Goal: Task Accomplishment & Management: Manage account settings

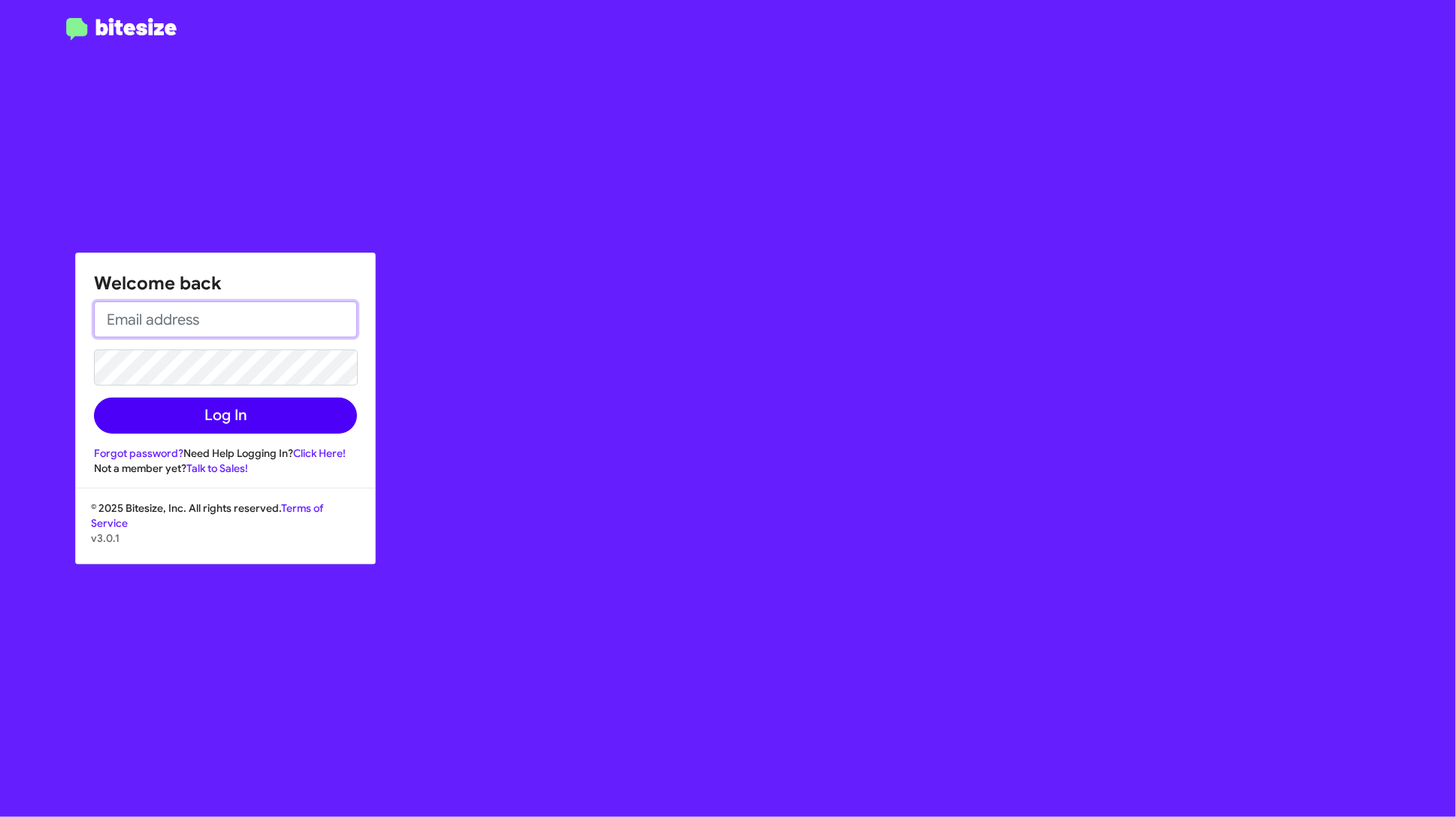
type input "[PERSON_NAME][EMAIL_ADDRESS][DOMAIN_NAME]"
click at [256, 408] on button "Log In" at bounding box center [225, 416] width 263 height 36
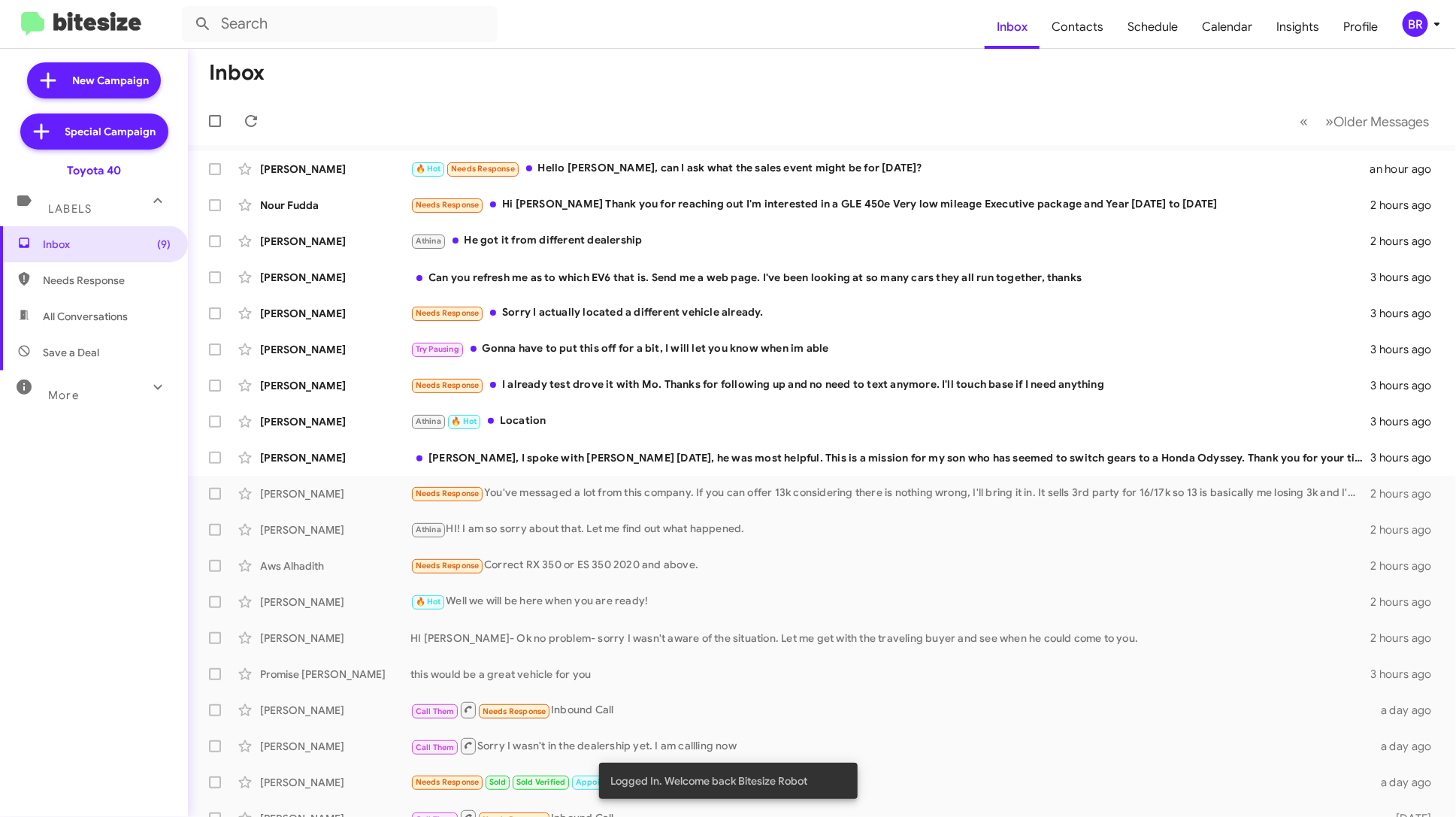
click at [1420, 21] on div "BR" at bounding box center [1415, 24] width 25 height 25
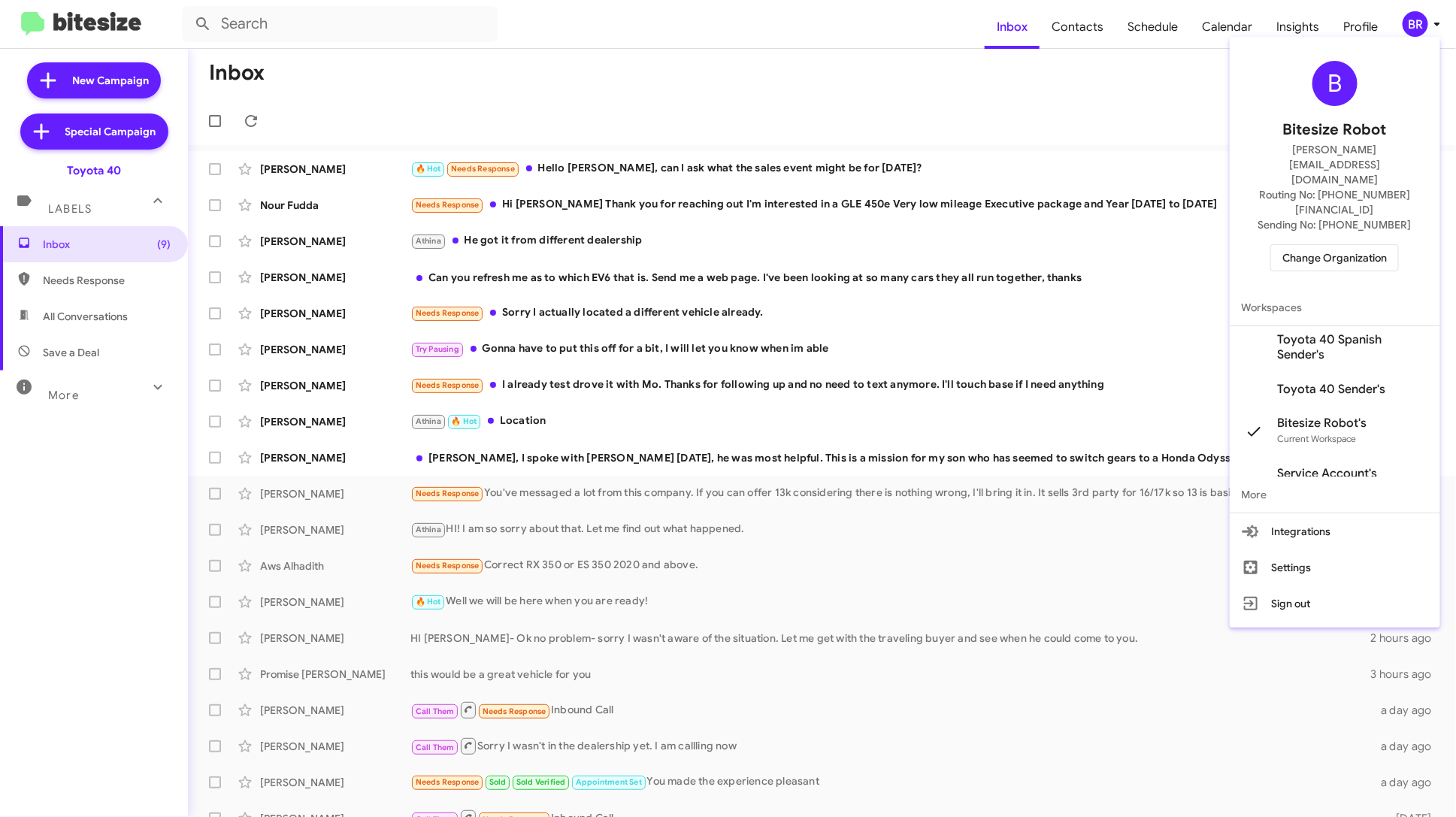
click at [1334, 245] on span "Change Organization" at bounding box center [1334, 258] width 104 height 25
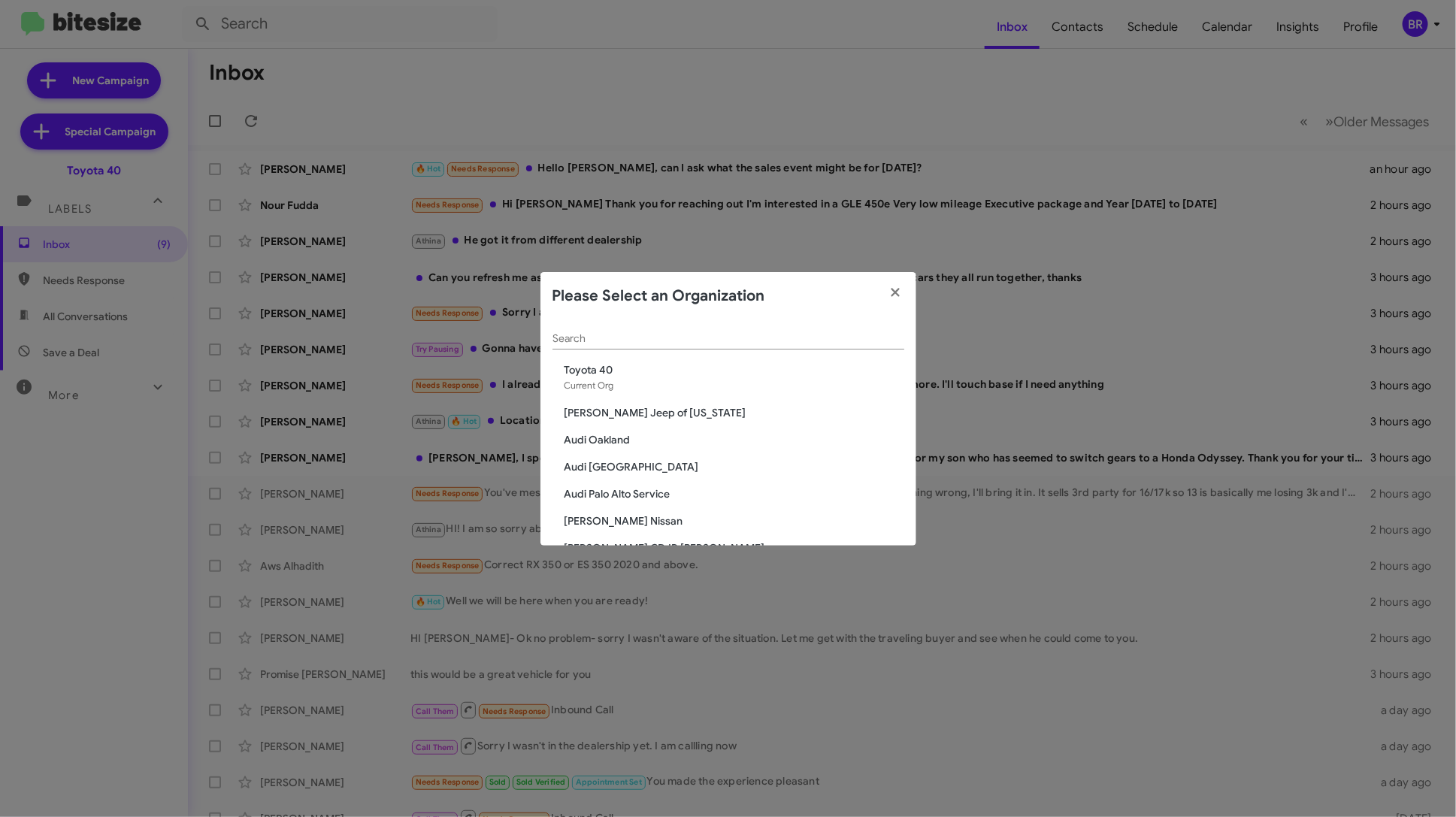
click at [624, 335] on input "Search" at bounding box center [728, 339] width 352 height 12
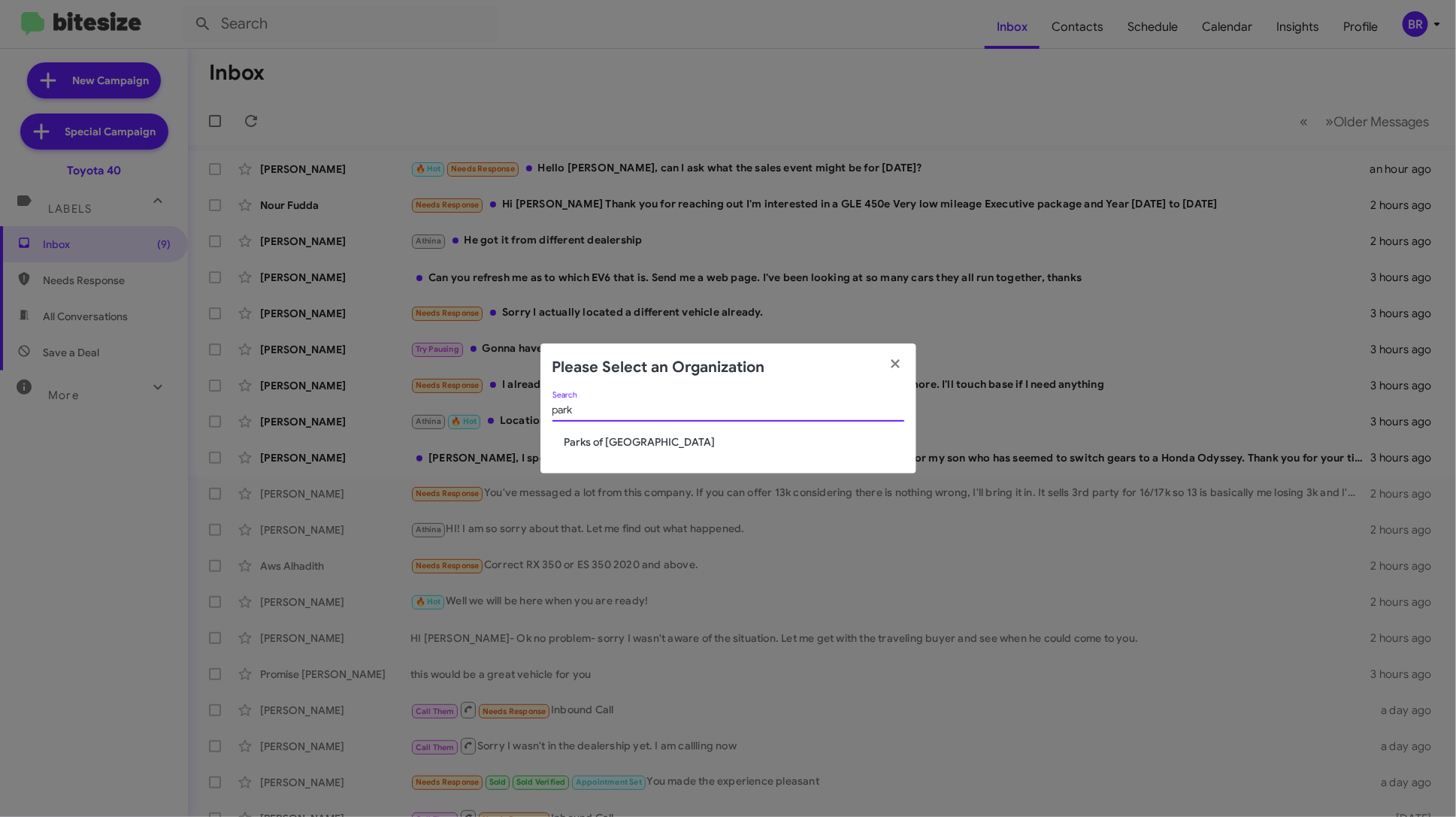
type input "park"
click at [597, 441] on span "Parks of [GEOGRAPHIC_DATA]" at bounding box center [734, 441] width 339 height 15
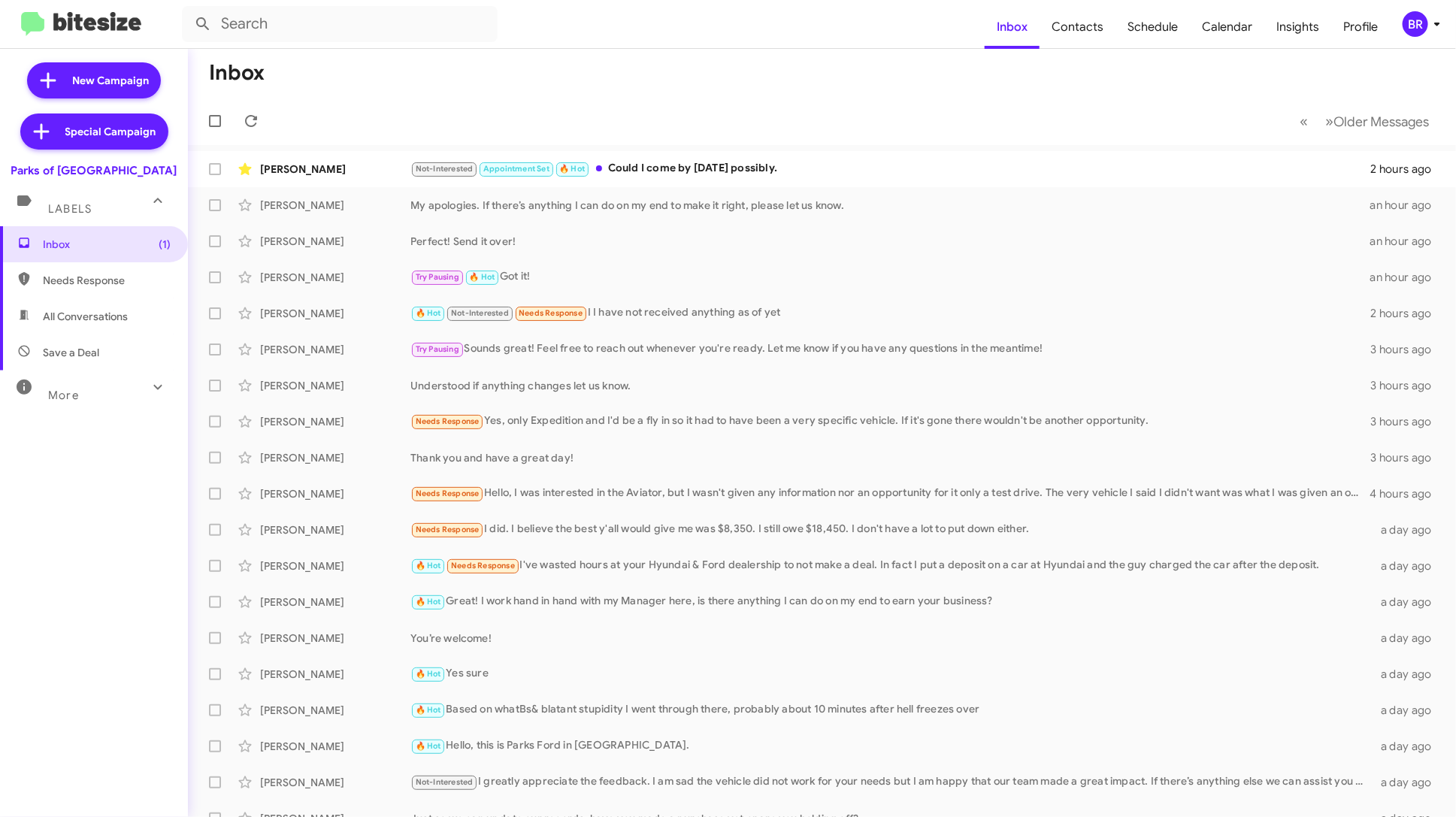
click at [98, 385] on div "More" at bounding box center [78, 388] width 134 height 28
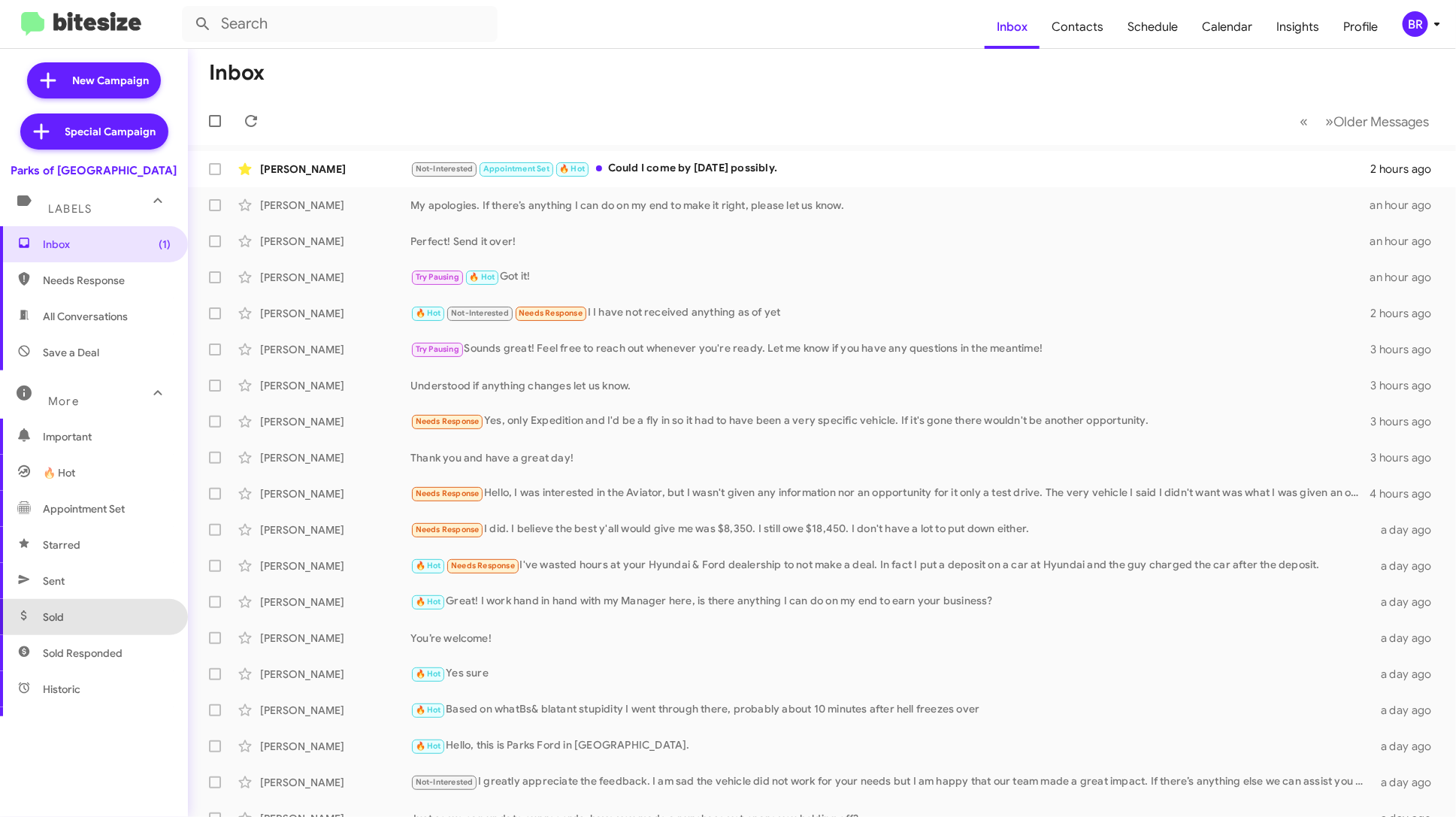
click at [93, 605] on span "Sold" at bounding box center [94, 617] width 188 height 36
type input "in:sold"
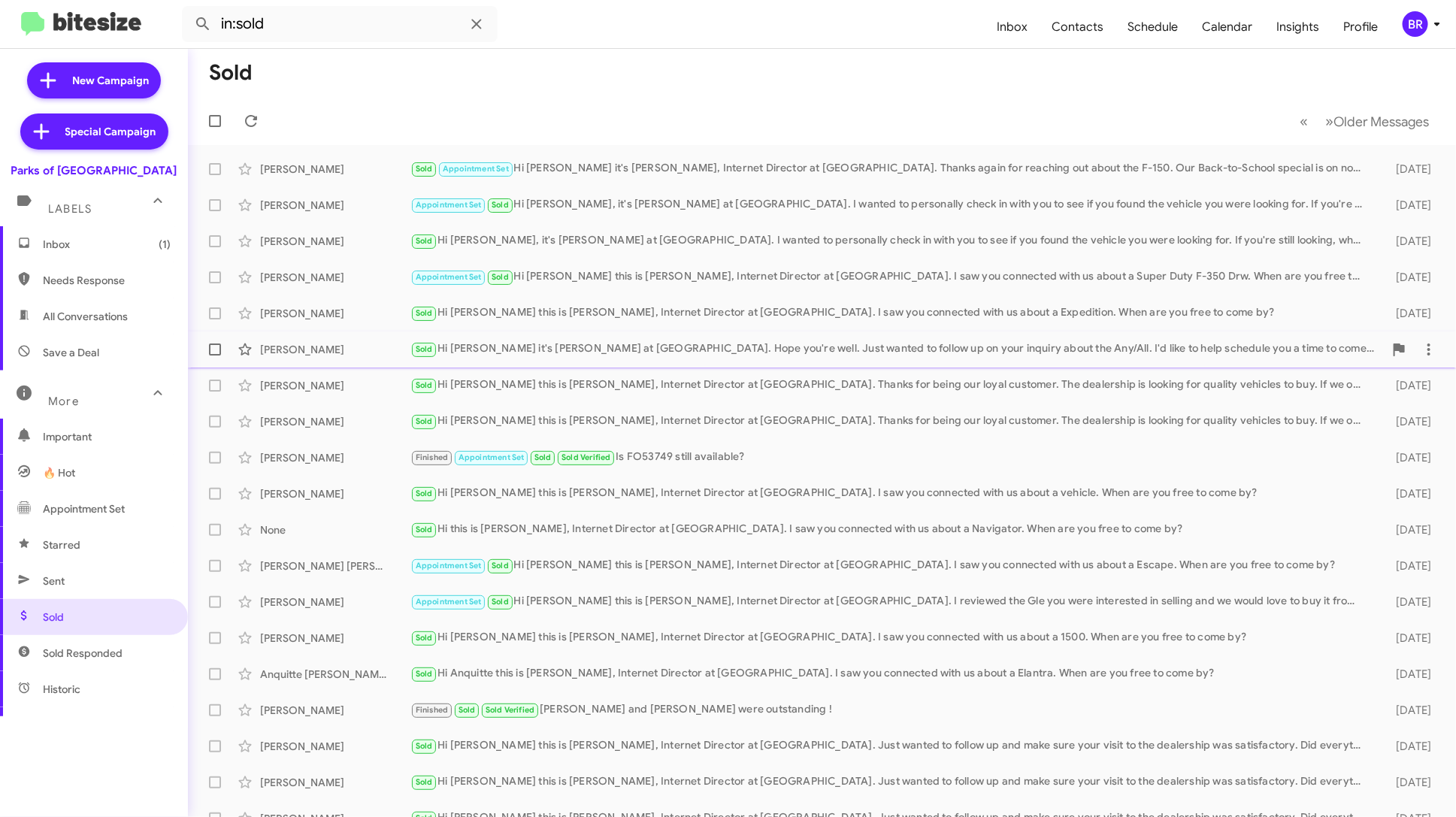
click at [770, 360] on div "[PERSON_NAME] Sold Hi [PERSON_NAME] it's [PERSON_NAME] at [GEOGRAPHIC_DATA]. Ho…" at bounding box center [821, 349] width 1243 height 30
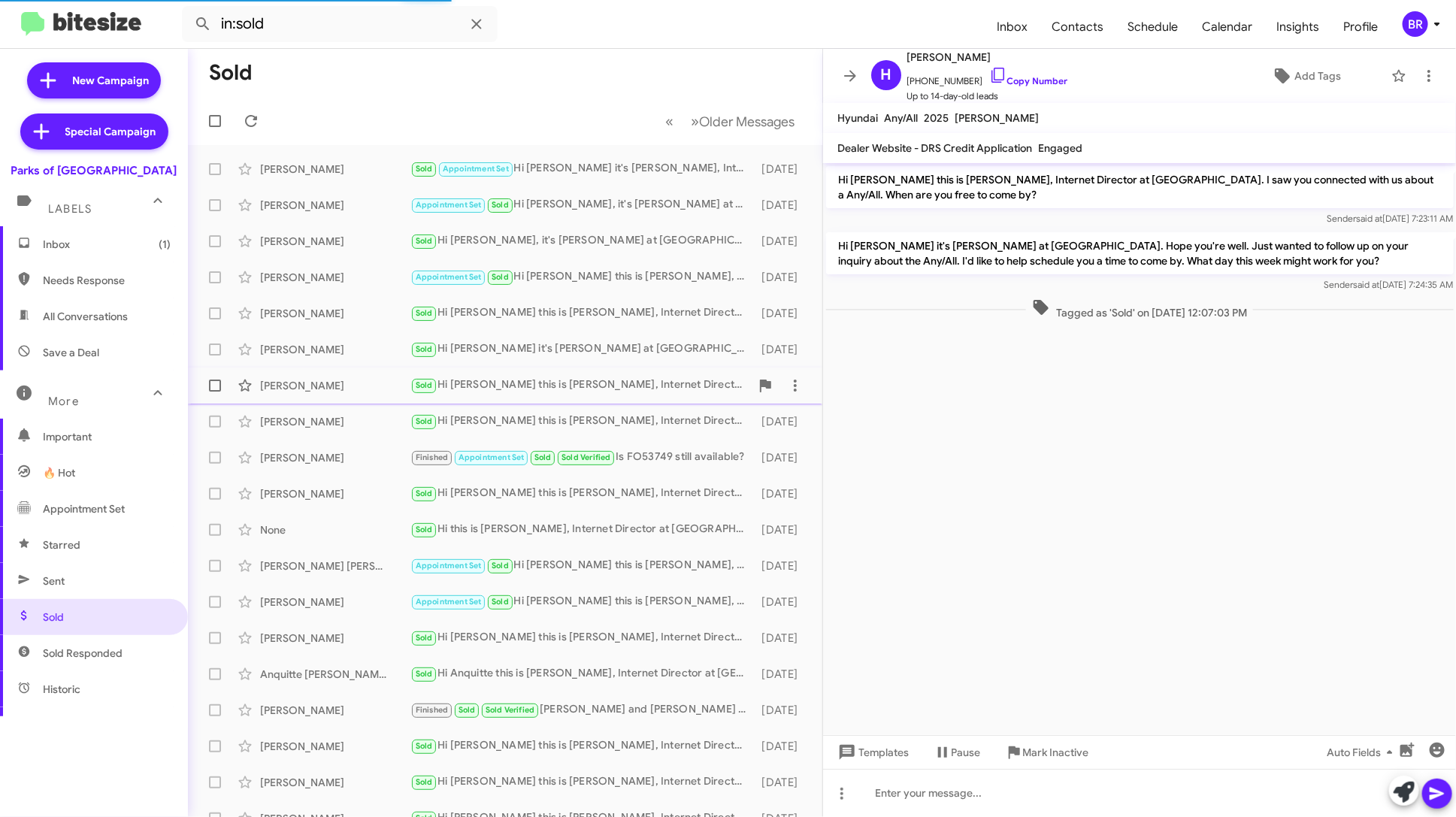
click at [636, 395] on div "[PERSON_NAME] Sold Hi [PERSON_NAME] this is [PERSON_NAME], Internet Director at…" at bounding box center [505, 385] width 610 height 30
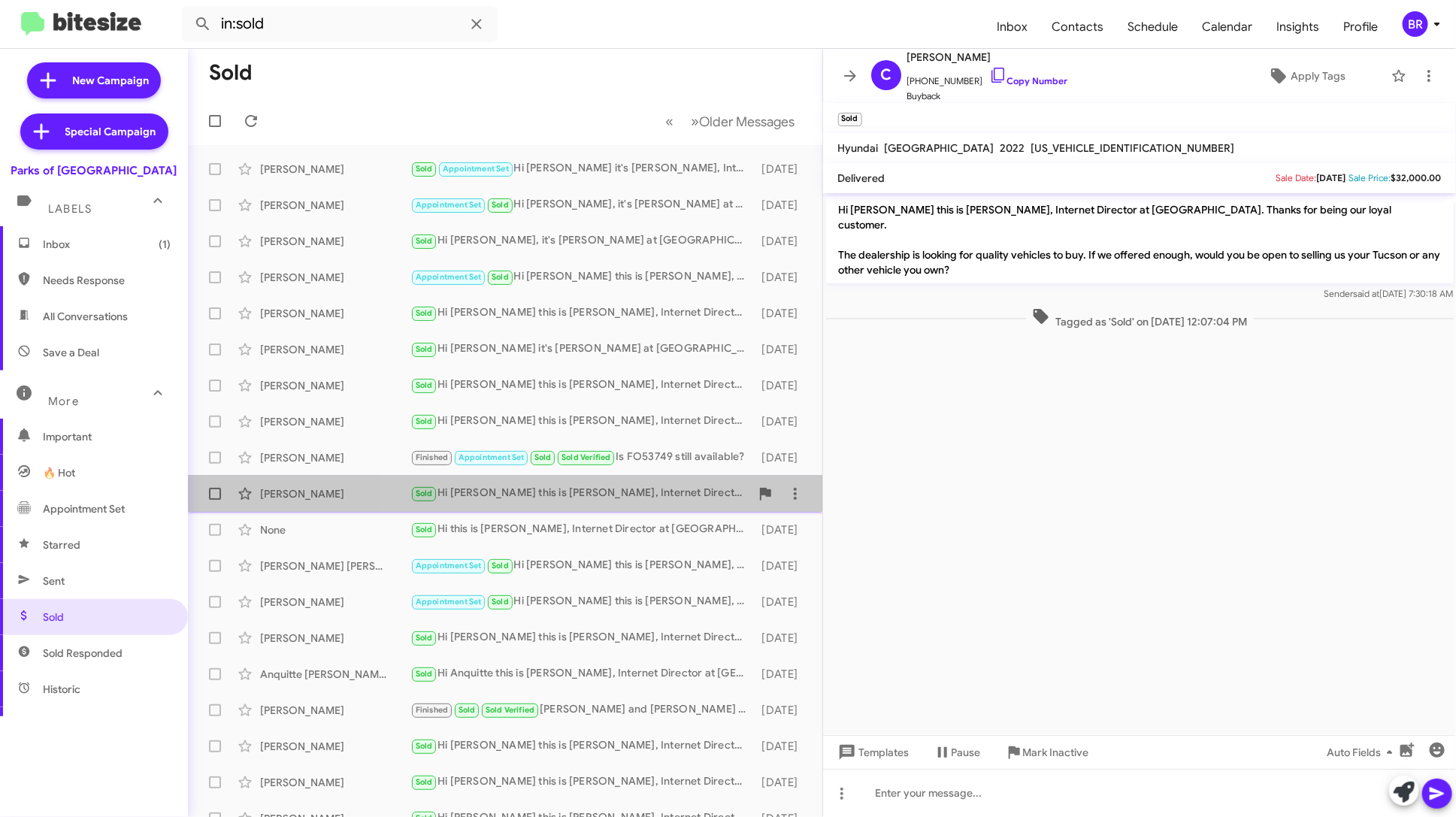
click at [643, 503] on div "[PERSON_NAME] Sold Hi [PERSON_NAME] this is [PERSON_NAME], Internet Director at…" at bounding box center [505, 494] width 610 height 30
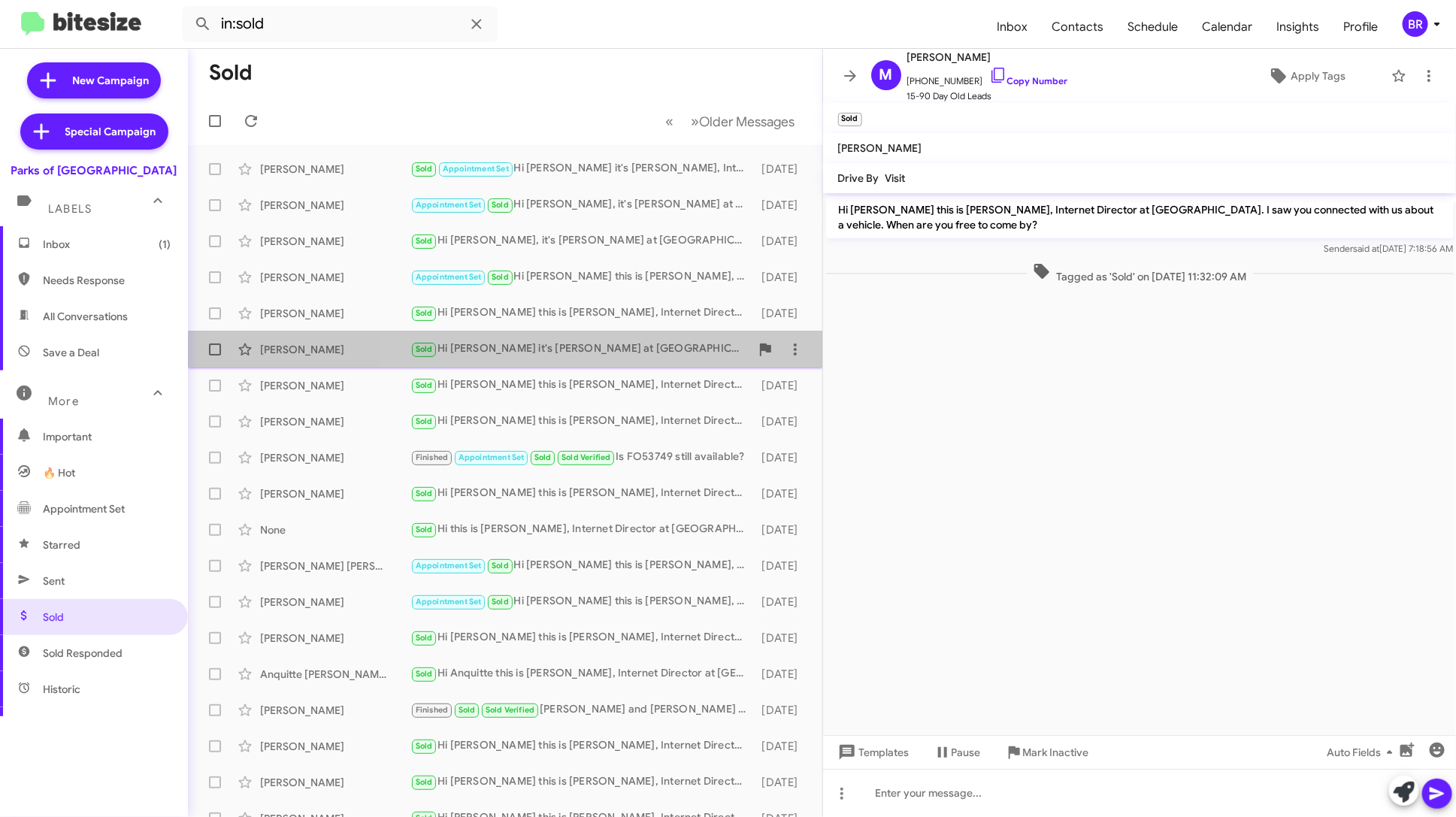
click at [661, 352] on div "Sold Hi [PERSON_NAME] it's [PERSON_NAME] at [GEOGRAPHIC_DATA]. Hope you're well…" at bounding box center [580, 349] width 339 height 17
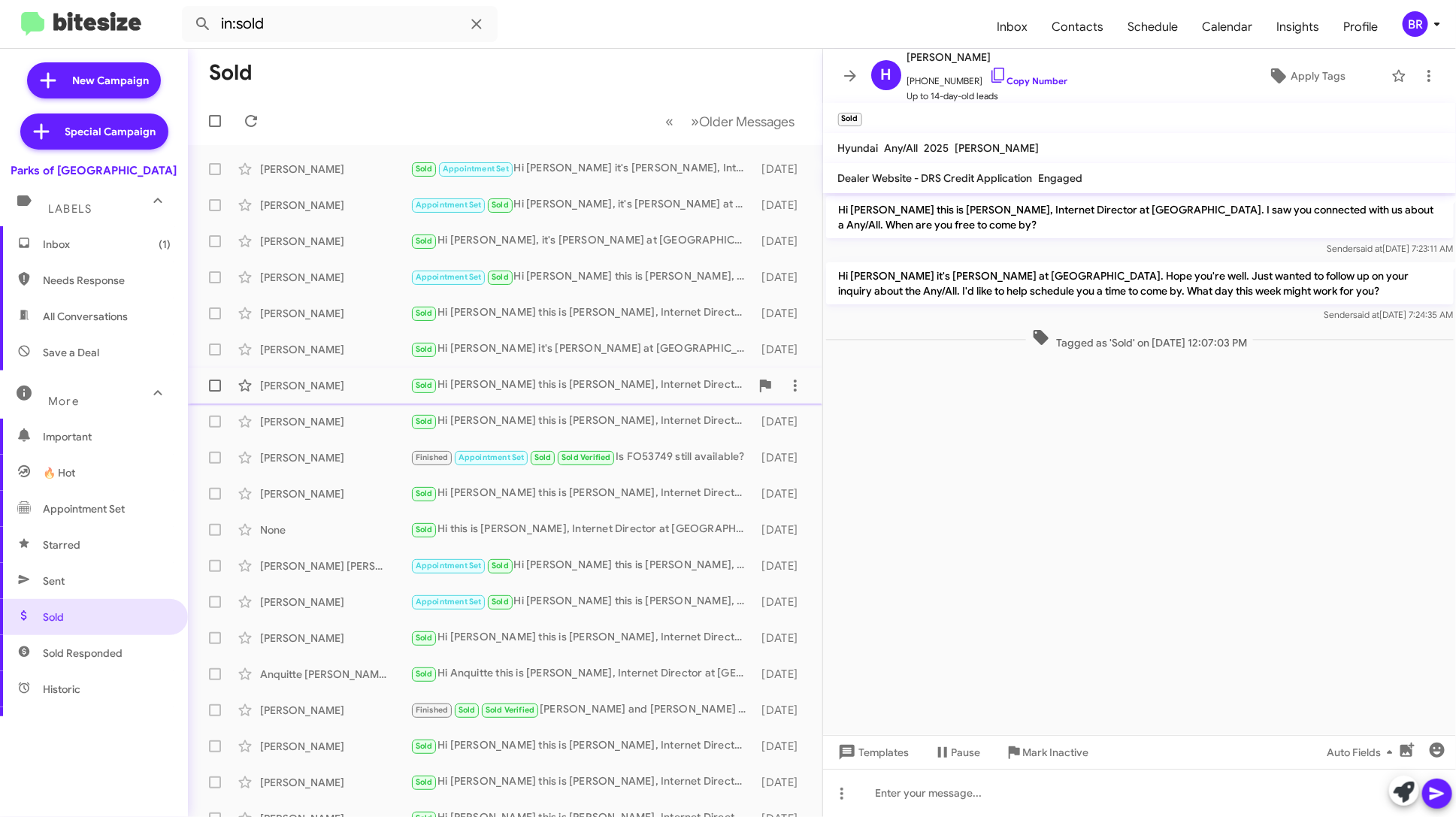
click at [665, 377] on div "Sold Hi [PERSON_NAME] this is [PERSON_NAME], Internet Director at [GEOGRAPHIC_D…" at bounding box center [580, 385] width 339 height 17
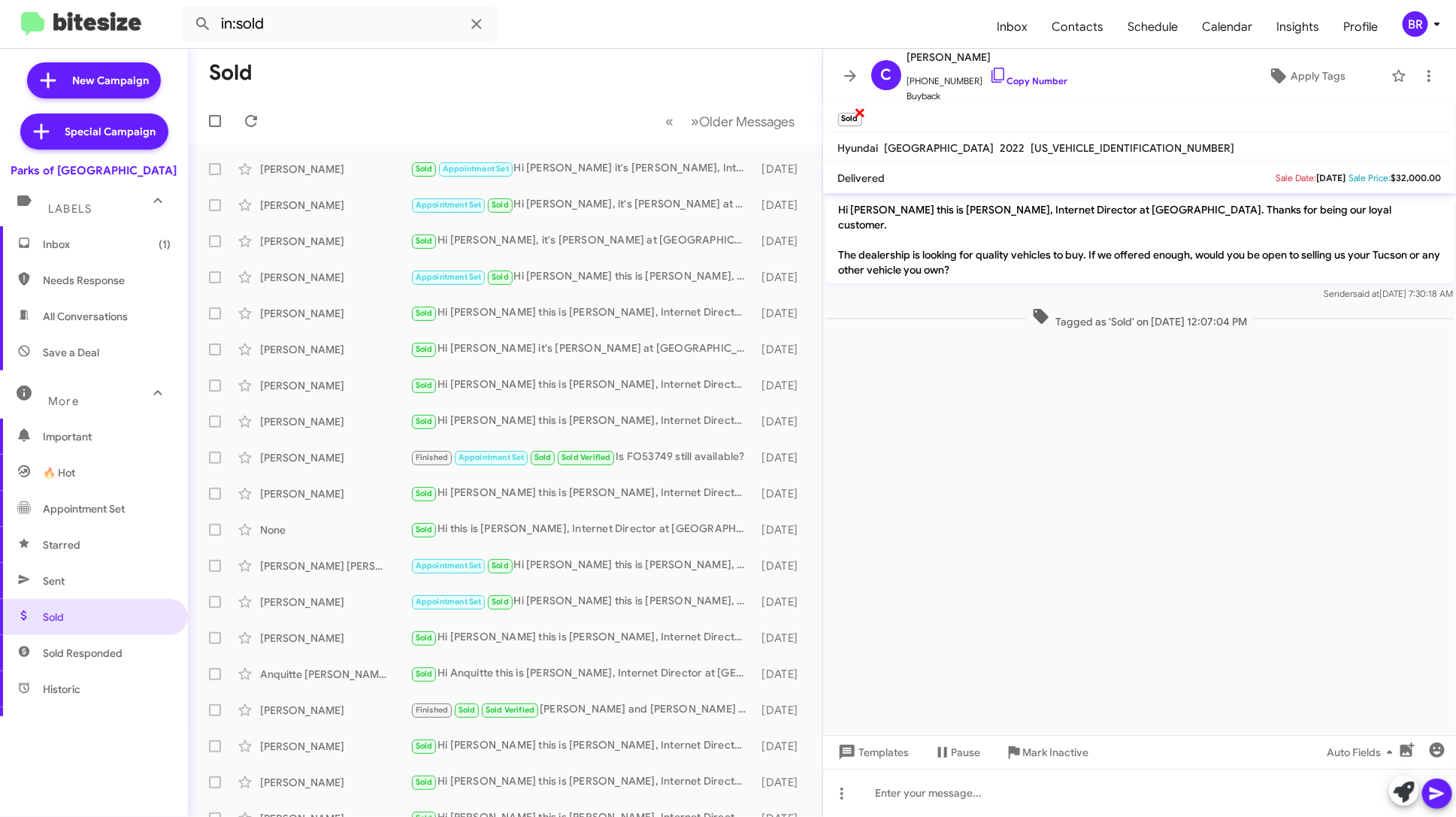
click at [860, 110] on span "×" at bounding box center [859, 112] width 12 height 18
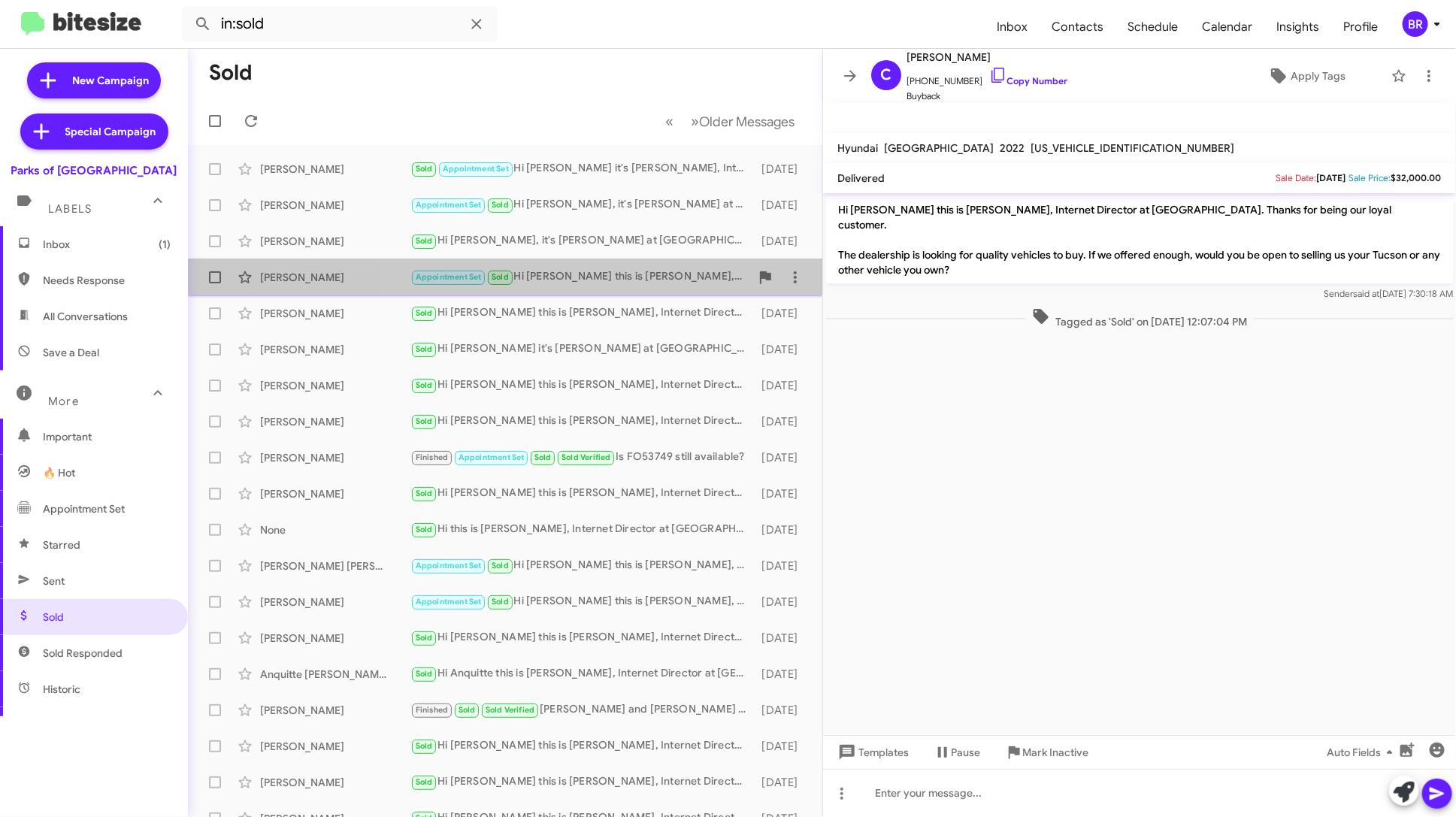
click at [653, 275] on div "Appointment Set Sold Hi [PERSON_NAME] this is [PERSON_NAME], Internet Director …" at bounding box center [580, 277] width 339 height 17
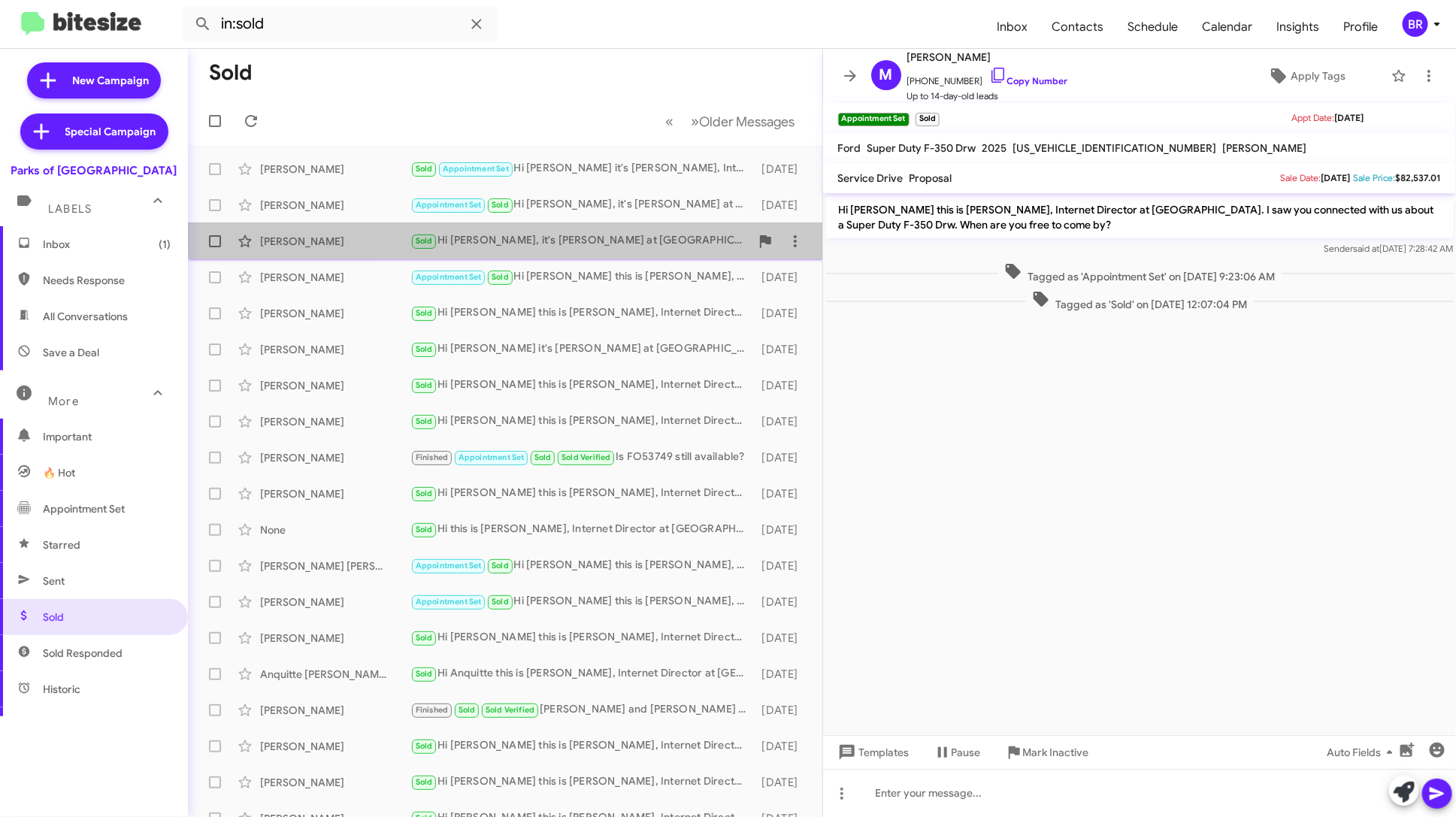
click at [658, 232] on div "Sold Hi [PERSON_NAME], it's [PERSON_NAME] at [GEOGRAPHIC_DATA]. I wanted to per…" at bounding box center [580, 241] width 339 height 17
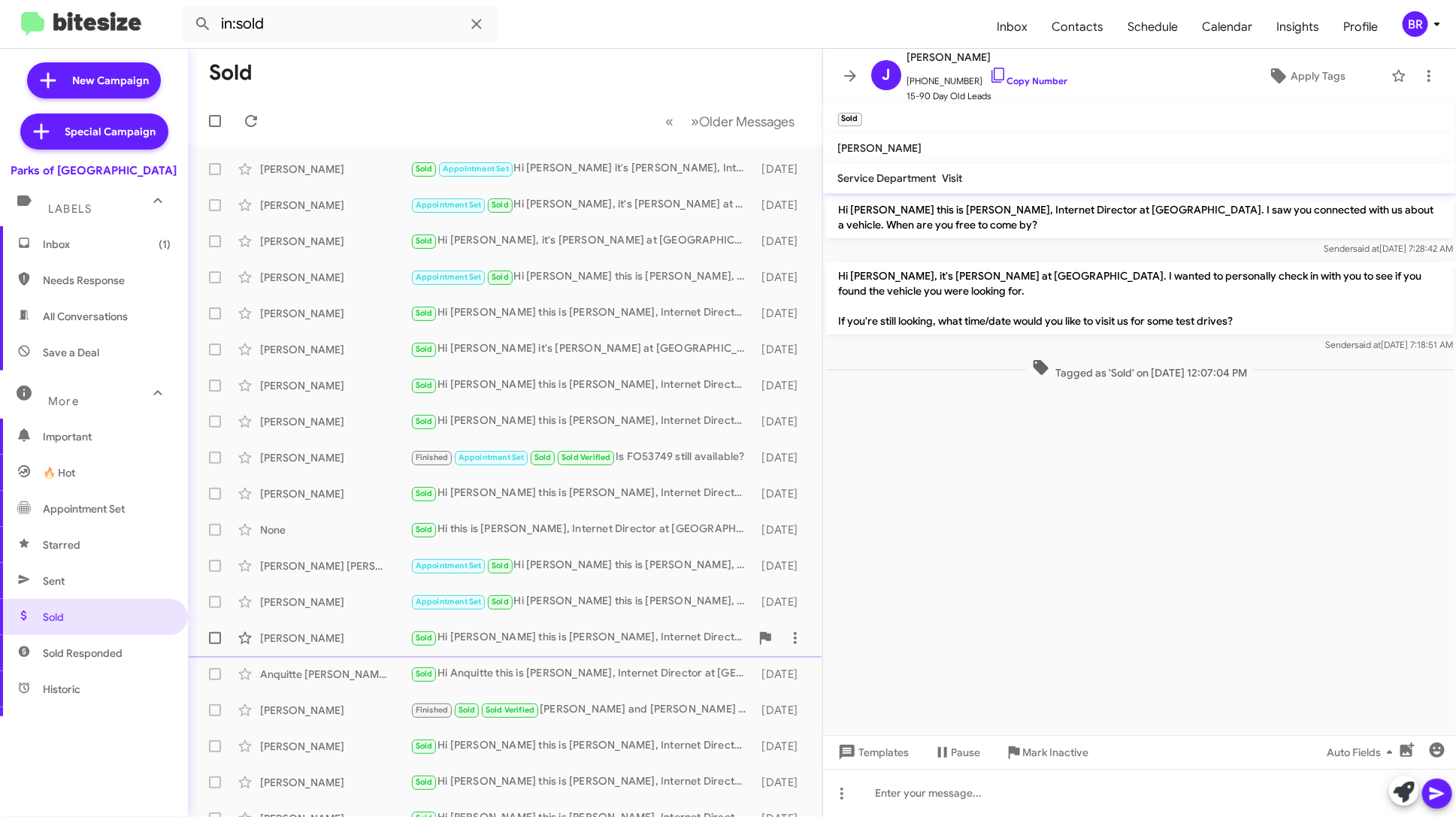
scroll to position [55, 0]
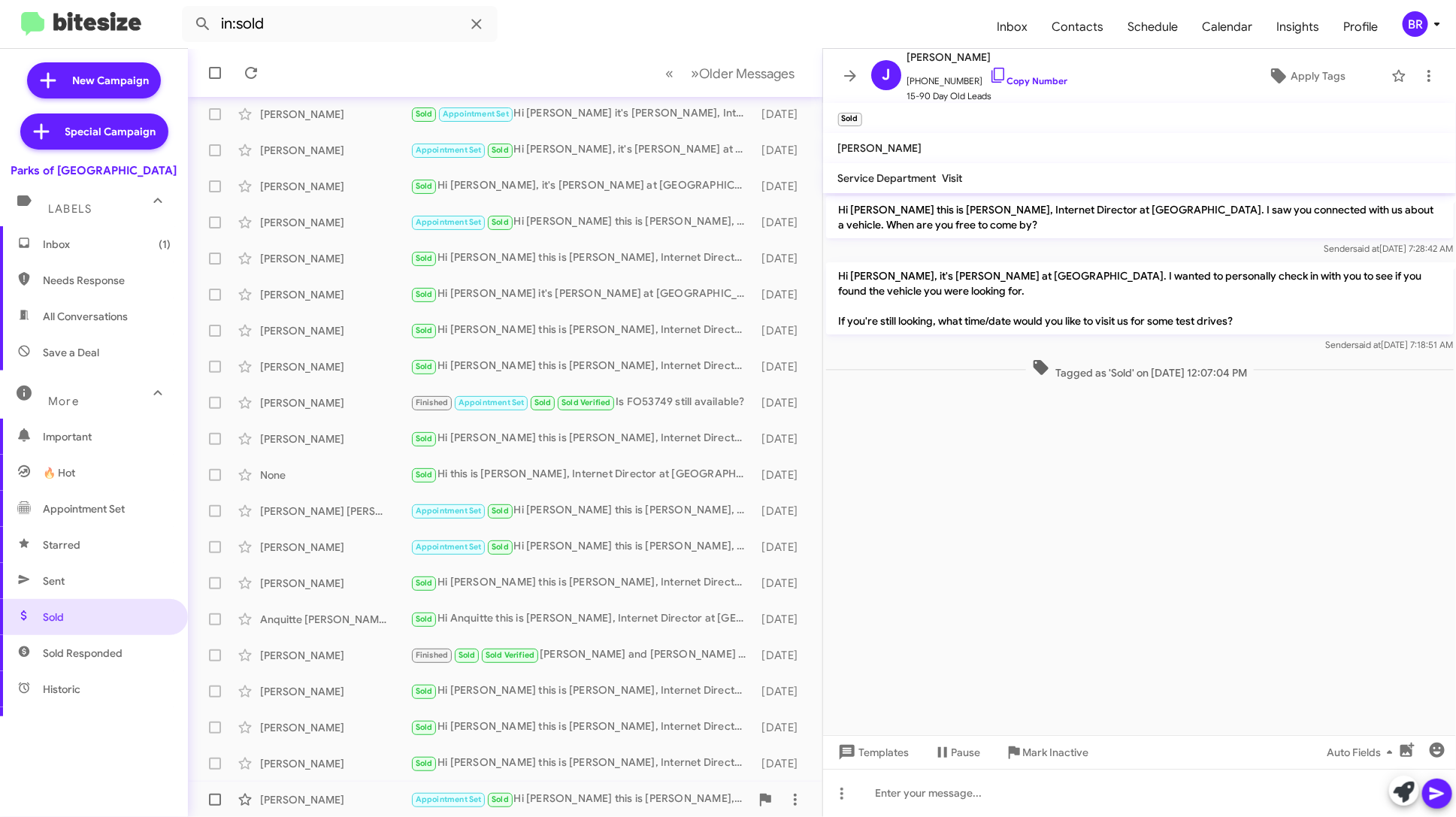
click at [621, 787] on div "[PERSON_NAME] Appointment Set Sold Hi [PERSON_NAME] this is [PERSON_NAME], Inte…" at bounding box center [505, 799] width 610 height 30
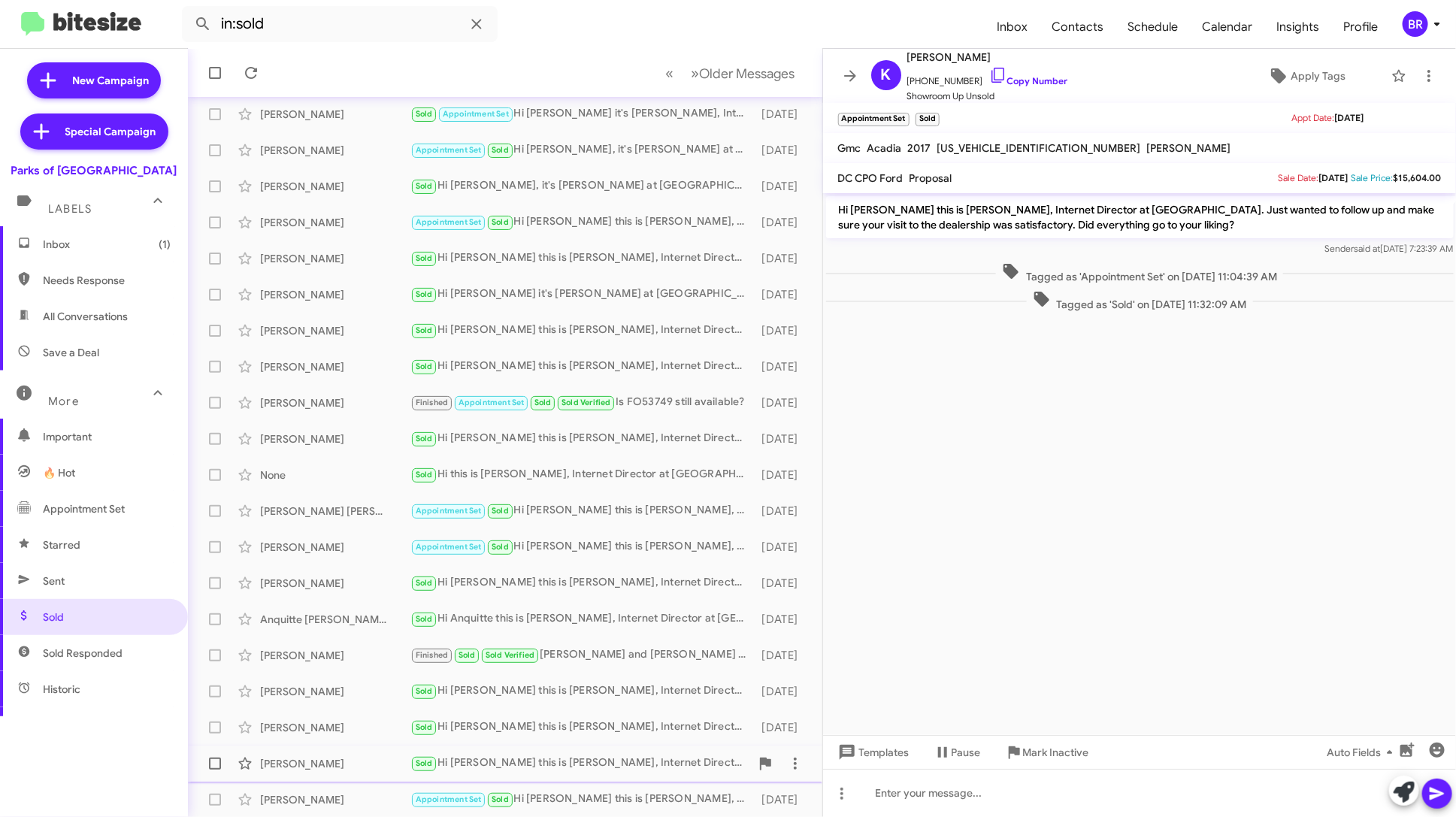
click at [621, 758] on div "Sold Hi [PERSON_NAME] this is [PERSON_NAME], Internet Director at [GEOGRAPHIC_D…" at bounding box center [580, 763] width 339 height 17
click at [626, 716] on div "[PERSON_NAME] Sold Hi [PERSON_NAME] this is [PERSON_NAME], Internet Director at…" at bounding box center [505, 727] width 610 height 30
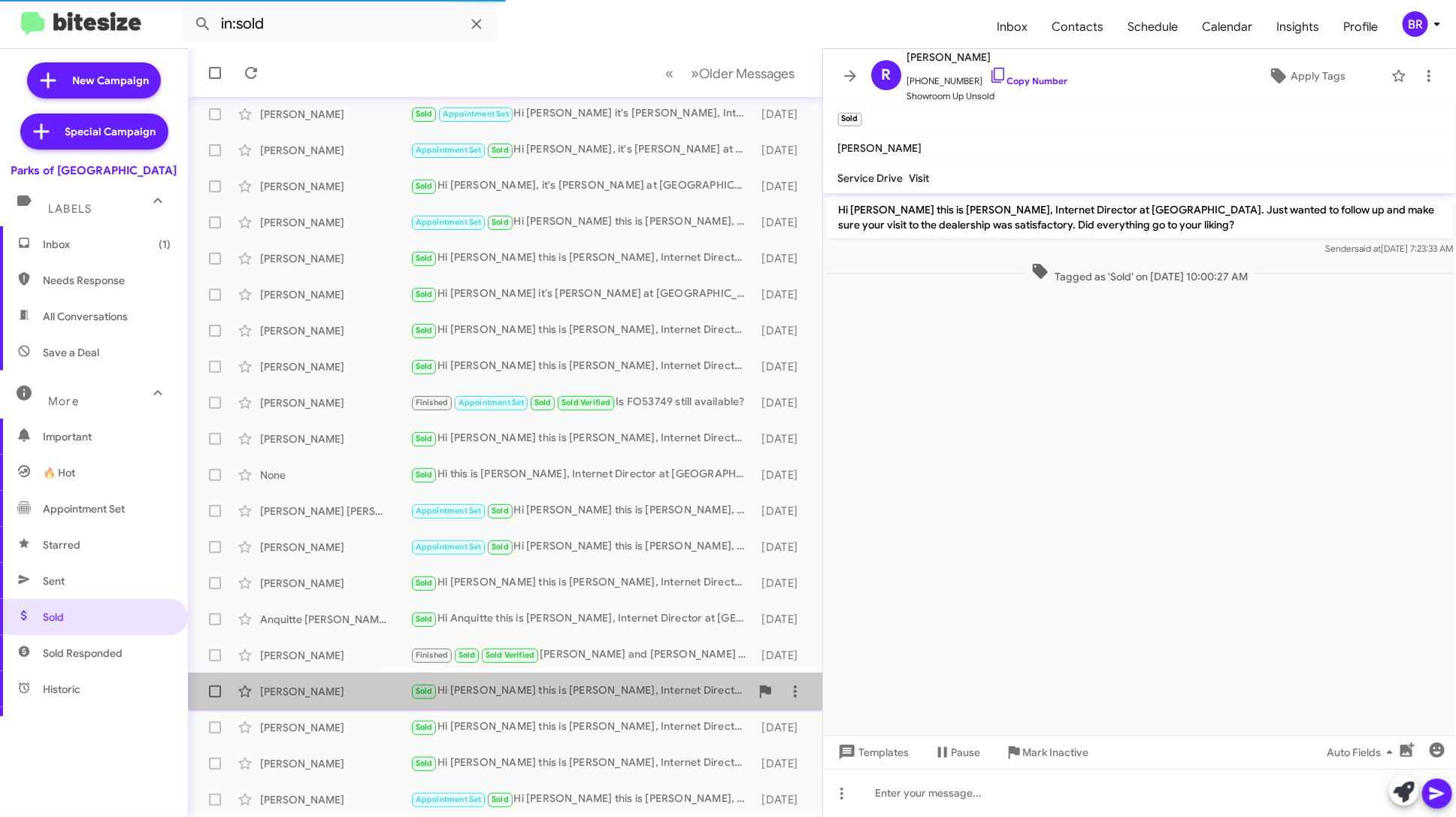
click at [638, 683] on div "Sold Hi [PERSON_NAME] this is [PERSON_NAME], Internet Director at [GEOGRAPHIC_D…" at bounding box center [580, 691] width 339 height 17
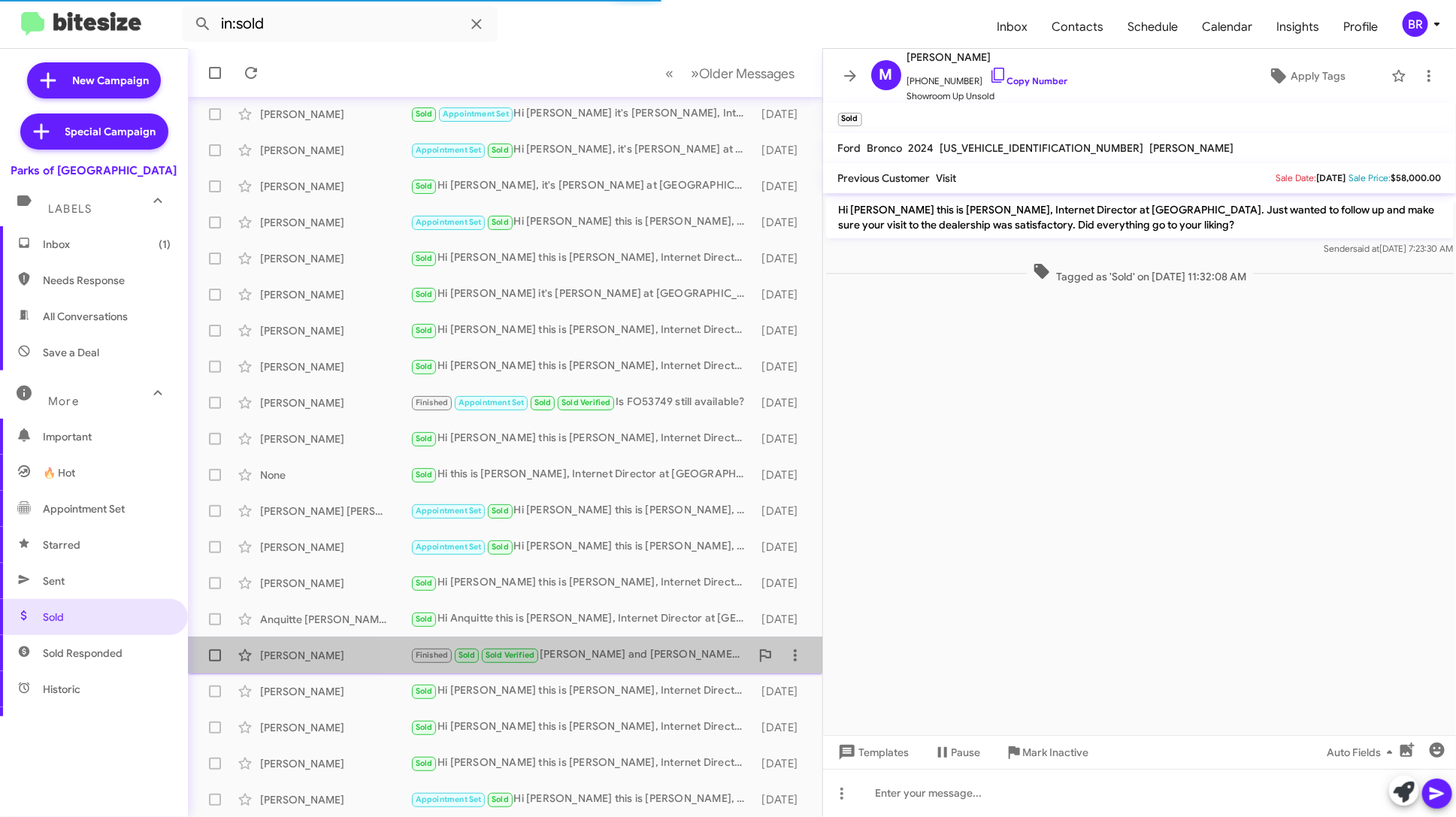
click at [649, 648] on div "Finished Sold Sold Verified [PERSON_NAME] and [PERSON_NAME] were outstanding !" at bounding box center [580, 655] width 339 height 17
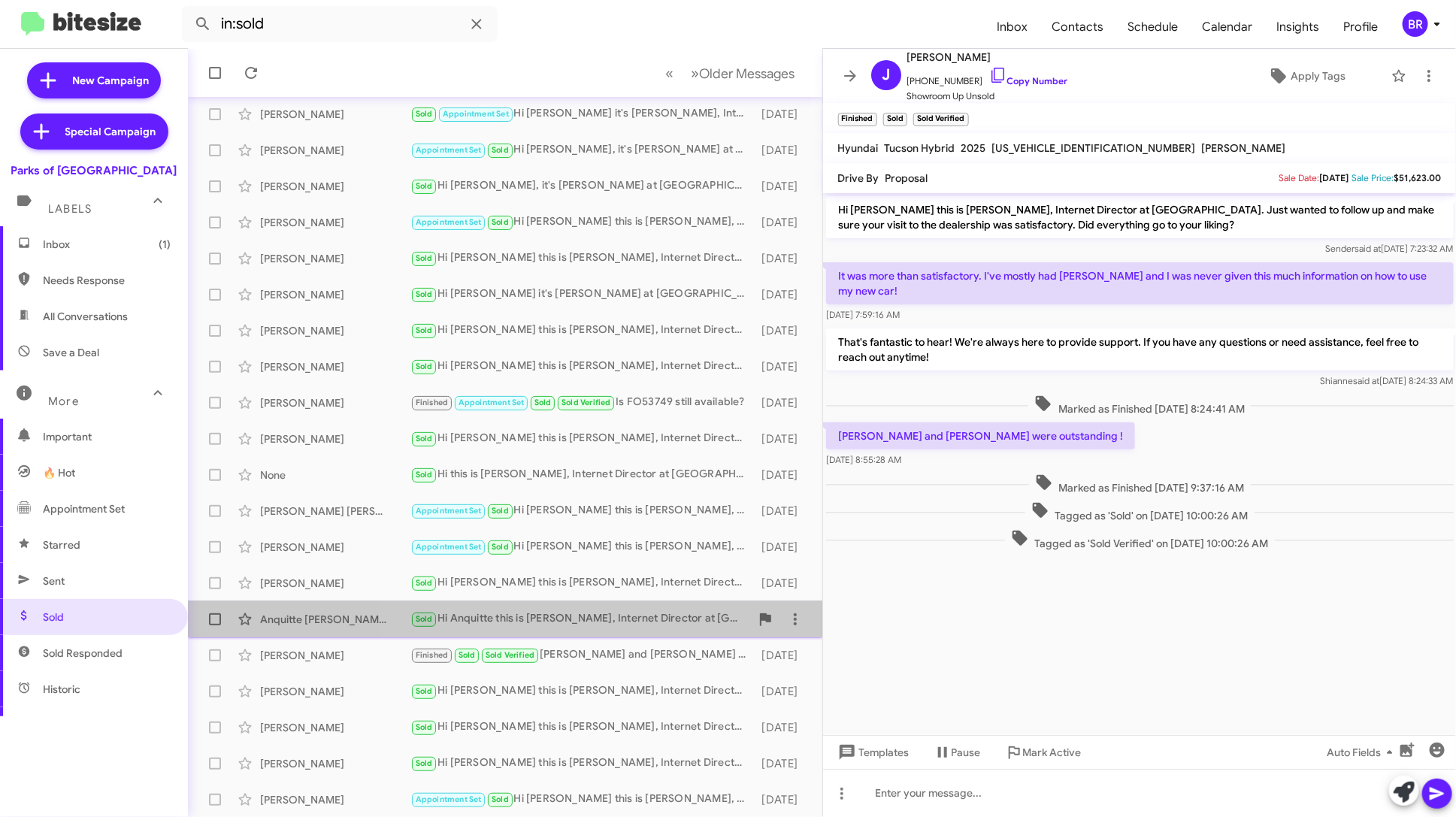
click at [656, 622] on div "Sold Hi Anquitte this is [PERSON_NAME], Internet Director at [GEOGRAPHIC_DATA].…" at bounding box center [580, 619] width 339 height 17
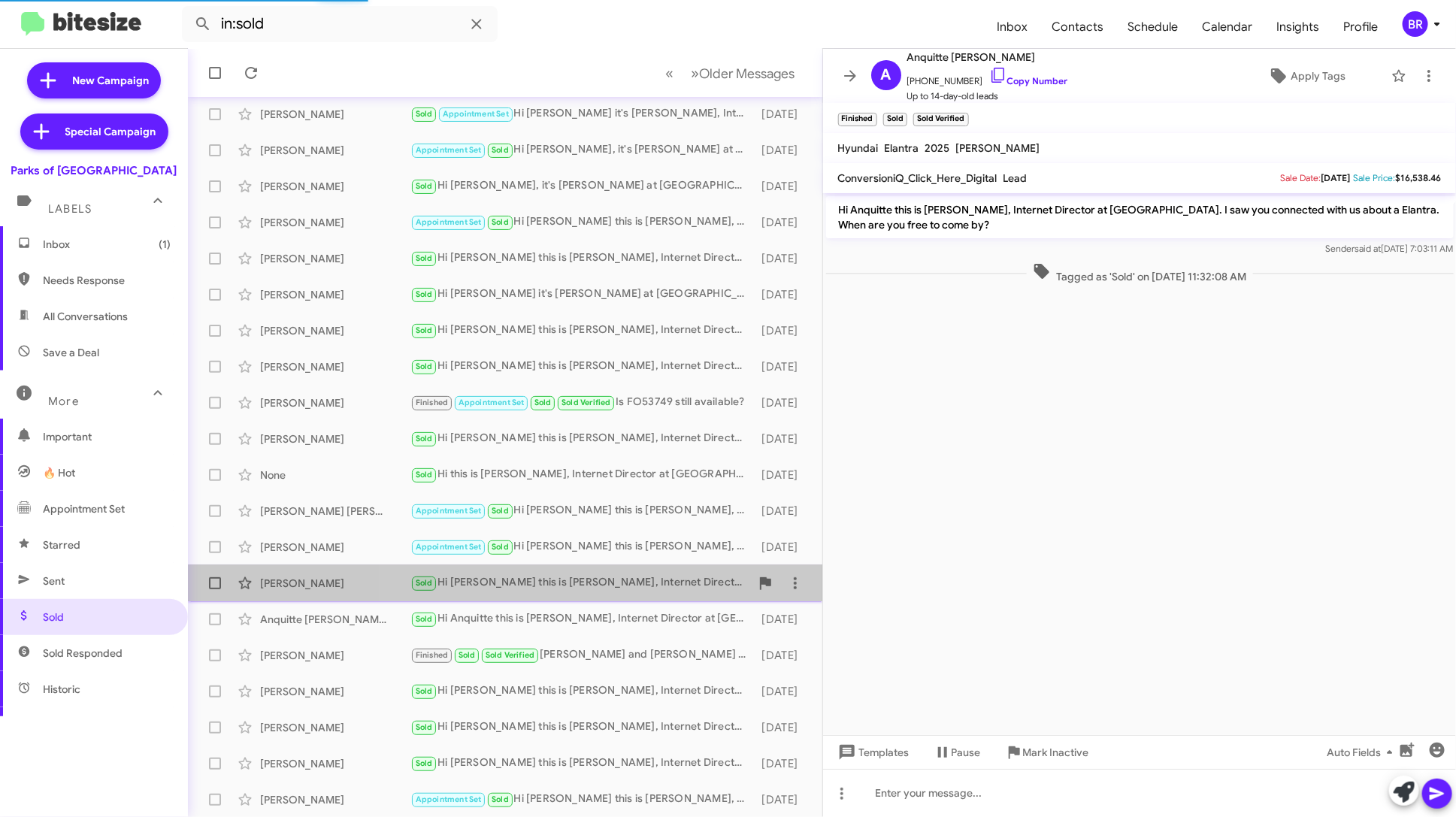
click at [660, 589] on div "Sold Hi [PERSON_NAME] this is [PERSON_NAME], Internet Director at [GEOGRAPHIC_D…" at bounding box center [580, 583] width 339 height 17
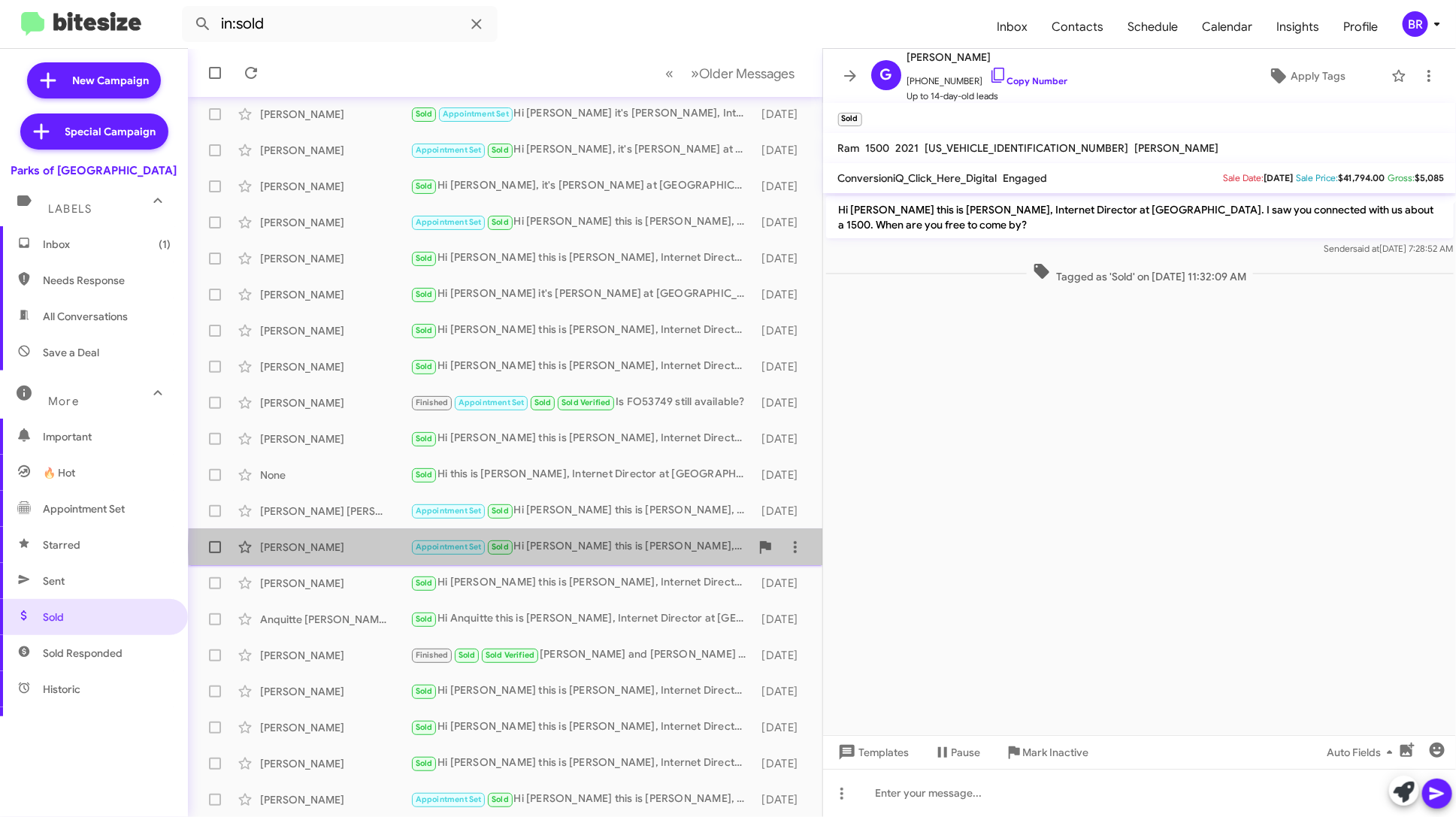
click at [661, 548] on div "Appointment Set Sold Hi [PERSON_NAME] this is [PERSON_NAME], Internet Director …" at bounding box center [580, 547] width 339 height 17
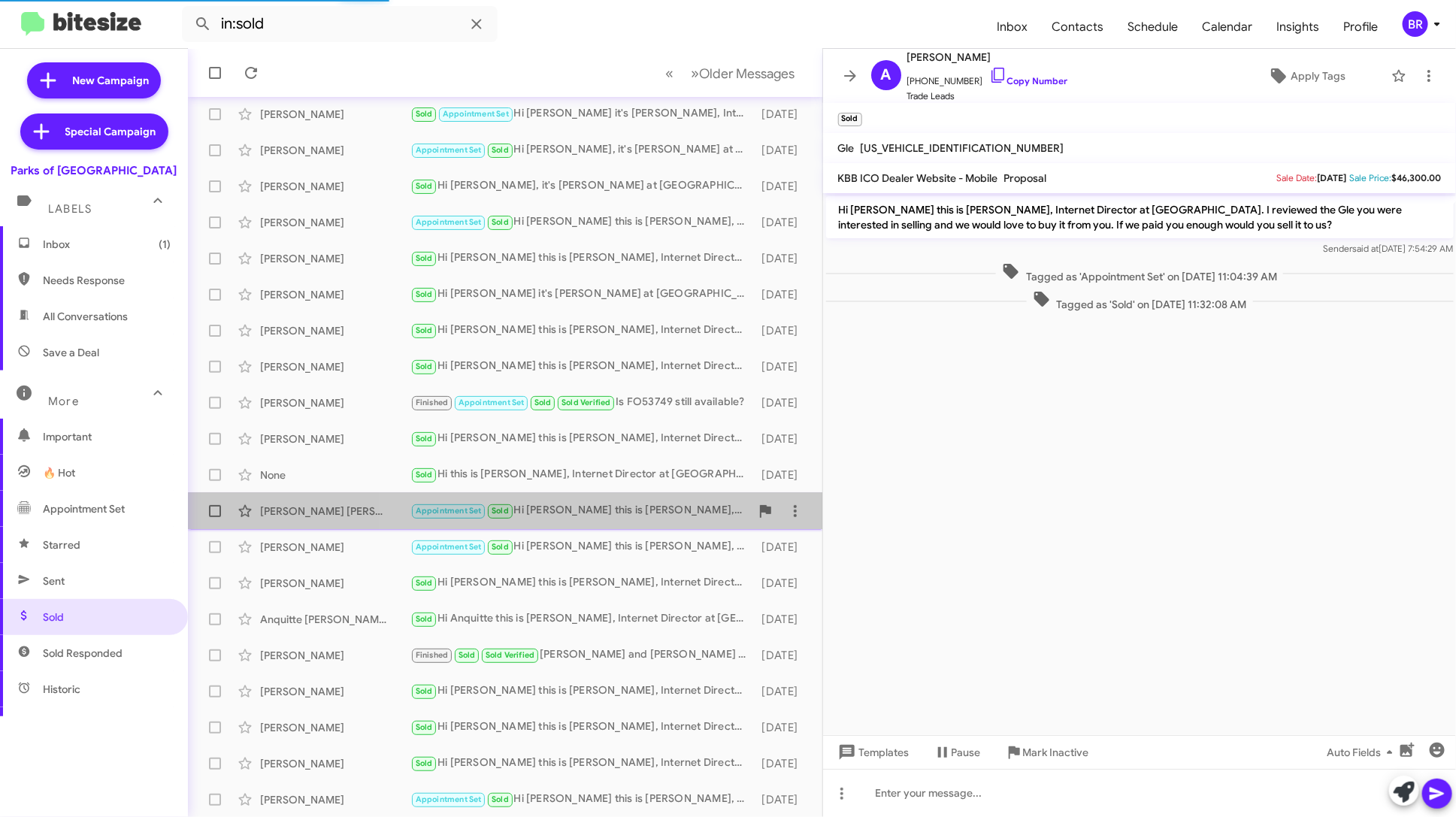
click at [665, 513] on div "Appointment Set Sold Hi [PERSON_NAME] this is [PERSON_NAME], Internet Director …" at bounding box center [580, 511] width 339 height 17
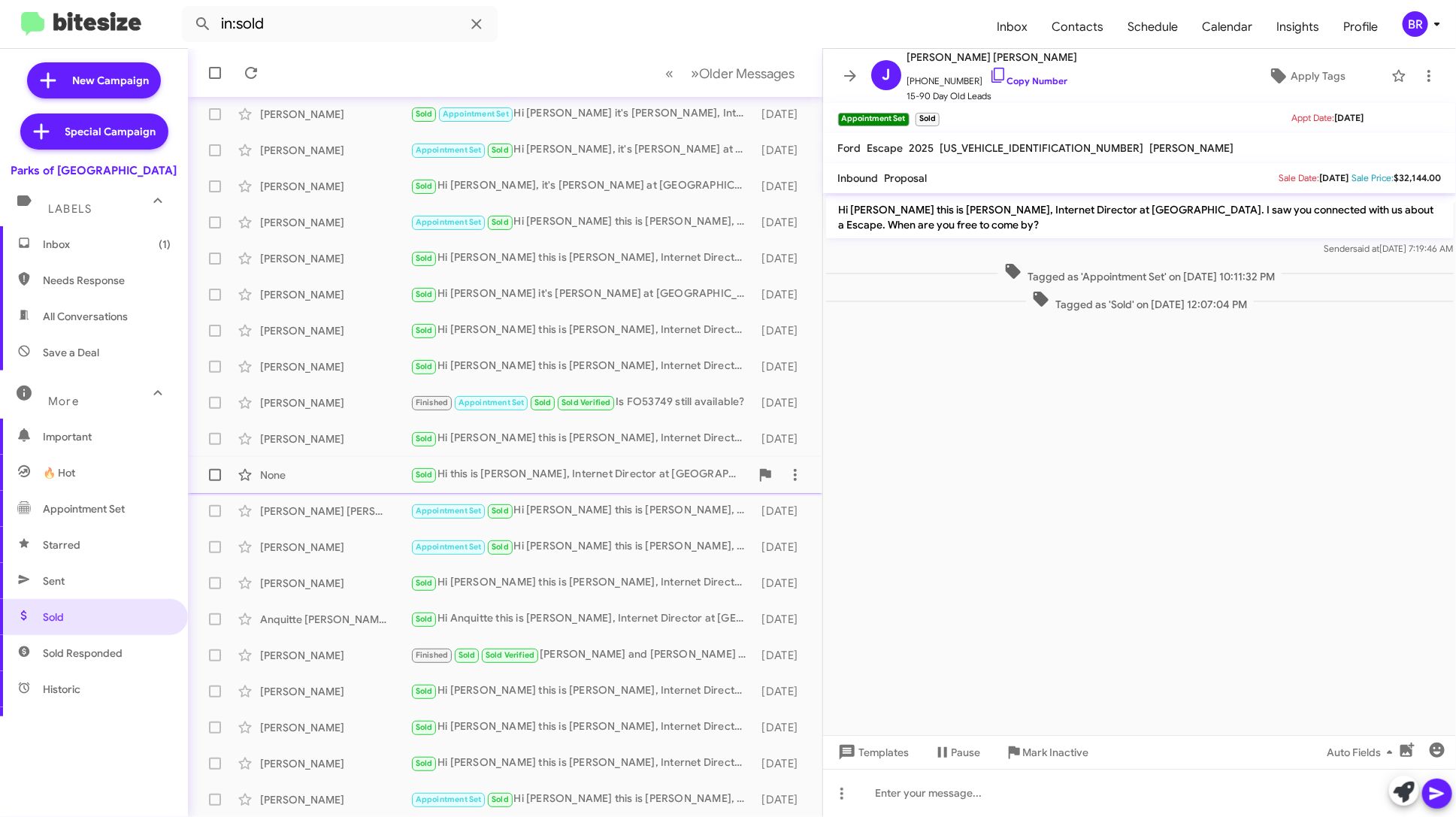
click at [666, 480] on div "Sold Hi this is [PERSON_NAME], Internet Director at [GEOGRAPHIC_DATA]. I saw yo…" at bounding box center [580, 474] width 339 height 17
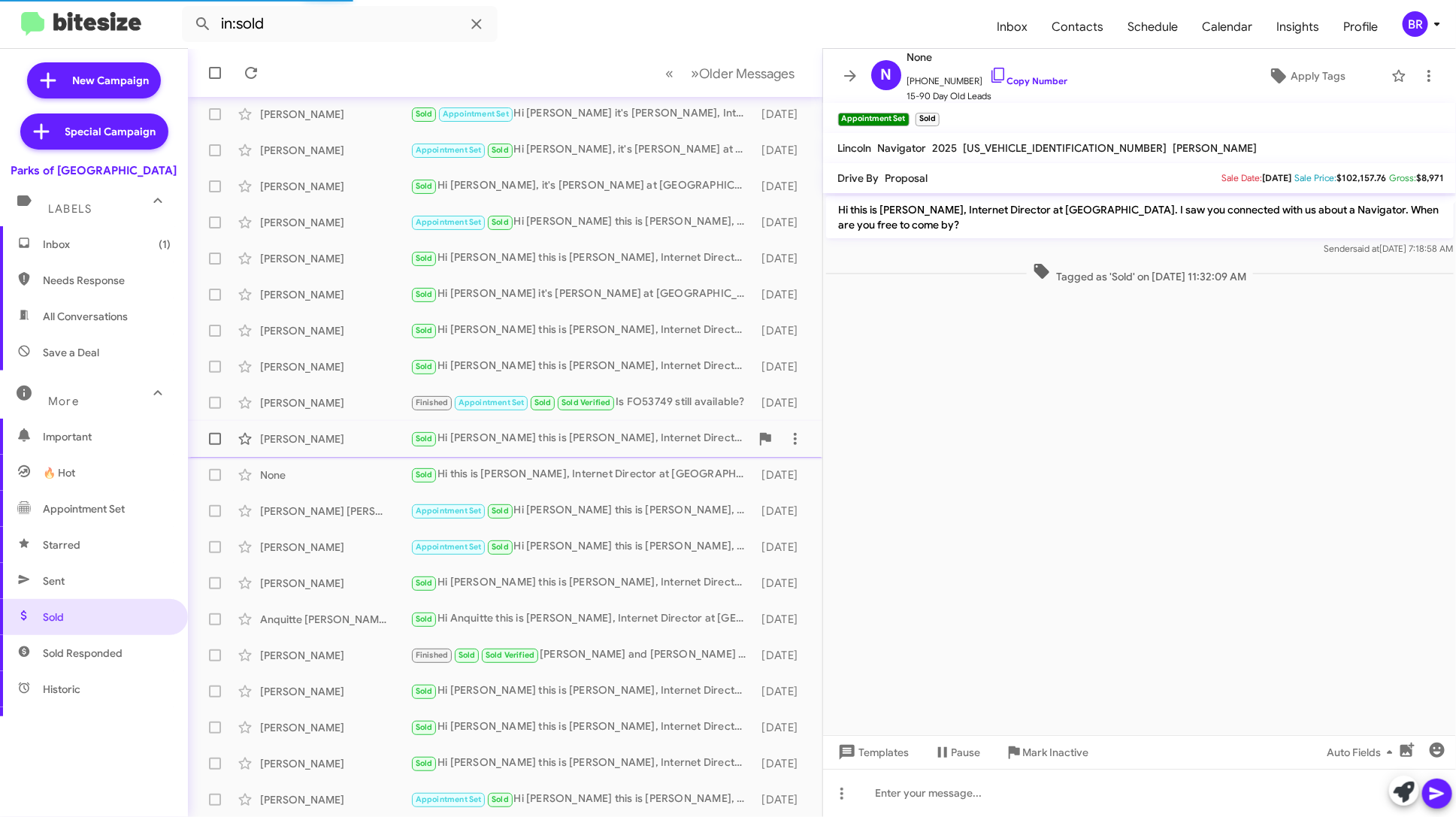
click at [666, 434] on div "Sold Hi [PERSON_NAME] this is [PERSON_NAME], Internet Director at [GEOGRAPHIC_D…" at bounding box center [580, 438] width 339 height 17
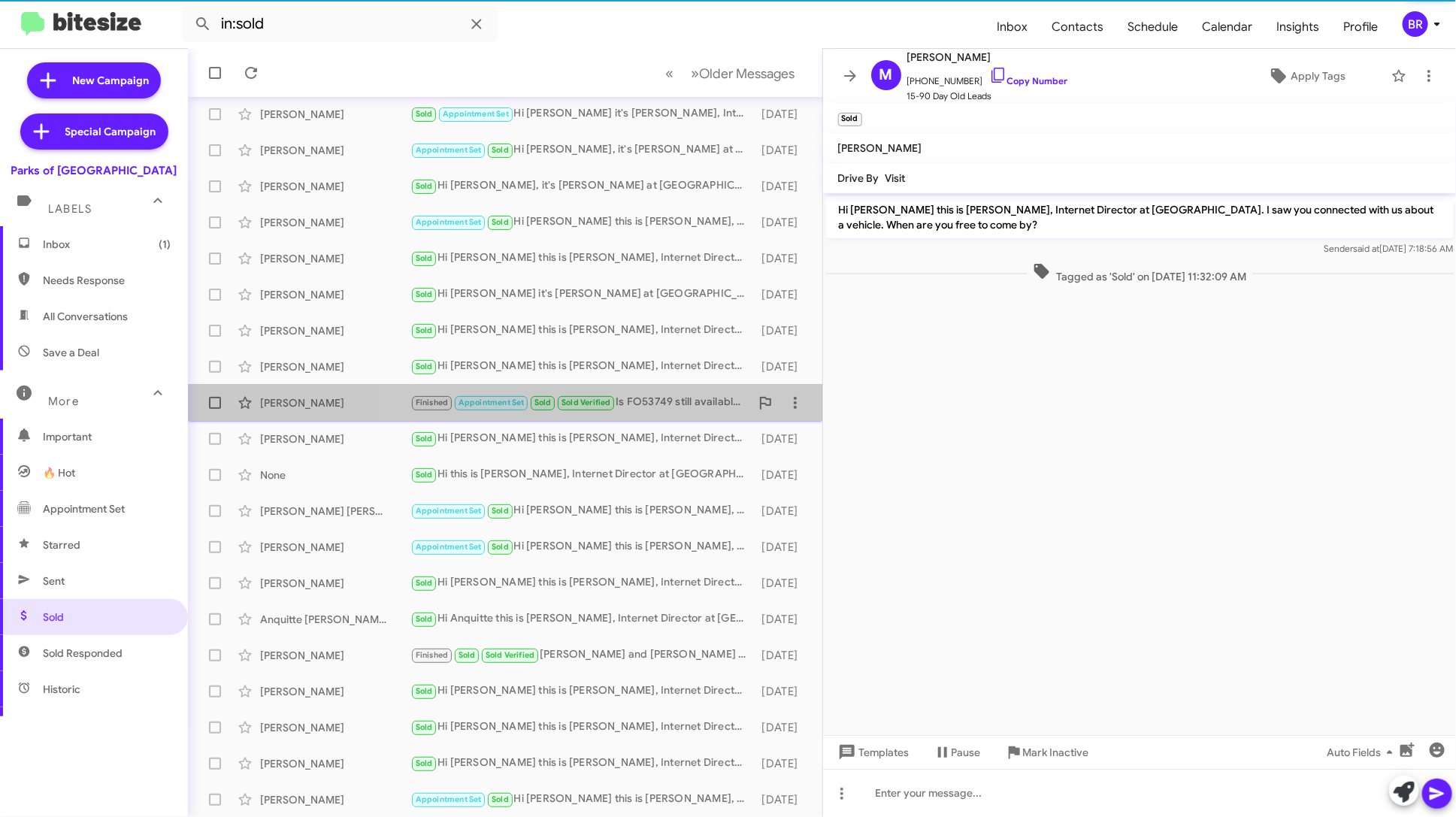
click at [671, 394] on div "Finished Appointment Set Sold Sold Verified Is FO53749 still available?" at bounding box center [580, 402] width 339 height 17
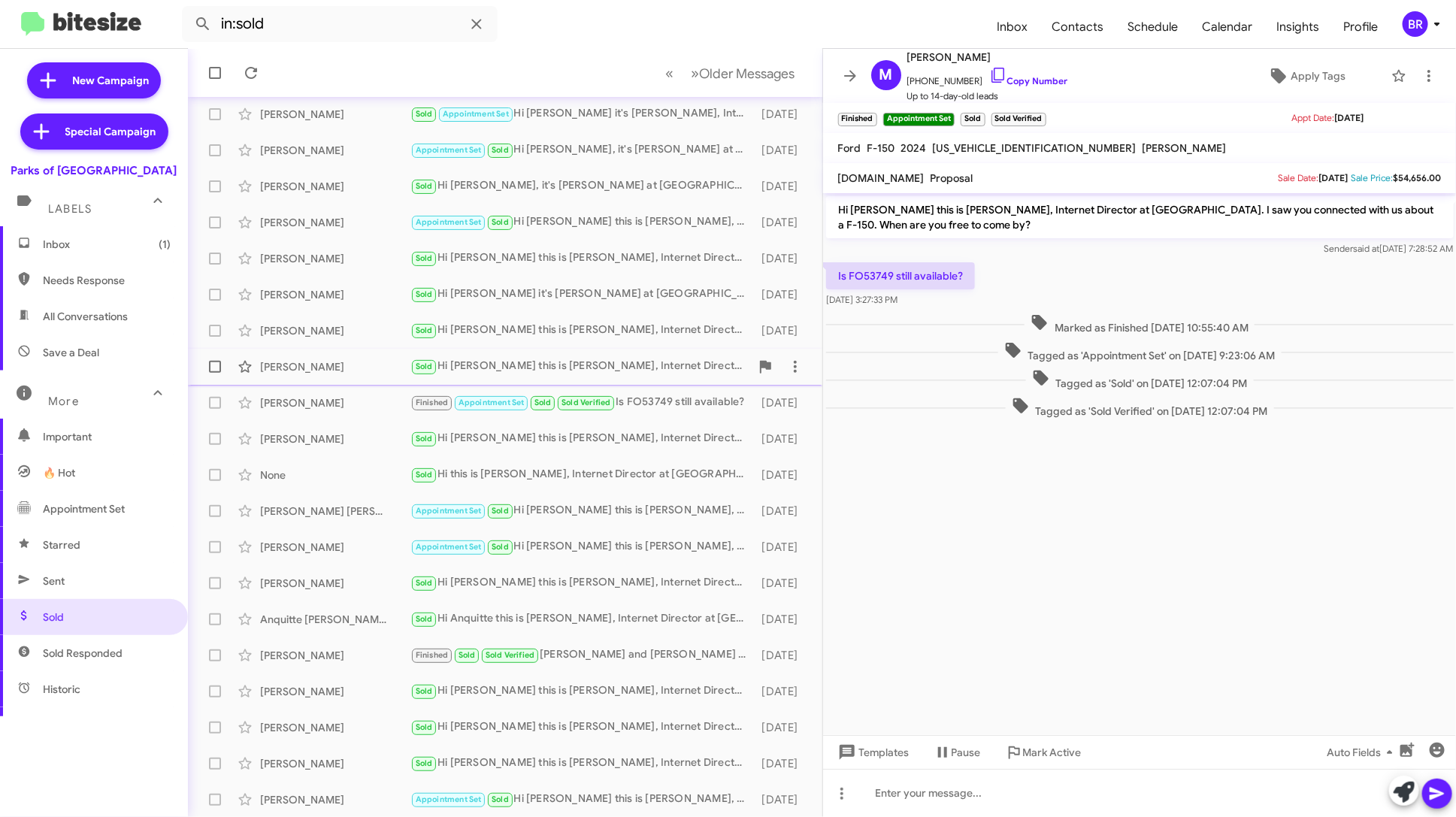
click at [674, 349] on span "[PERSON_NAME] Sold Hi [PERSON_NAME] this is [PERSON_NAME], Internet Director at…" at bounding box center [505, 367] width 634 height 36
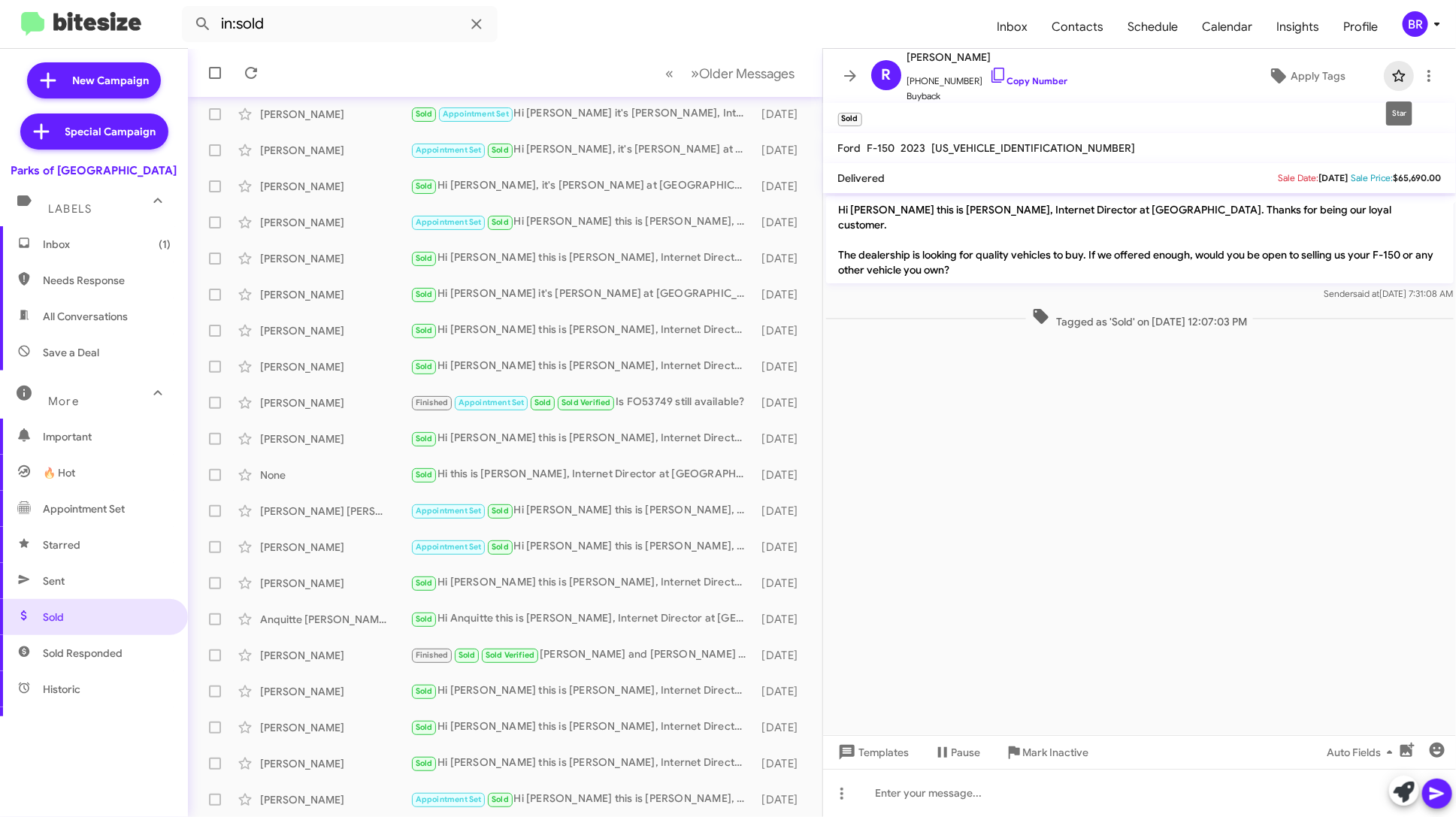
click at [1398, 76] on icon at bounding box center [1398, 76] width 18 height 18
click at [638, 334] on div "Sold Hi [PERSON_NAME] this is [PERSON_NAME], Internet Director at [GEOGRAPHIC_D…" at bounding box center [580, 330] width 339 height 17
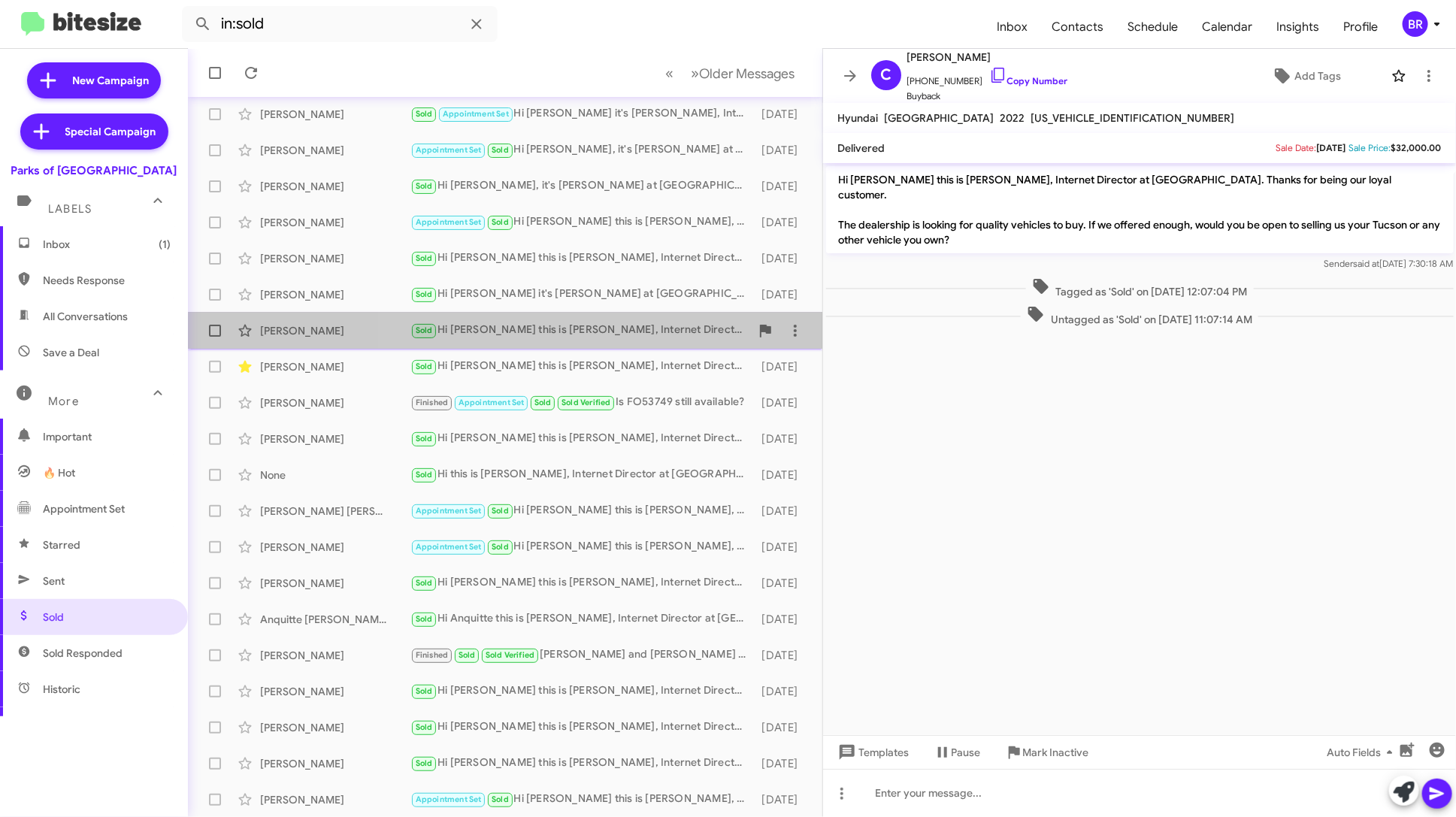
click at [560, 344] on div "[PERSON_NAME] Sold Hi [PERSON_NAME] this is [PERSON_NAME], Internet Director at…" at bounding box center [505, 331] width 610 height 30
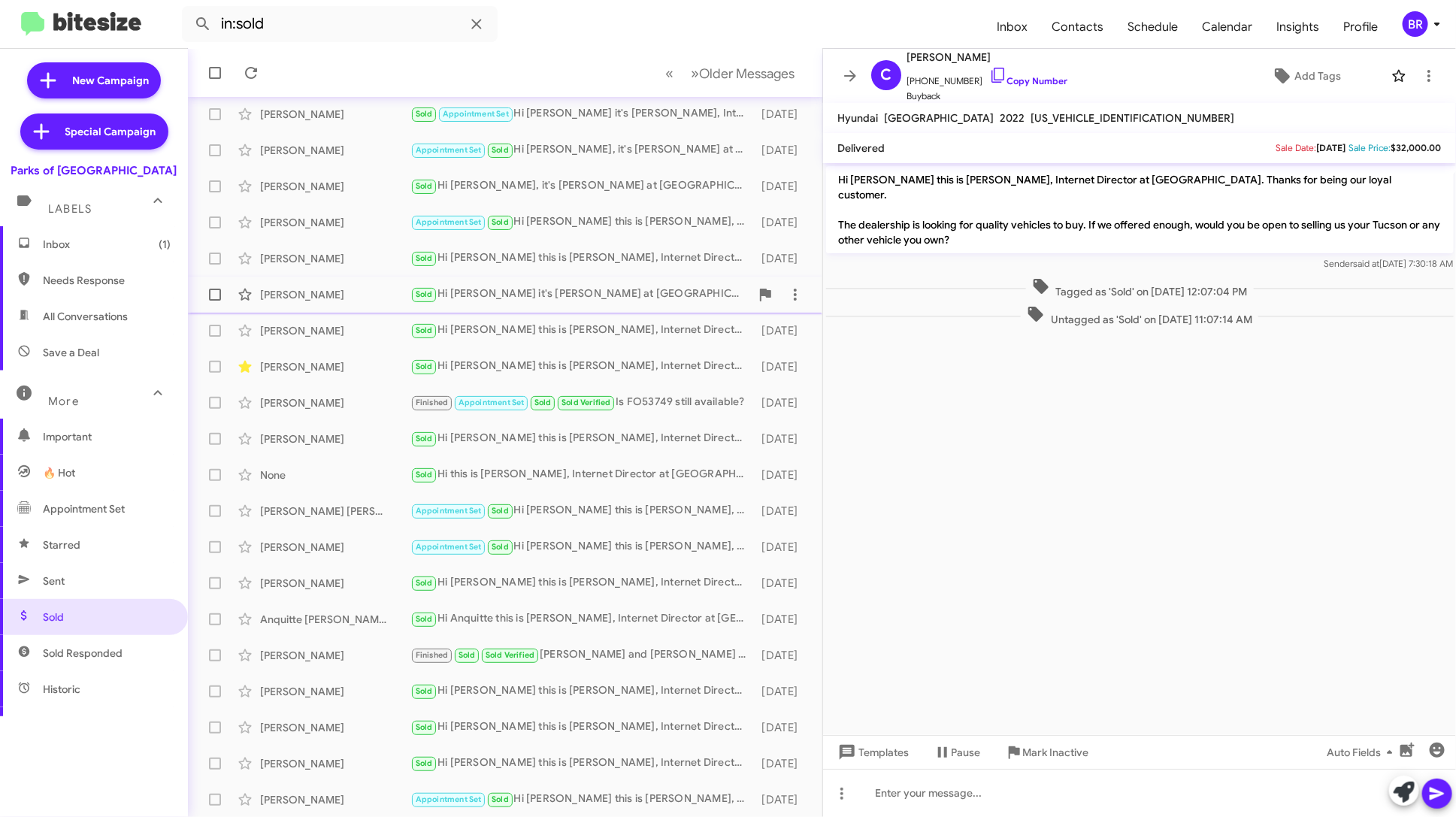
click at [581, 303] on div "Sold Hi [PERSON_NAME] it's [PERSON_NAME] at [GEOGRAPHIC_DATA]. Hope you're well…" at bounding box center [580, 294] width 339 height 17
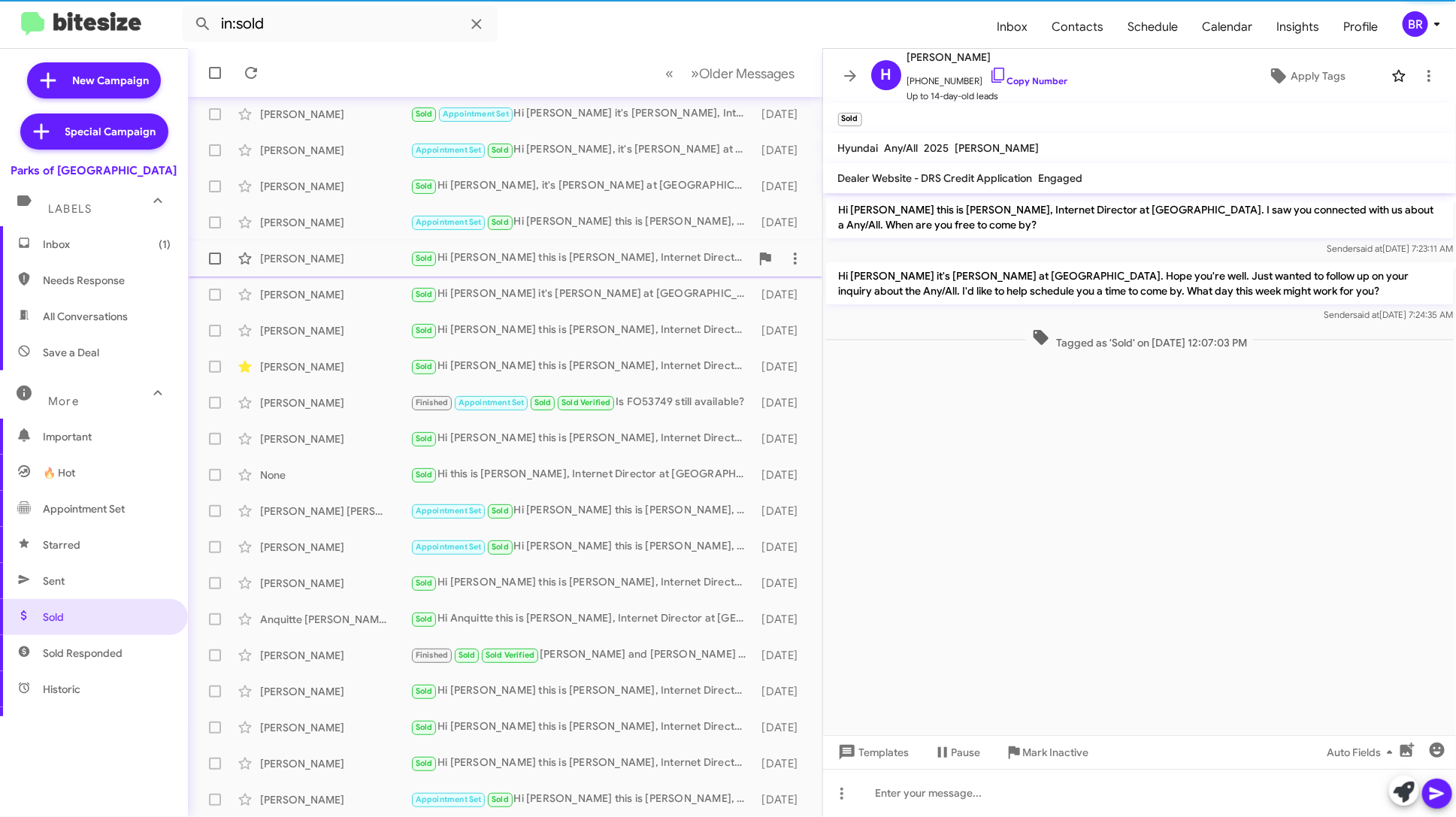
click at [593, 266] on div "Sold Hi [PERSON_NAME] this is [PERSON_NAME], Internet Director at [GEOGRAPHIC_D…" at bounding box center [580, 258] width 339 height 17
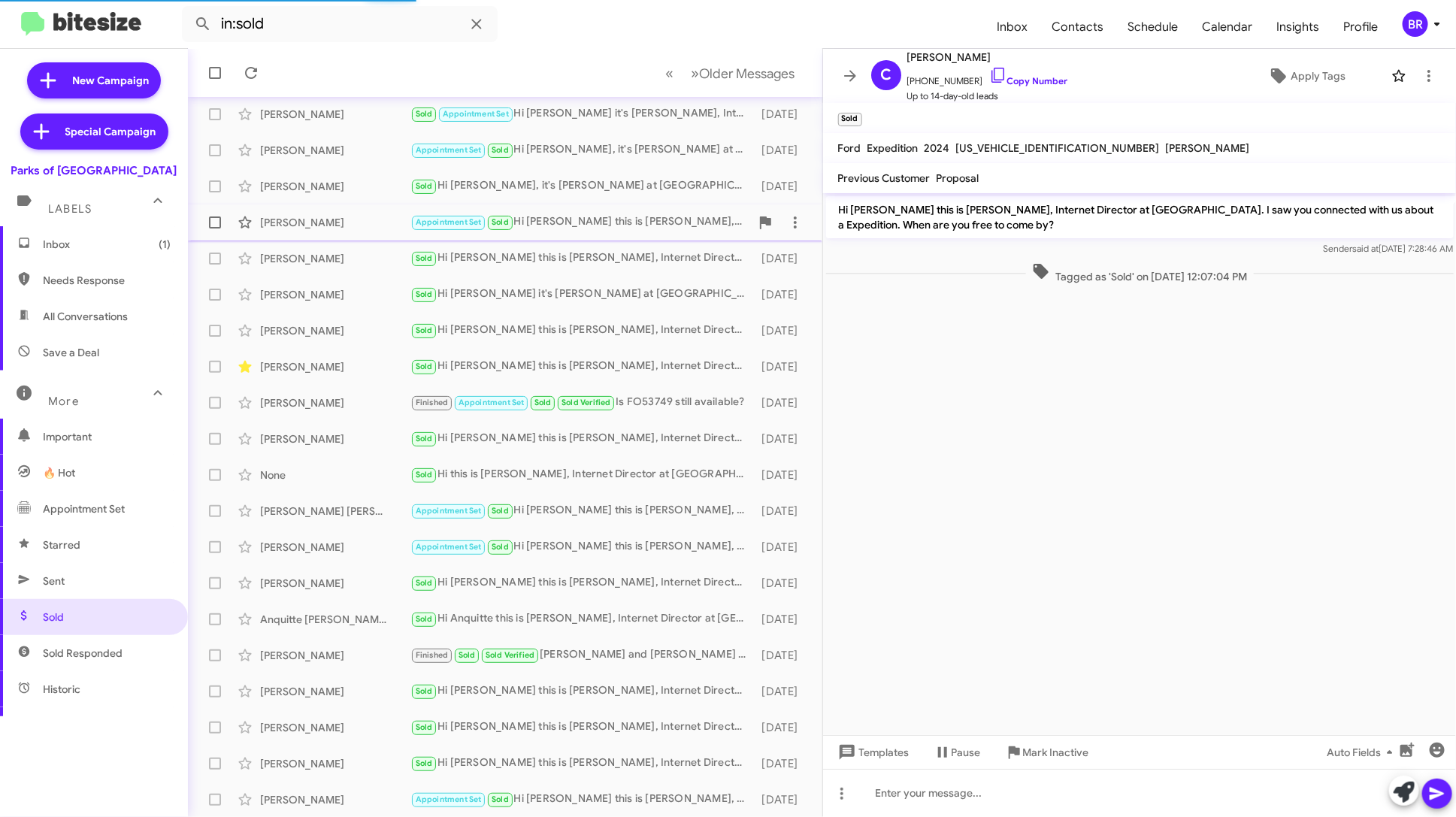
click at [608, 222] on div "Appointment Set Sold Hi [PERSON_NAME] this is [PERSON_NAME], Internet Director …" at bounding box center [580, 222] width 339 height 17
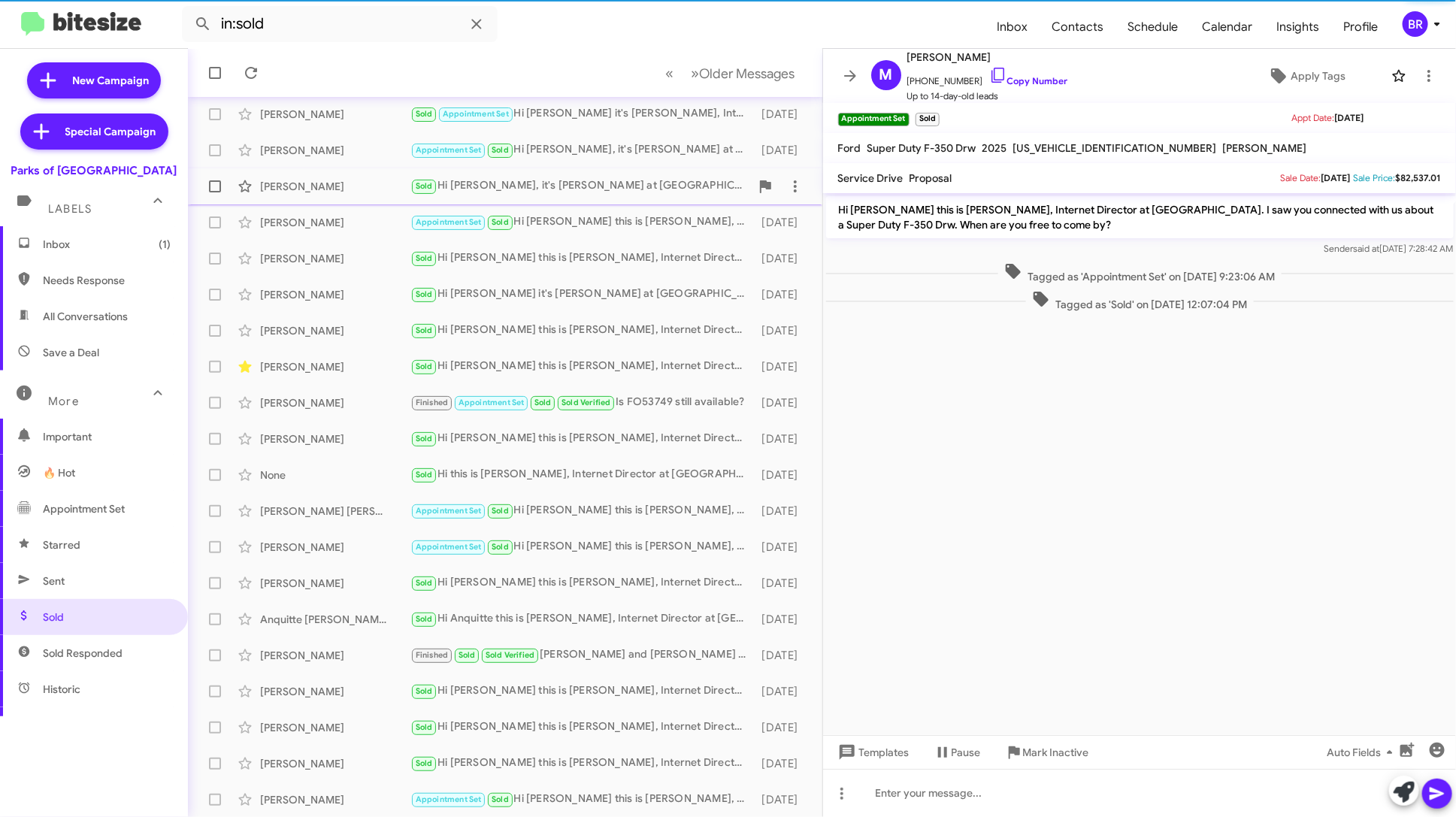
click at [619, 190] on div "Sold Hi [PERSON_NAME], it's [PERSON_NAME] at [GEOGRAPHIC_DATA]. I wanted to per…" at bounding box center [580, 186] width 339 height 17
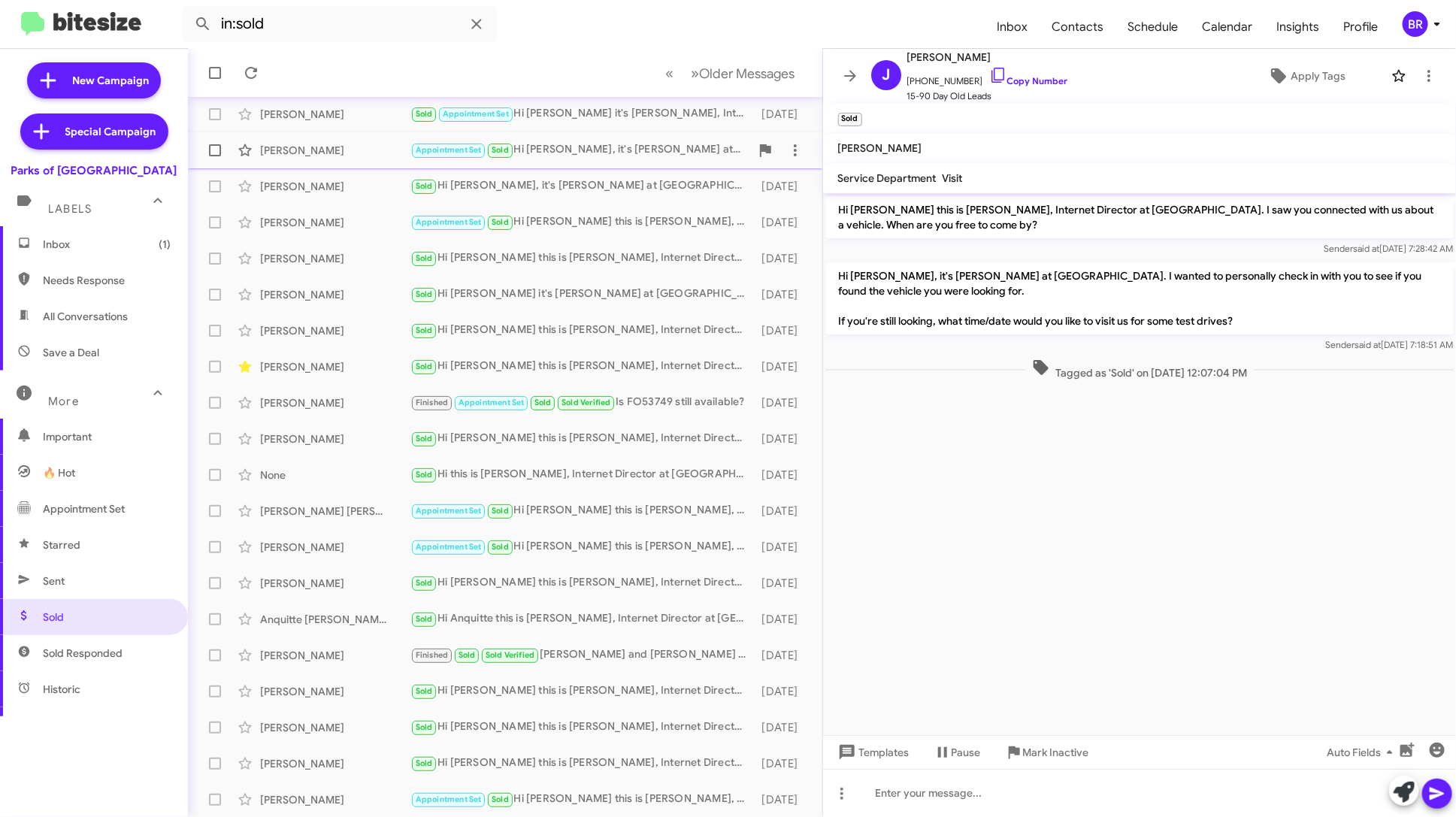
click at [630, 149] on div "Appointment Set Sold Hi [PERSON_NAME], it's [PERSON_NAME] at [GEOGRAPHIC_DATA].…" at bounding box center [580, 150] width 339 height 17
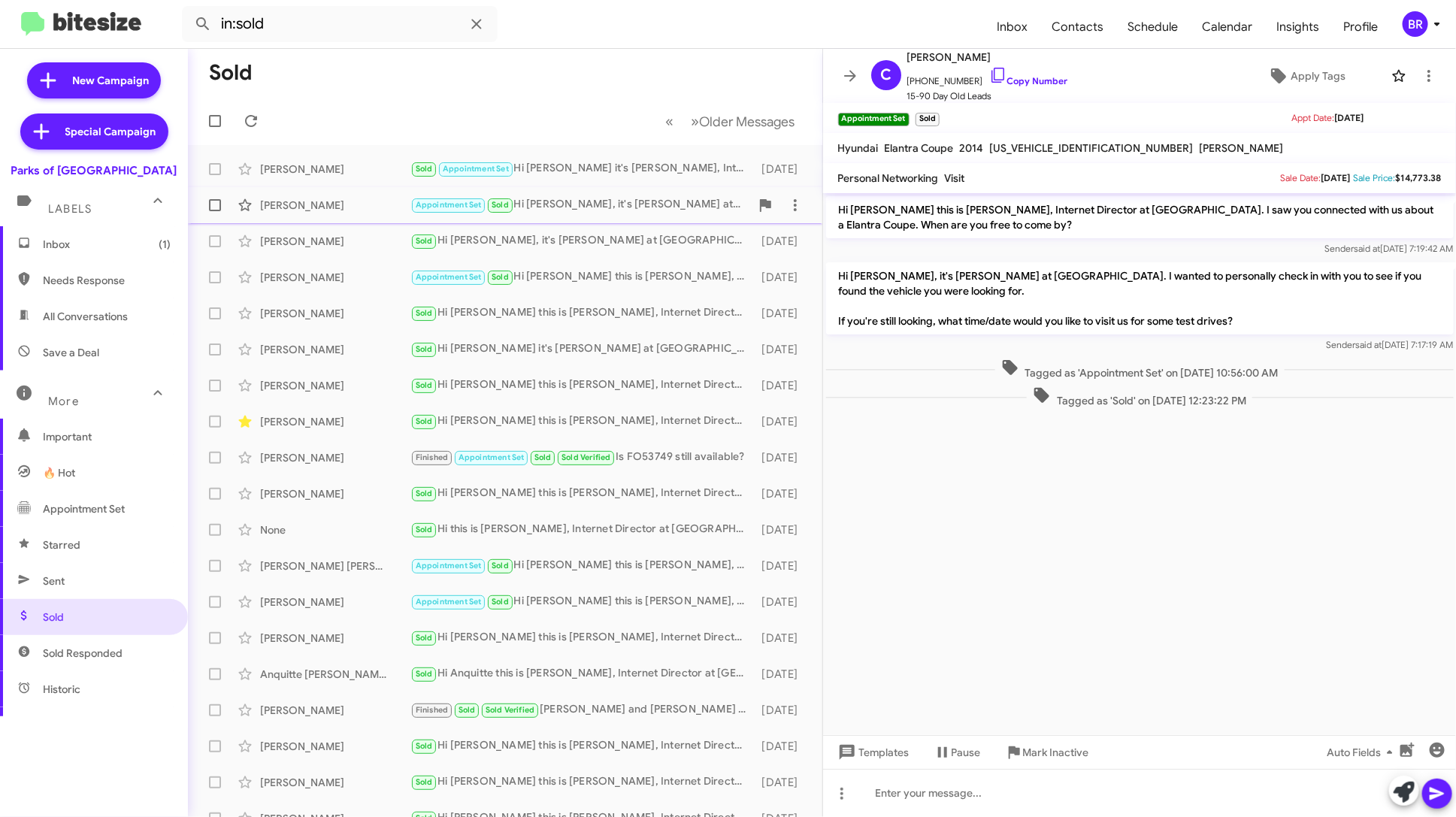
click at [639, 206] on div "Appointment Set Sold Hi [PERSON_NAME], it's [PERSON_NAME] at [GEOGRAPHIC_DATA].…" at bounding box center [580, 204] width 339 height 17
click at [644, 170] on div "Sold Appointment Set Hi [PERSON_NAME] it's [PERSON_NAME], Internet Director at …" at bounding box center [580, 168] width 339 height 17
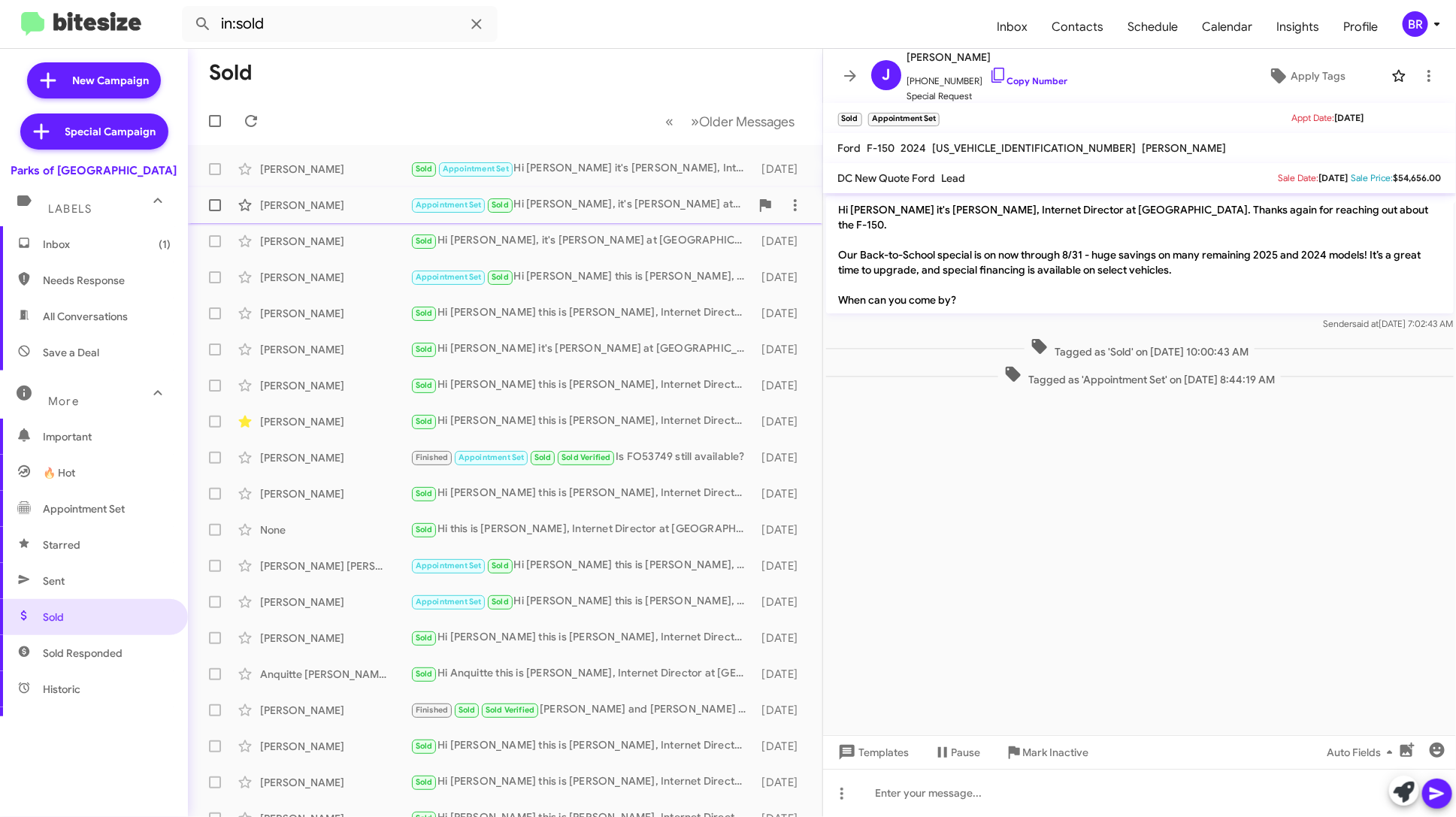
click at [647, 217] on div "[PERSON_NAME] Appointment Set Sold Hi [PERSON_NAME], it's [PERSON_NAME] at [GEO…" at bounding box center [505, 204] width 610 height 30
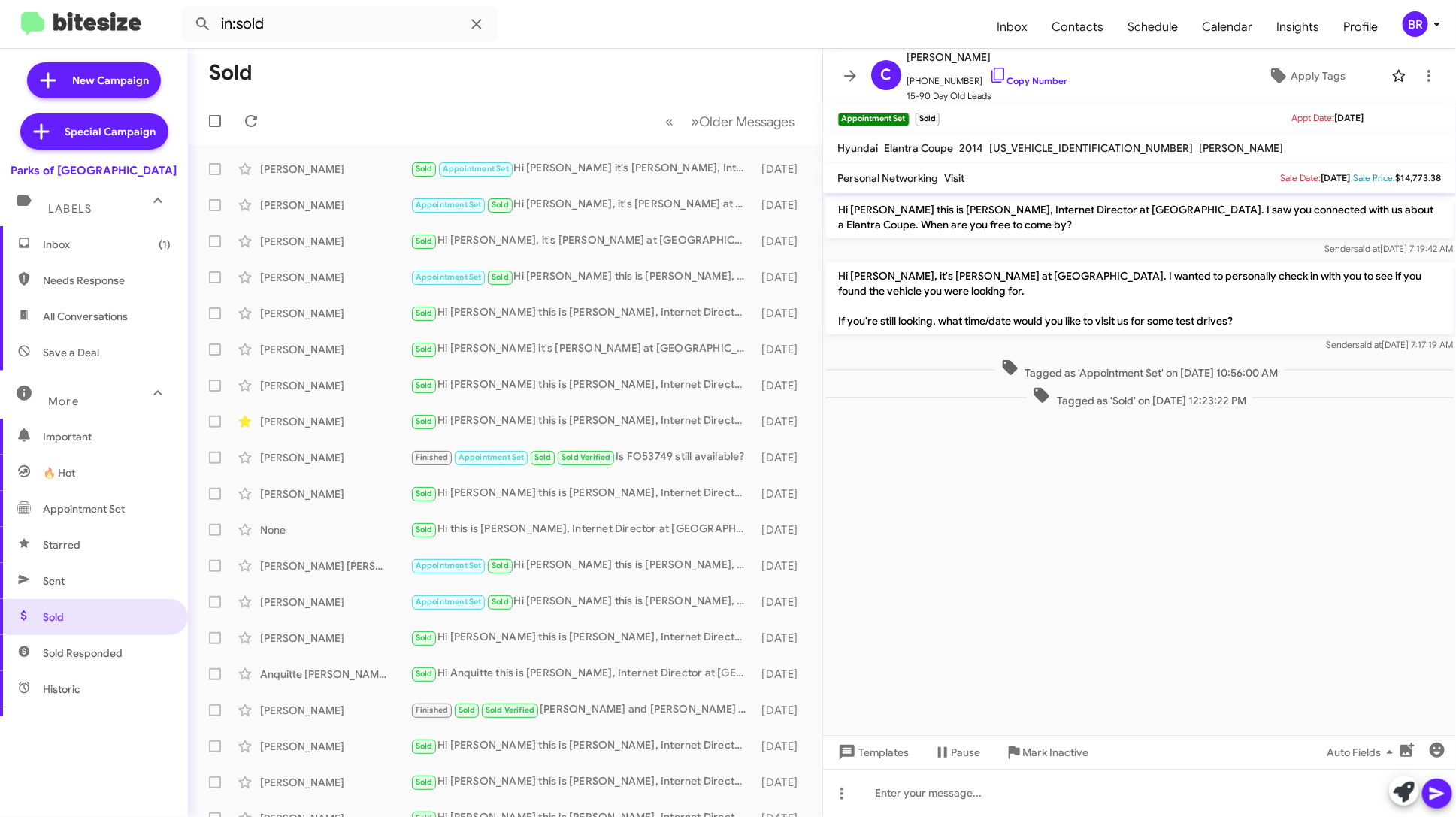
click at [101, 243] on span "Inbox (1)" at bounding box center [107, 244] width 128 height 15
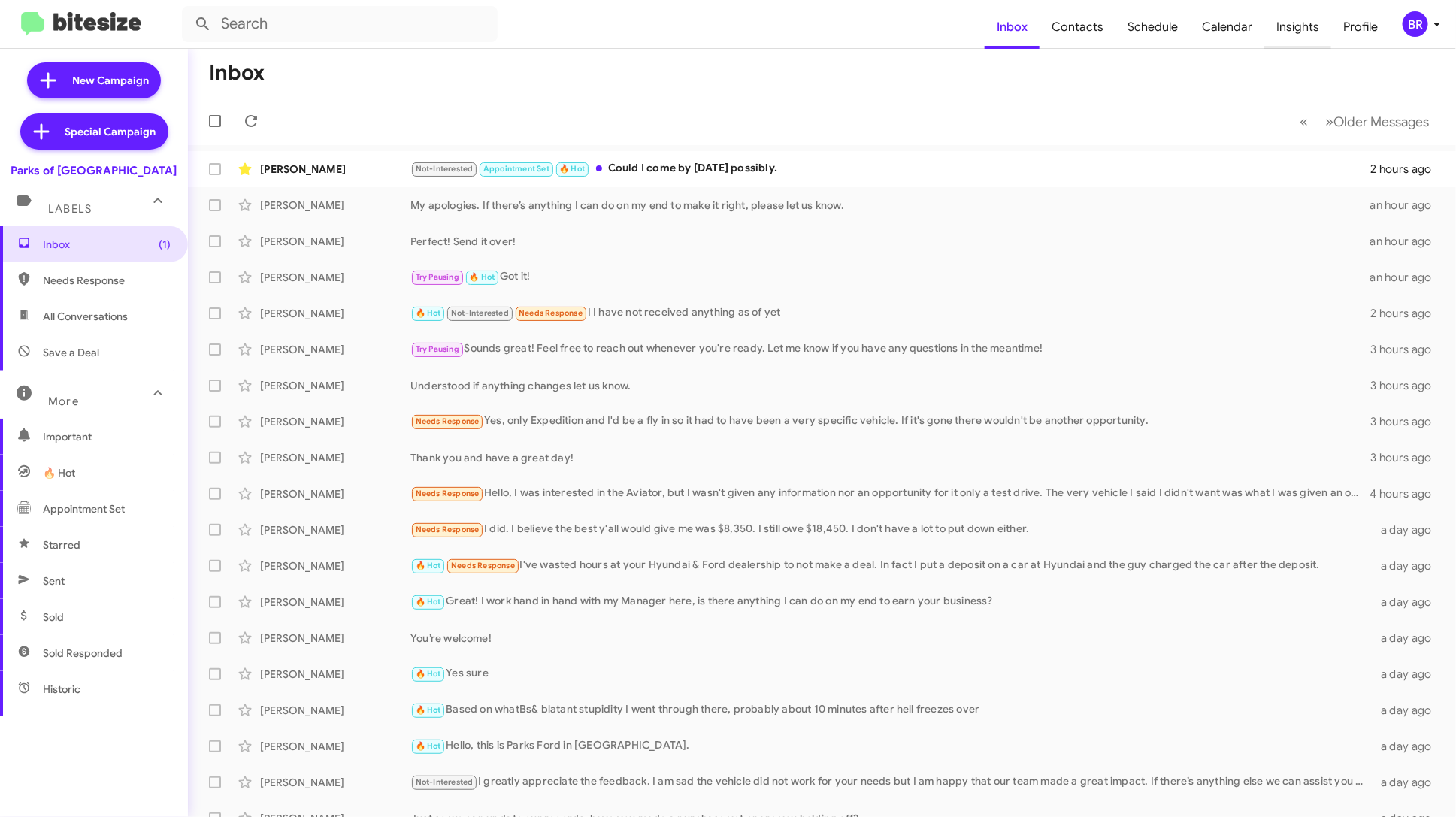
click at [1311, 30] on span "Insights" at bounding box center [1298, 27] width 67 height 43
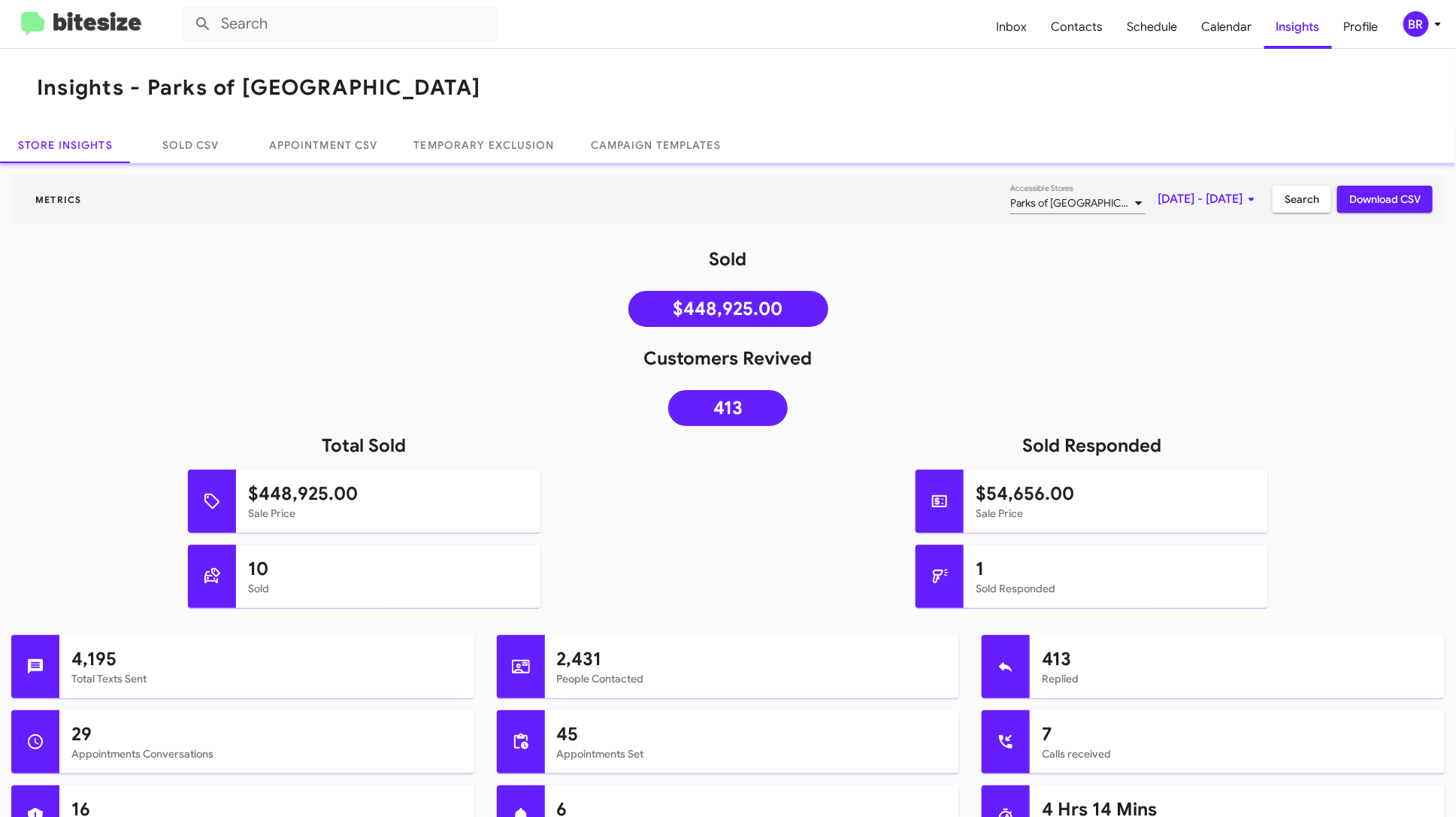
click at [1411, 17] on div "BR" at bounding box center [1415, 24] width 25 height 25
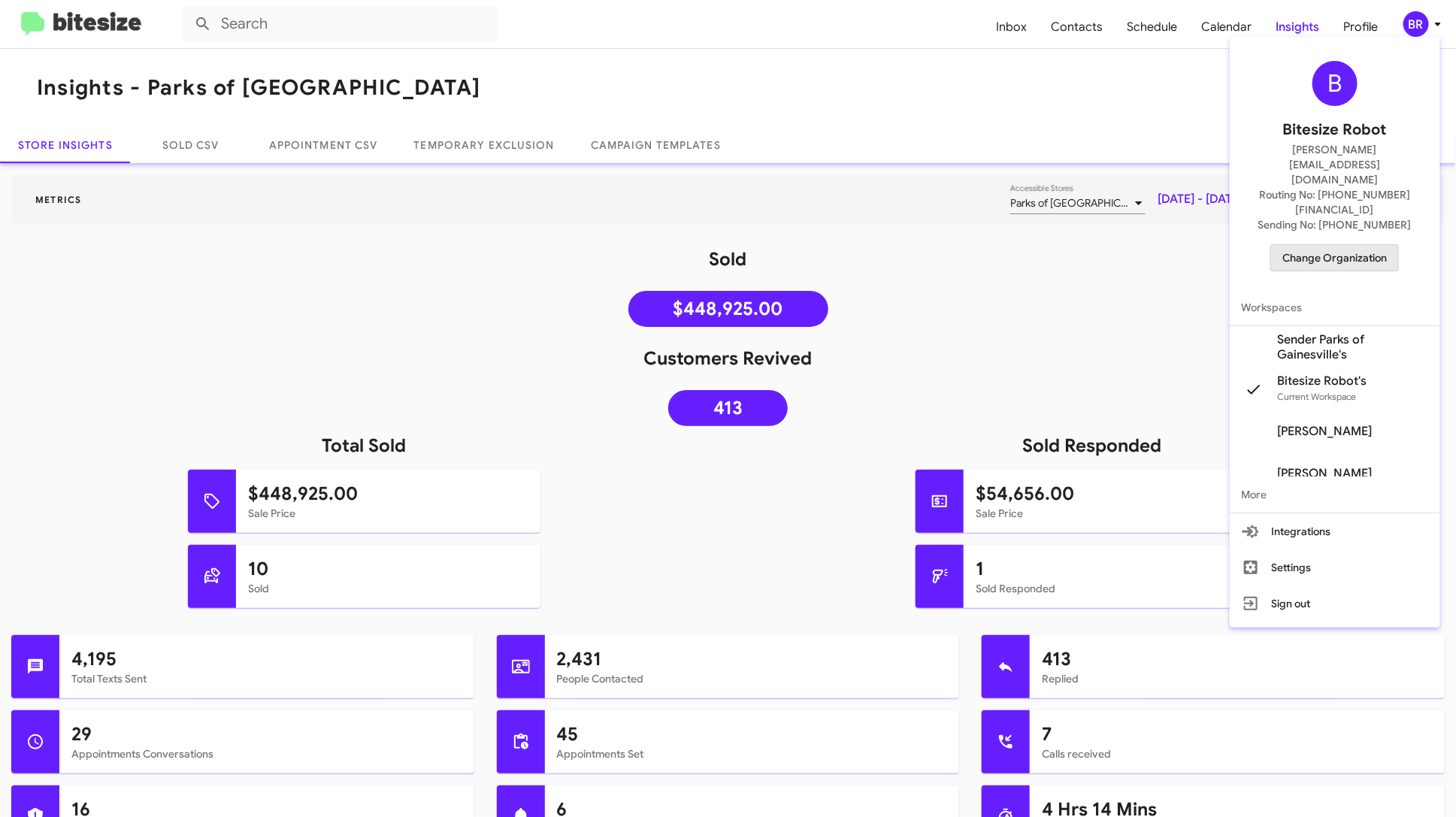
click at [1371, 245] on span "Change Organization" at bounding box center [1334, 258] width 104 height 25
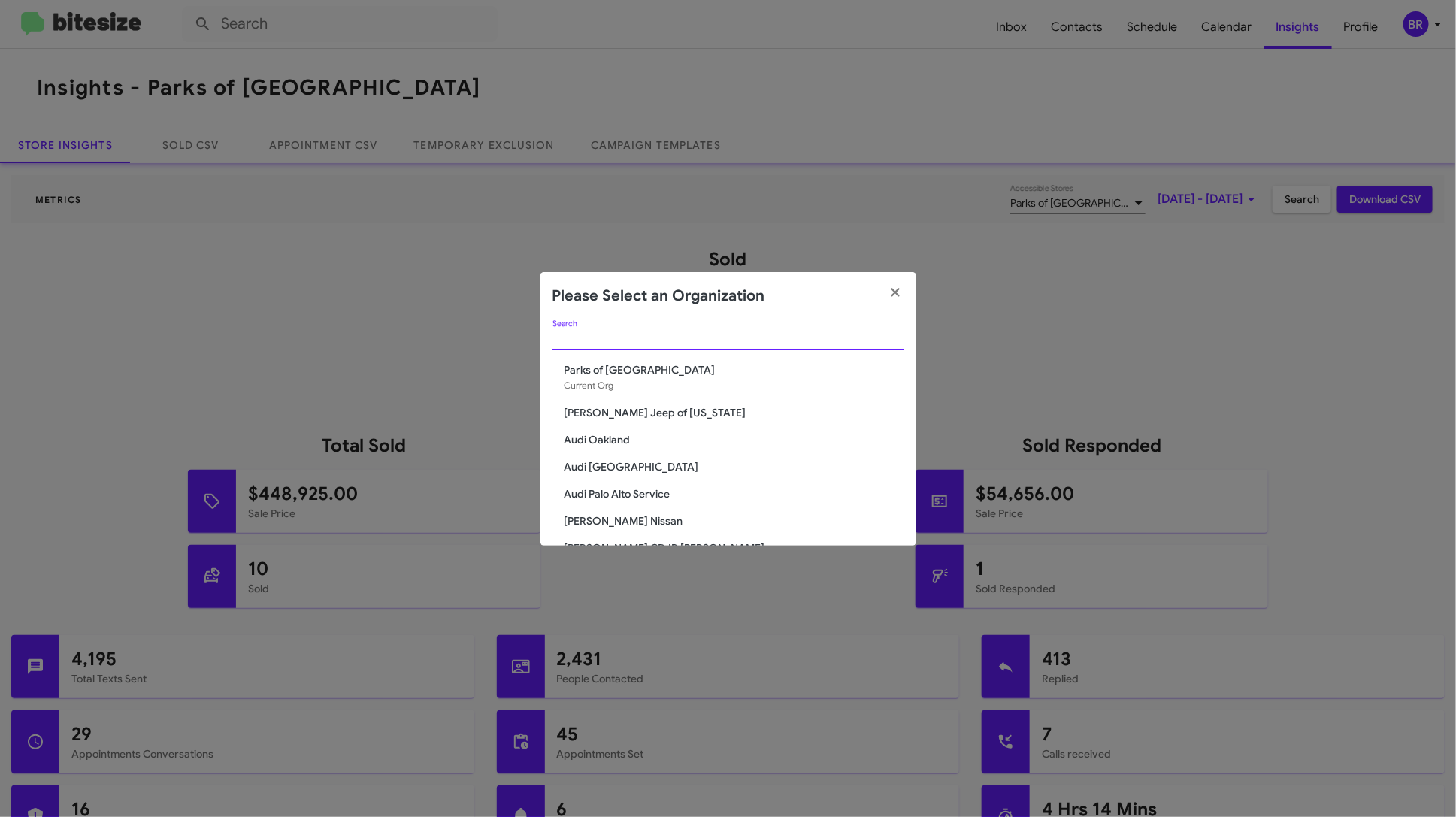
click at [718, 334] on input "Search" at bounding box center [728, 339] width 352 height 12
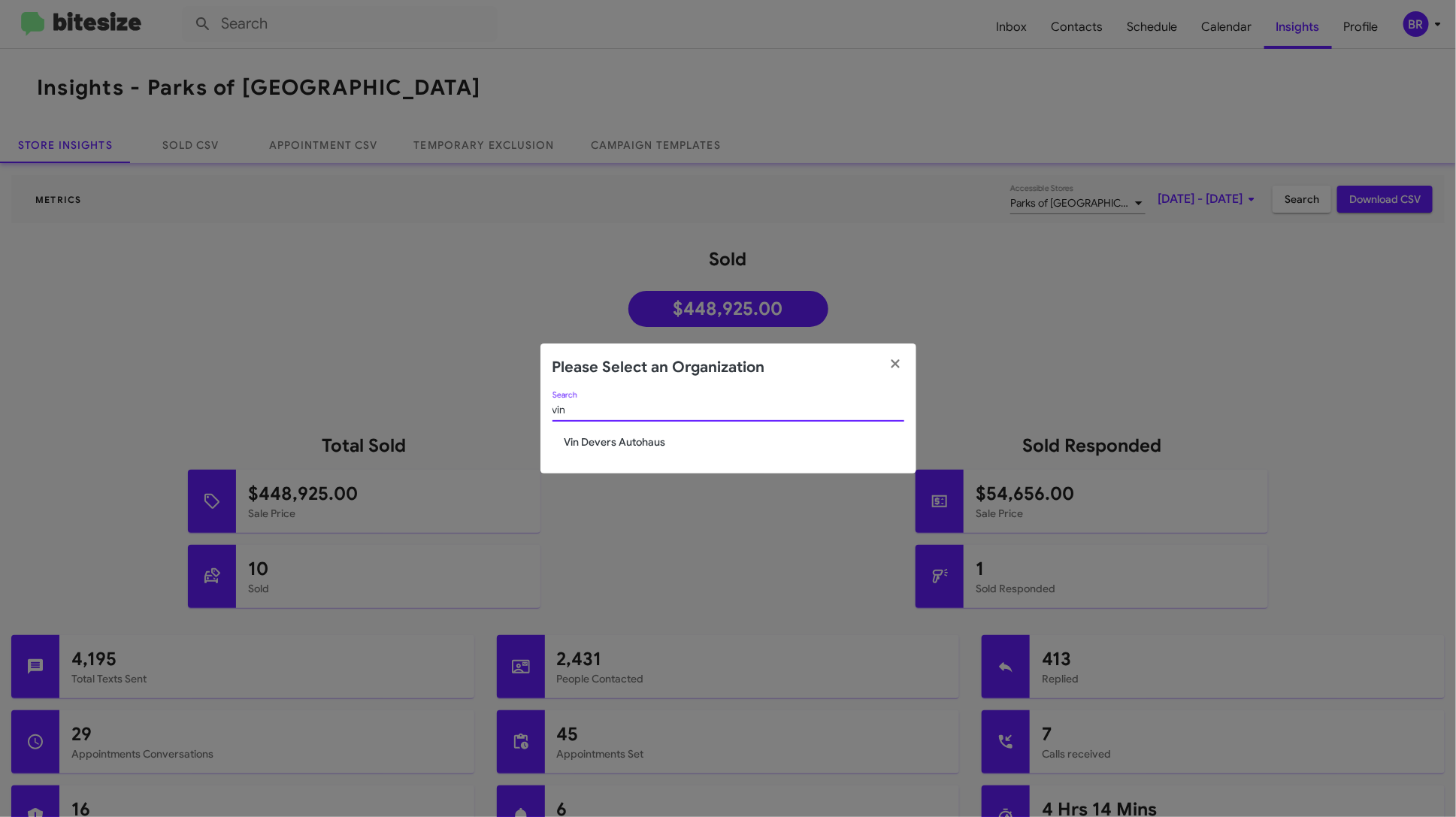
type input "vin"
click at [657, 443] on span "Vin Devers Autohaus" at bounding box center [734, 441] width 339 height 15
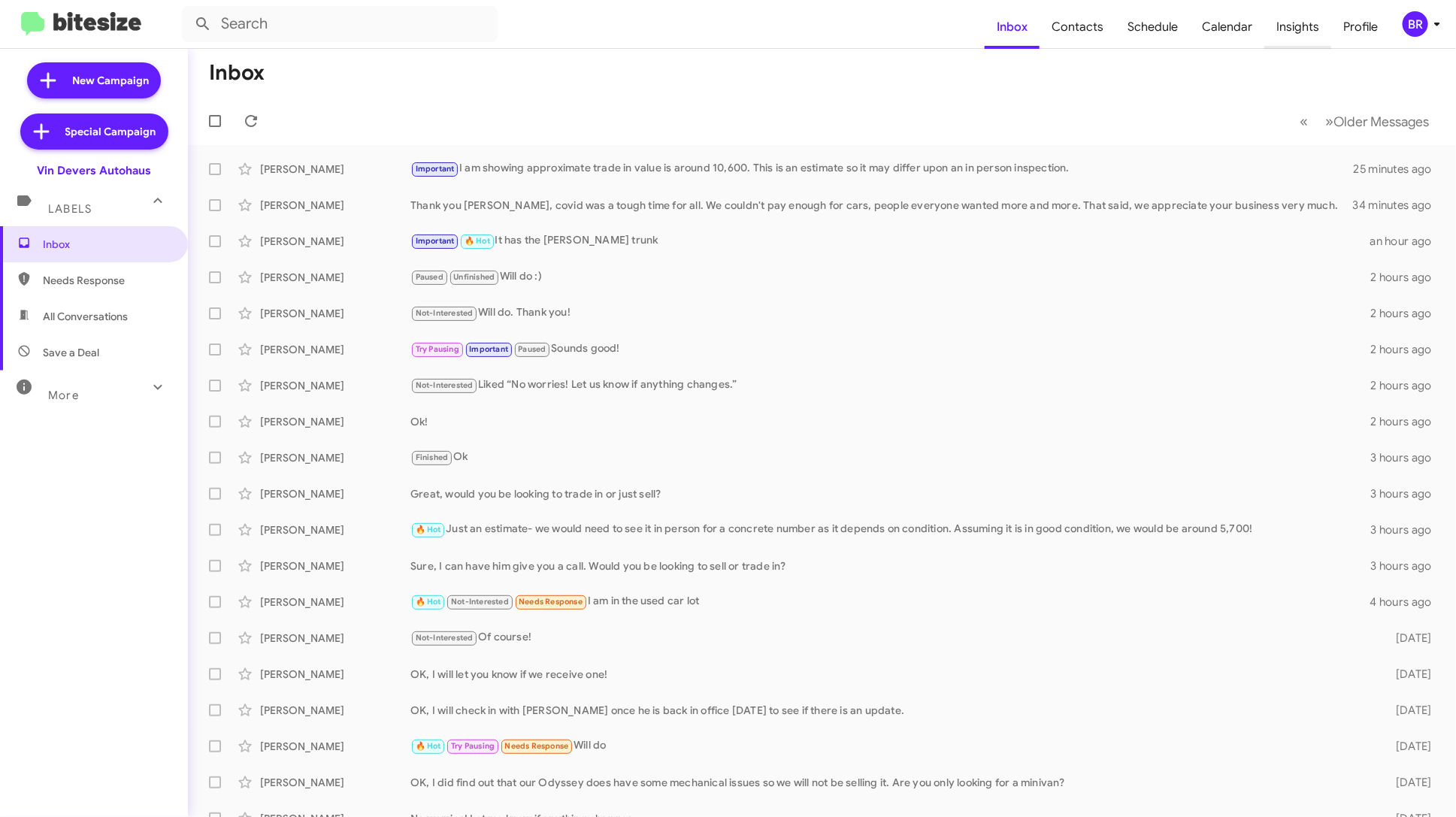
click at [1305, 28] on span "Insights" at bounding box center [1298, 27] width 67 height 43
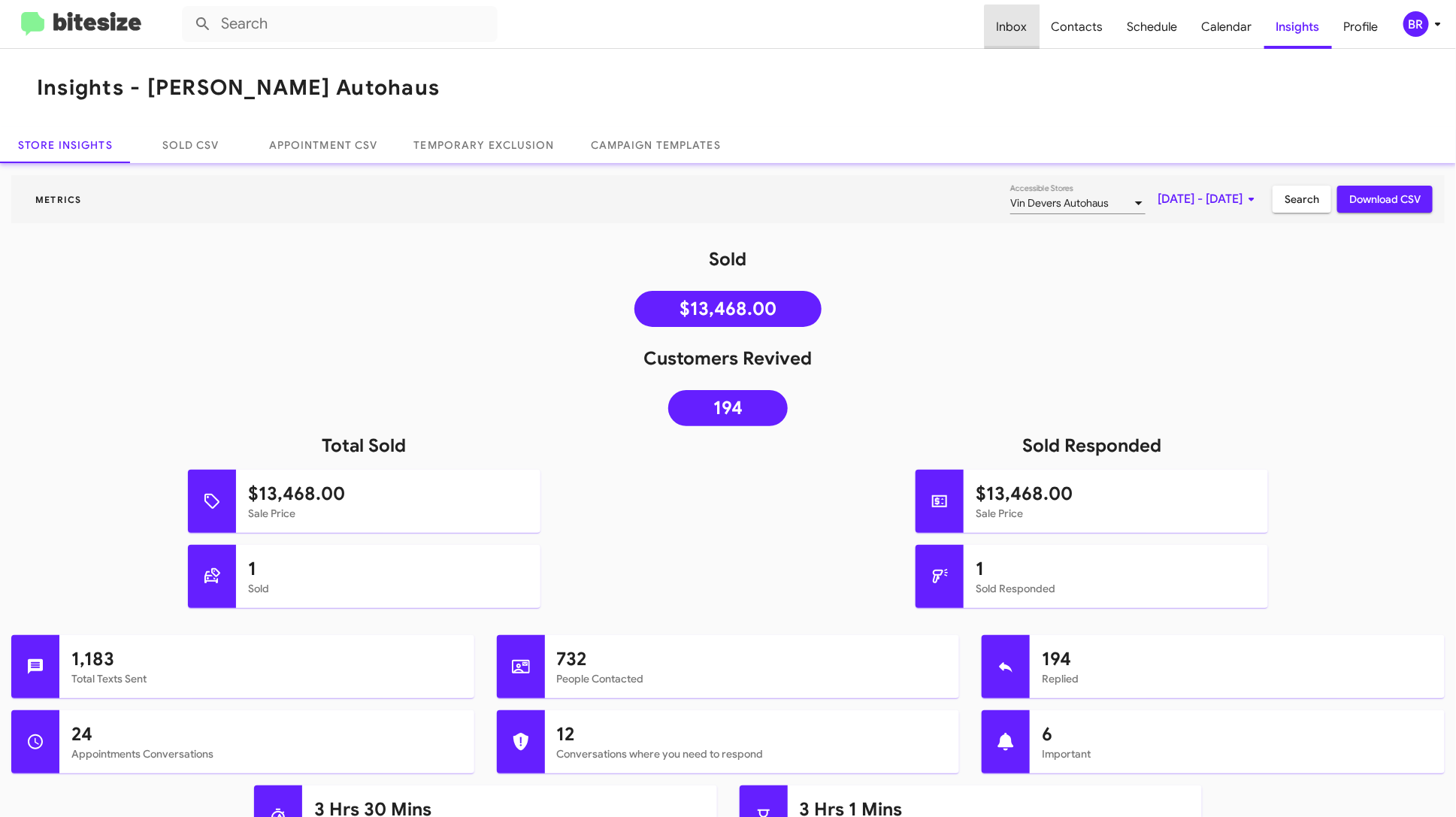
click at [1022, 45] on span "Inbox" at bounding box center [1011, 27] width 55 height 43
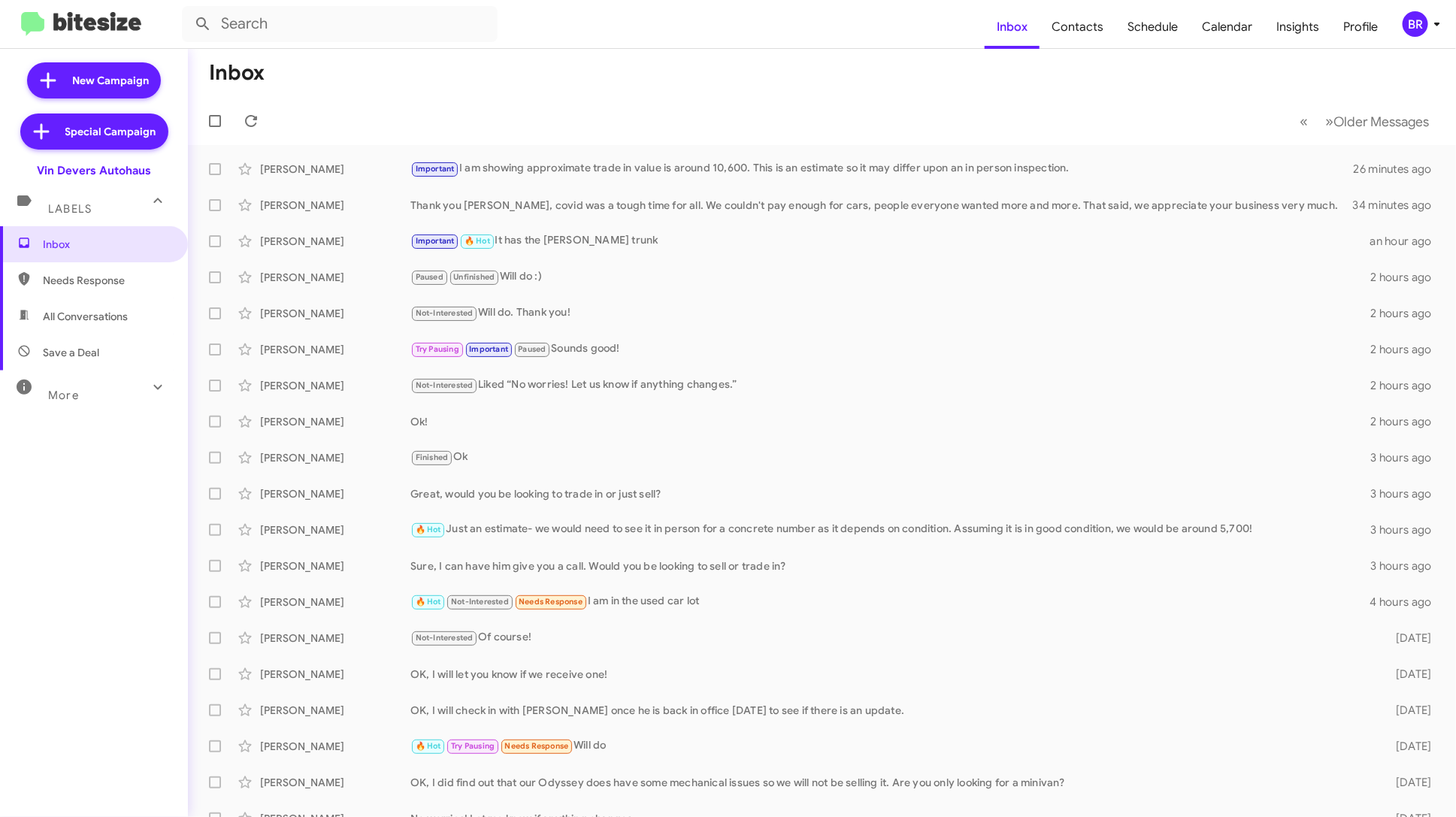
click at [1406, 16] on div "BR" at bounding box center [1415, 24] width 25 height 25
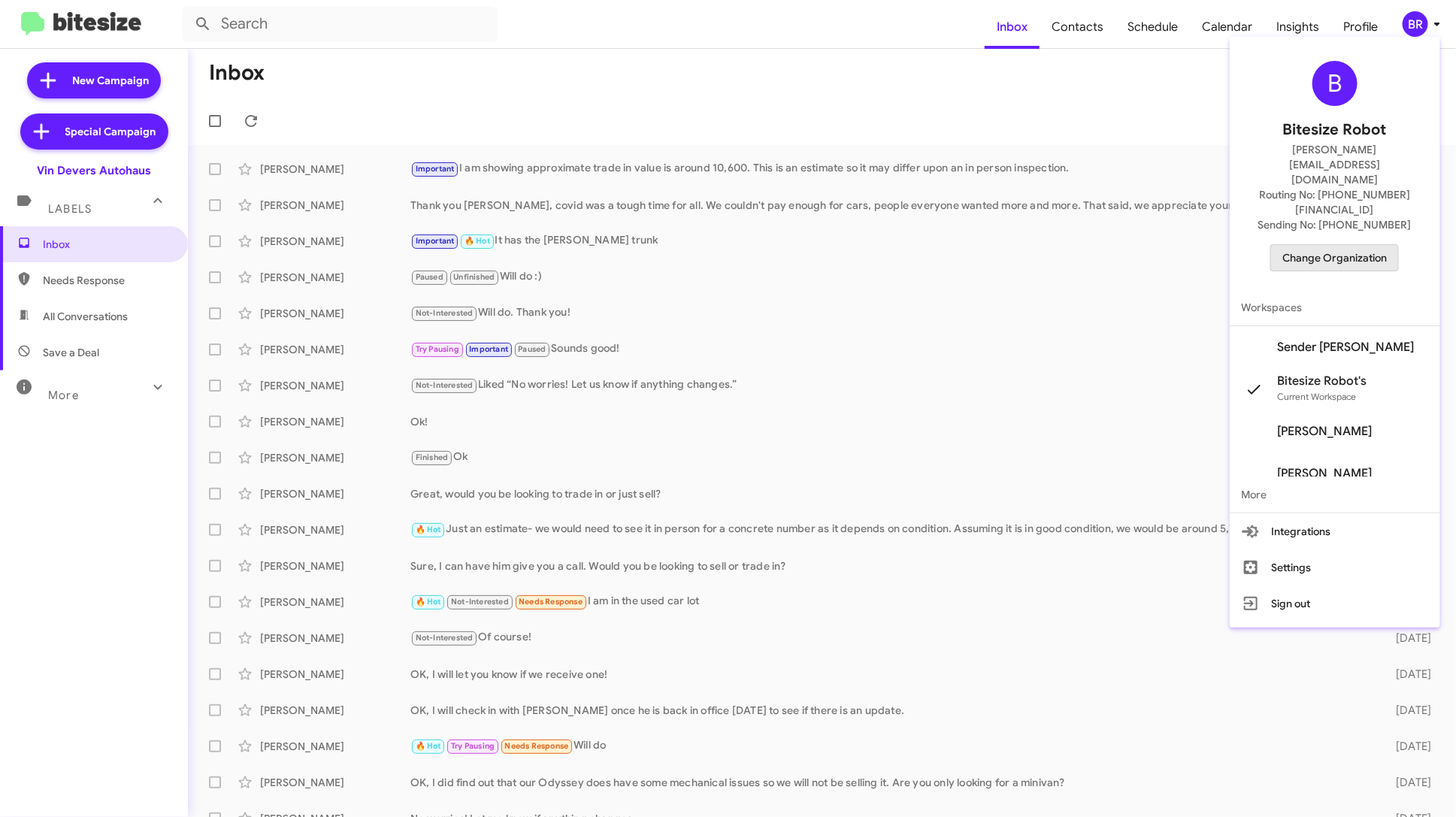
click at [1338, 245] on span "Change Organization" at bounding box center [1334, 258] width 104 height 25
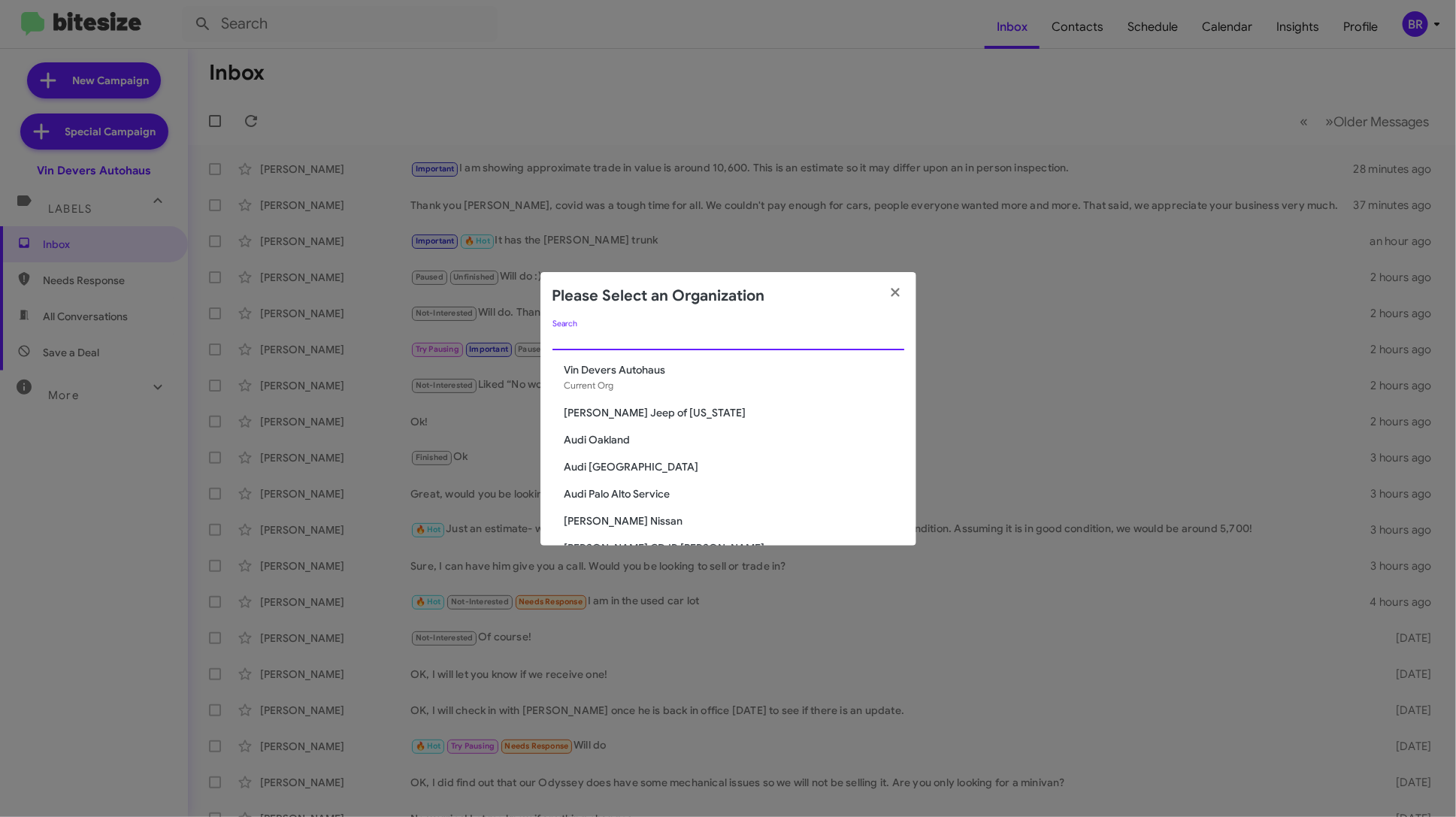
click at [699, 337] on input "Search" at bounding box center [728, 339] width 352 height 12
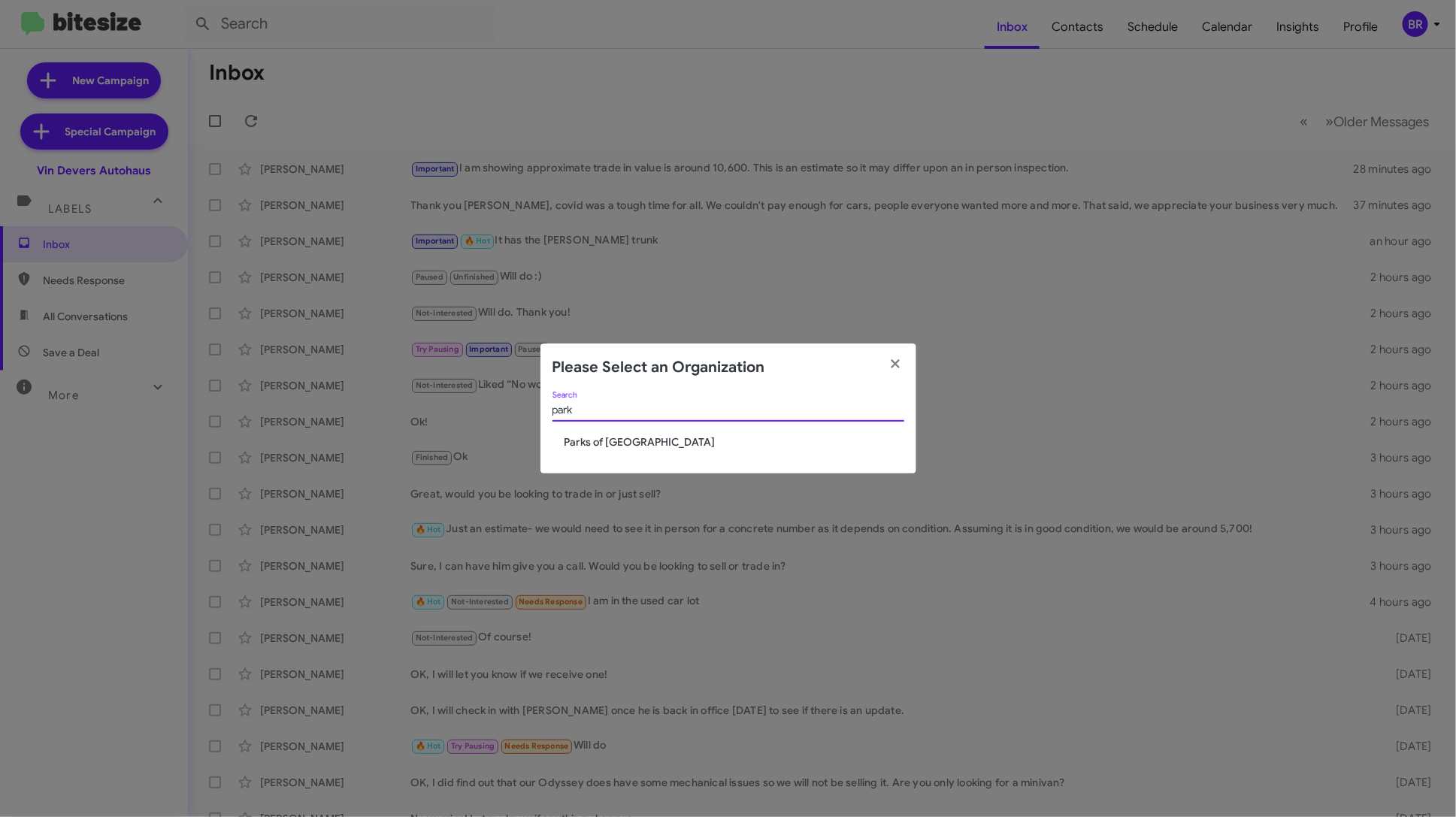
type input "park"
click at [628, 444] on span "Parks of [GEOGRAPHIC_DATA]" at bounding box center [734, 441] width 339 height 15
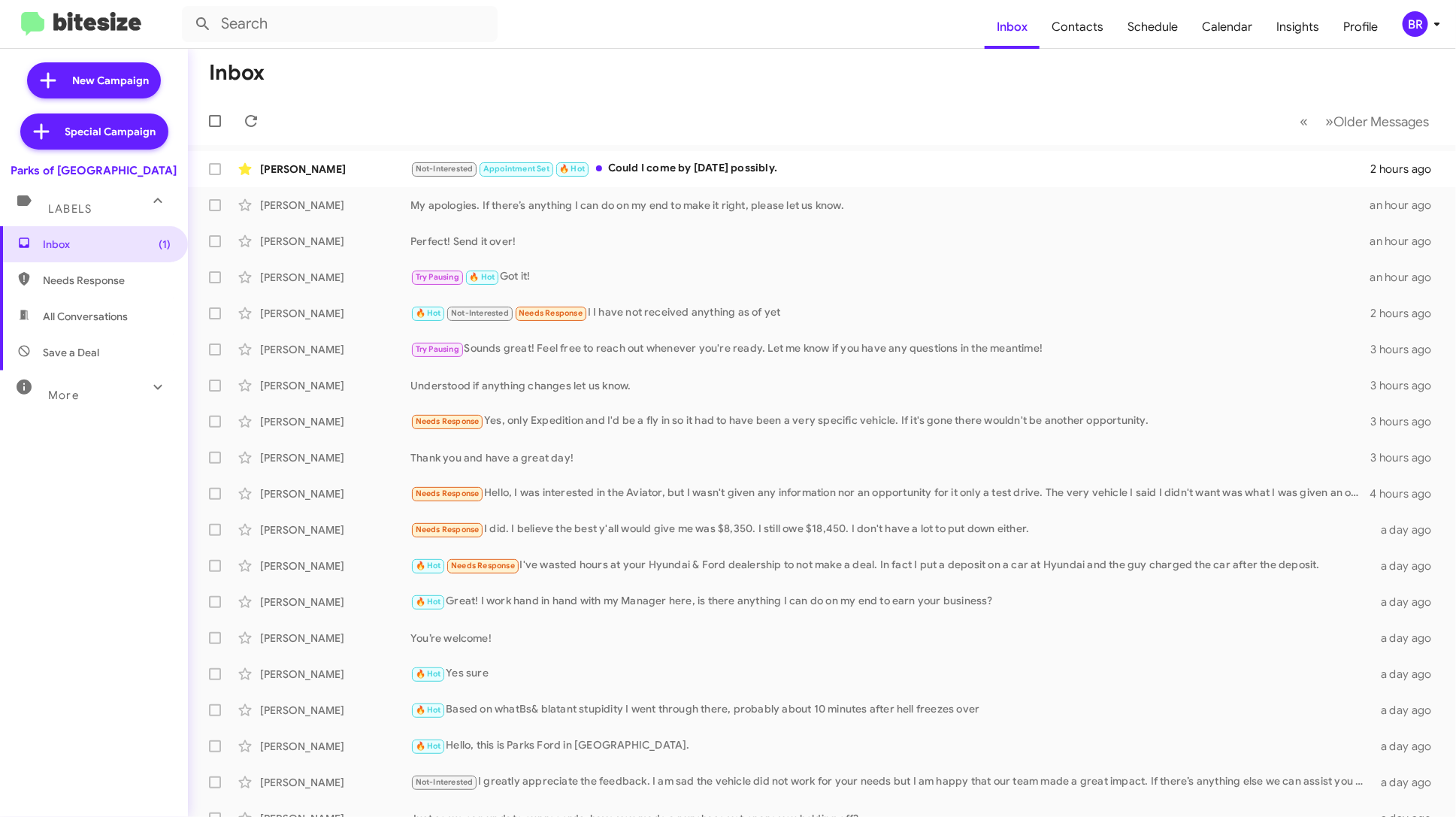
click at [98, 388] on div "More" at bounding box center [78, 388] width 134 height 28
click at [104, 622] on span "Sold" at bounding box center [94, 617] width 188 height 36
type input "in:sold"
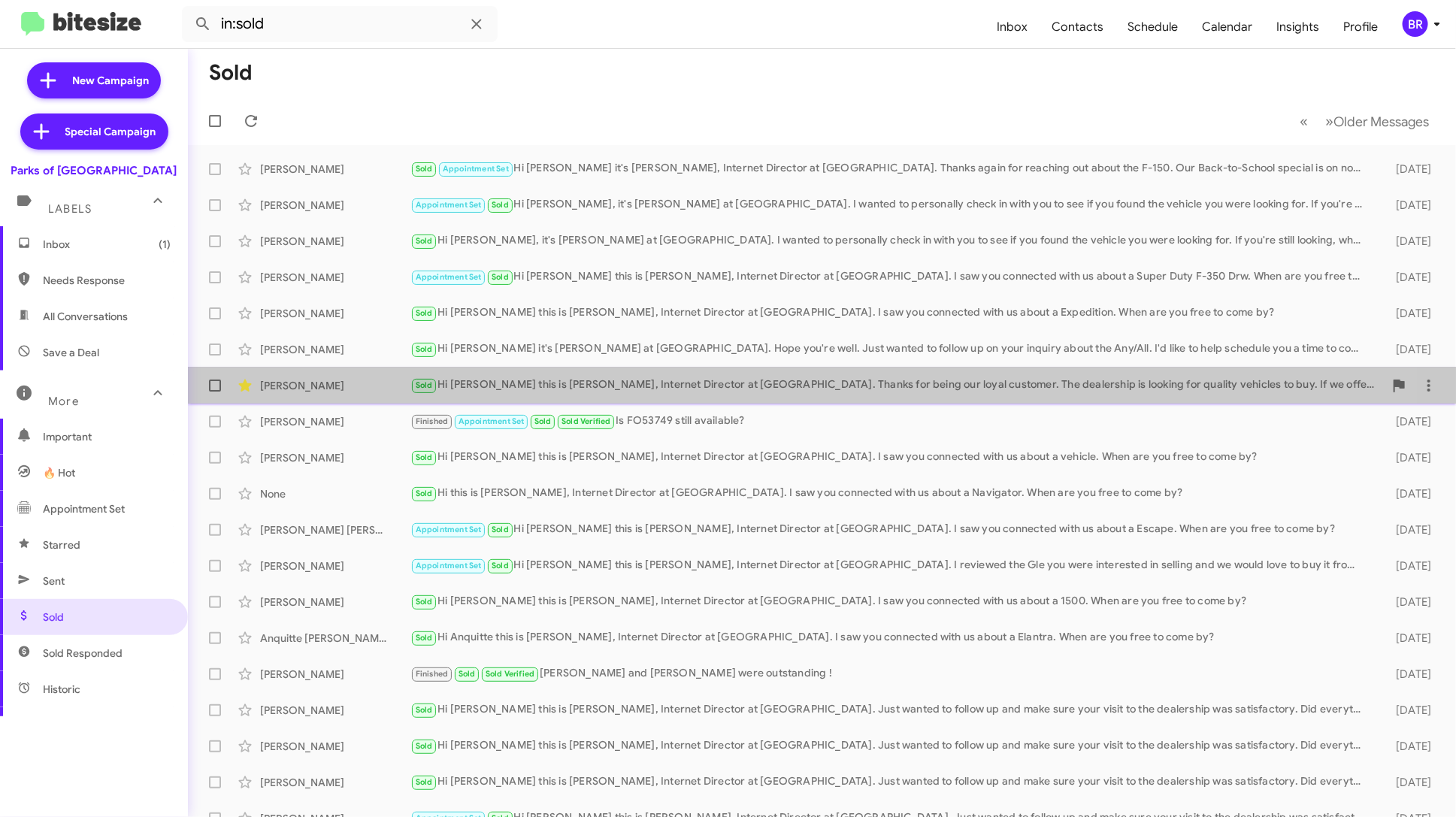
click at [577, 381] on div "Sold Hi Robert this is Shianne Harrison, Internet Director at Parks of Gainesvi…" at bounding box center [897, 385] width 973 height 17
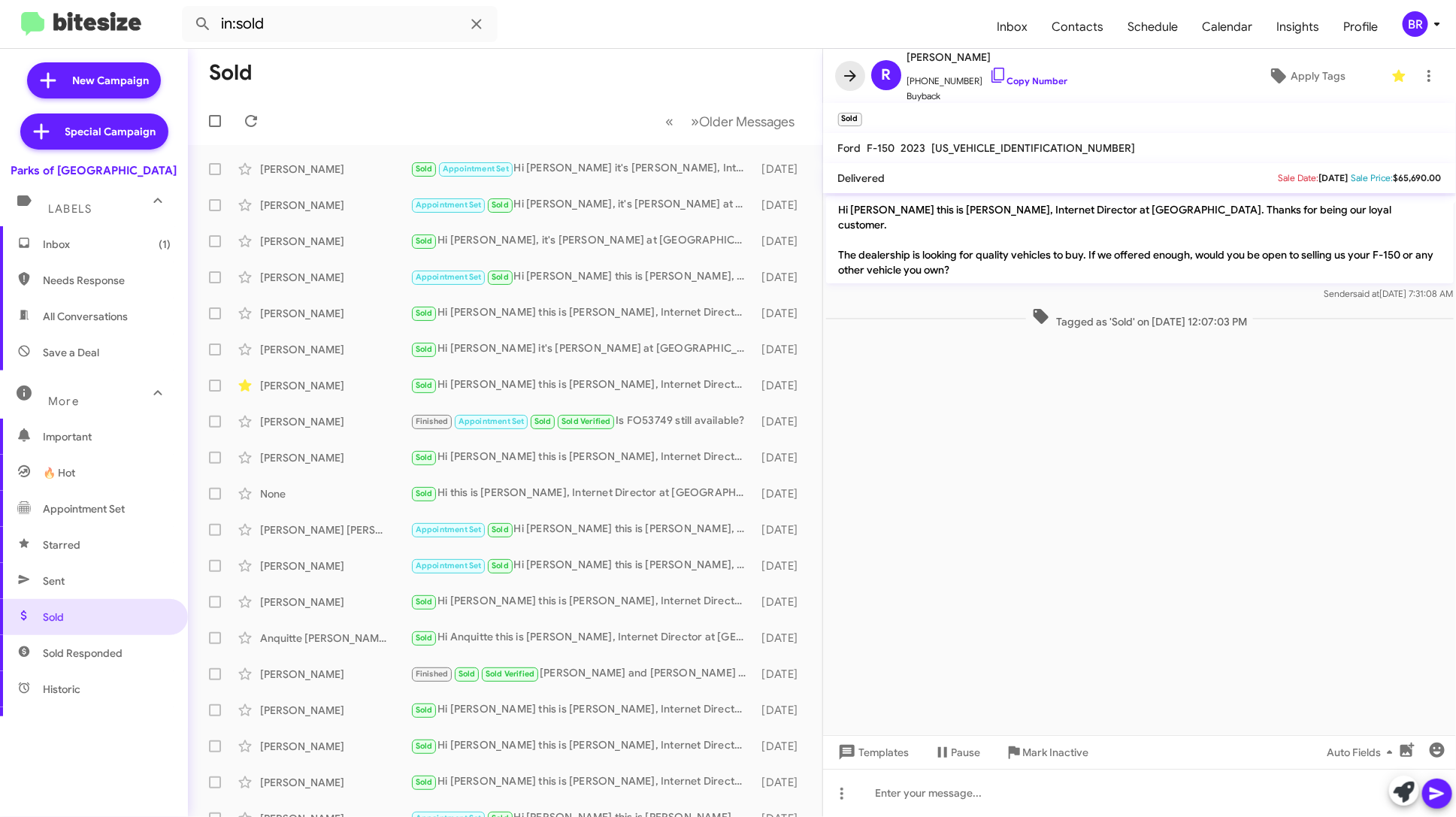
click at [847, 78] on icon at bounding box center [850, 76] width 18 height 18
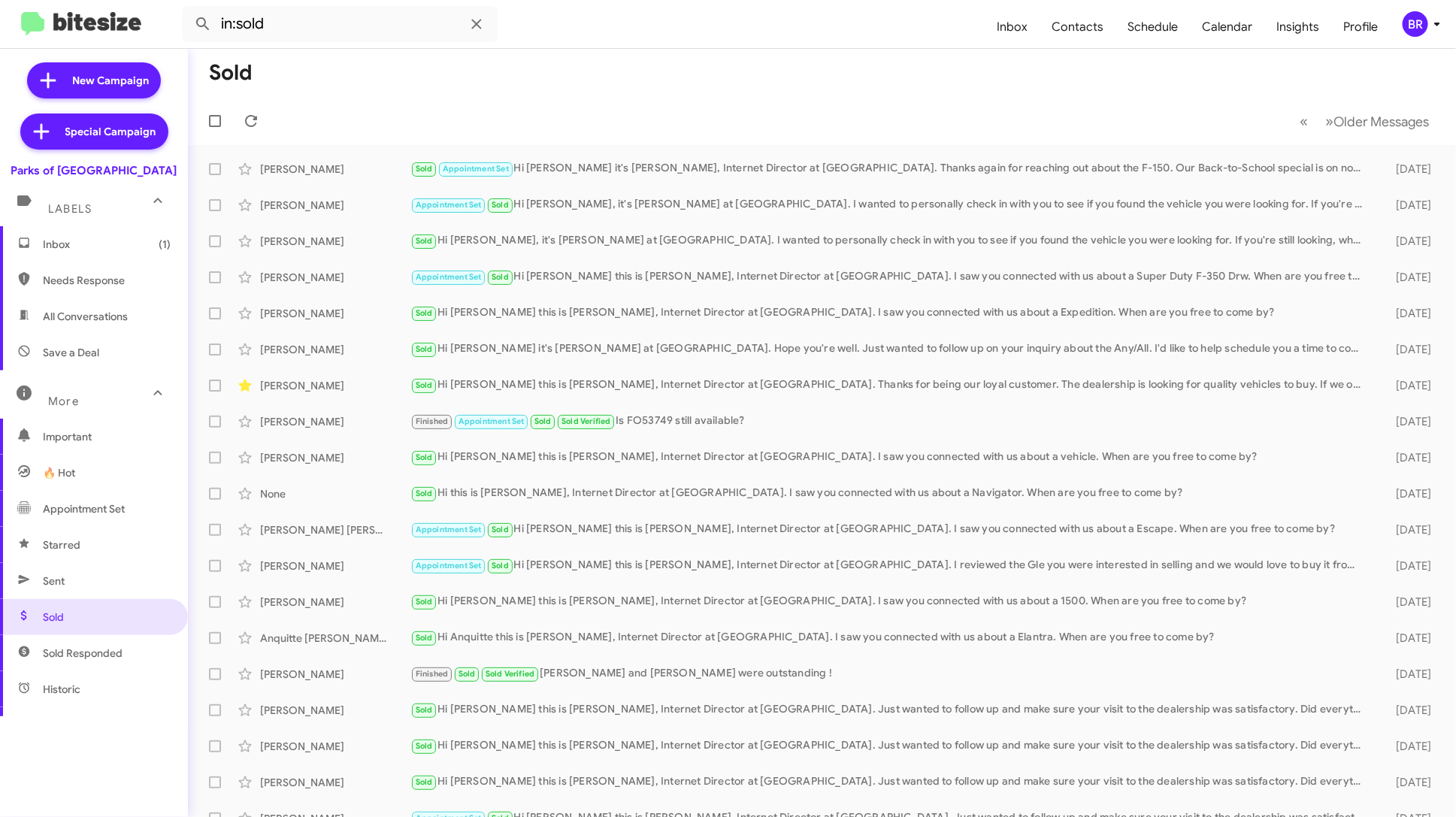
click at [79, 243] on span "Inbox (1)" at bounding box center [107, 244] width 128 height 15
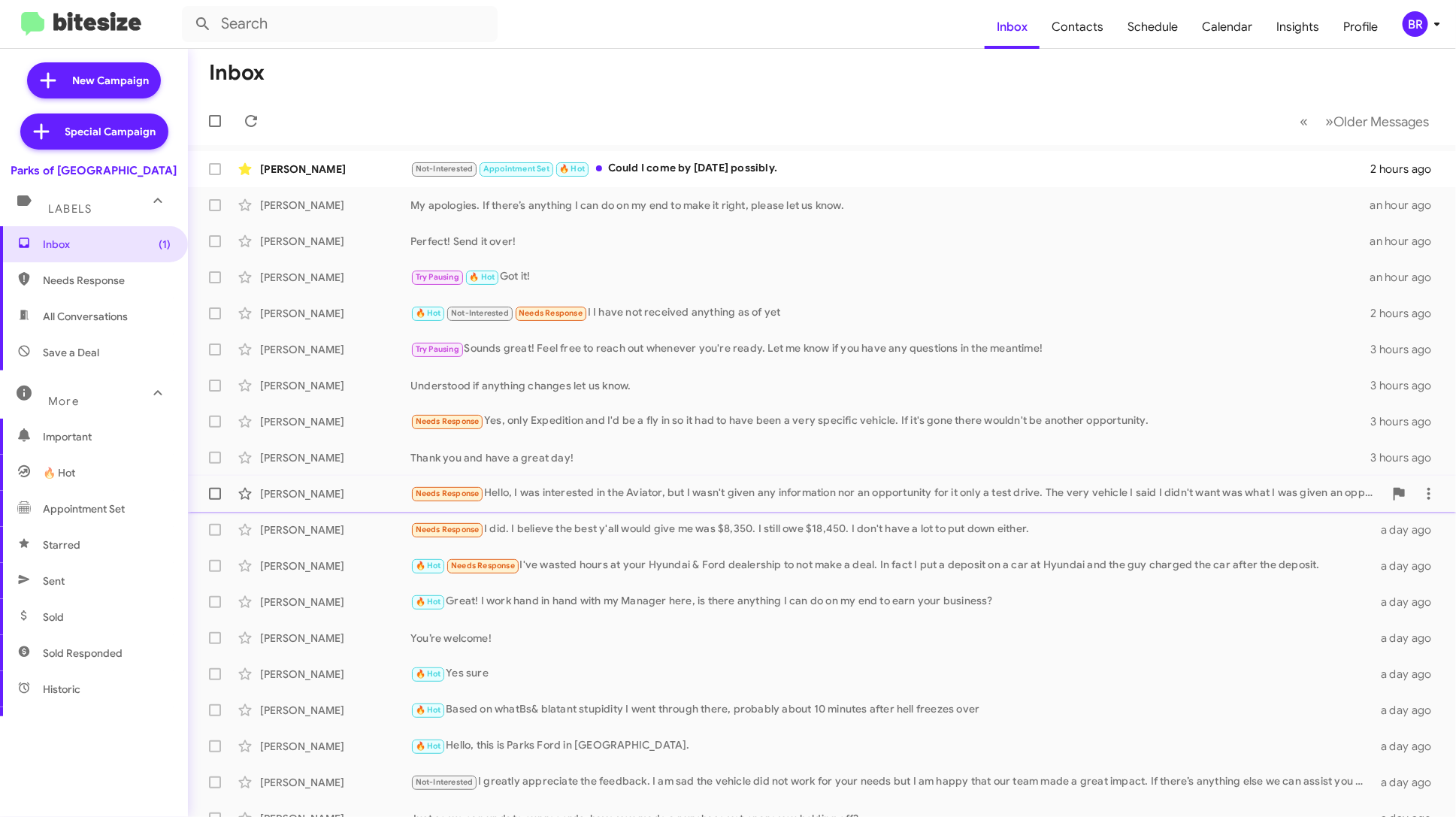
scroll to position [55, 0]
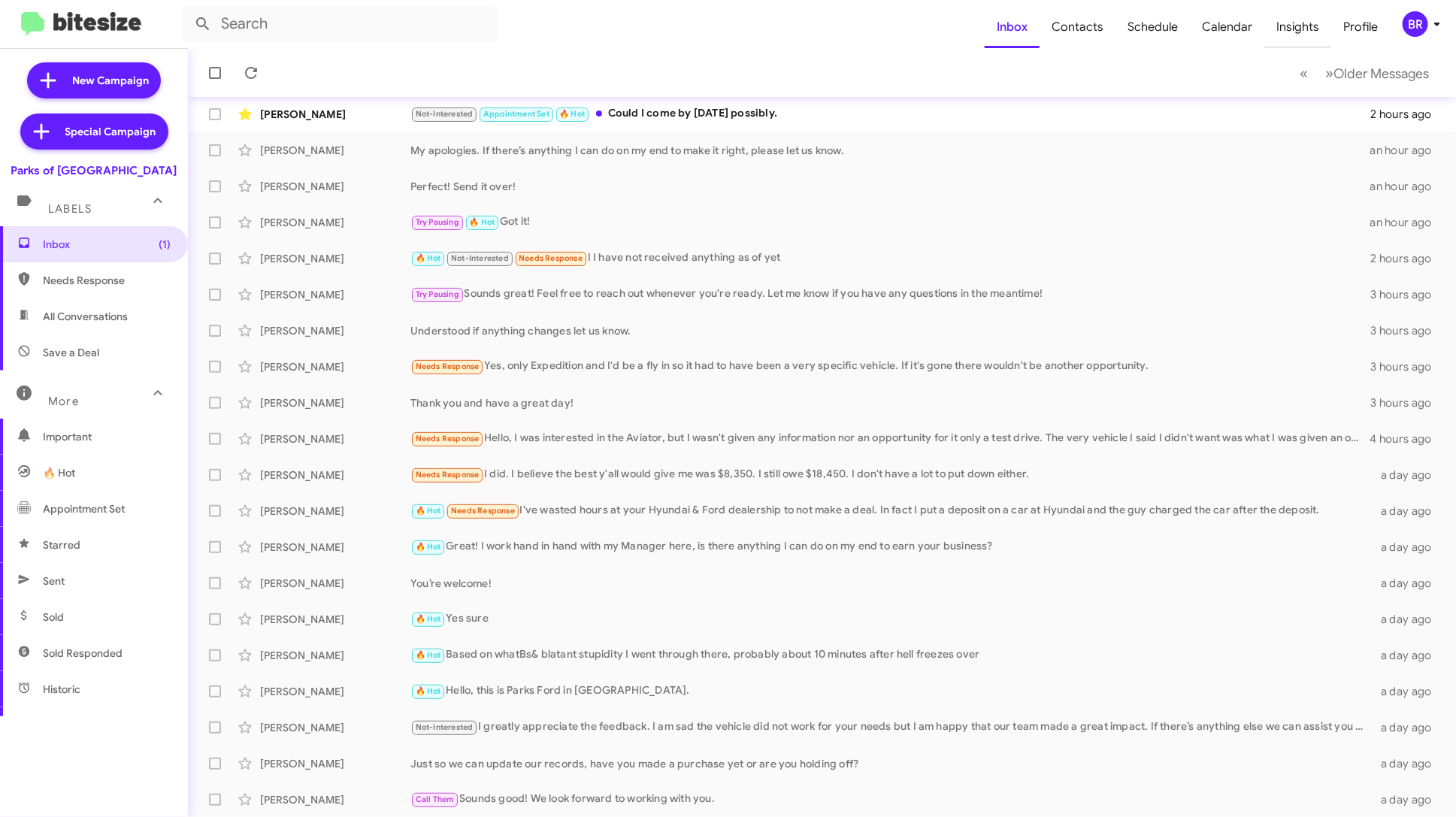
click at [1316, 26] on span "Insights" at bounding box center [1298, 27] width 67 height 43
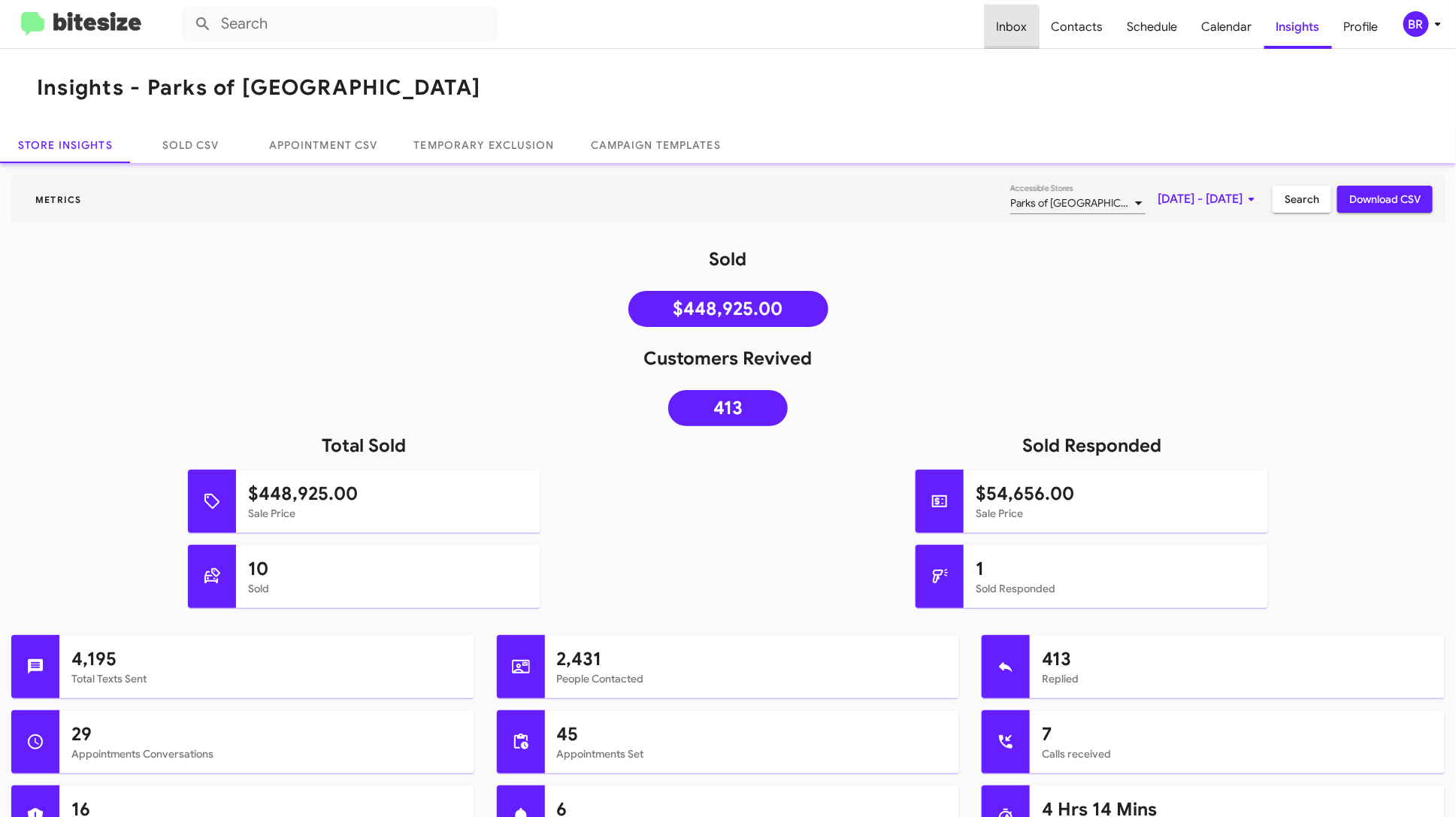
click at [1016, 31] on span "Inbox" at bounding box center [1011, 27] width 55 height 43
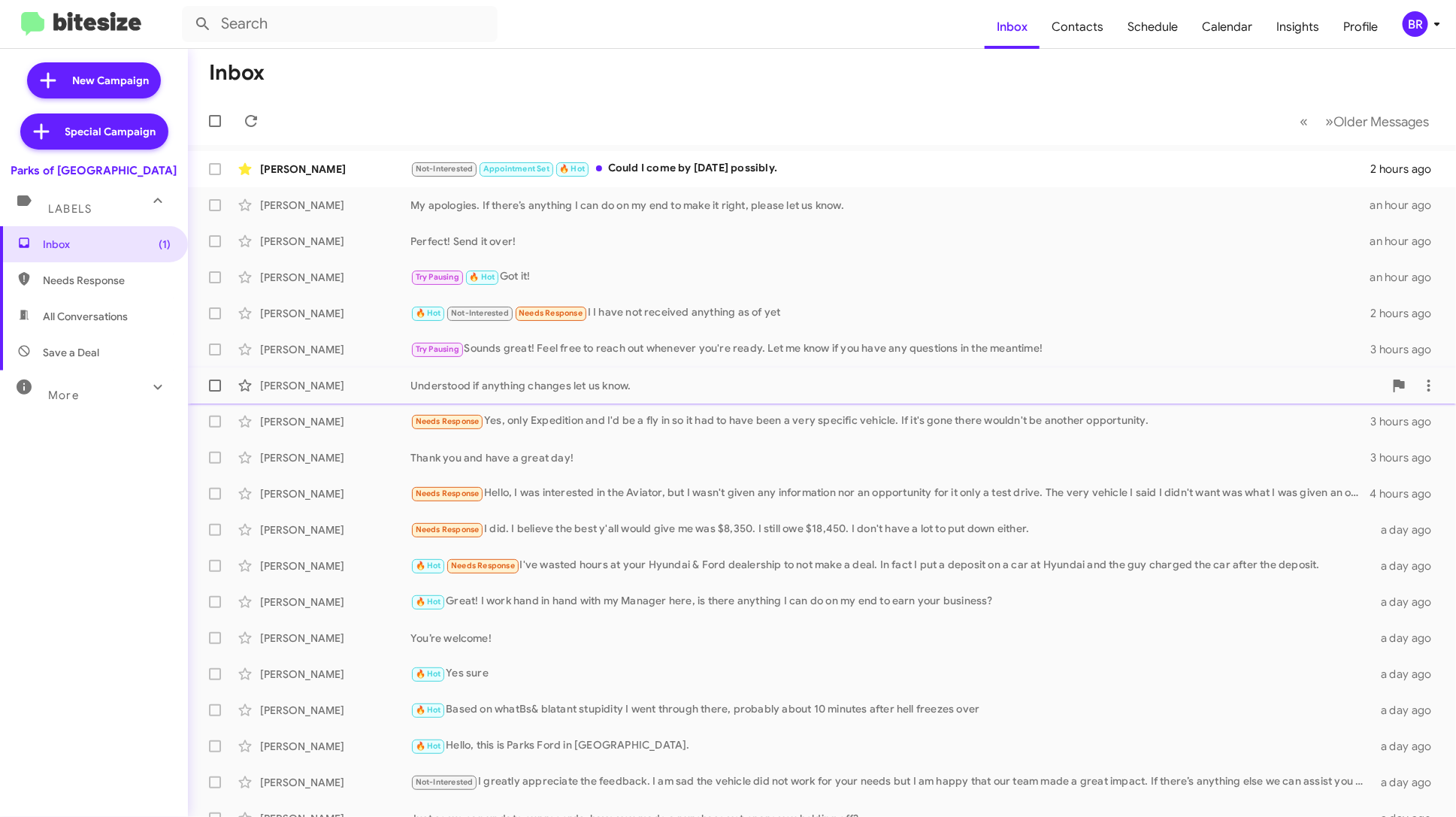
click at [723, 391] on div "Understood if anything changes let us know." at bounding box center [897, 386] width 973 height 15
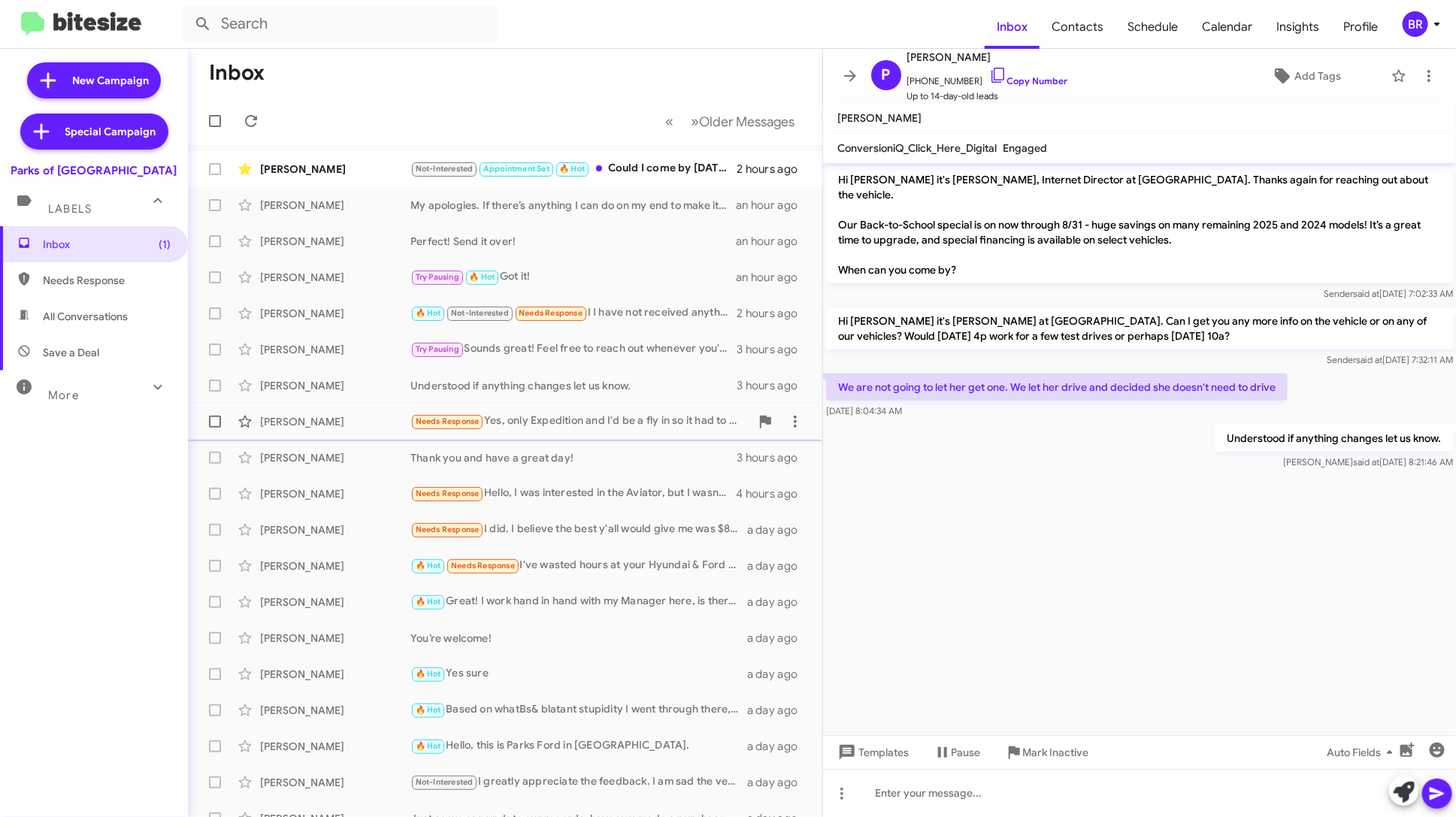
click at [674, 423] on div "Needs Response Yes, only Expedition and I'd be a fly in so it had to have been …" at bounding box center [580, 421] width 339 height 17
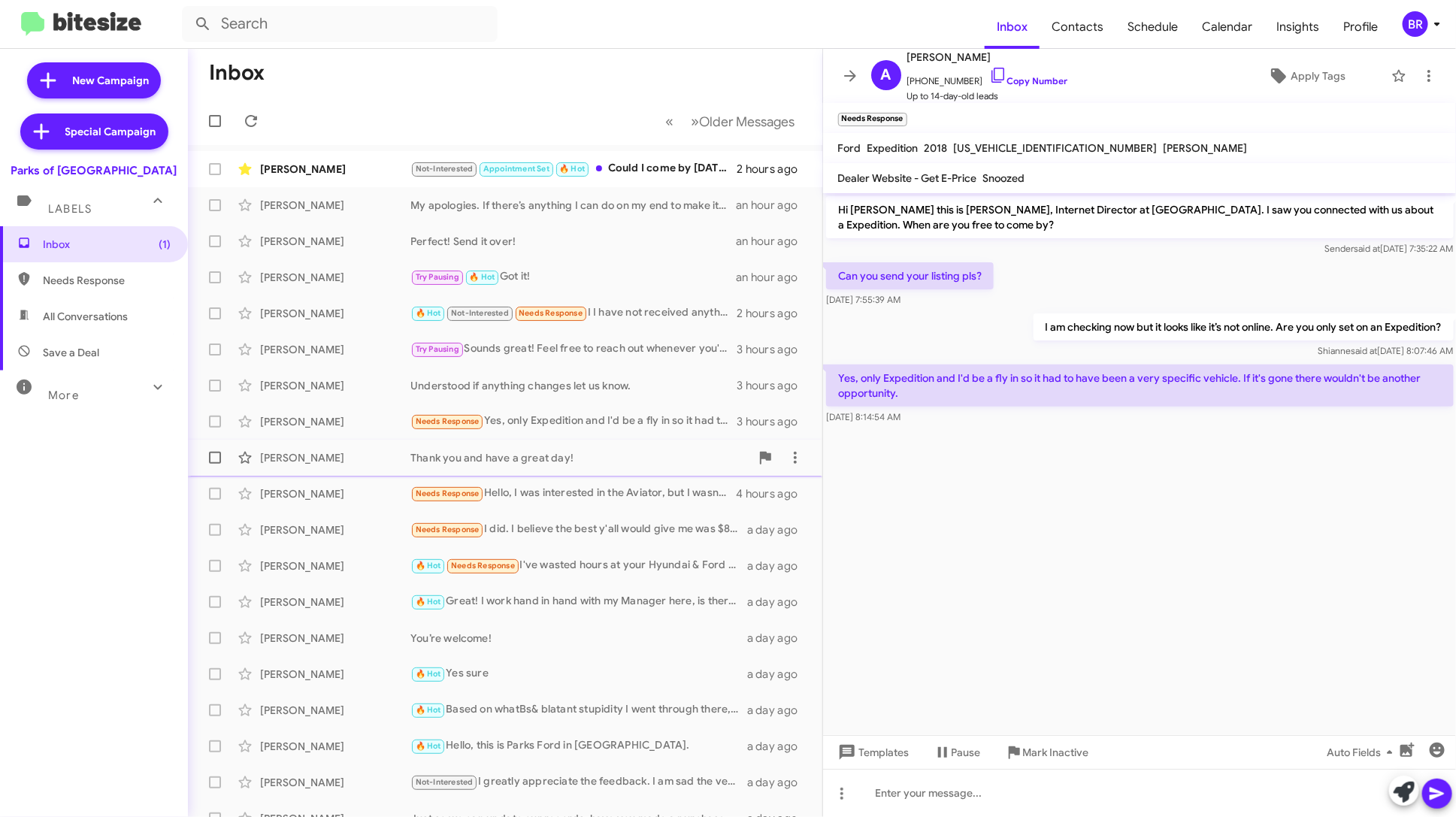
click at [661, 456] on div "Thank you and have a great day!" at bounding box center [580, 458] width 339 height 15
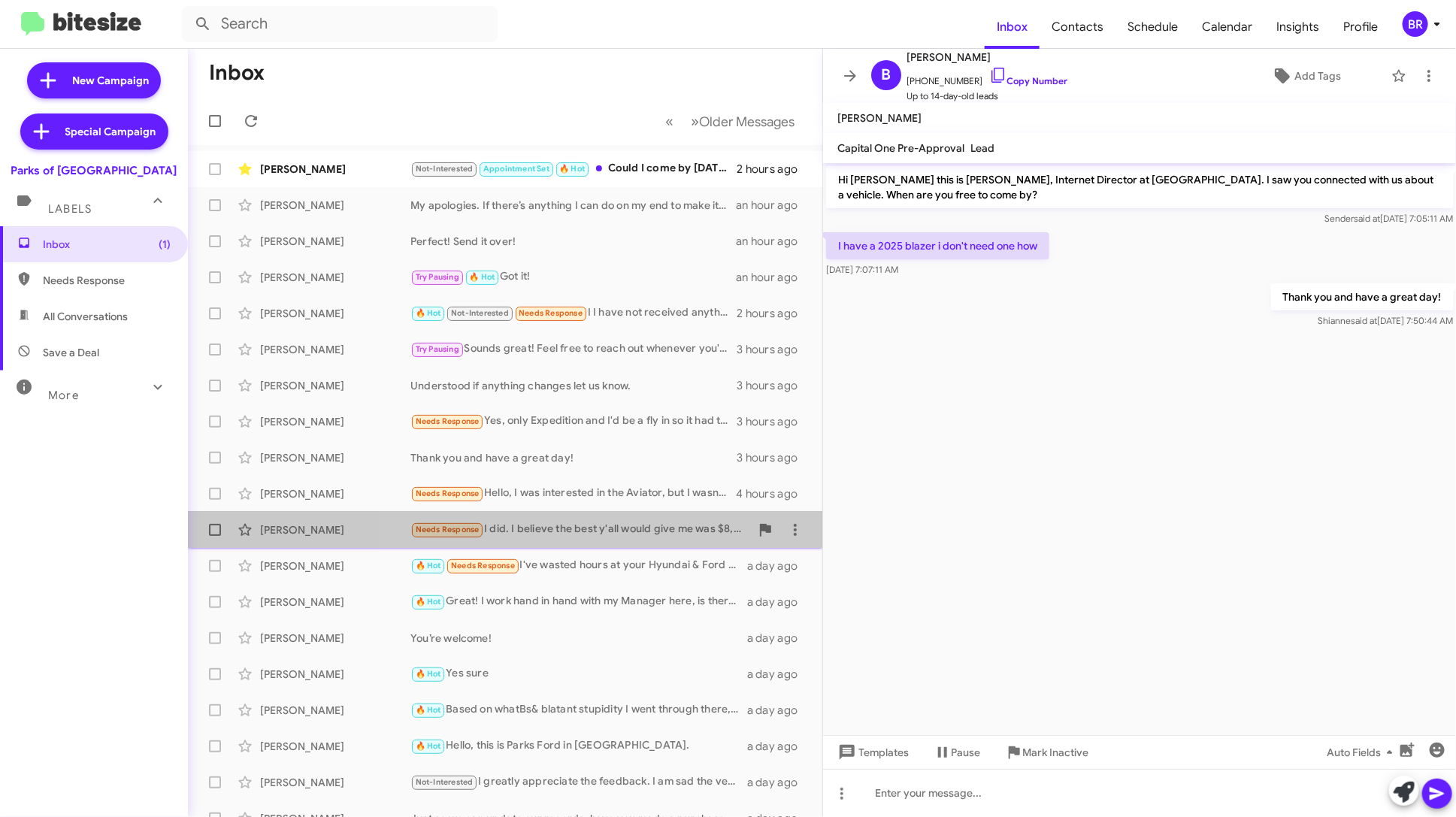
click at [665, 529] on div "Needs Response I did. I believe the best y'all would give me was $8,350. I stil…" at bounding box center [580, 529] width 339 height 17
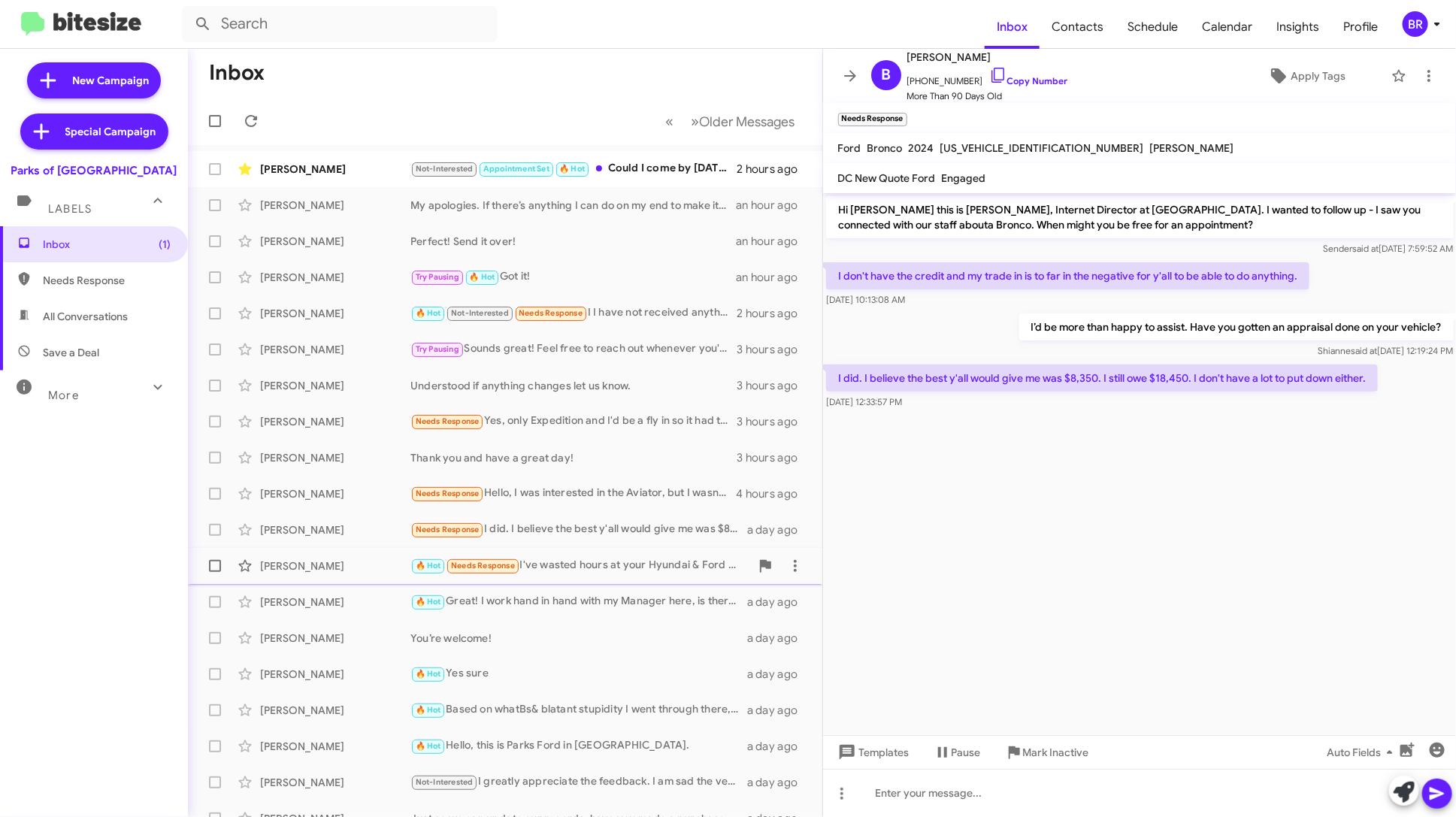
click at [665, 567] on div "🔥 Hot Needs Response I've wasted hours at your Hyundai & Ford dealership to not…" at bounding box center [580, 565] width 339 height 17
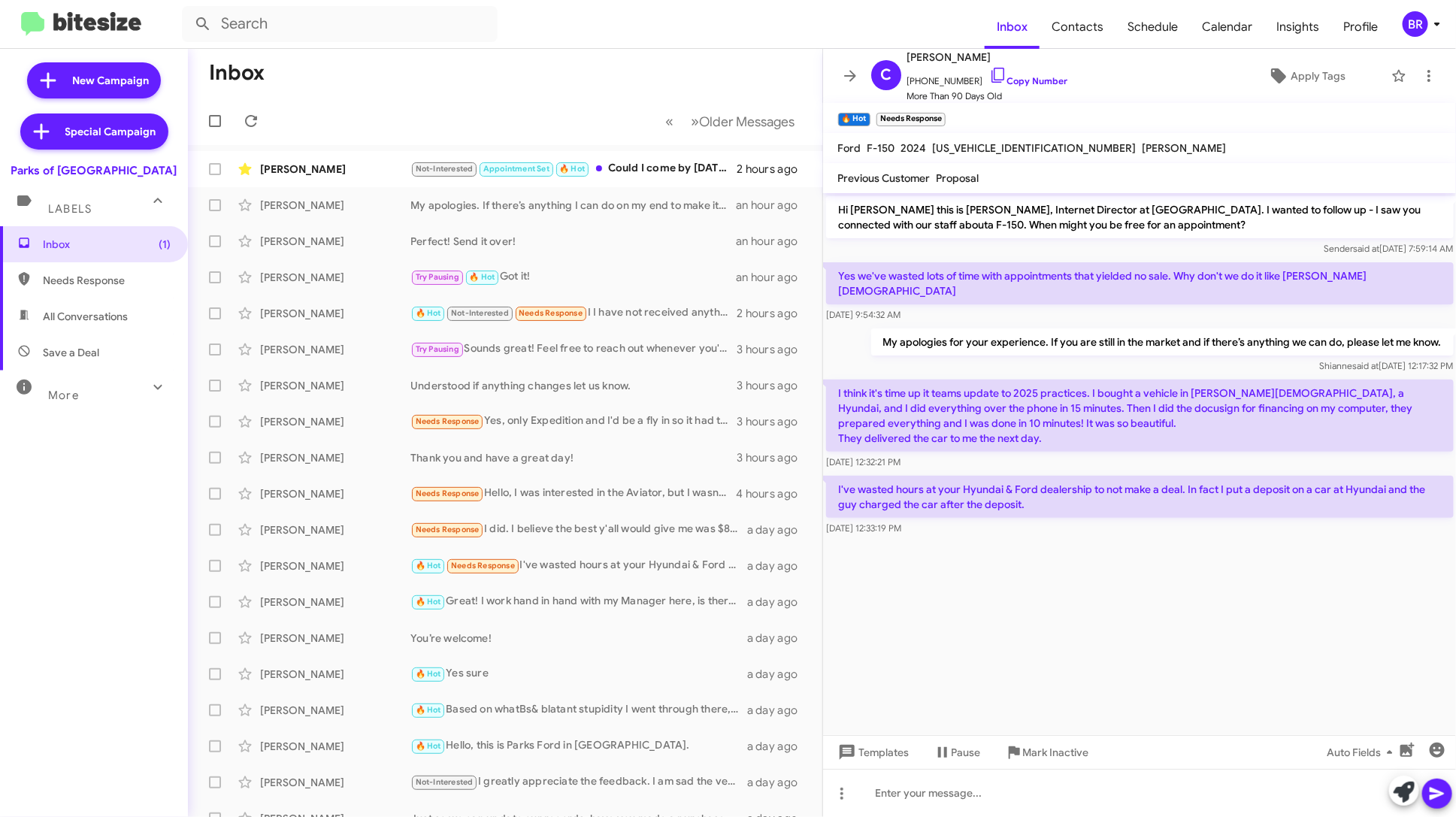
click at [95, 390] on div "More" at bounding box center [78, 388] width 134 height 28
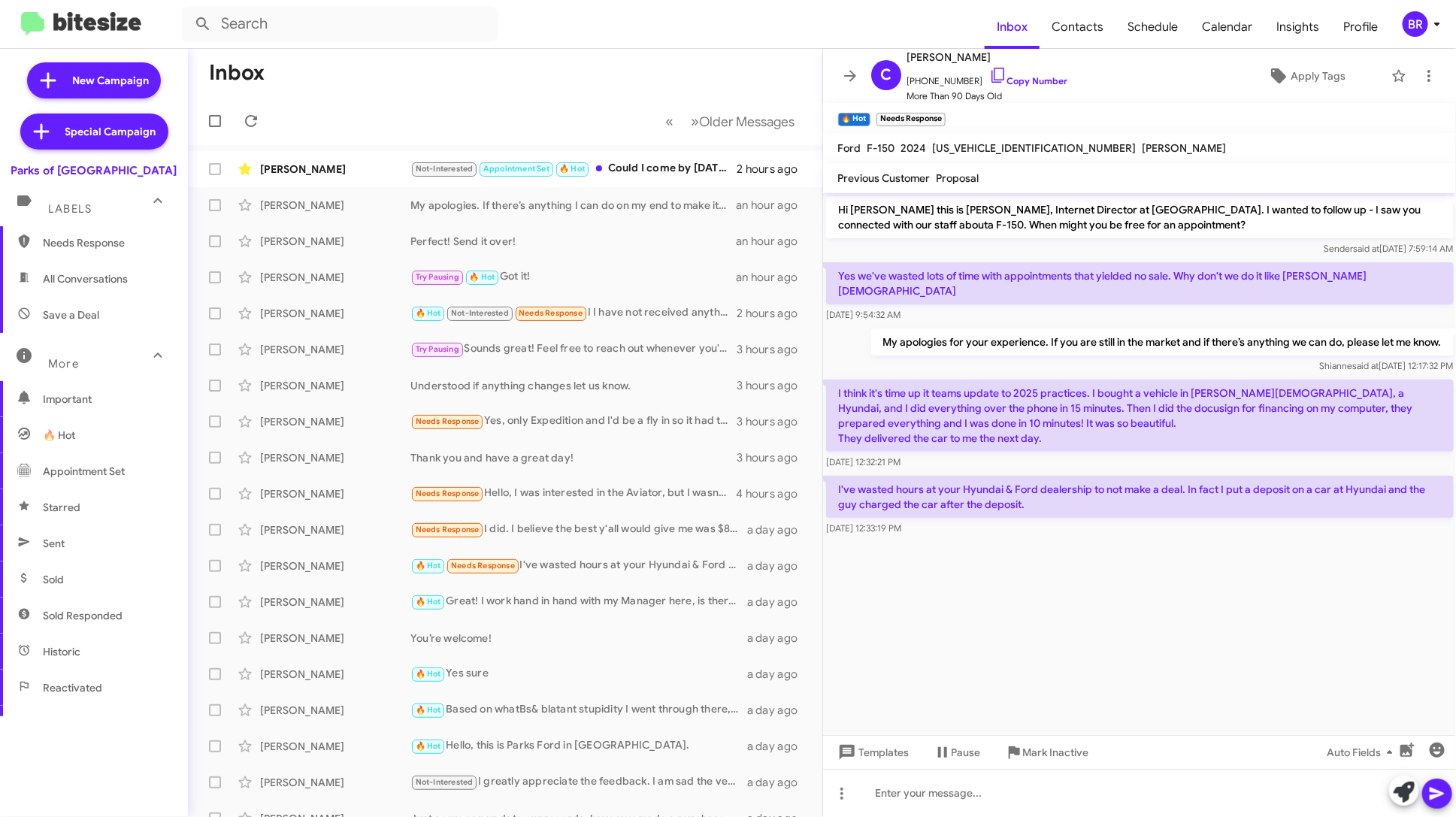
scroll to position [84, 0]
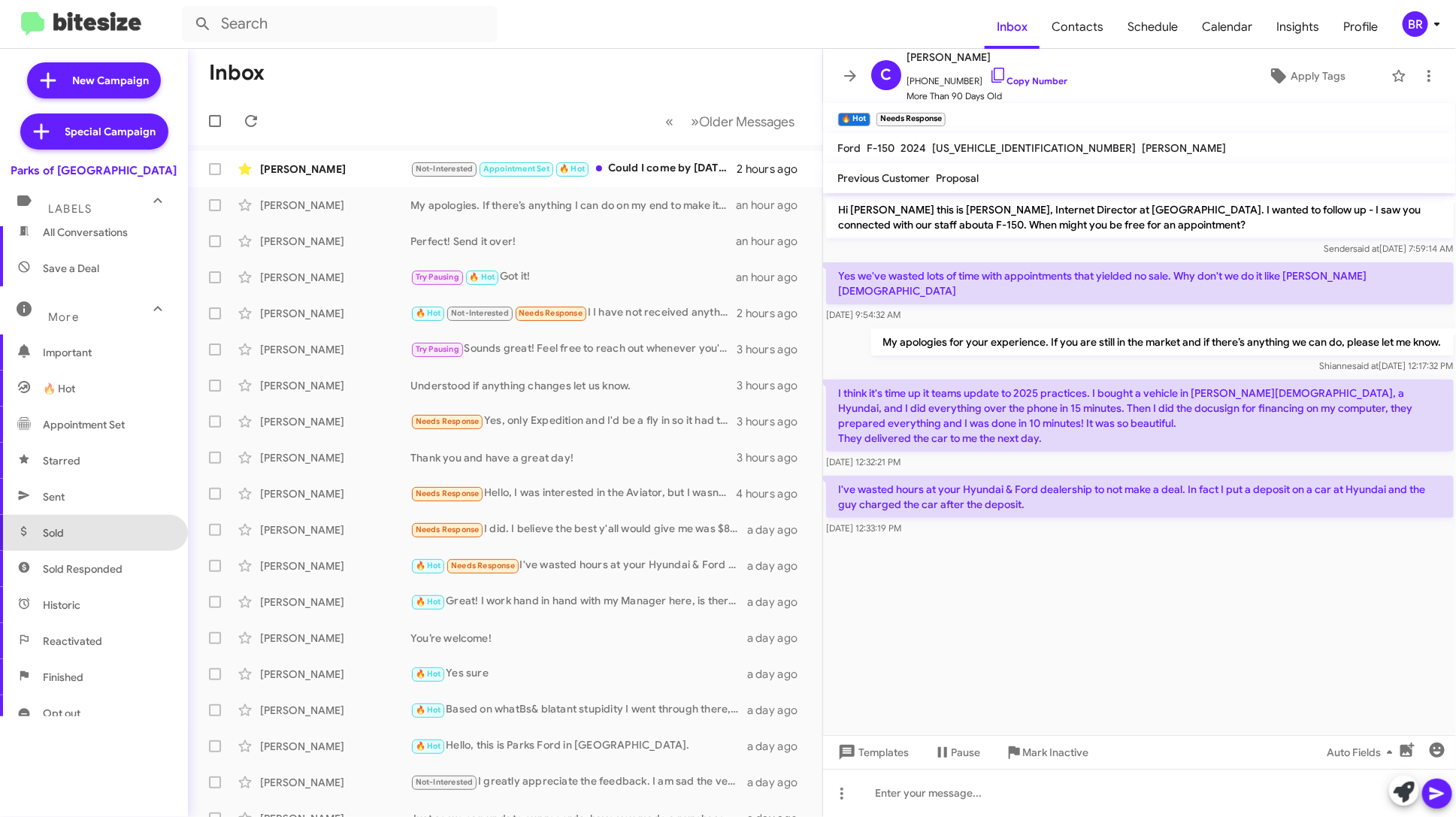
click at [82, 521] on span "Sold" at bounding box center [94, 533] width 188 height 36
type input "in:sold"
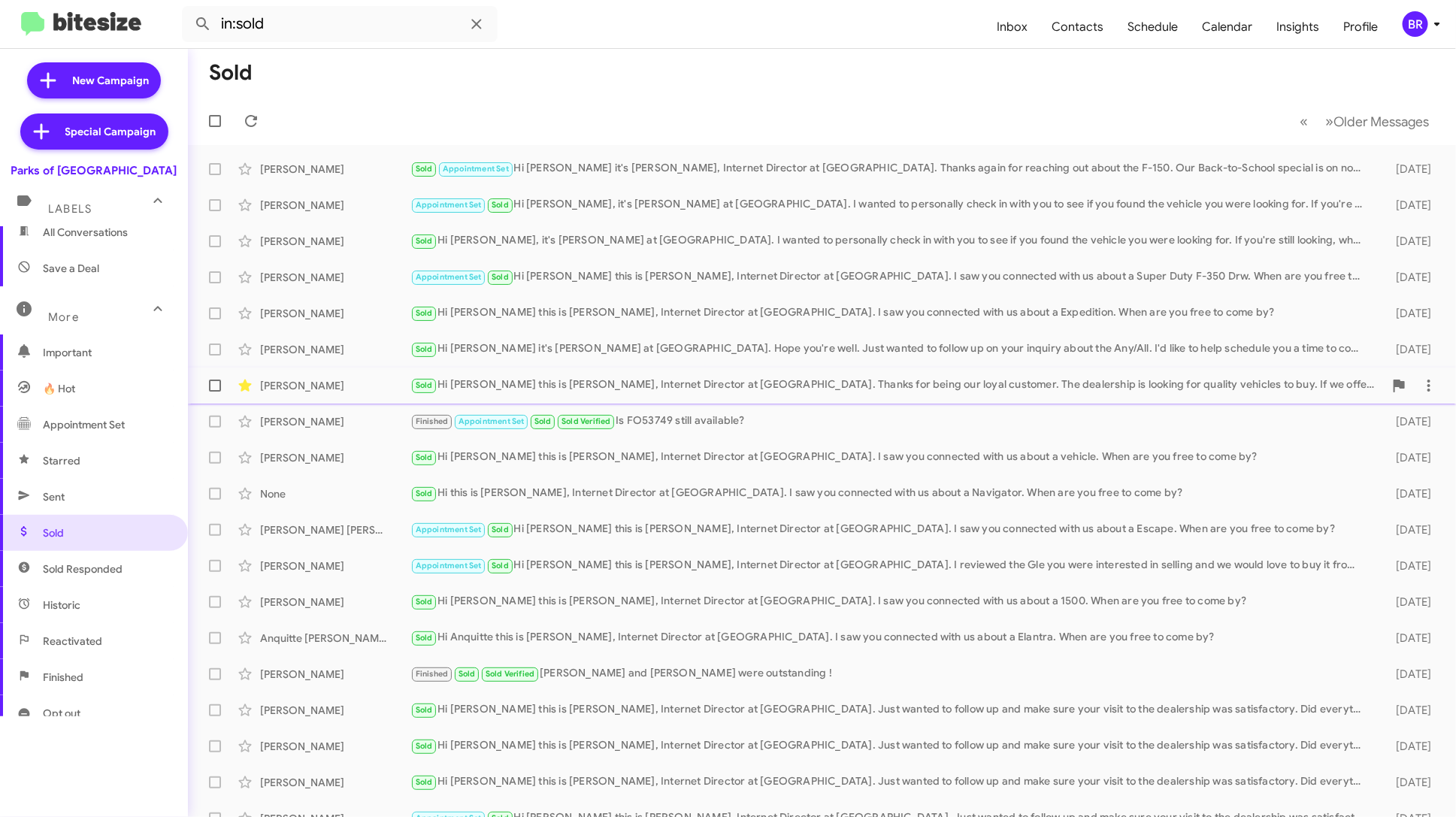
click at [543, 387] on div "Sold Hi Robert this is Shianne Harrison, Internet Director at Parks of Gainesvi…" at bounding box center [897, 385] width 973 height 17
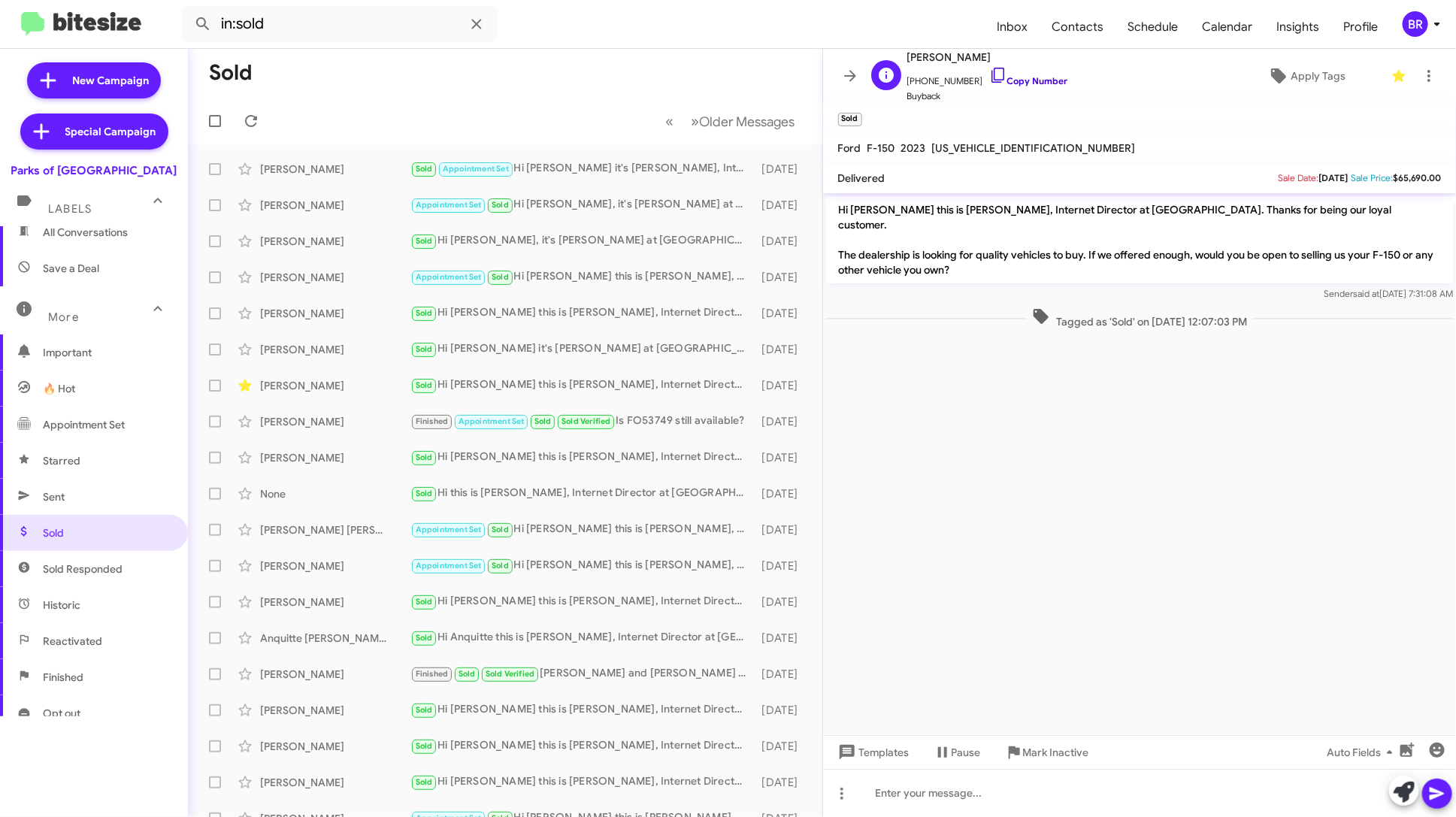
click at [1004, 80] on link "Copy Number" at bounding box center [1028, 80] width 79 height 12
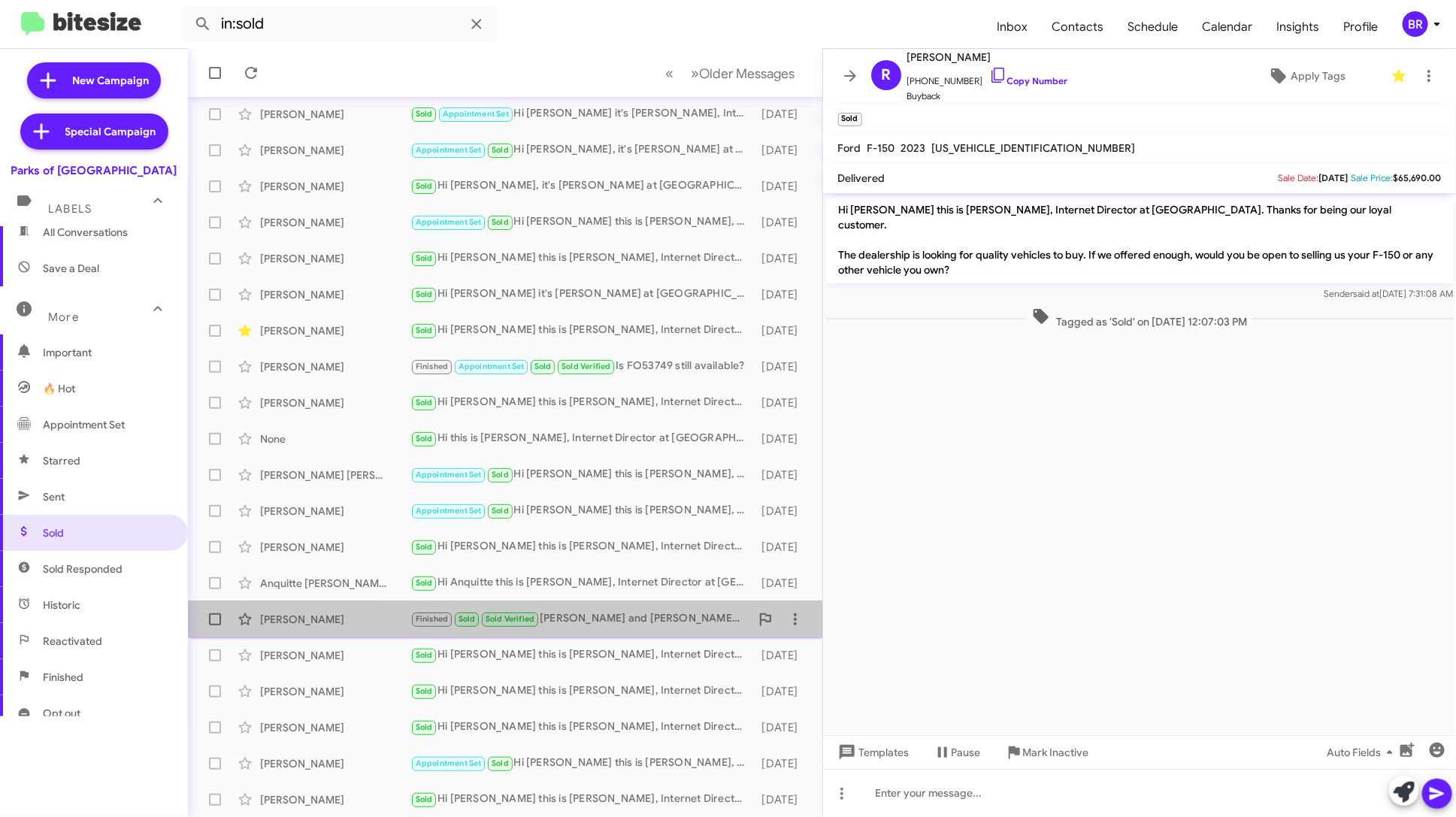
click at [608, 609] on div "Janet Frank Finished Sold Sold Verified Teddie and Austin were outstanding ! 22…" at bounding box center [505, 619] width 610 height 30
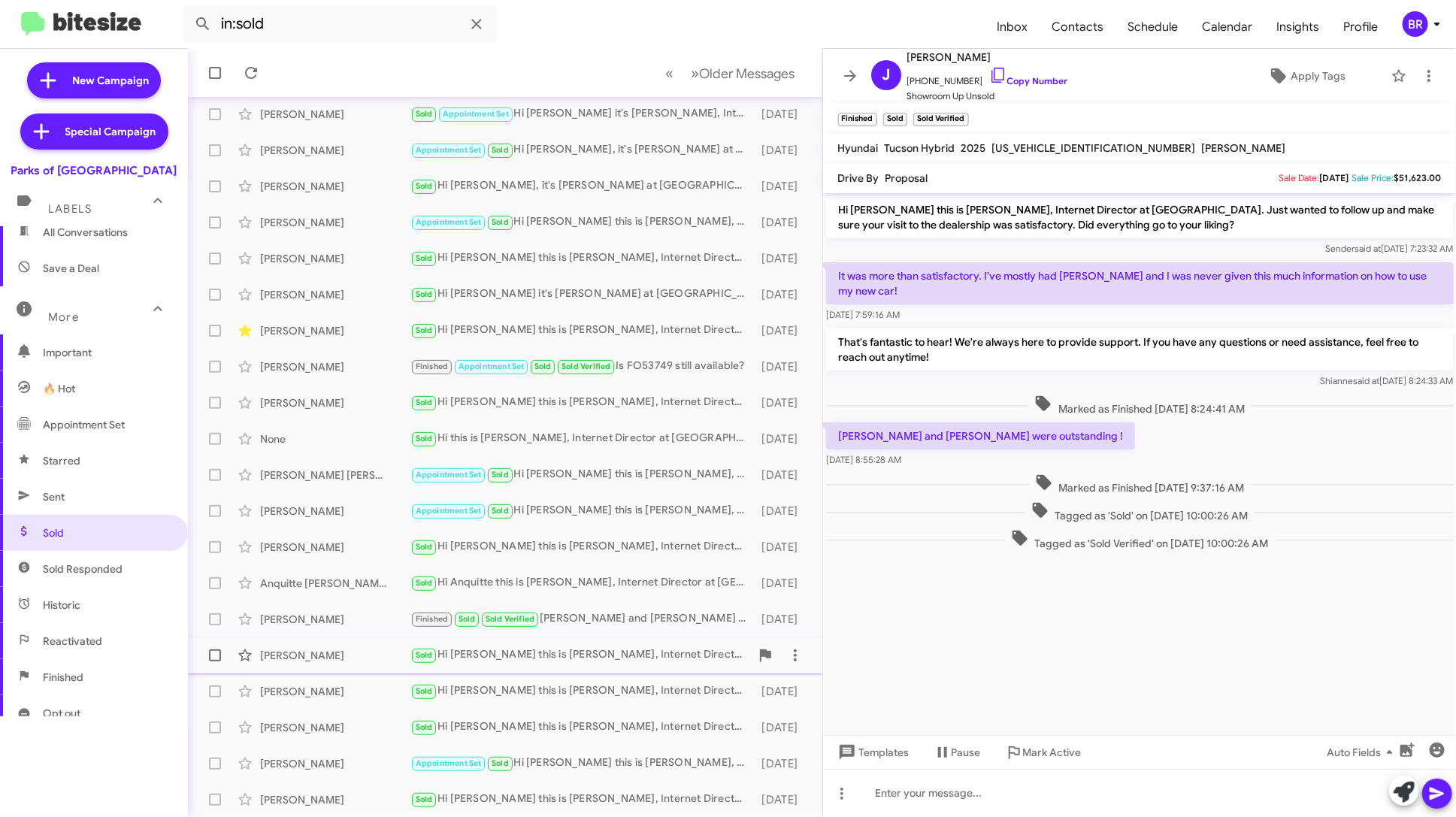
click at [608, 655] on div "Sold Hi [PERSON_NAME] this is [PERSON_NAME], Internet Director at [GEOGRAPHIC_D…" at bounding box center [580, 655] width 339 height 17
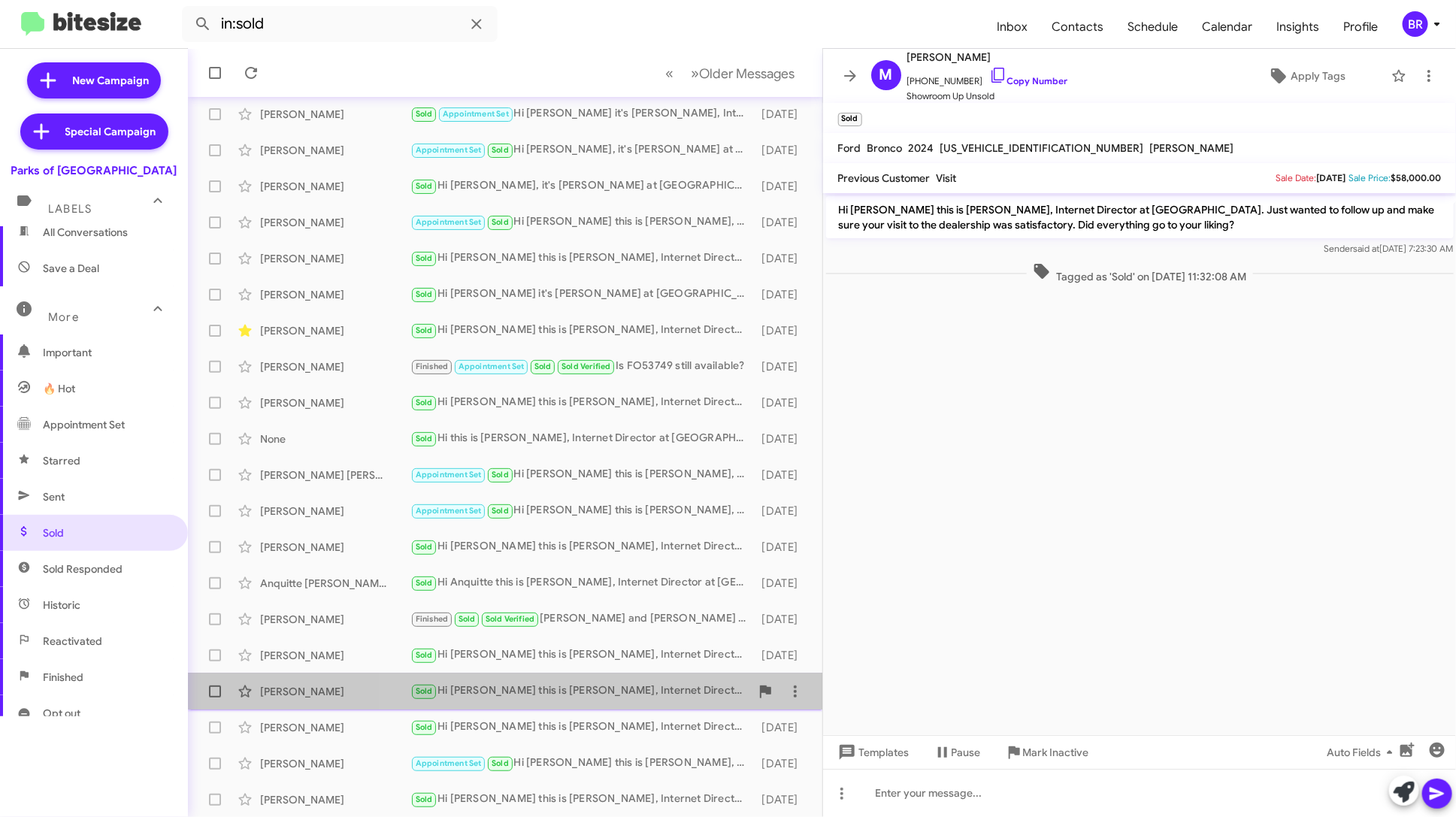
click at [612, 685] on div "Sold Hi Robert this is Shianne Harrison, Internet Director at Parks of Gainesvi…" at bounding box center [580, 691] width 339 height 17
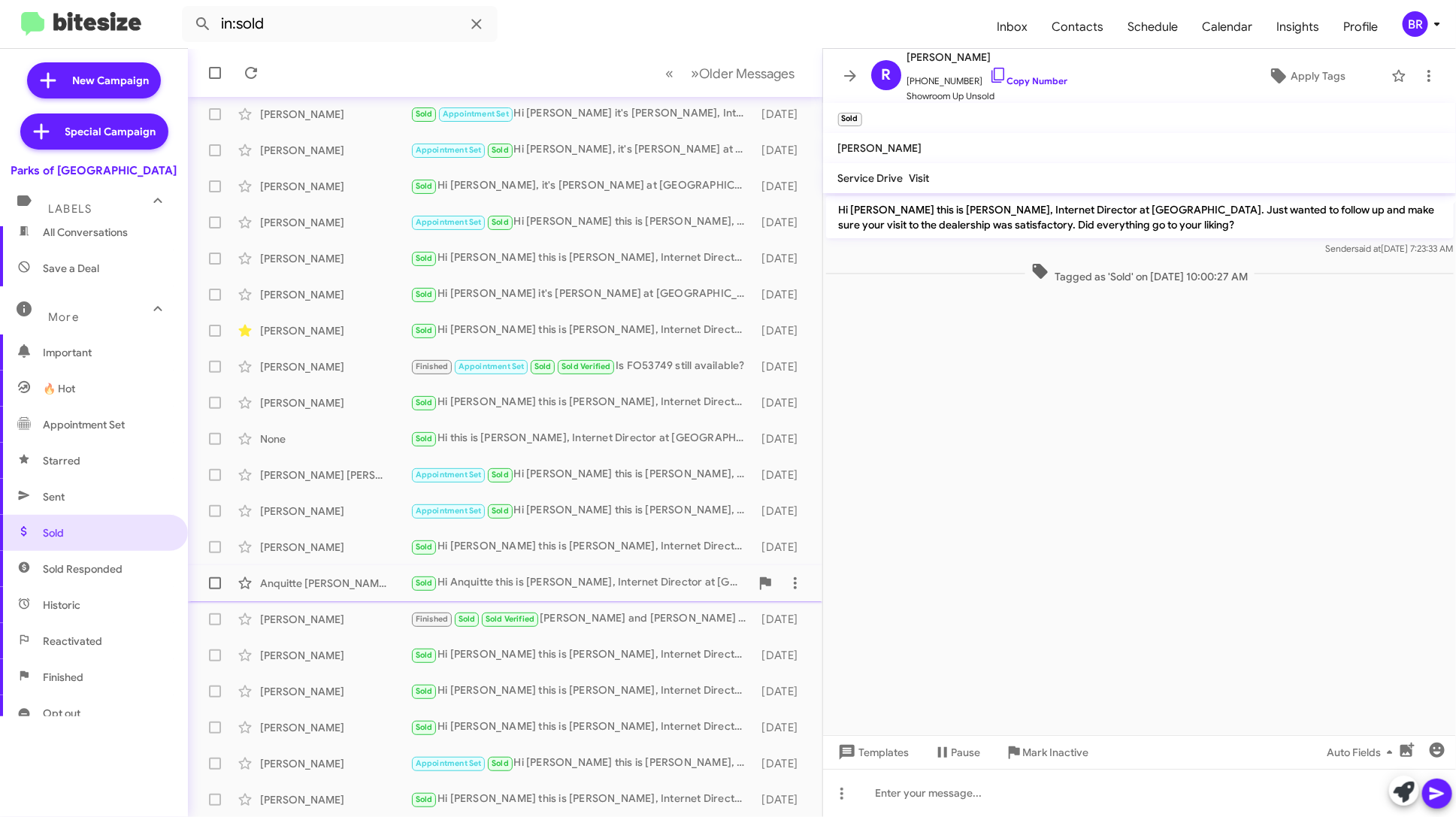
click at [620, 589] on div "Sold Hi Anquitte this is [PERSON_NAME], Internet Director at [GEOGRAPHIC_DATA].…" at bounding box center [580, 583] width 339 height 17
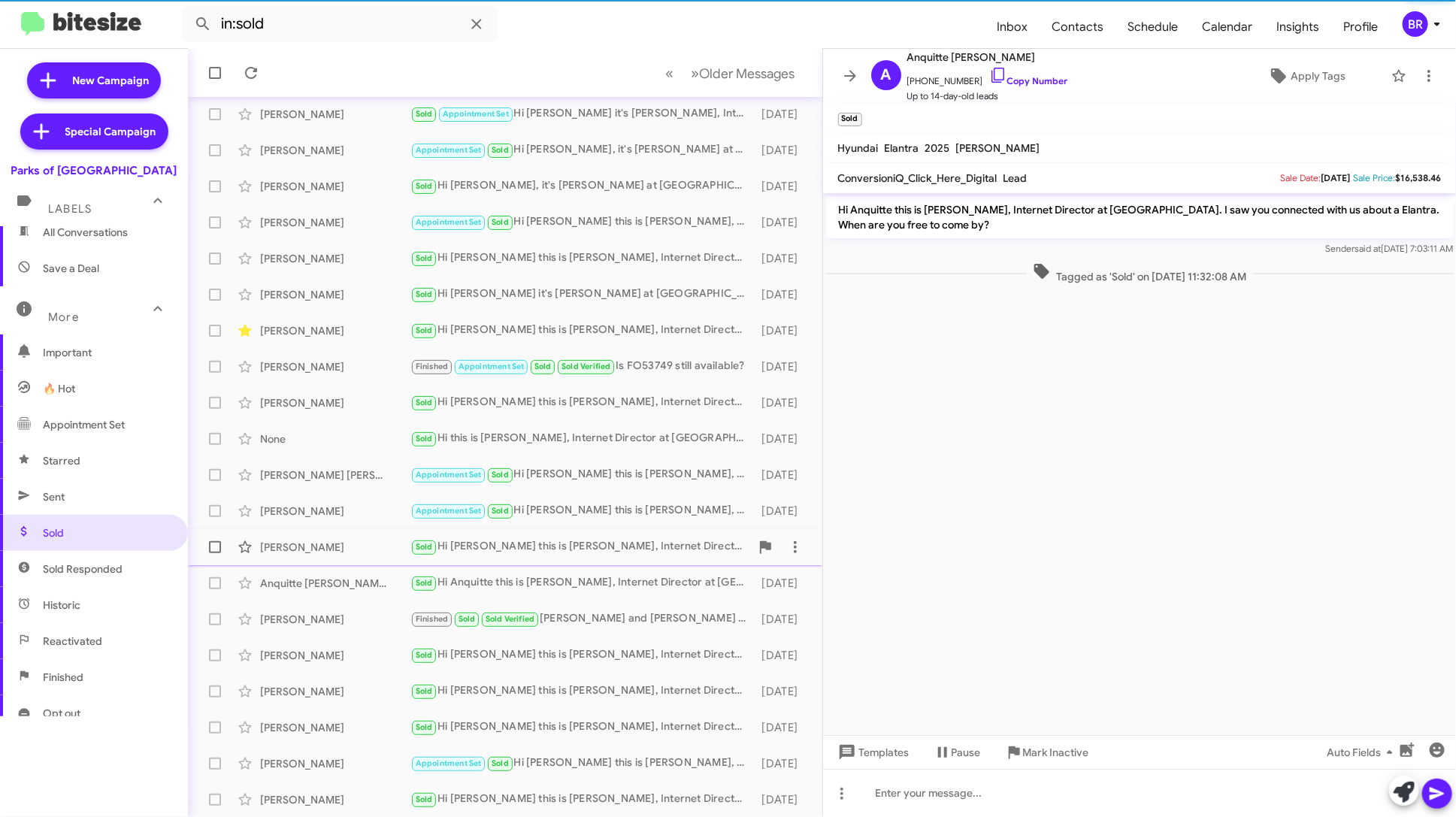
click at [631, 530] on span "Gregory Townsend Sold Hi Gregory this is Shianne Harrison, Internet Director at…" at bounding box center [505, 548] width 634 height 36
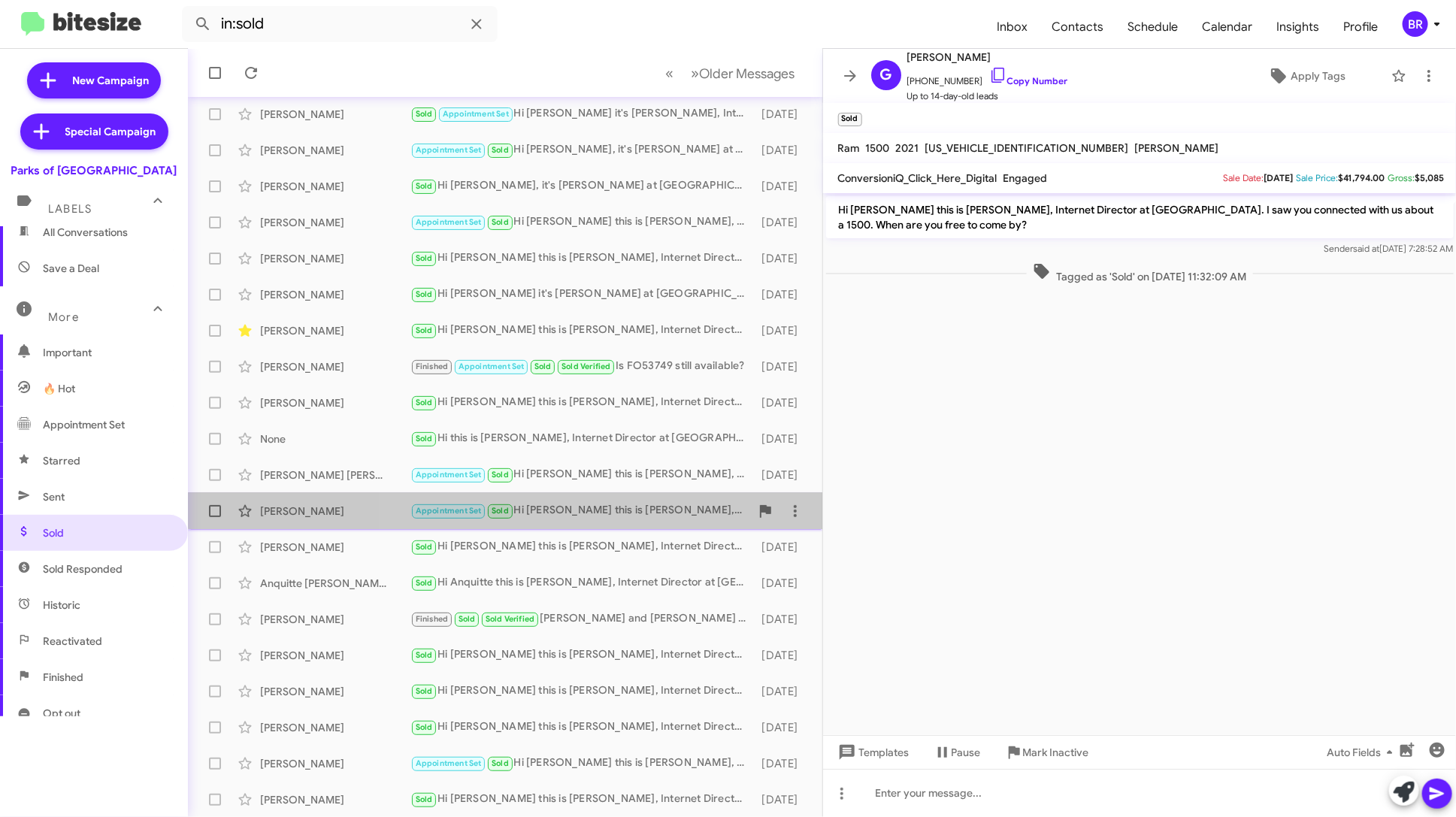
click at [633, 503] on div "Appointment Set Sold Hi [PERSON_NAME] this is [PERSON_NAME], Internet Director …" at bounding box center [580, 511] width 339 height 17
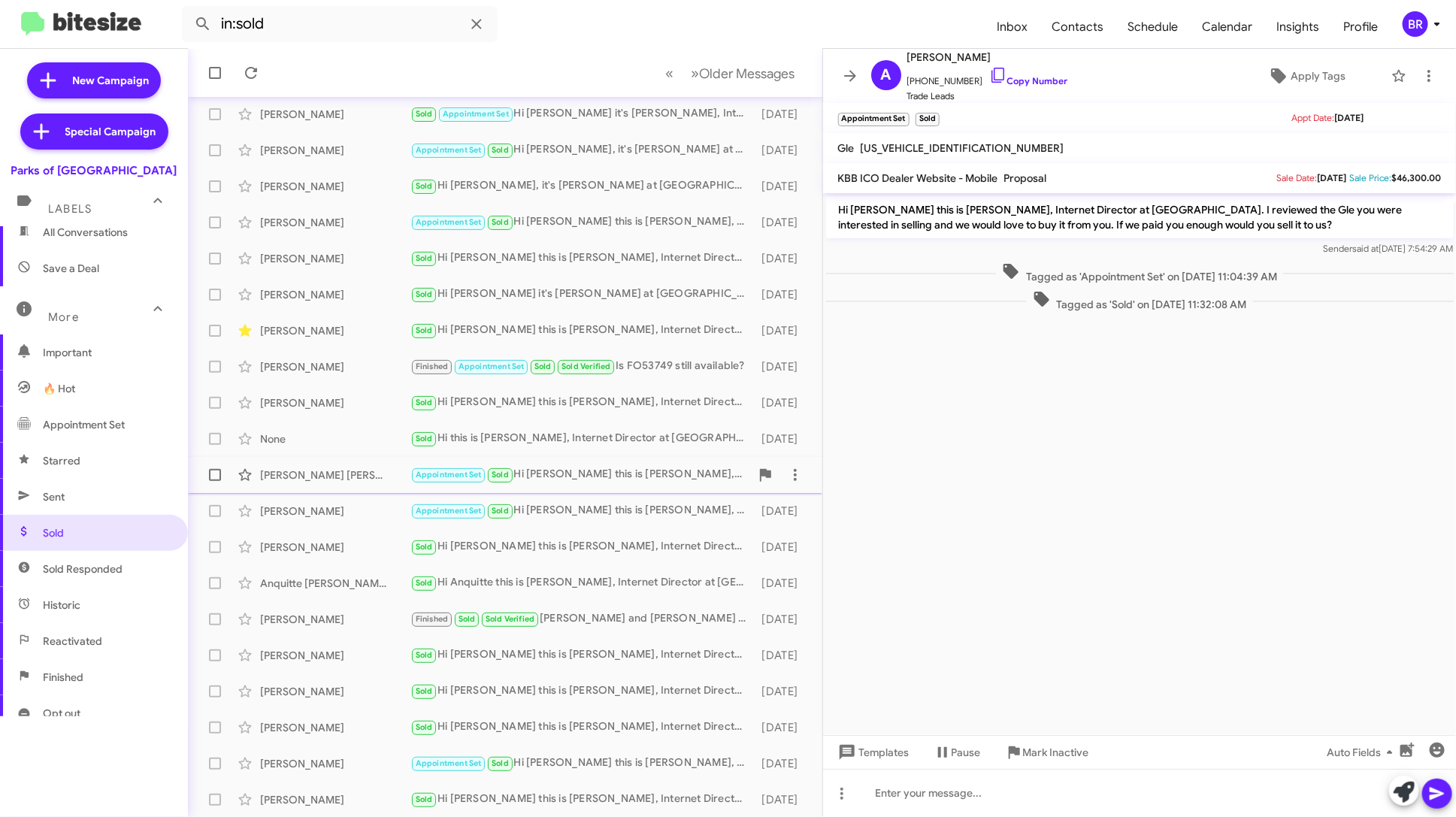
click at [644, 472] on div "Appointment Set Sold Hi [PERSON_NAME] this is [PERSON_NAME], Internet Director …" at bounding box center [580, 474] width 339 height 17
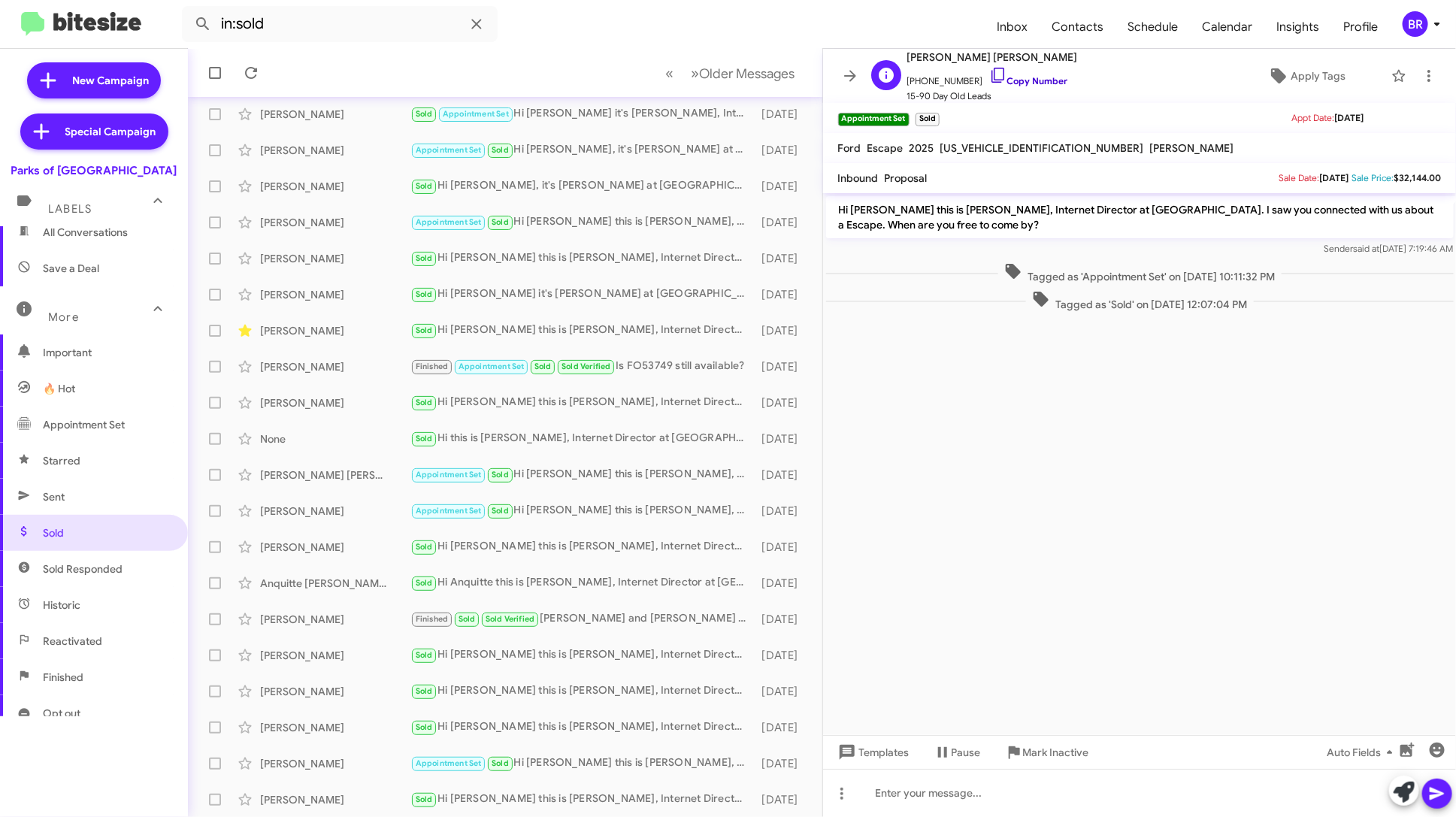
click at [1017, 80] on link "Copy Number" at bounding box center [1028, 80] width 79 height 12
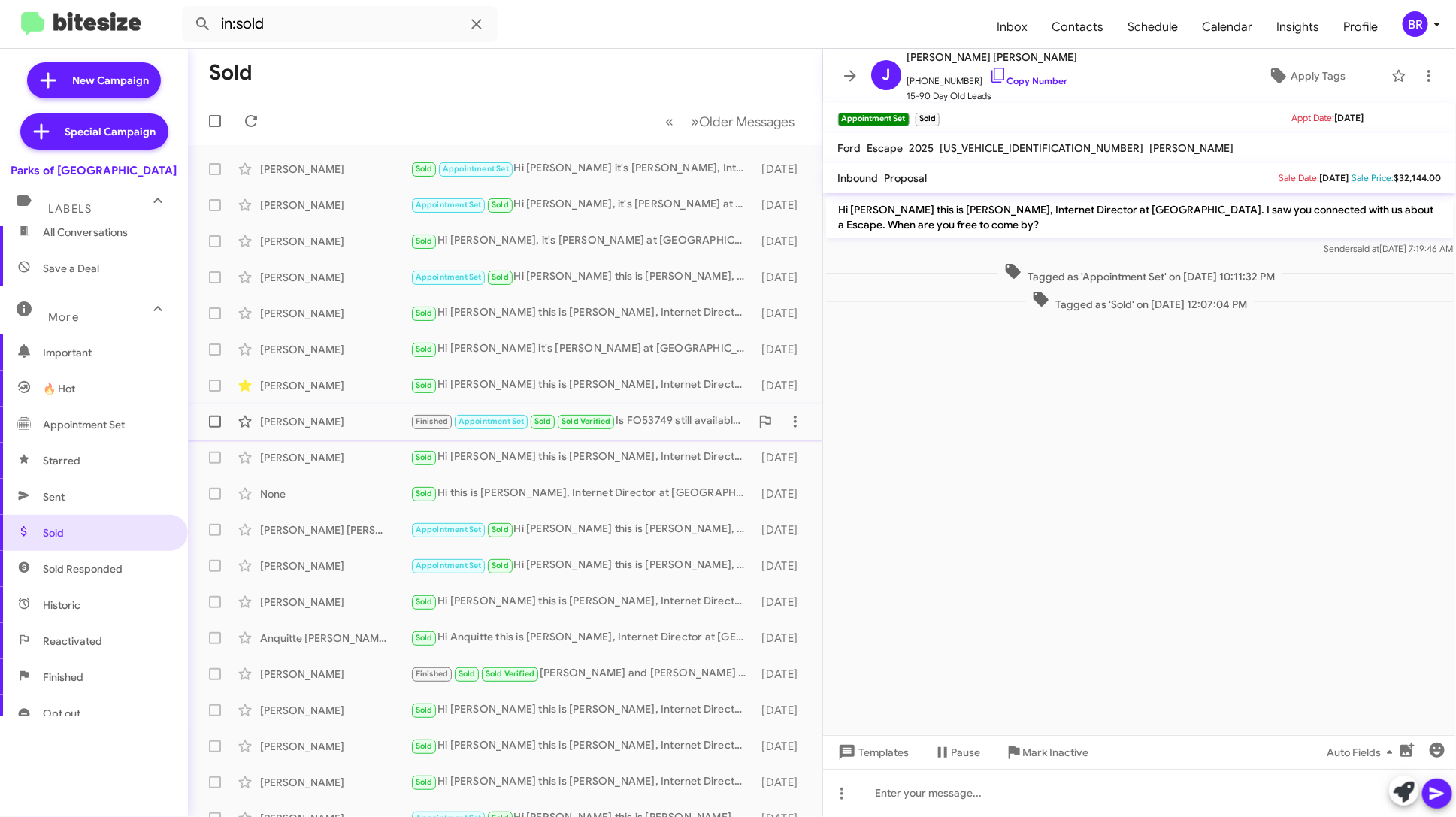
click at [674, 429] on div "Finished Appointment Set Sold Sold Verified Is FO53749 still available?" at bounding box center [580, 421] width 339 height 17
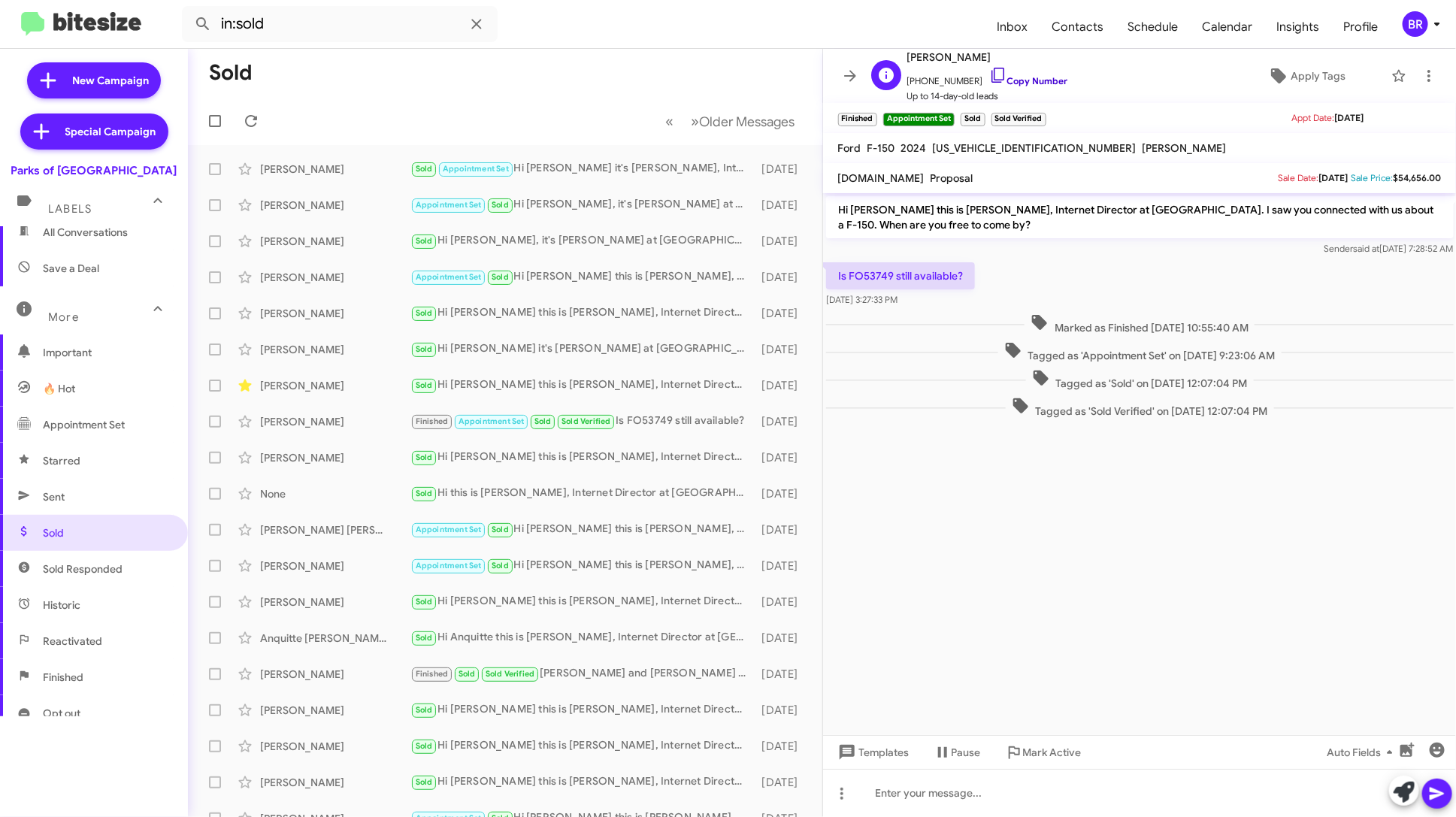
click at [1039, 81] on link "Copy Number" at bounding box center [1028, 80] width 79 height 12
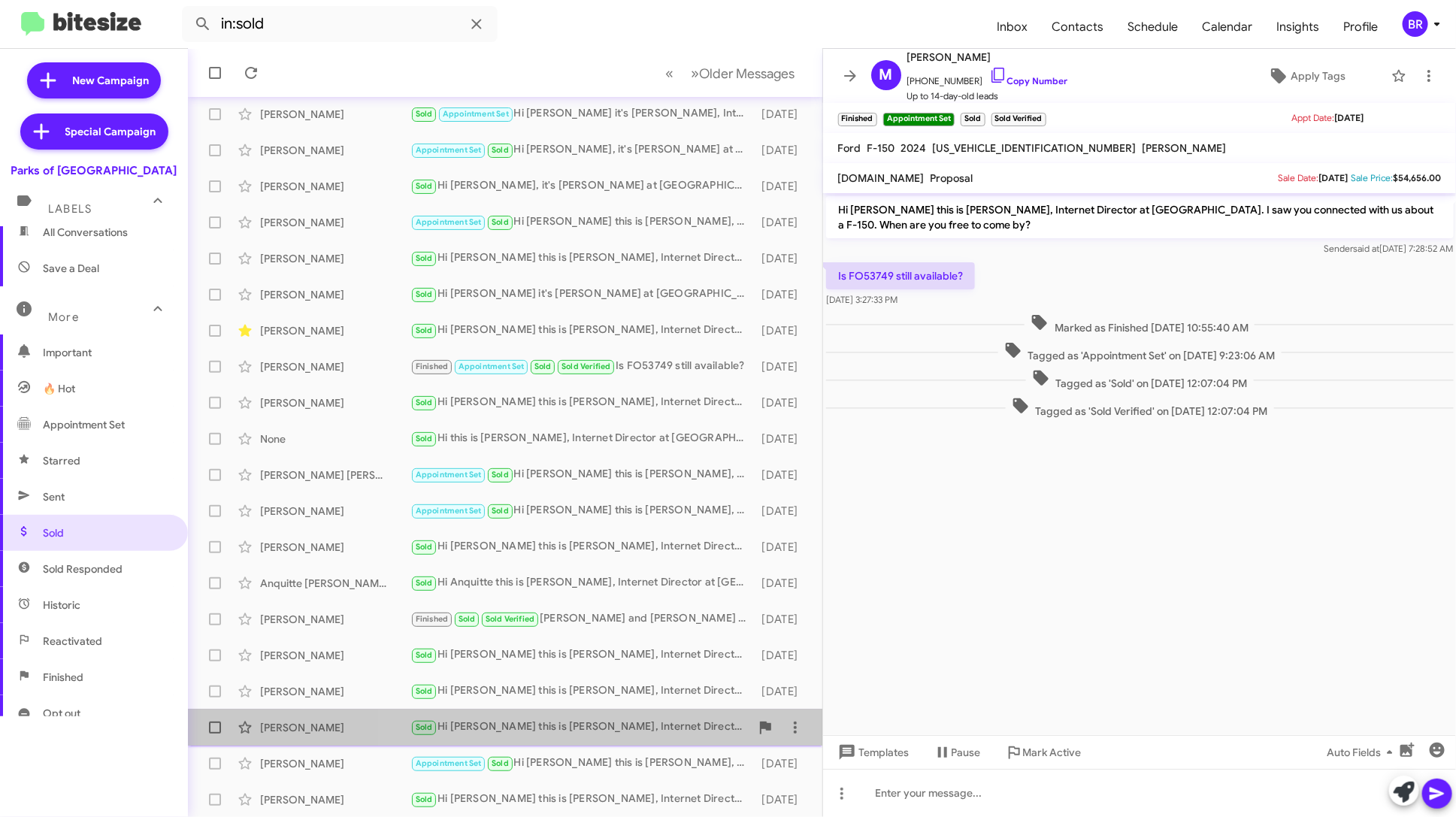
click at [597, 714] on div "Alexis Fratichelli Sold Hi Alexis this is Shianne Harrison, Internet Director a…" at bounding box center [505, 727] width 610 height 30
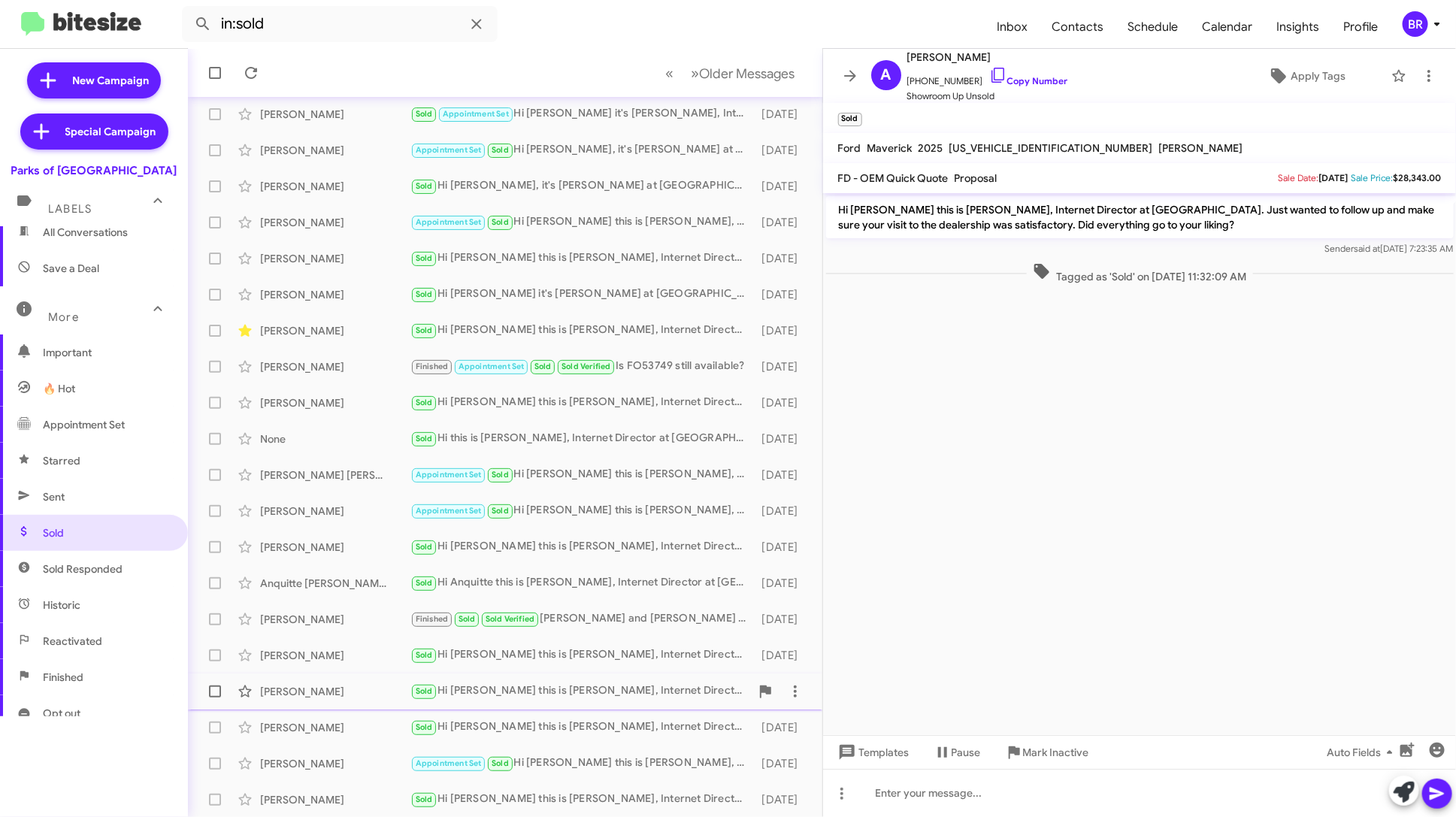
click at [598, 699] on div "[PERSON_NAME] Sold Hi [PERSON_NAME] this is [PERSON_NAME], Internet Director at…" at bounding box center [505, 691] width 610 height 30
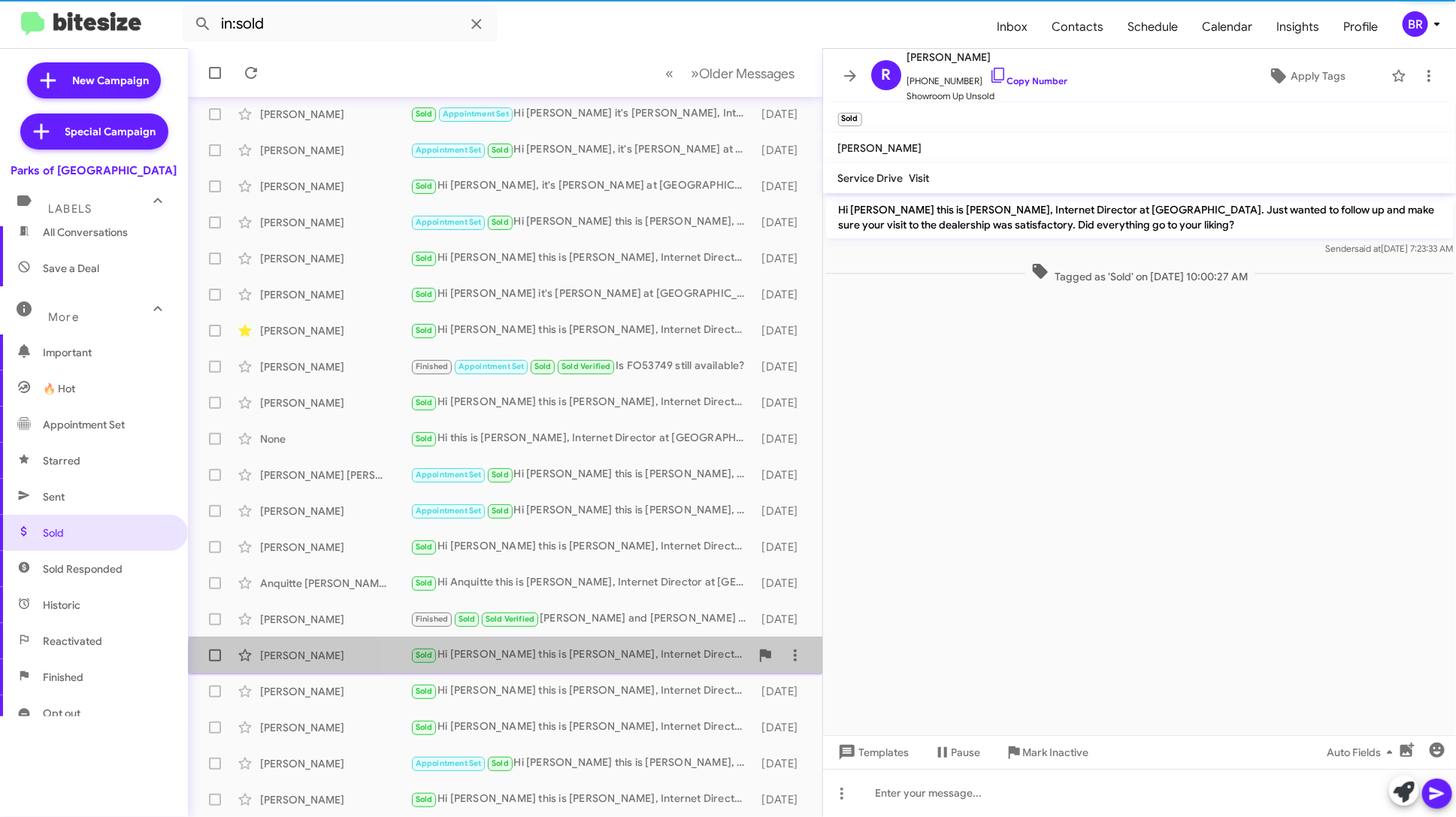
click at [607, 667] on div "Matthew Miranda Sold Hi Matthew this is Shianne Harrison, Internet Director at …" at bounding box center [505, 655] width 610 height 30
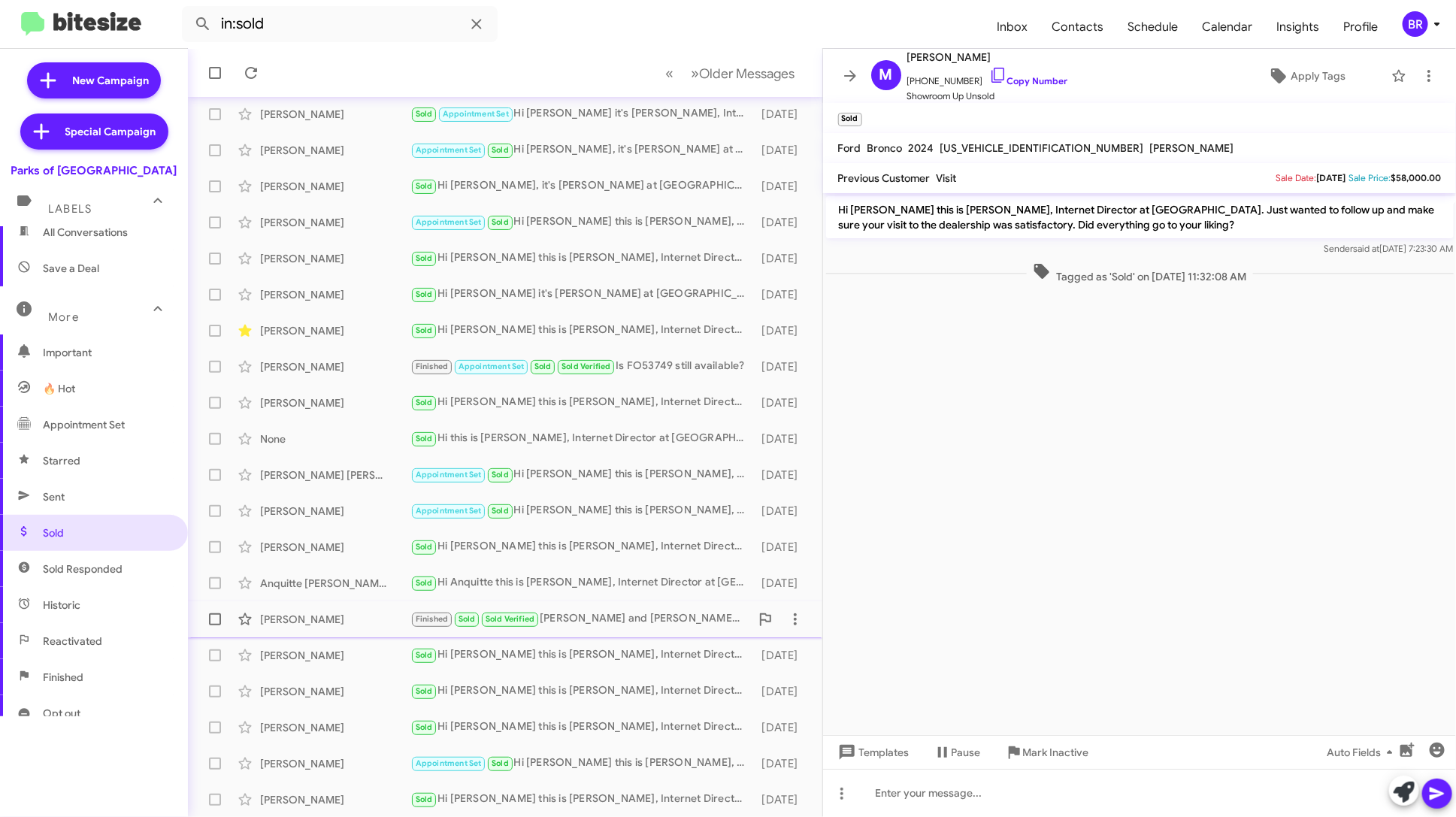
click at [616, 625] on div "Finished Sold Sold Verified [PERSON_NAME] and [PERSON_NAME] were outstanding !" at bounding box center [580, 619] width 339 height 17
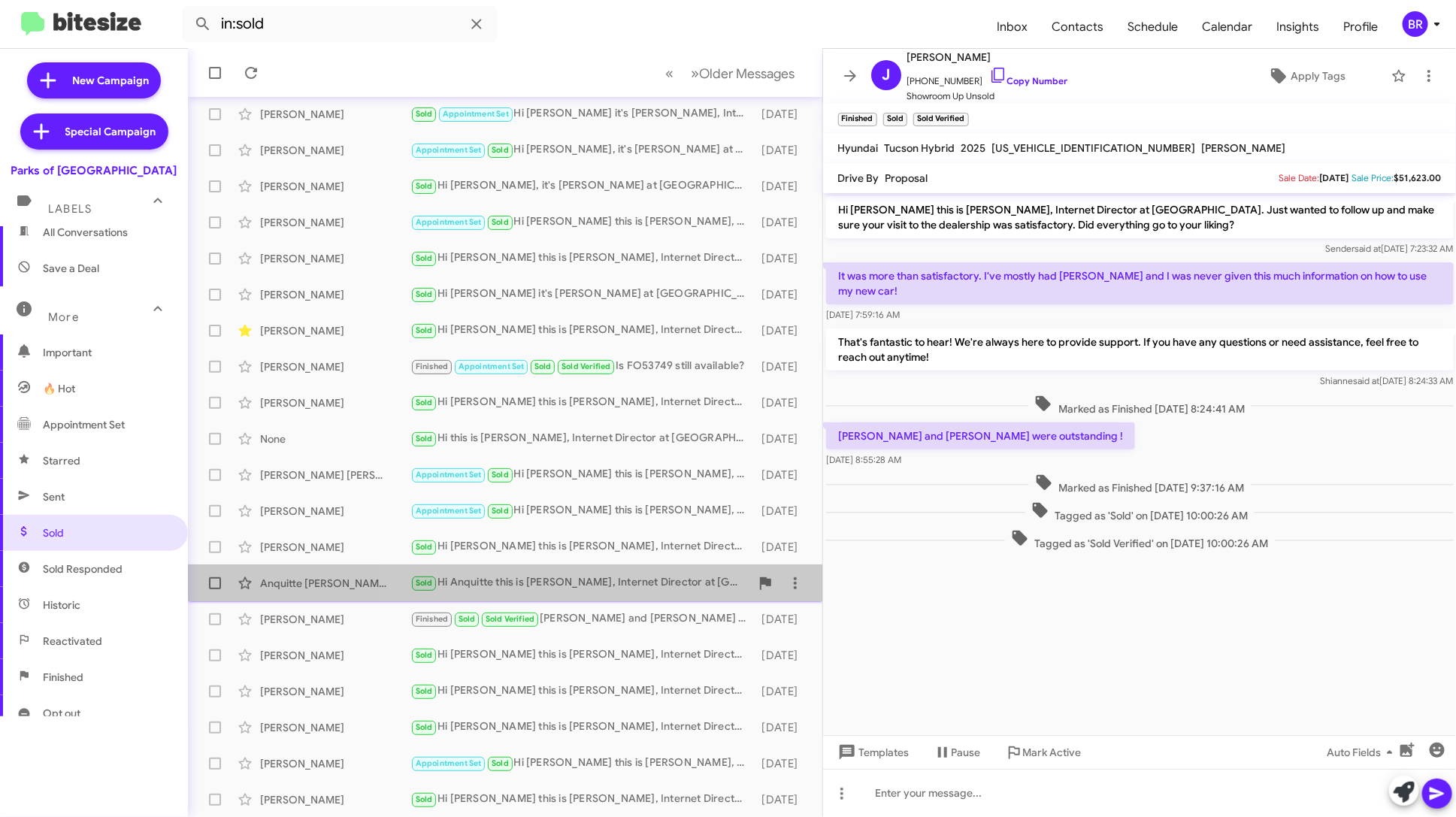
click at [634, 575] on div "Sold Hi Anquitte this is [PERSON_NAME], Internet Director at [GEOGRAPHIC_DATA].…" at bounding box center [580, 583] width 339 height 17
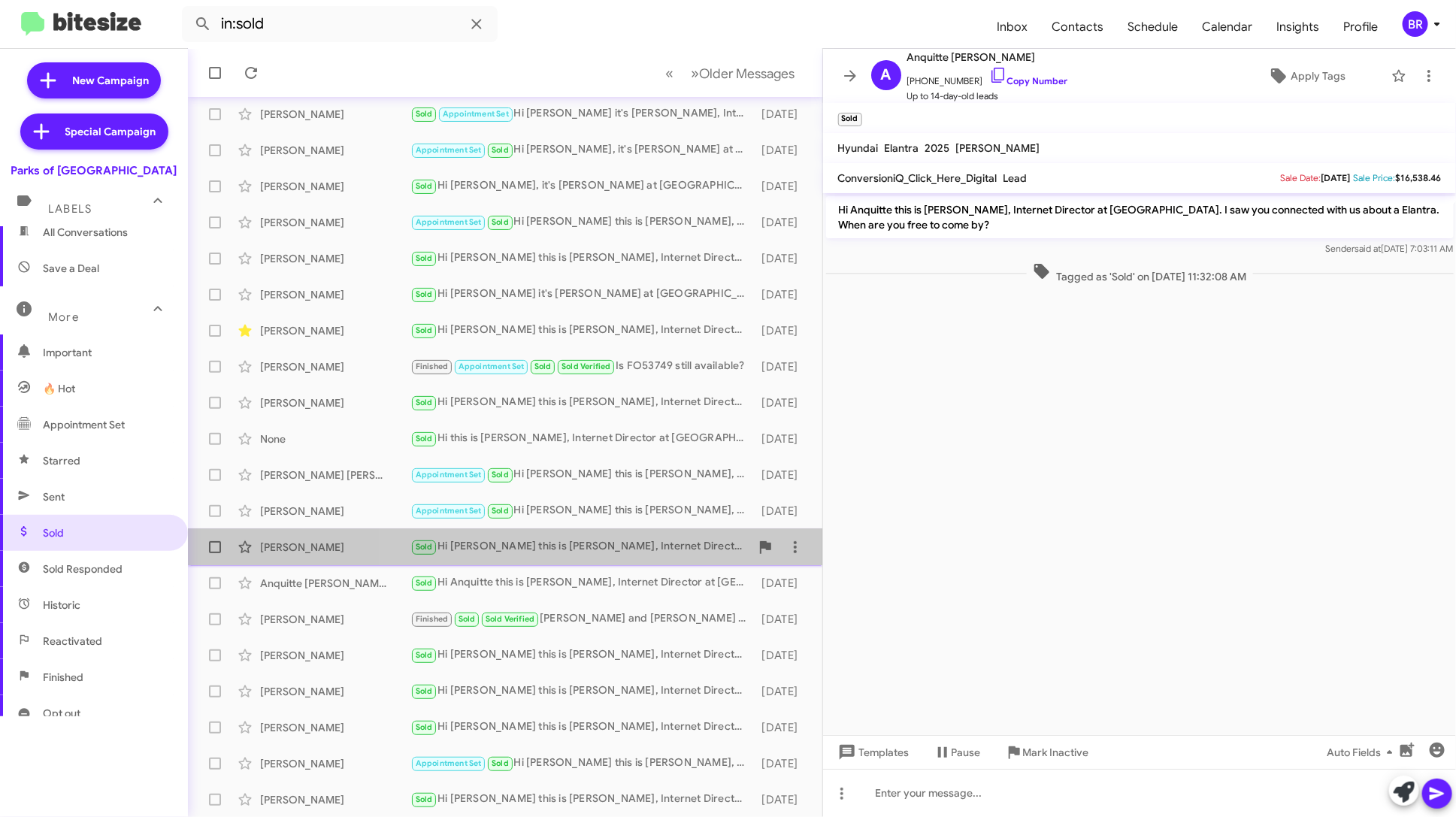
click at [636, 541] on div "Sold Hi [PERSON_NAME] this is [PERSON_NAME], Internet Director at [GEOGRAPHIC_D…" at bounding box center [580, 547] width 339 height 17
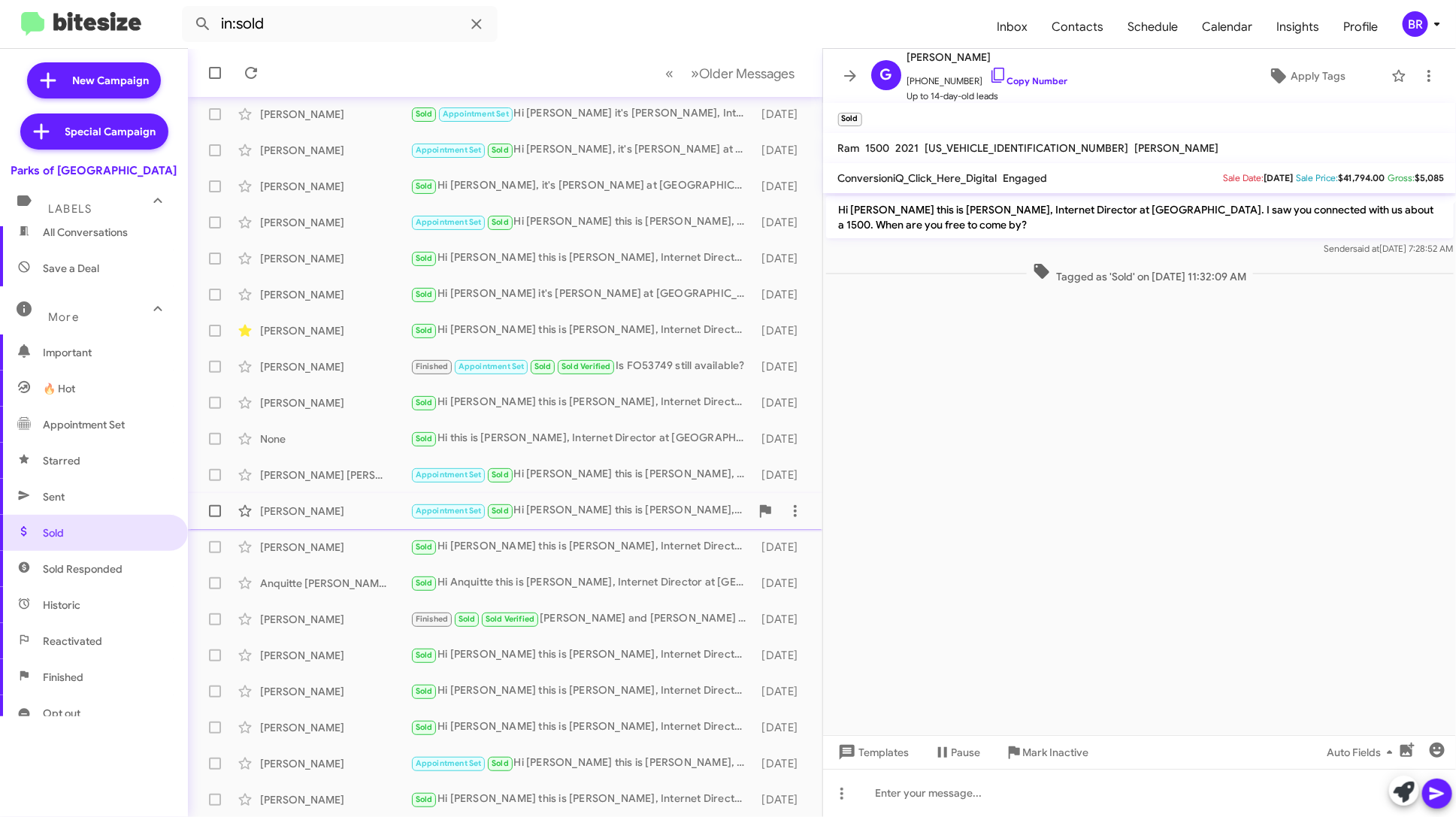
click at [643, 514] on div "Appointment Set Sold Hi [PERSON_NAME] this is [PERSON_NAME], Internet Director …" at bounding box center [580, 511] width 339 height 17
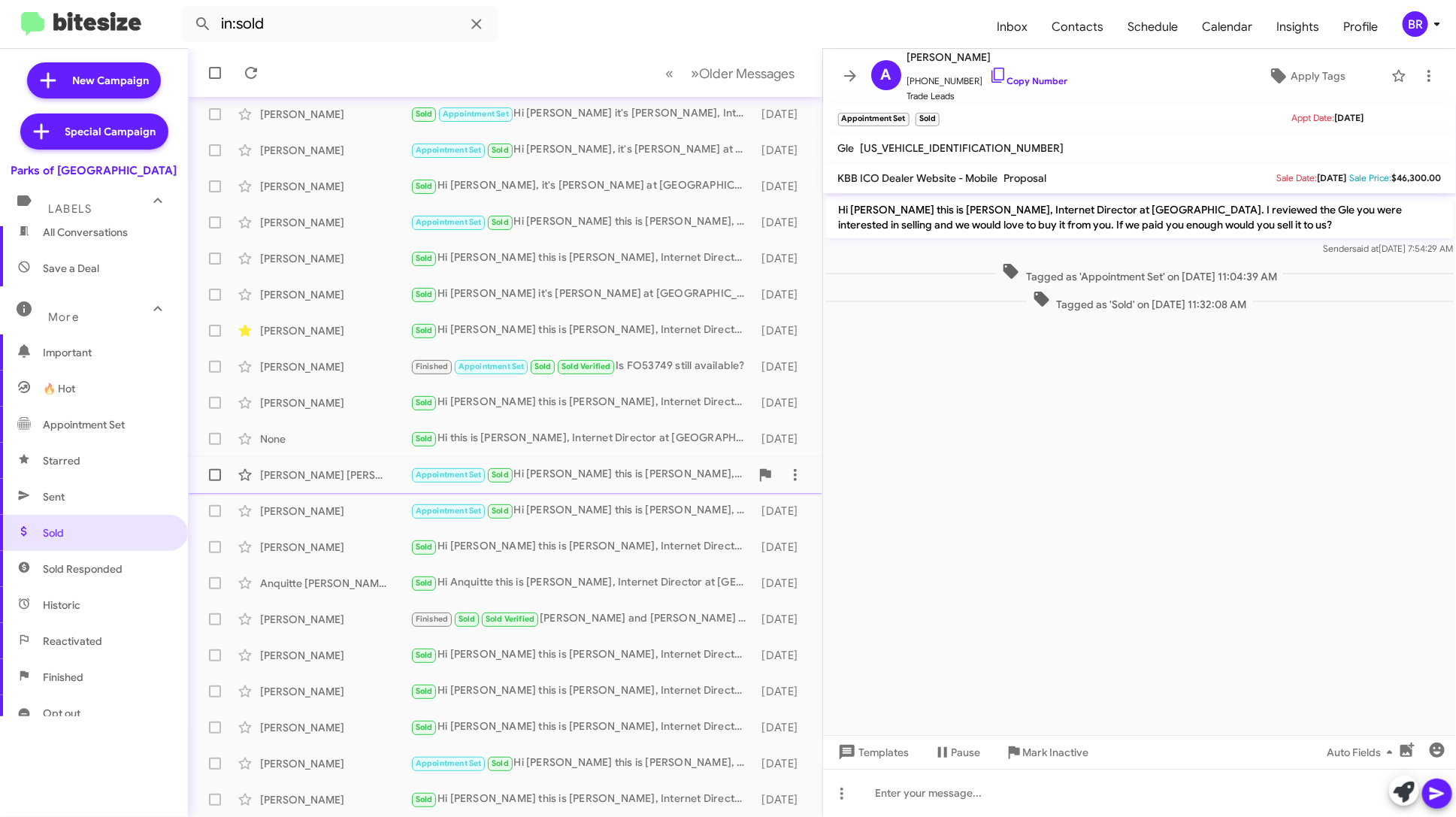
click at [642, 489] on span "Jose Romero Chaparro Appointment Set Sold Hi Jose this is Shianne Harrison, Int…" at bounding box center [505, 475] width 634 height 36
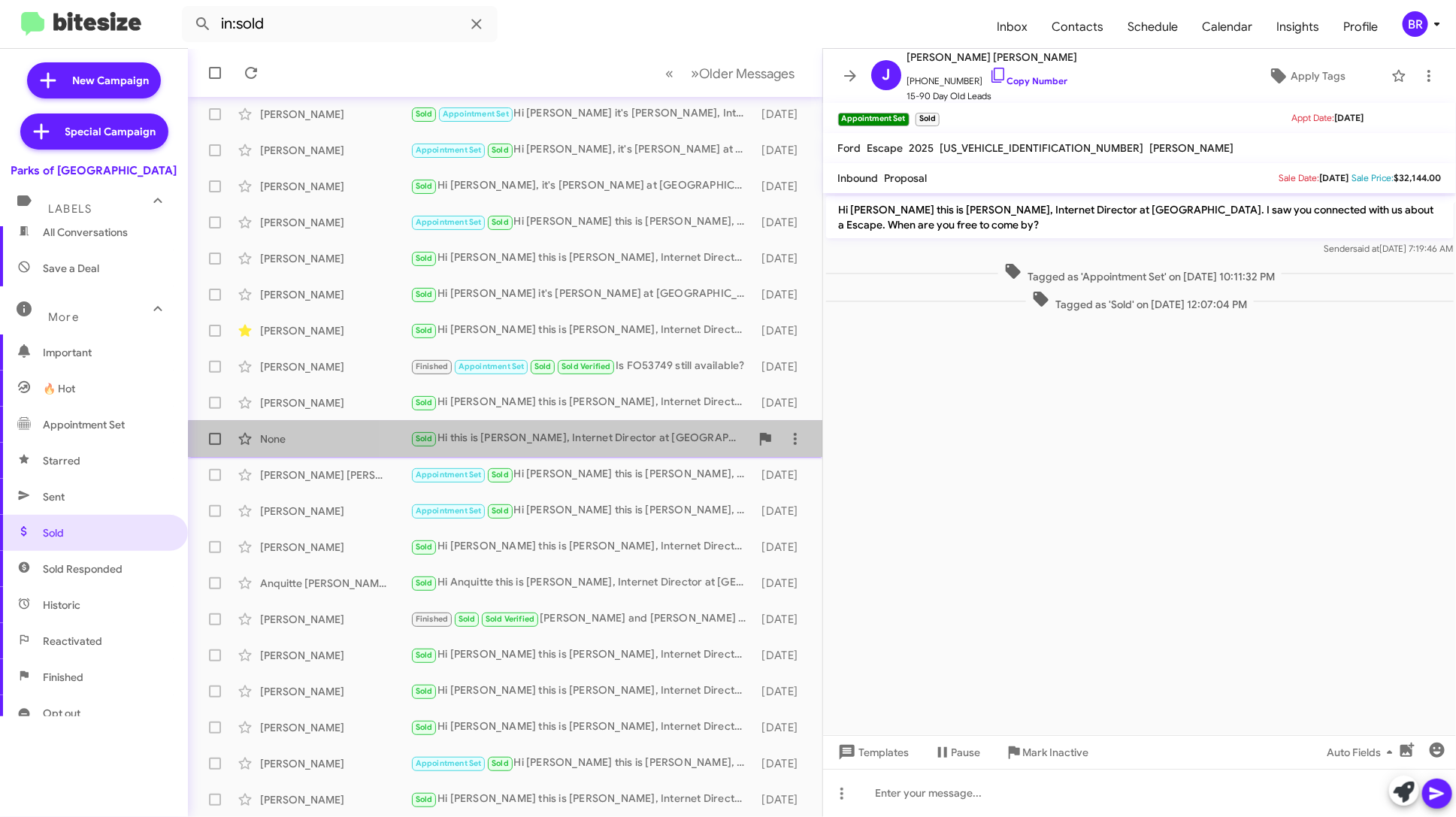
click at [647, 448] on div "None Sold Hi this is Shianne Harrison, Internet Director at Parks of Gainesvill…" at bounding box center [505, 439] width 610 height 30
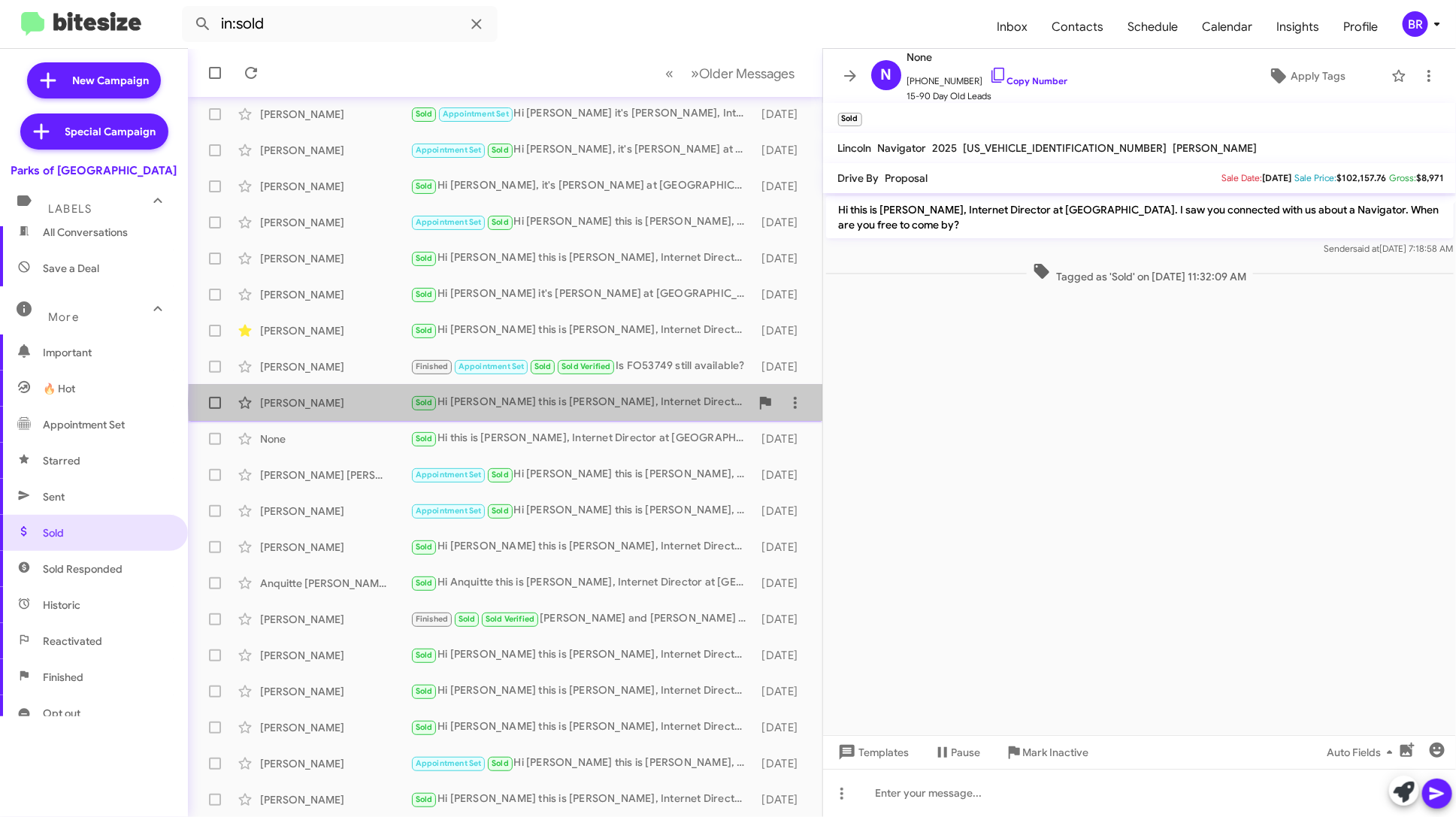
click at [681, 403] on div "Sold Hi [PERSON_NAME] this is [PERSON_NAME], Internet Director at [GEOGRAPHIC_D…" at bounding box center [580, 402] width 339 height 17
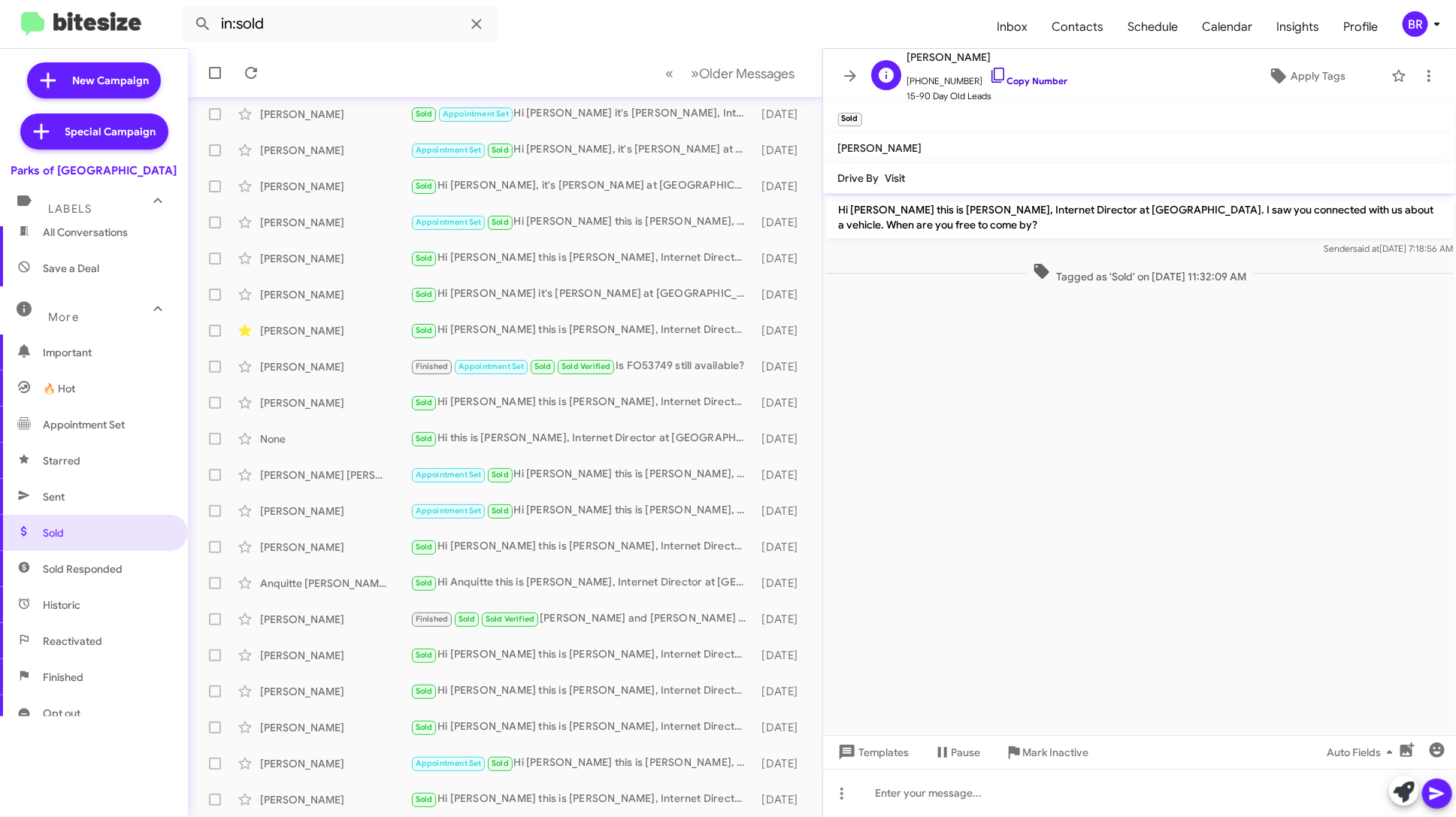
click at [1021, 79] on link "Copy Number" at bounding box center [1028, 80] width 79 height 12
click at [861, 113] on span "×" at bounding box center [859, 112] width 12 height 18
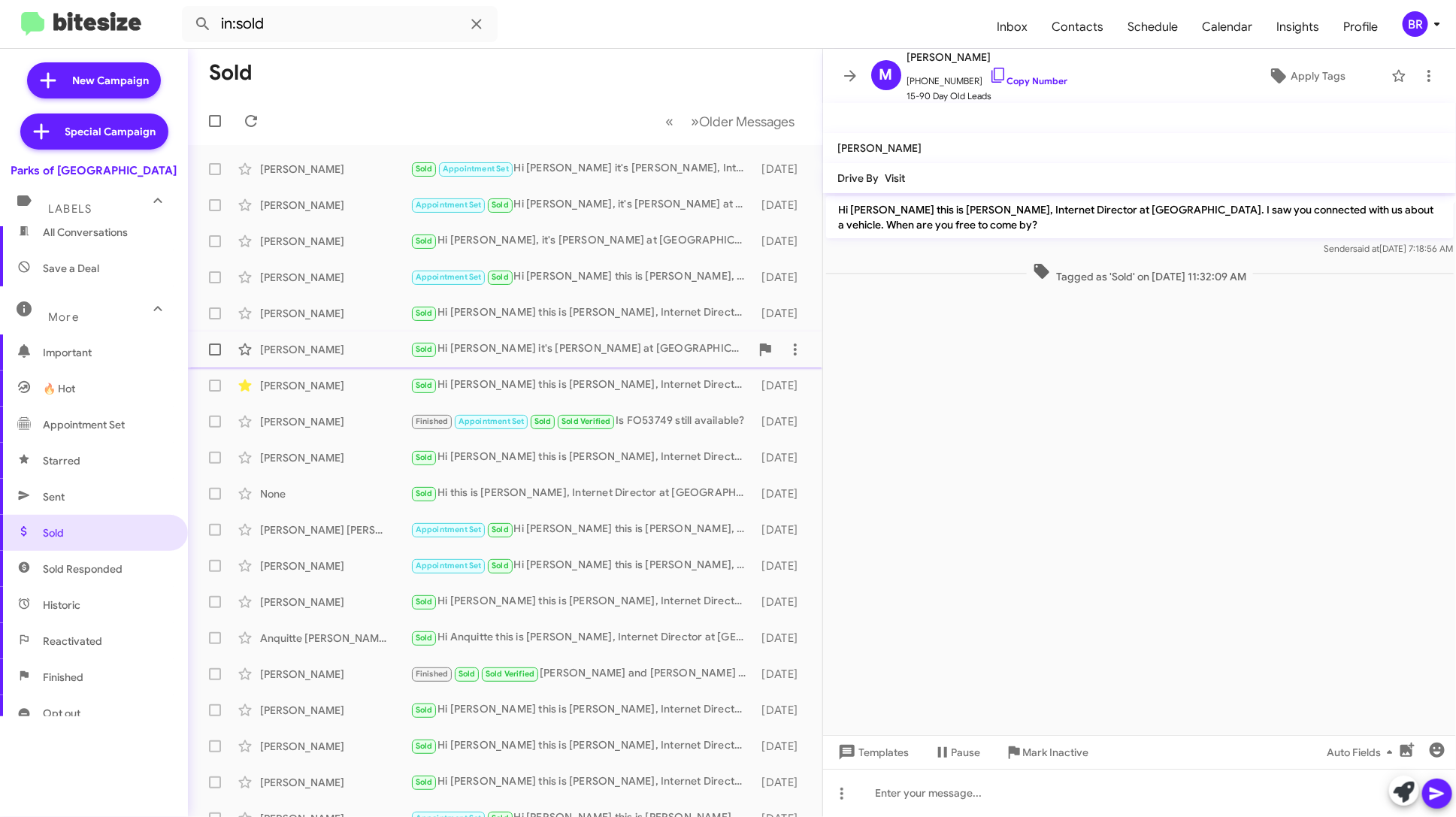
click at [648, 354] on div "Sold Hi [PERSON_NAME] it's [PERSON_NAME] at [GEOGRAPHIC_DATA]. Hope you're well…" at bounding box center [580, 349] width 339 height 17
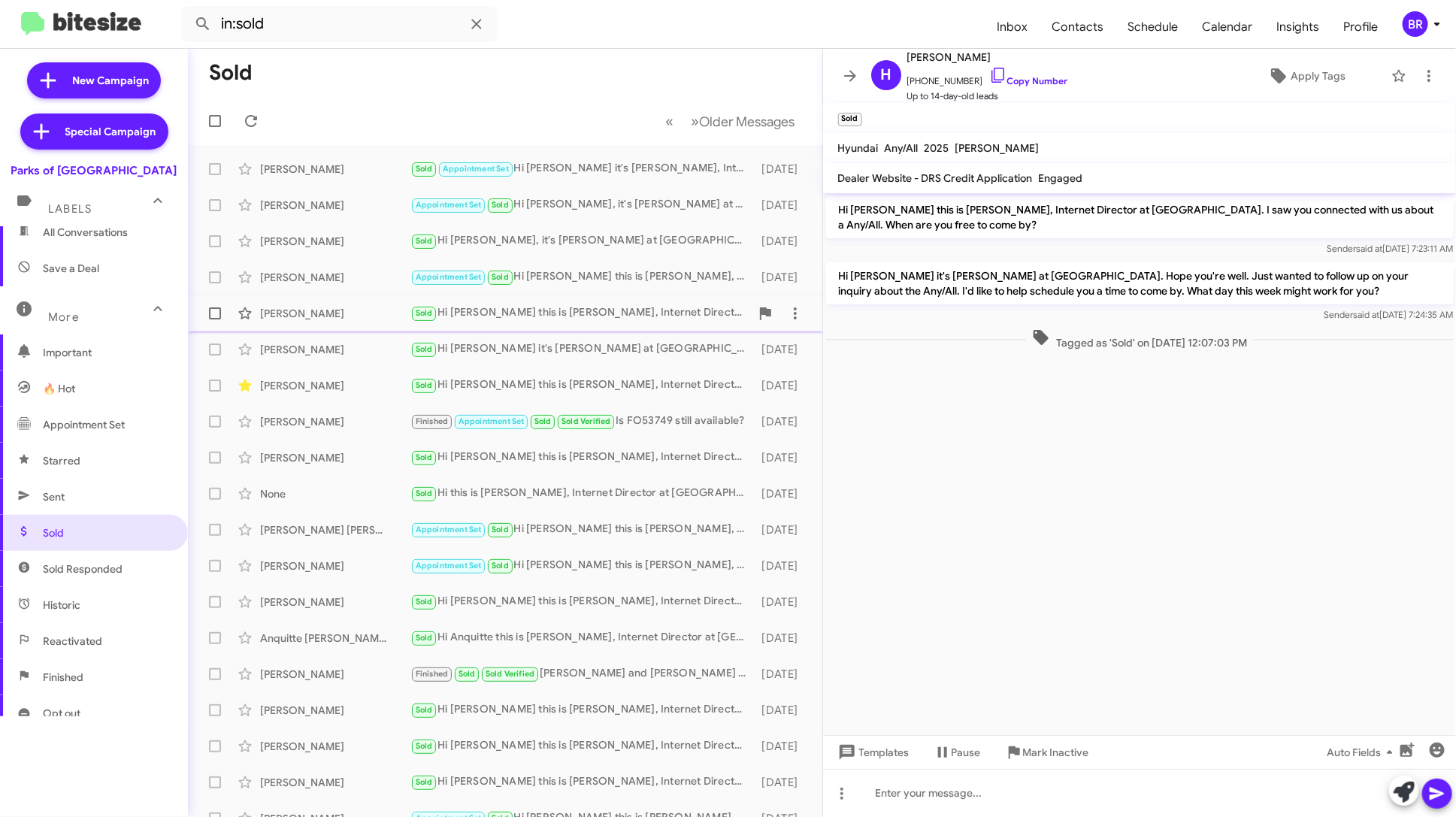
click at [619, 319] on div "Sold Hi [PERSON_NAME] this is [PERSON_NAME], Internet Director at [GEOGRAPHIC_D…" at bounding box center [580, 313] width 339 height 17
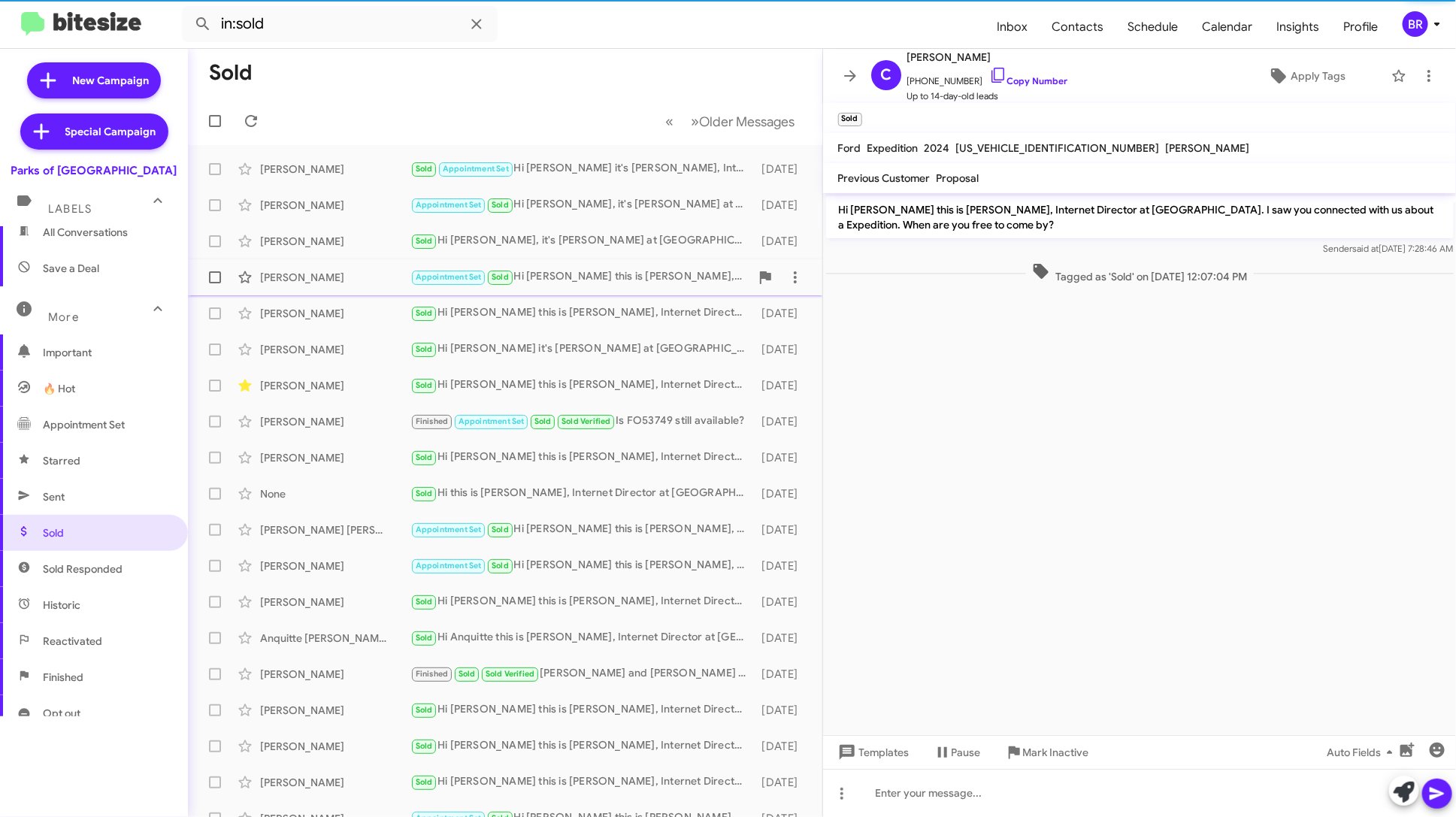
click at [621, 288] on div "Michael Cartwright Appointment Set Sold Hi Michael this is Shianne Harrison, In…" at bounding box center [505, 277] width 610 height 30
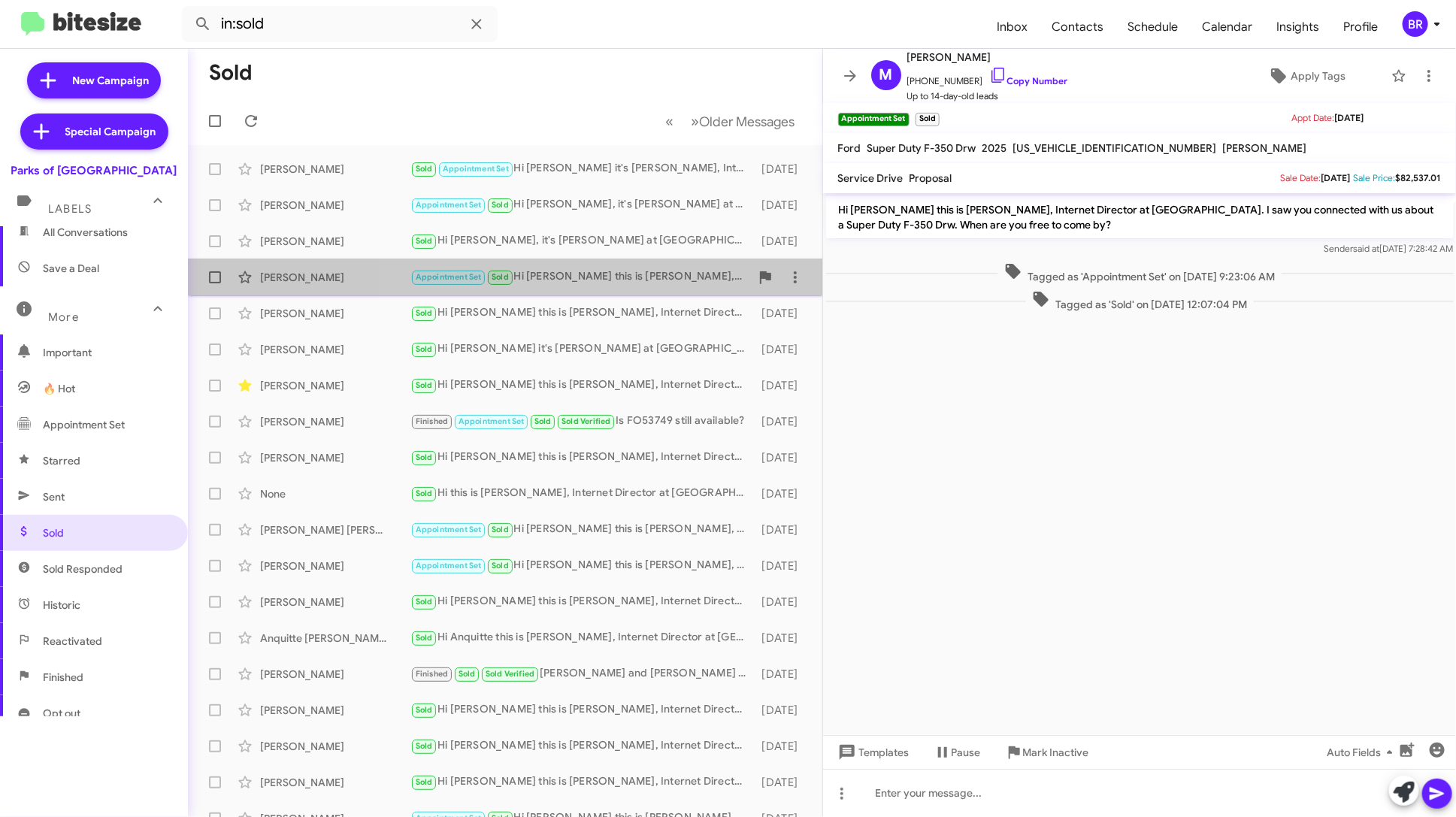
click at [629, 275] on div "Appointment Set Sold Hi [PERSON_NAME] this is [PERSON_NAME], Internet Director …" at bounding box center [580, 277] width 339 height 17
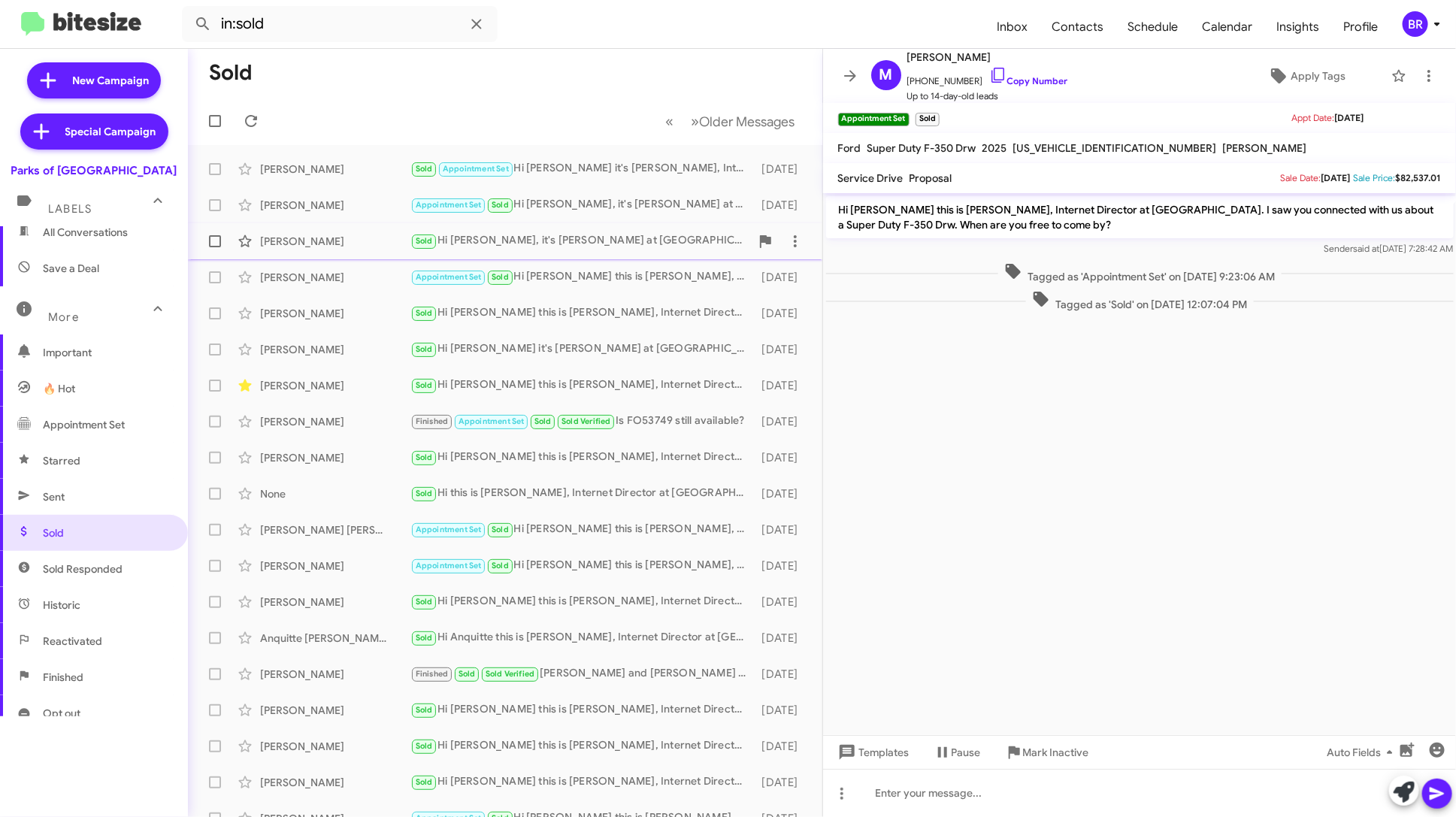
click at [638, 247] on div "Sold Hi [PERSON_NAME], it's [PERSON_NAME] at [GEOGRAPHIC_DATA]. I wanted to per…" at bounding box center [580, 241] width 339 height 17
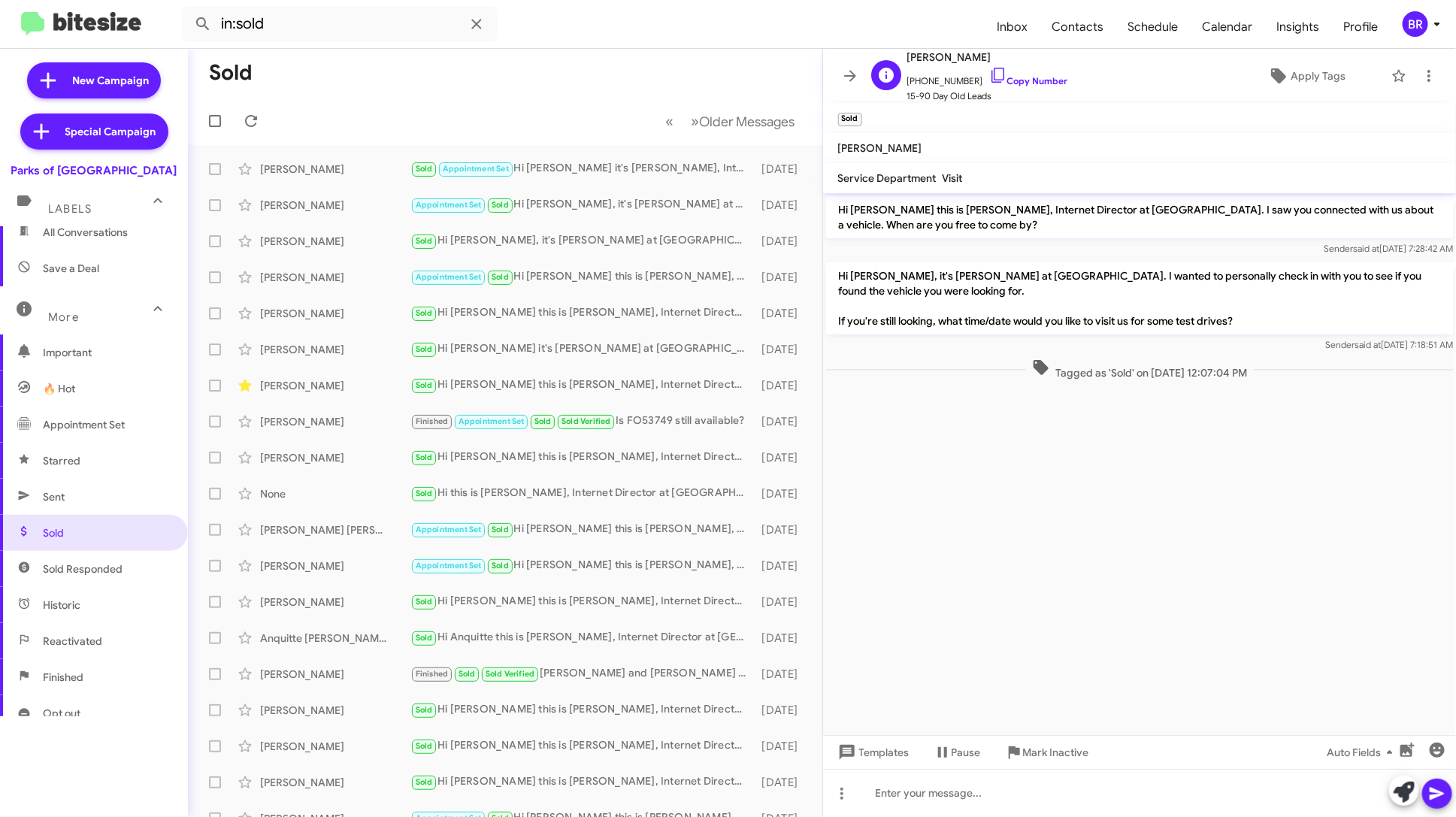
click at [1009, 75] on span "+19373217884 Copy Number" at bounding box center [987, 77] width 161 height 23
click at [1046, 71] on span "+19373217884 Copy Number" at bounding box center [987, 77] width 161 height 23
click at [1035, 76] on link "Copy Number" at bounding box center [1028, 80] width 79 height 12
click at [1316, 27] on span "Insights" at bounding box center [1298, 27] width 67 height 43
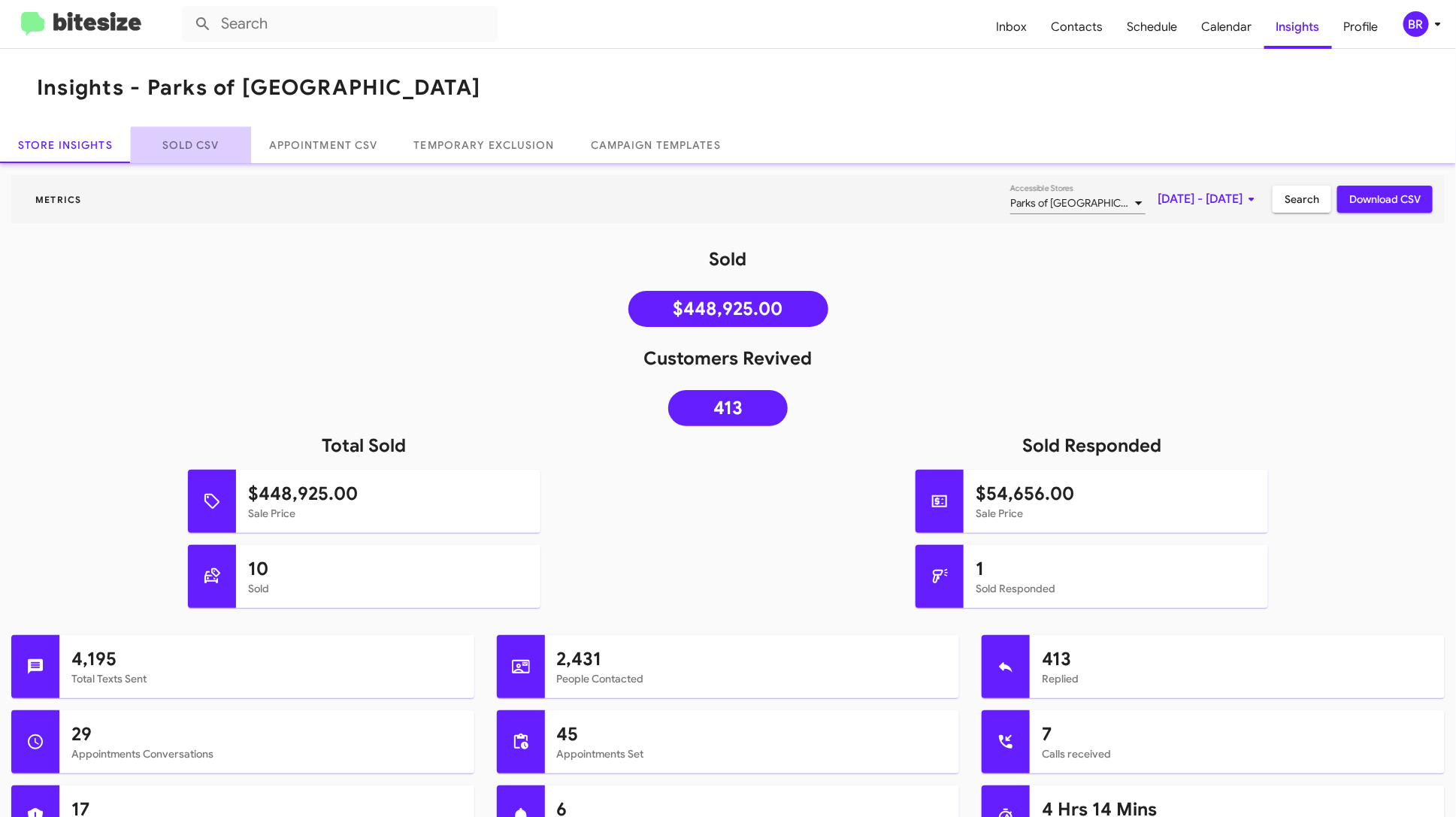
click at [209, 149] on link "Sold CSV" at bounding box center [191, 145] width 121 height 36
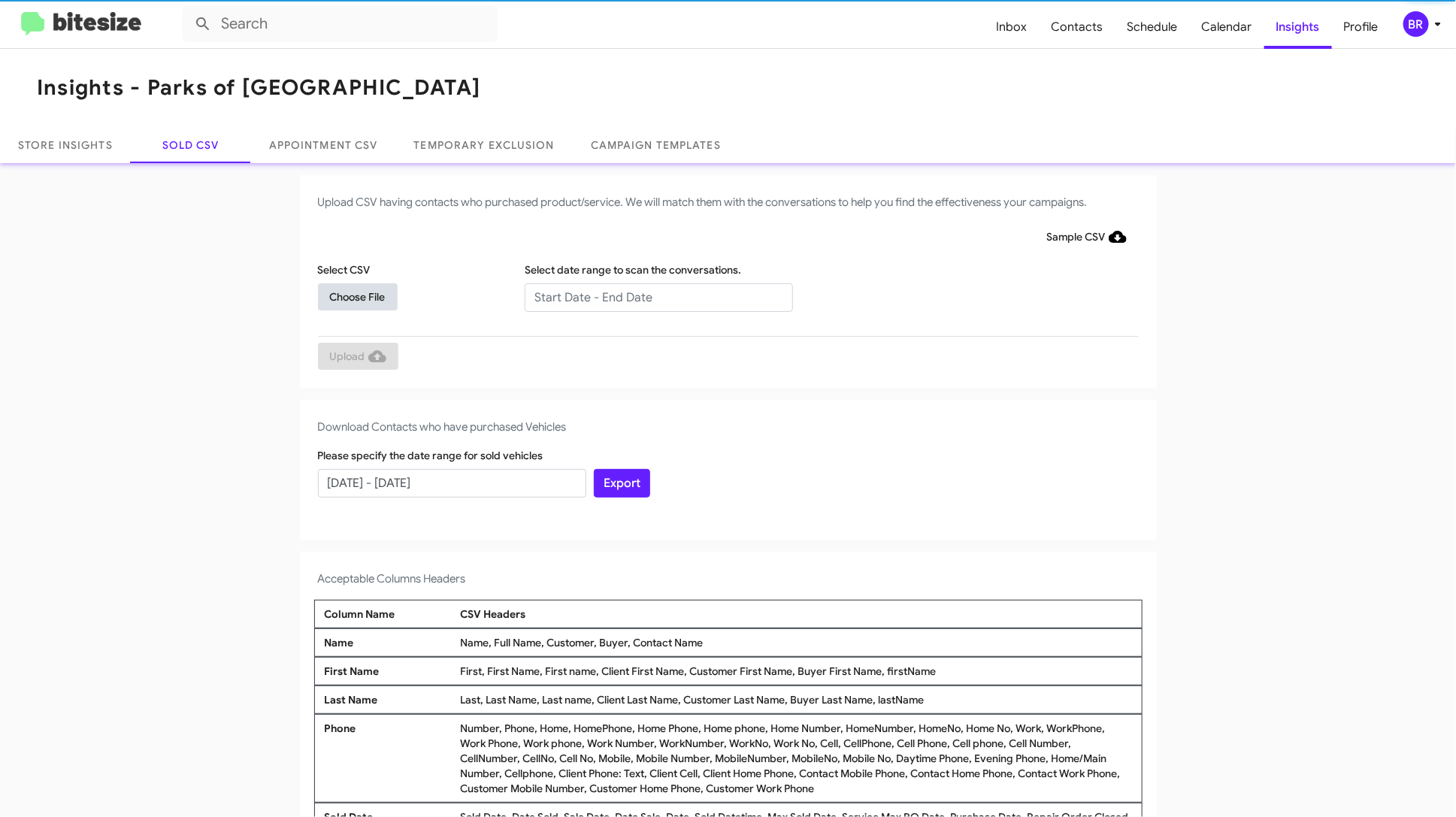
click at [380, 295] on span "Choose File" at bounding box center [357, 297] width 56 height 27
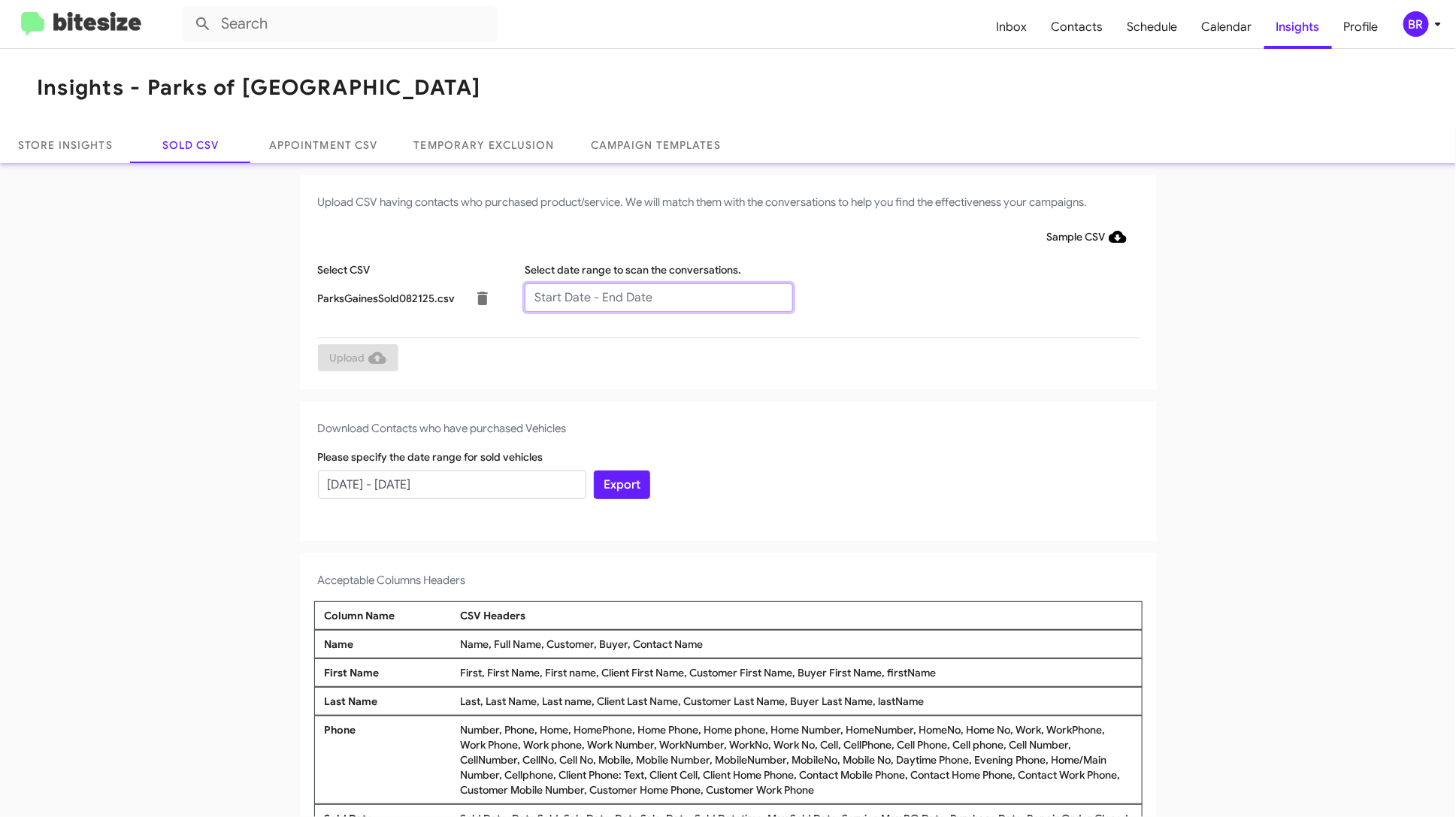
click at [595, 299] on input "text" at bounding box center [659, 298] width 268 height 29
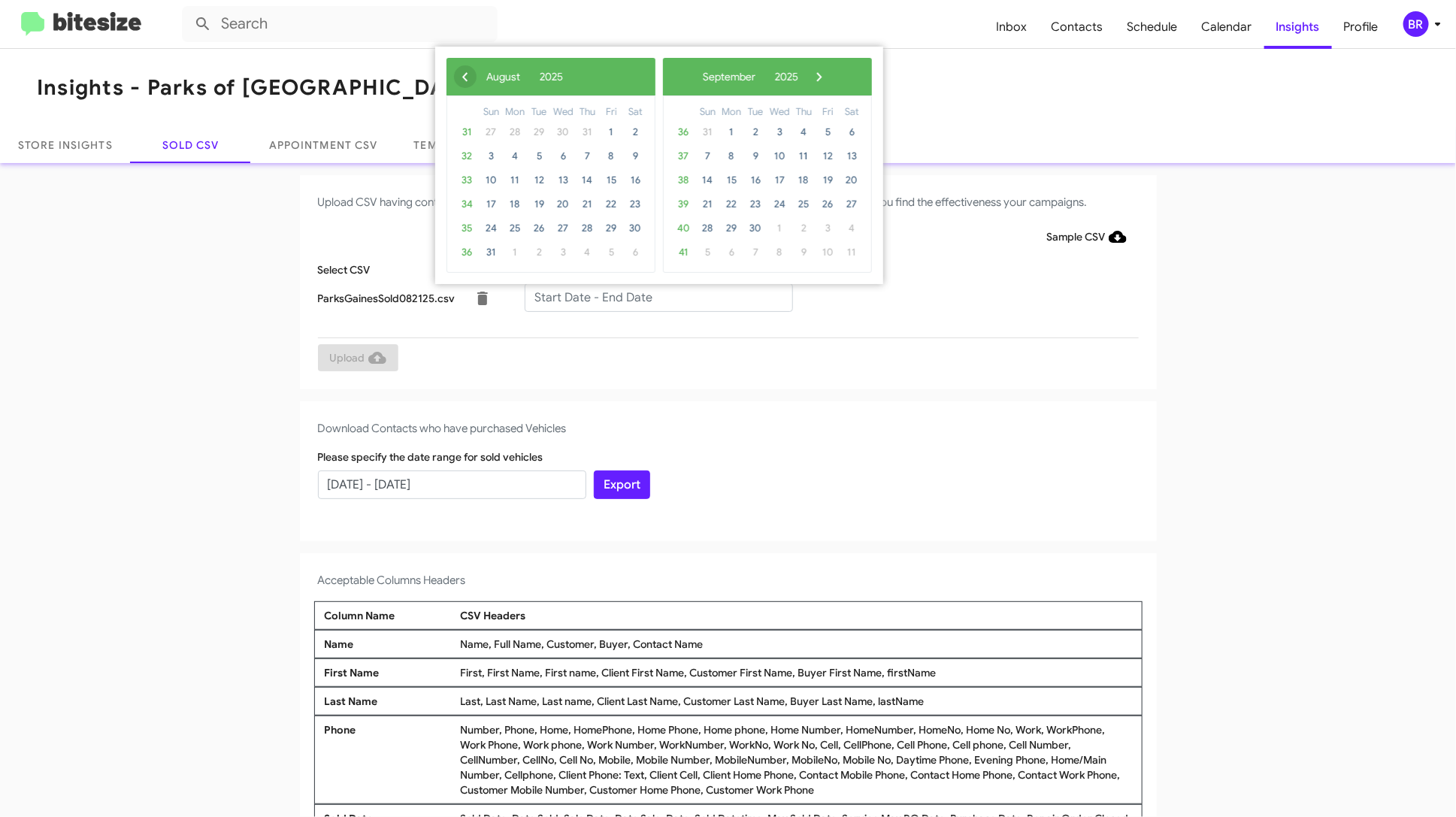
click at [466, 84] on span "‹" at bounding box center [465, 77] width 23 height 23
click at [497, 224] on span "27" at bounding box center [491, 228] width 24 height 24
click at [828, 205] on span "22" at bounding box center [827, 204] width 24 height 24
type input "07/27/2025 - 08/22/2025"
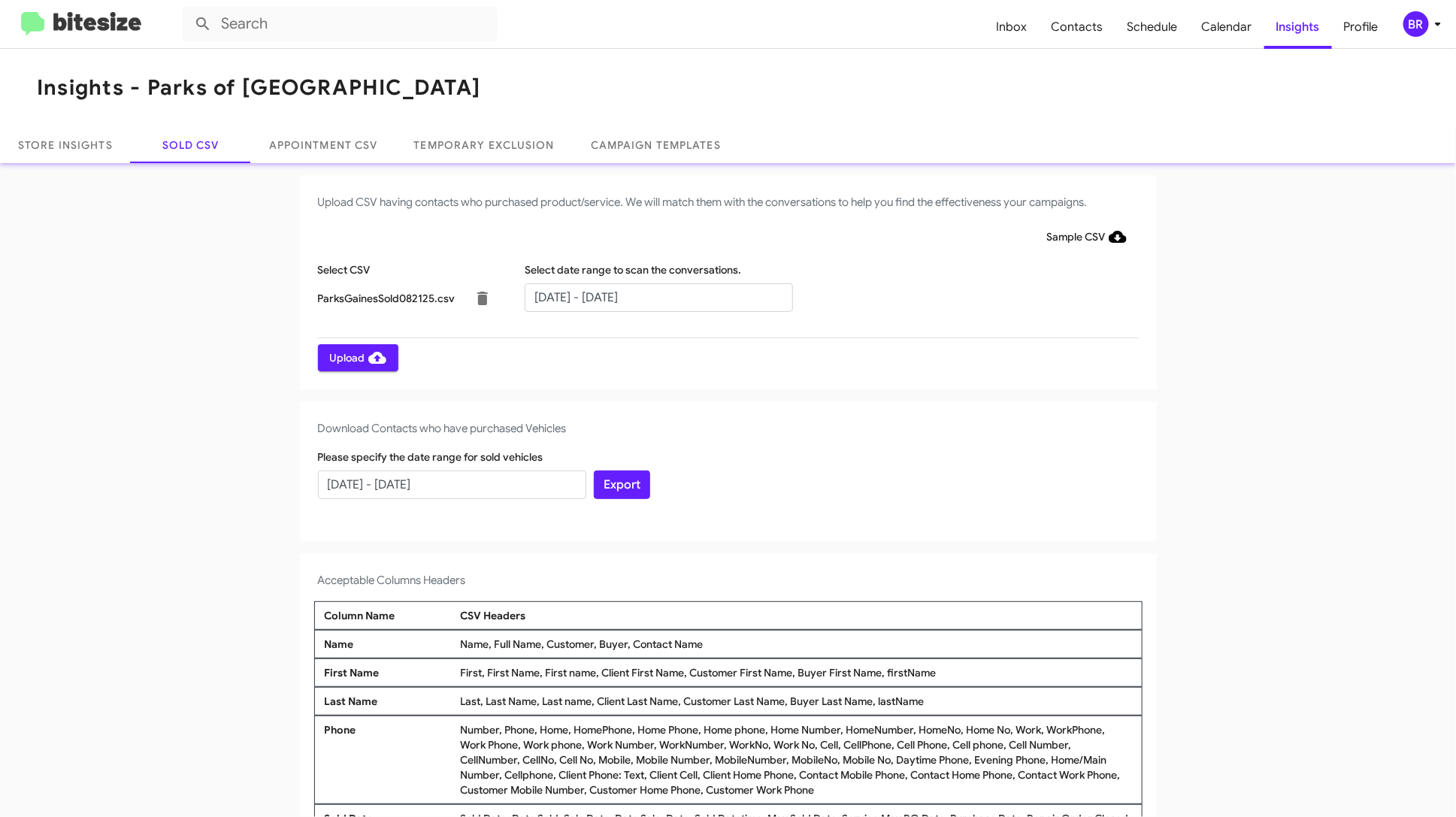
click at [343, 362] on span "Upload" at bounding box center [357, 358] width 57 height 27
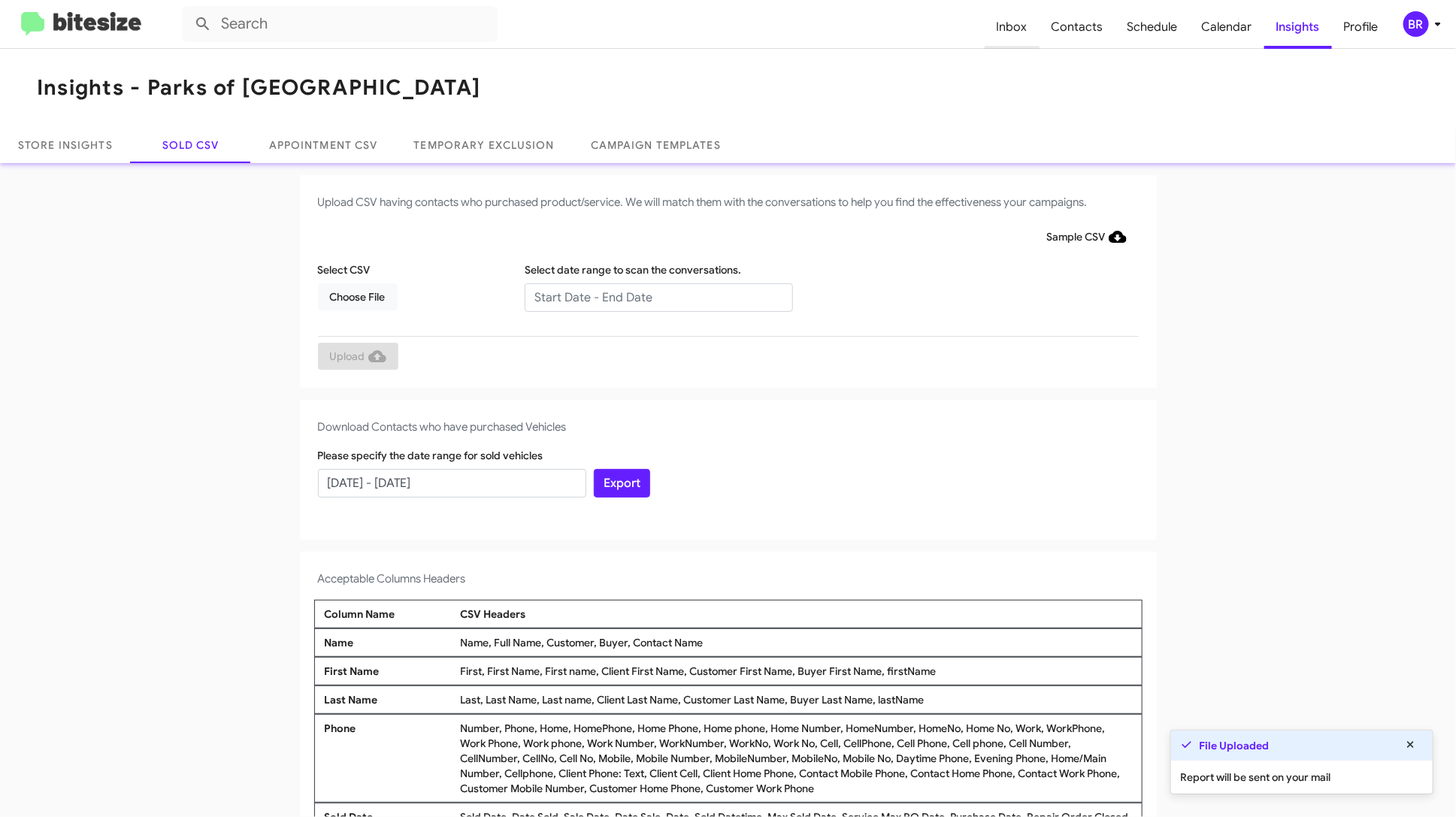
click at [1030, 35] on span "Inbox" at bounding box center [1011, 27] width 55 height 43
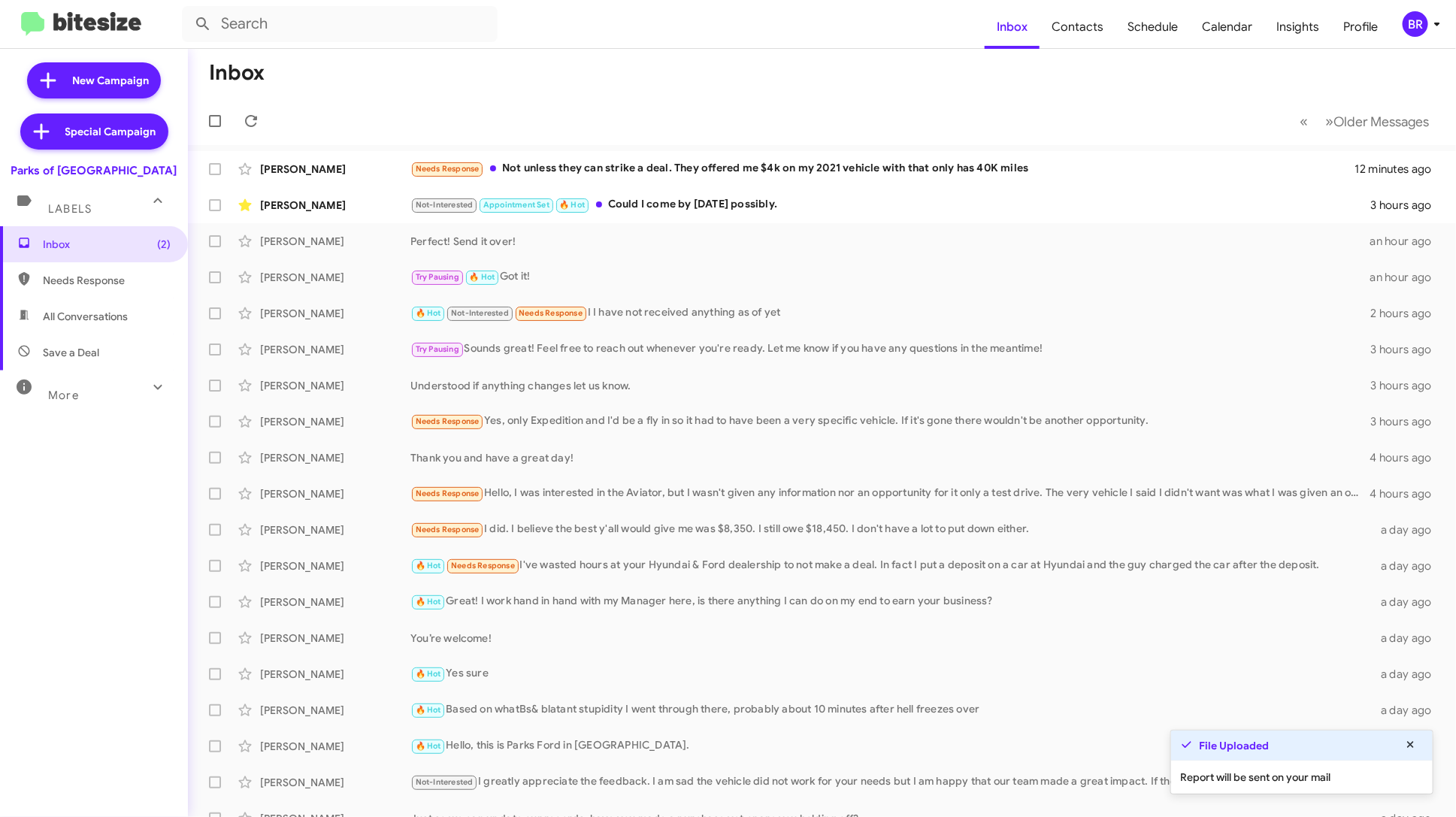
click at [94, 385] on div "More" at bounding box center [78, 388] width 134 height 28
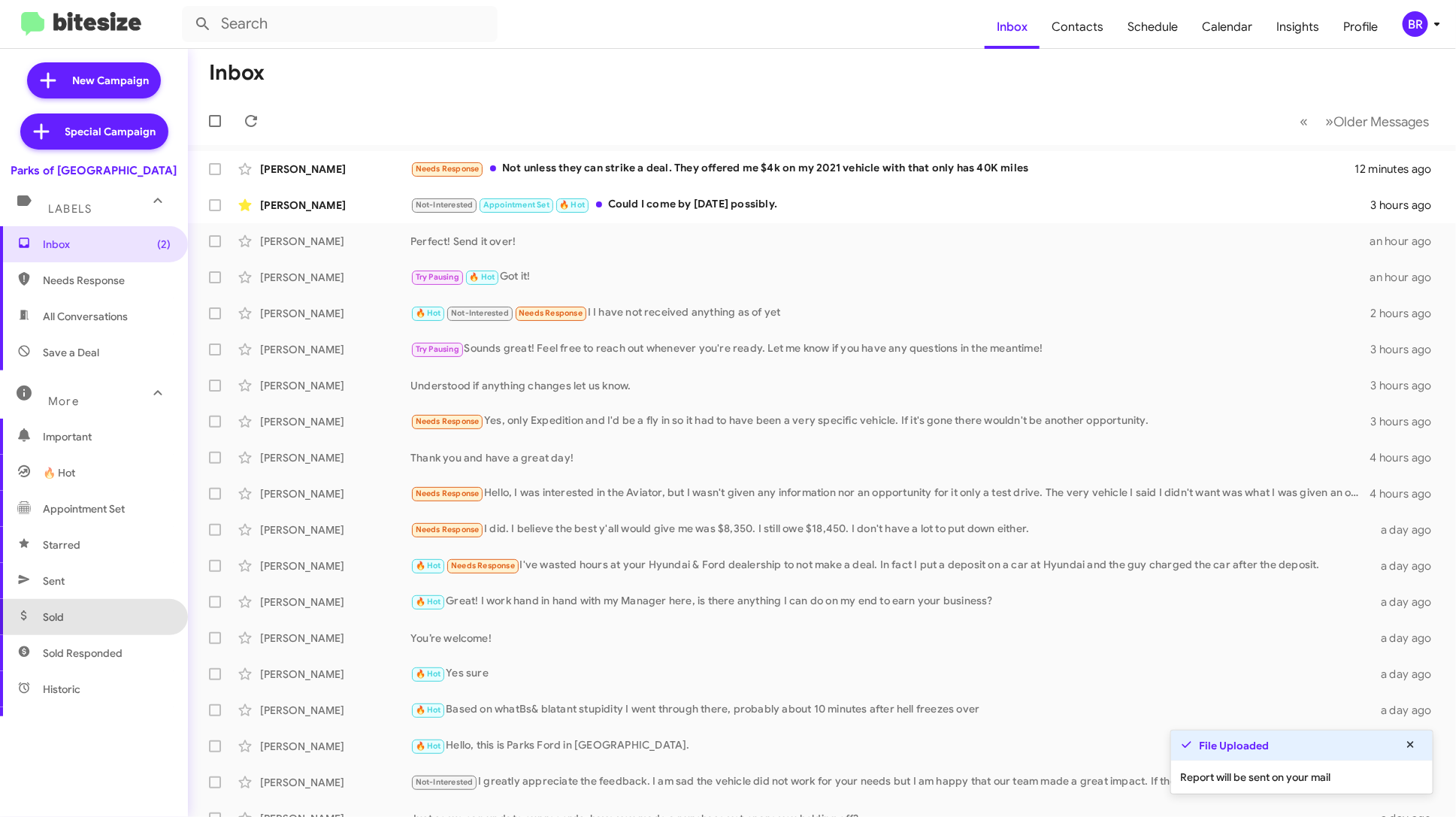
click at [93, 613] on span "Sold" at bounding box center [94, 617] width 188 height 36
type input "in:sold"
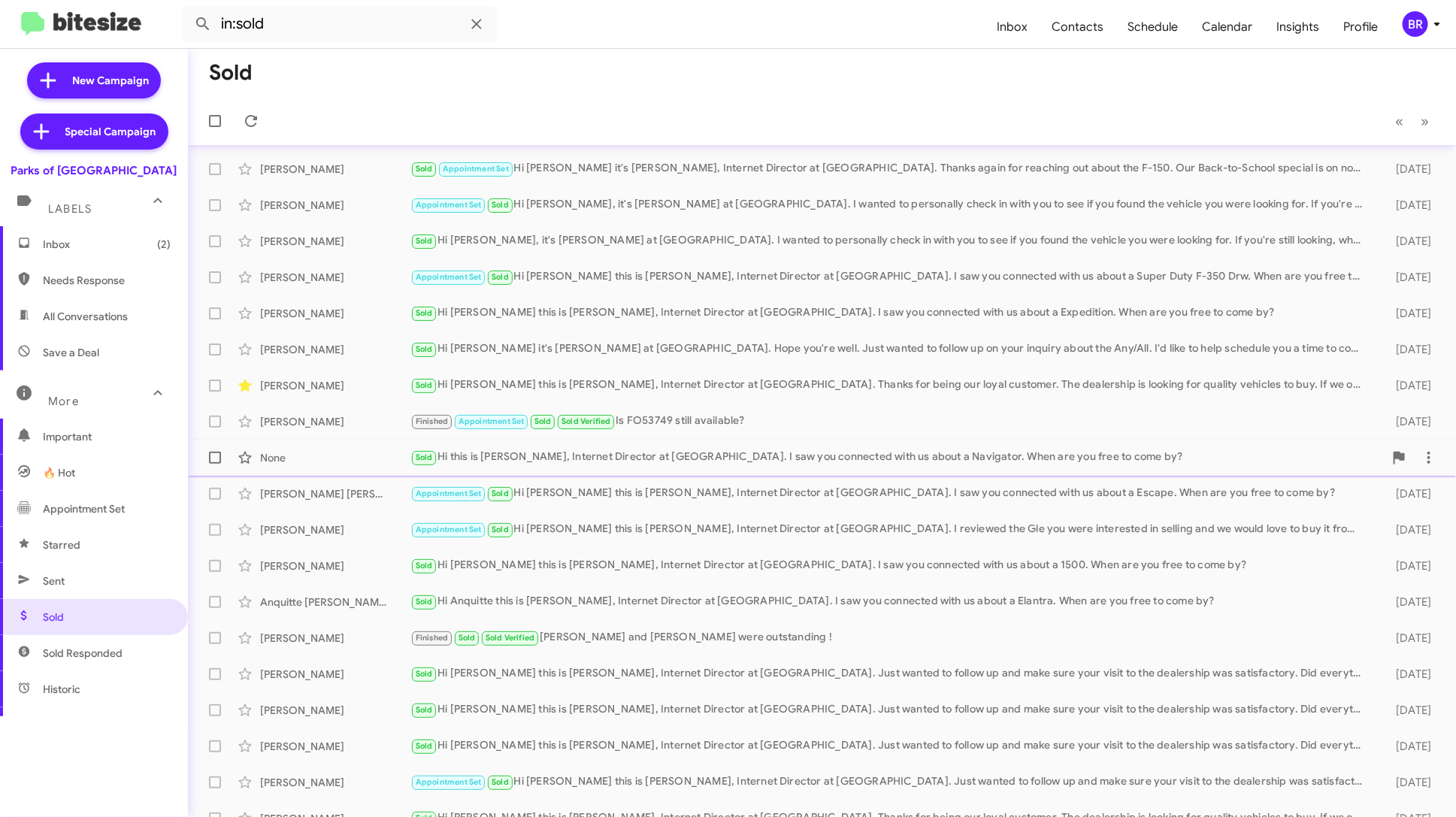
scroll to position [19, 0]
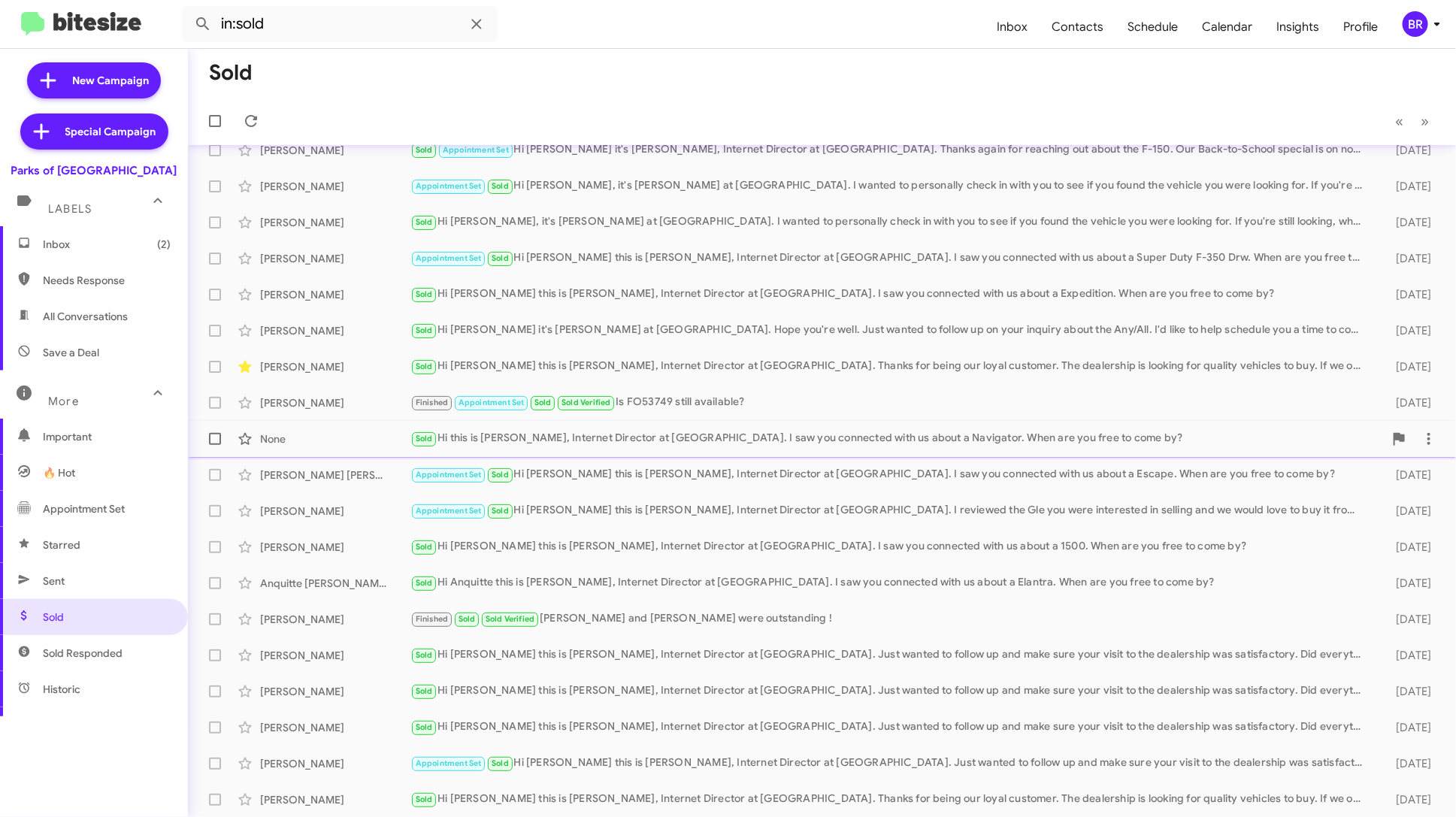
click at [846, 444] on div "Sold Hi this is [PERSON_NAME], Internet Director at [GEOGRAPHIC_DATA]. I saw yo…" at bounding box center [897, 438] width 973 height 17
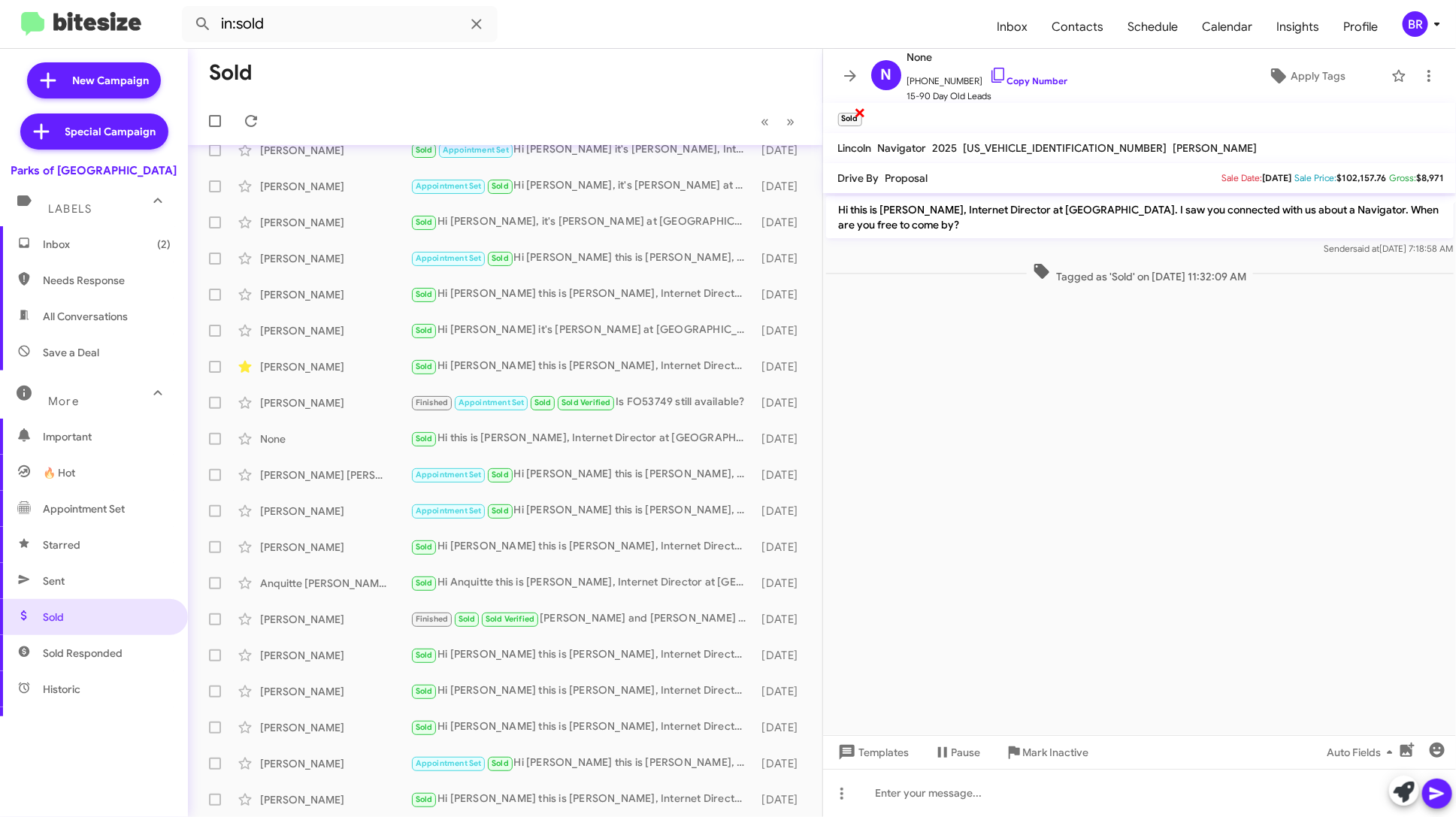
click at [859, 111] on span "×" at bounding box center [859, 112] width 12 height 18
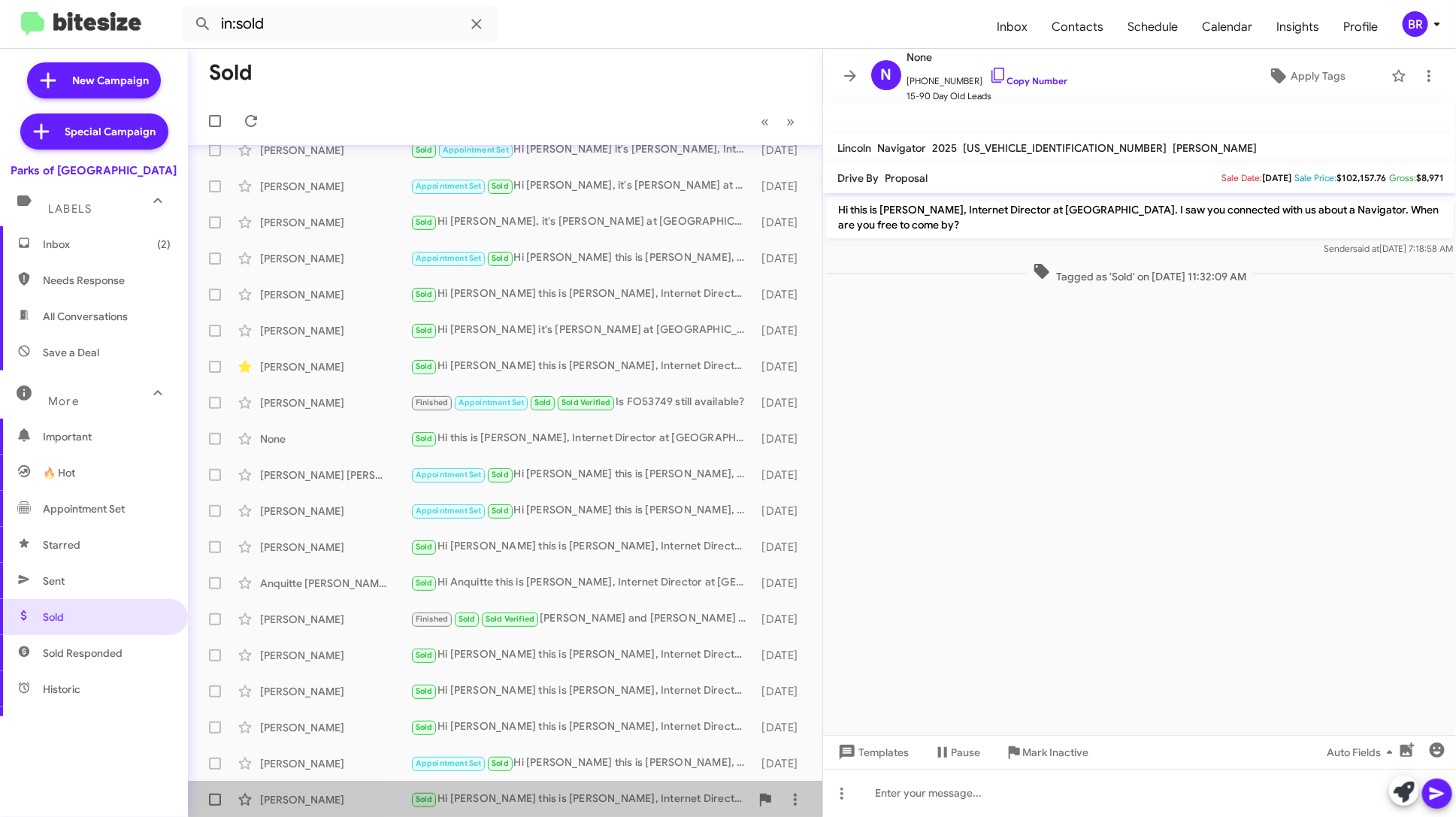
click at [619, 789] on div "Farrah Davis Sold Hi Farrah this is Shianne Harrison, Internet Director at Park…" at bounding box center [505, 799] width 610 height 30
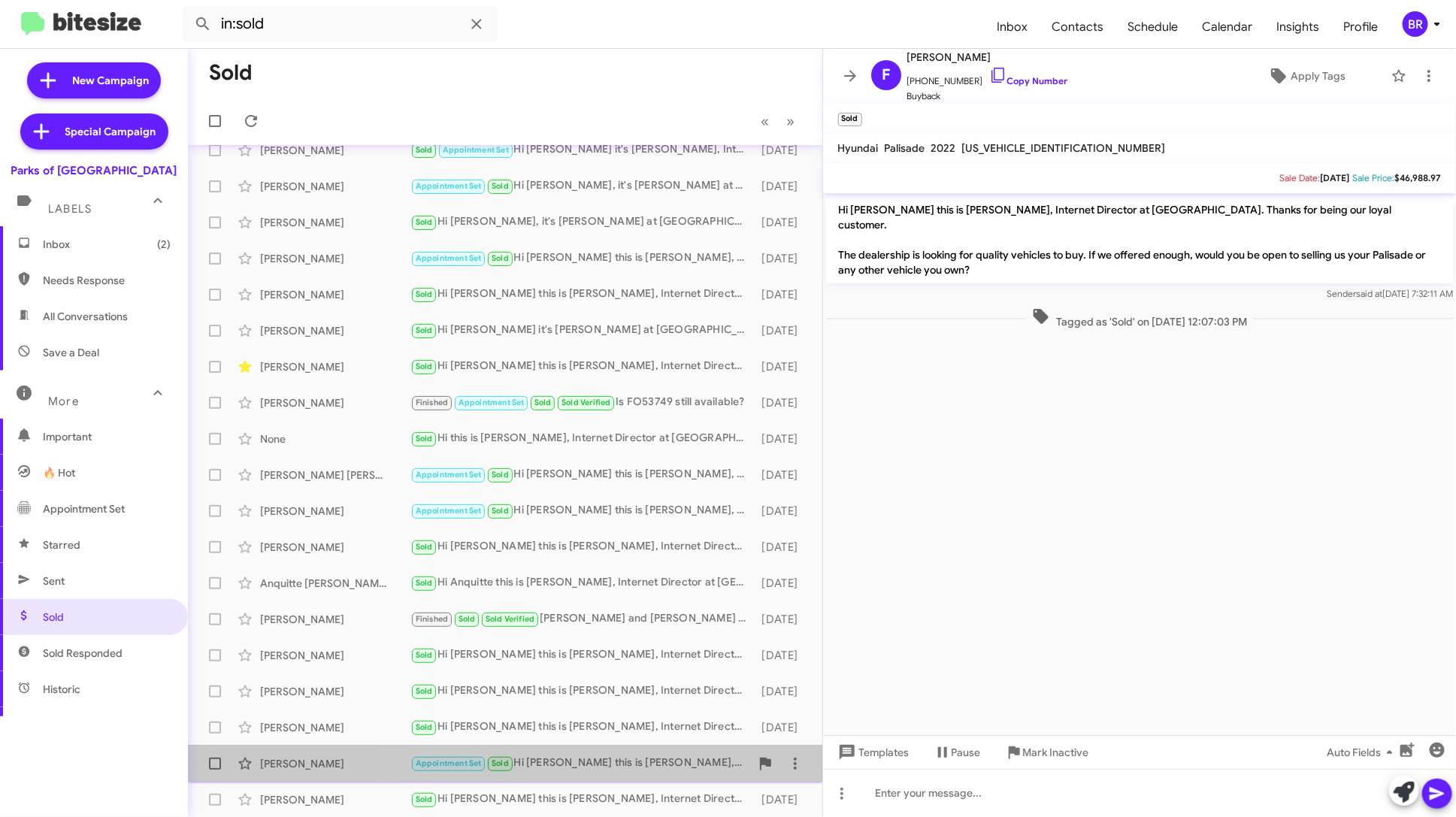
click at [621, 761] on div "Appointment Set Sold Hi Kendalyn this is Shianne Harrison, Internet Director at…" at bounding box center [580, 763] width 339 height 17
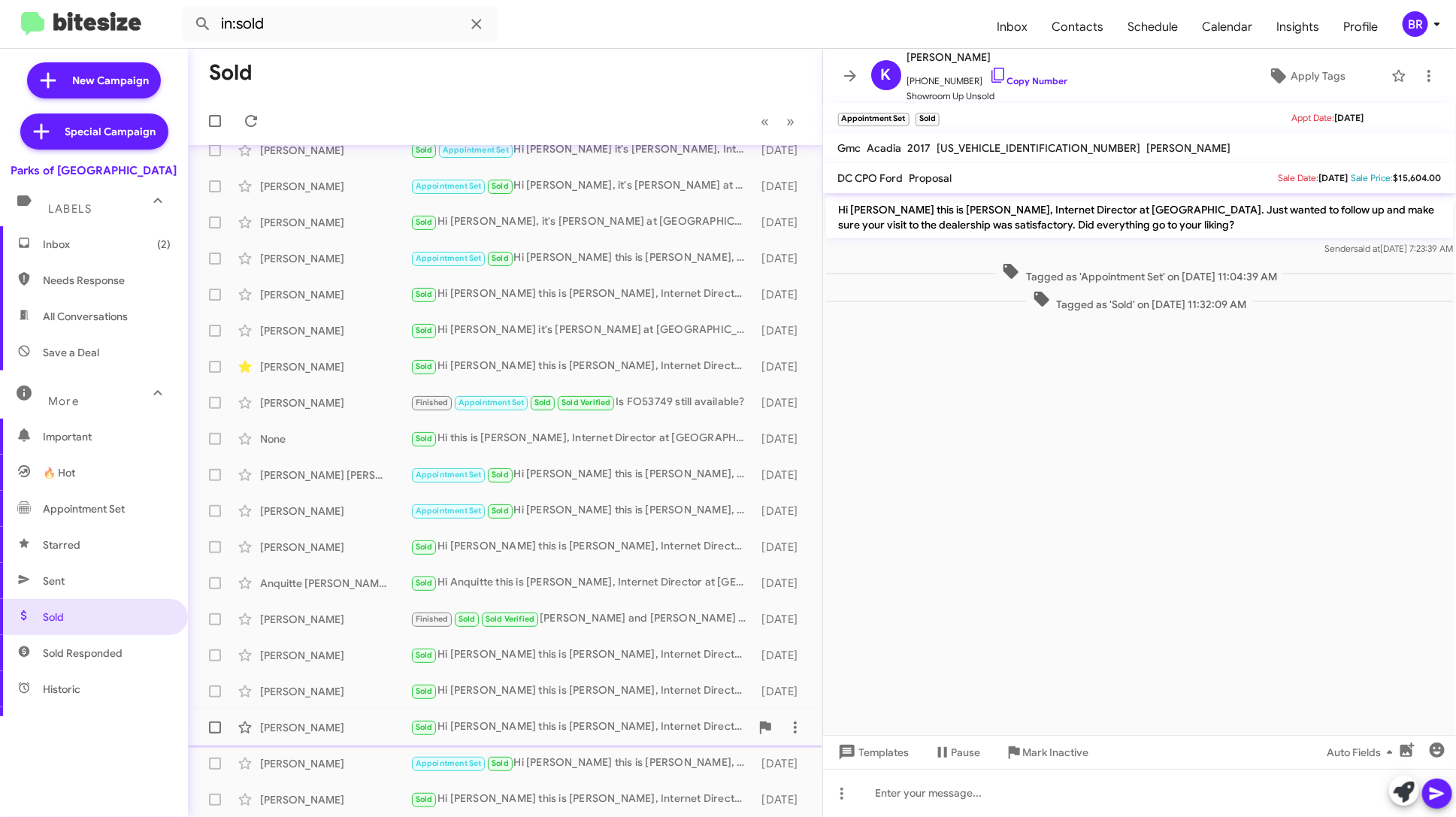
click at [620, 723] on div "Sold Hi [PERSON_NAME] this is [PERSON_NAME], Internet Director at [GEOGRAPHIC_D…" at bounding box center [580, 727] width 339 height 17
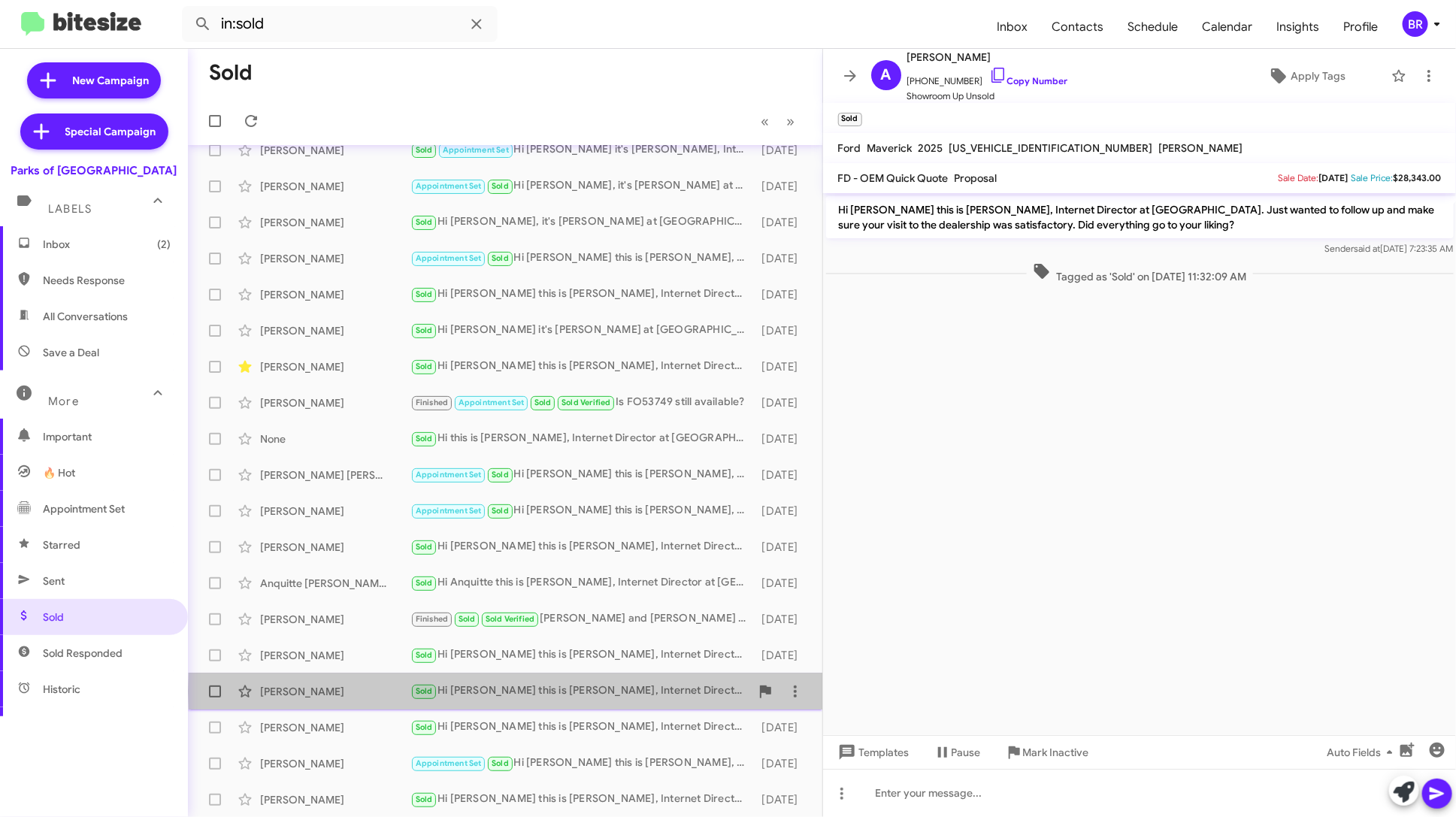
click at [623, 692] on div "Sold Hi Robert this is Shianne Harrison, Internet Director at Parks of Gainesvi…" at bounding box center [580, 691] width 339 height 17
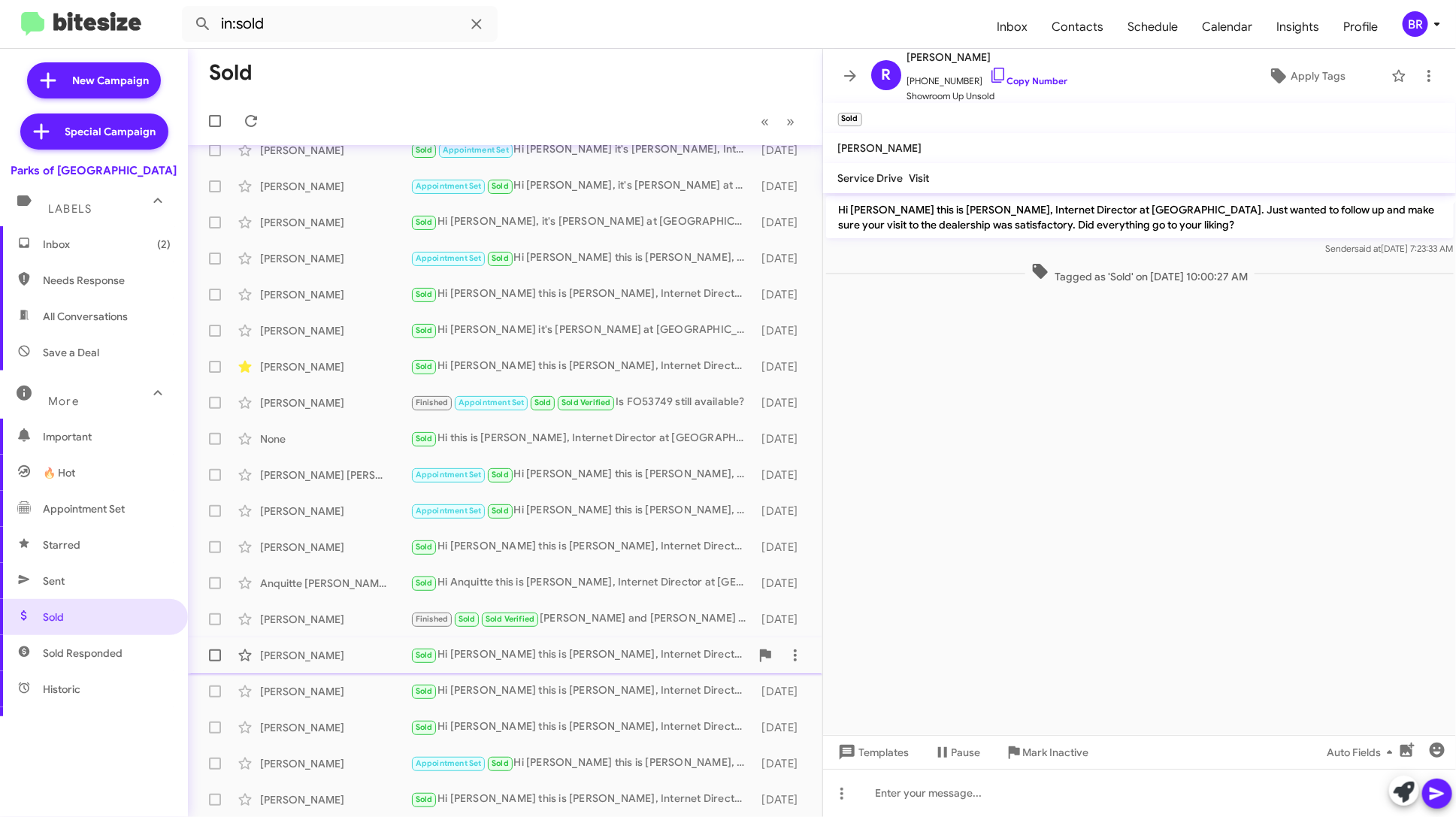
click at [632, 666] on div "Matthew Miranda Sold Hi Matthew this is Shianne Harrison, Internet Director at …" at bounding box center [505, 655] width 610 height 30
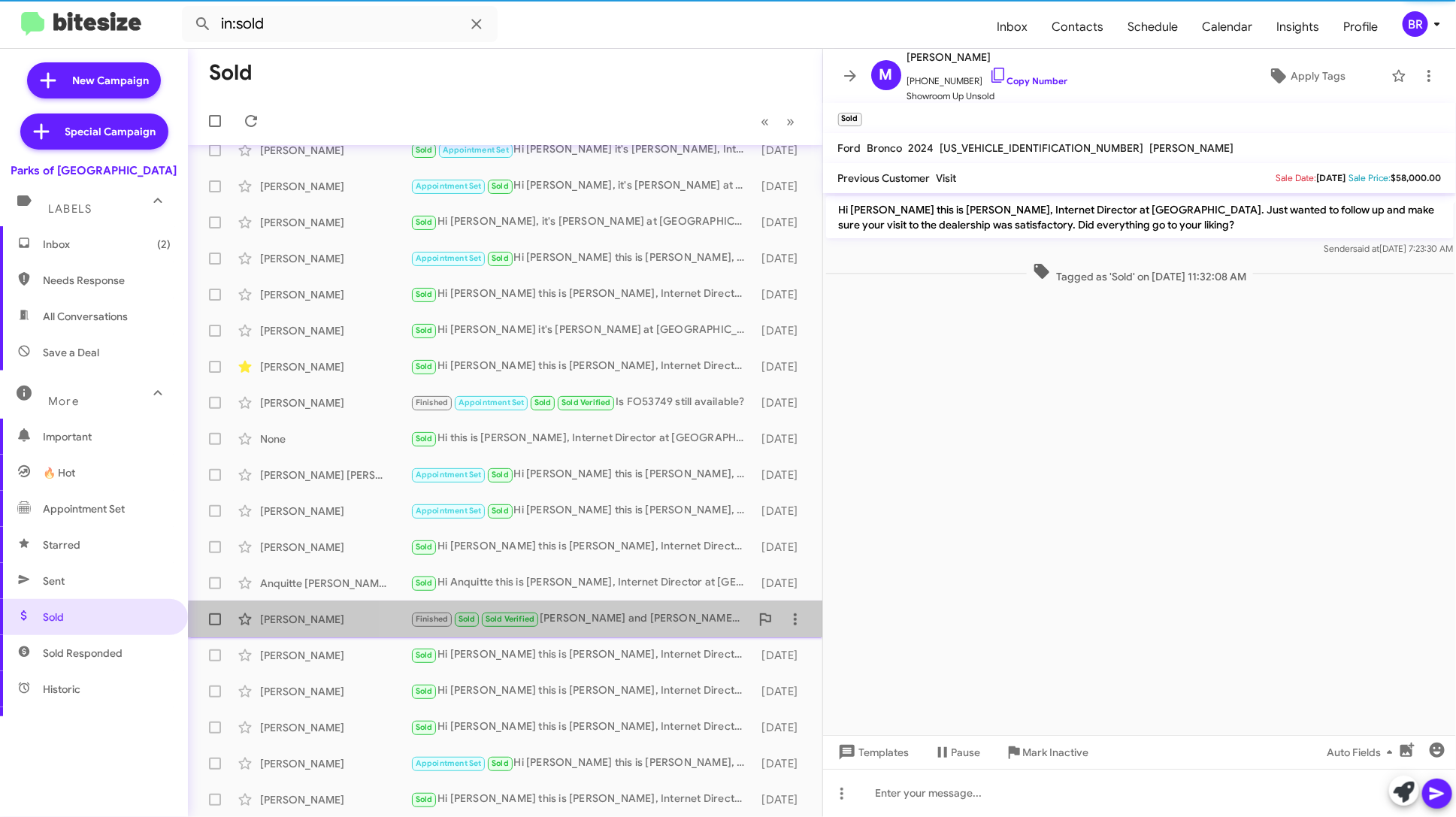
click at [644, 631] on div "Janet Frank Finished Sold Sold Verified Teddie and Austin were outstanding ! 22…" at bounding box center [505, 619] width 610 height 30
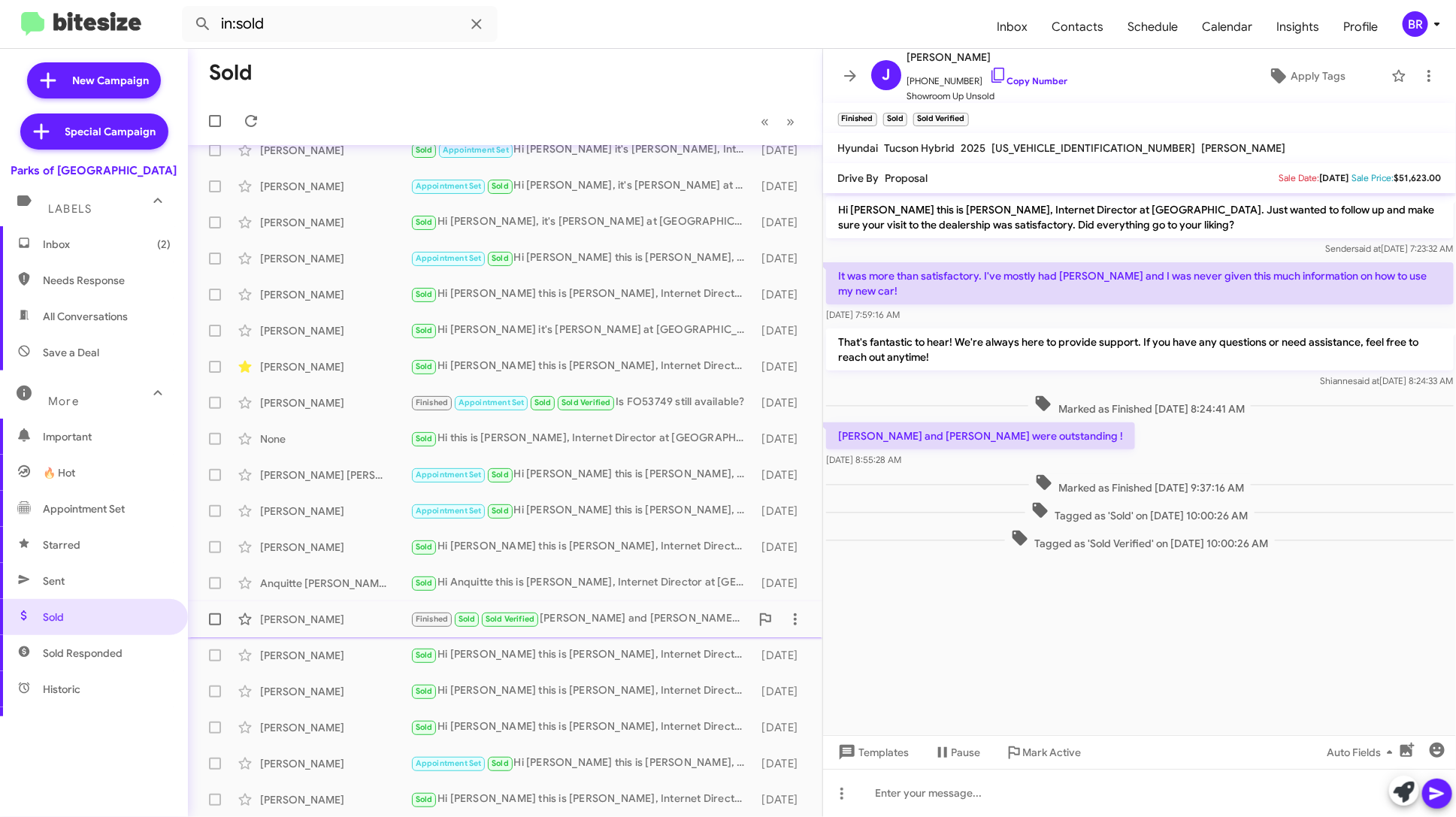
click at [645, 613] on div "Finished Sold Sold Verified [PERSON_NAME] and [PERSON_NAME] were outstanding !" at bounding box center [580, 619] width 339 height 17
click at [652, 568] on div "Anquitte Quinn Sold Hi Anquitte this is Shianne Harrison, Internet Director at …" at bounding box center [505, 583] width 610 height 30
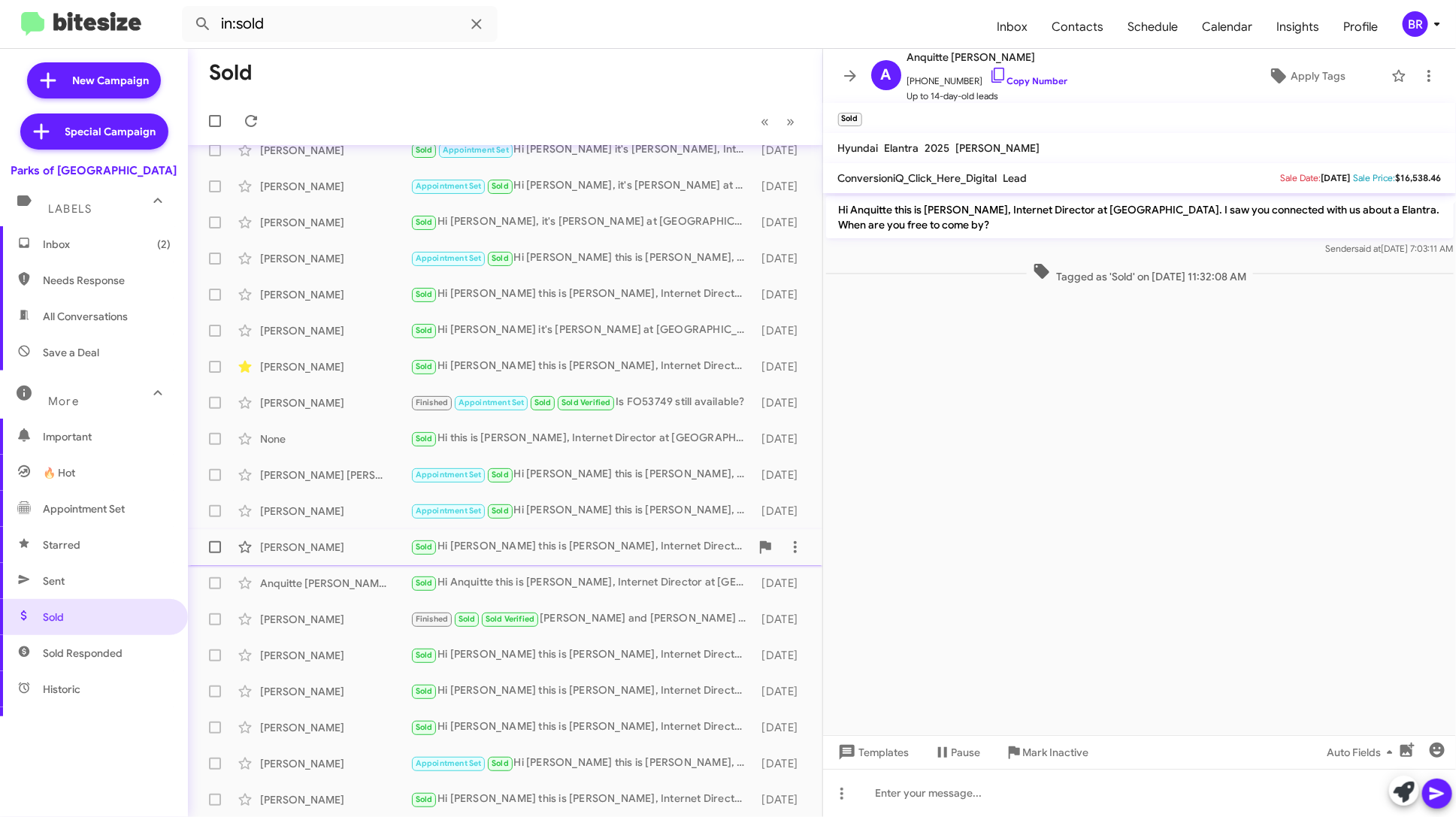
click at [656, 544] on div "Sold Hi [PERSON_NAME] this is [PERSON_NAME], Internet Director at [GEOGRAPHIC_D…" at bounding box center [580, 547] width 339 height 17
click at [661, 516] on div "Appointment Set Sold Hi [PERSON_NAME] this is [PERSON_NAME], Internet Director …" at bounding box center [580, 511] width 339 height 17
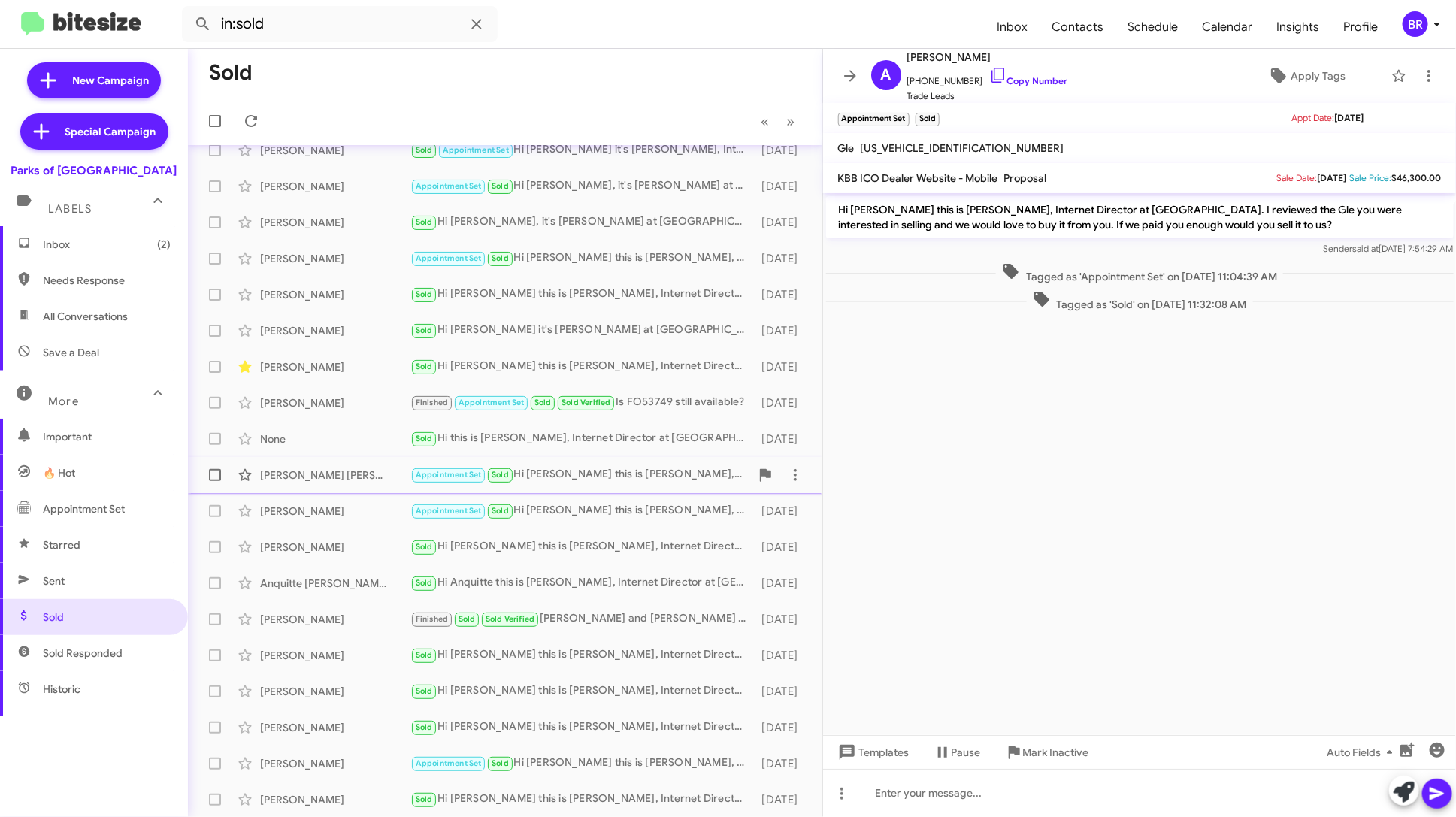
click at [661, 487] on div "Jose Romero Chaparro Appointment Set Sold Hi Jose this is Shianne Harrison, Int…" at bounding box center [505, 475] width 610 height 30
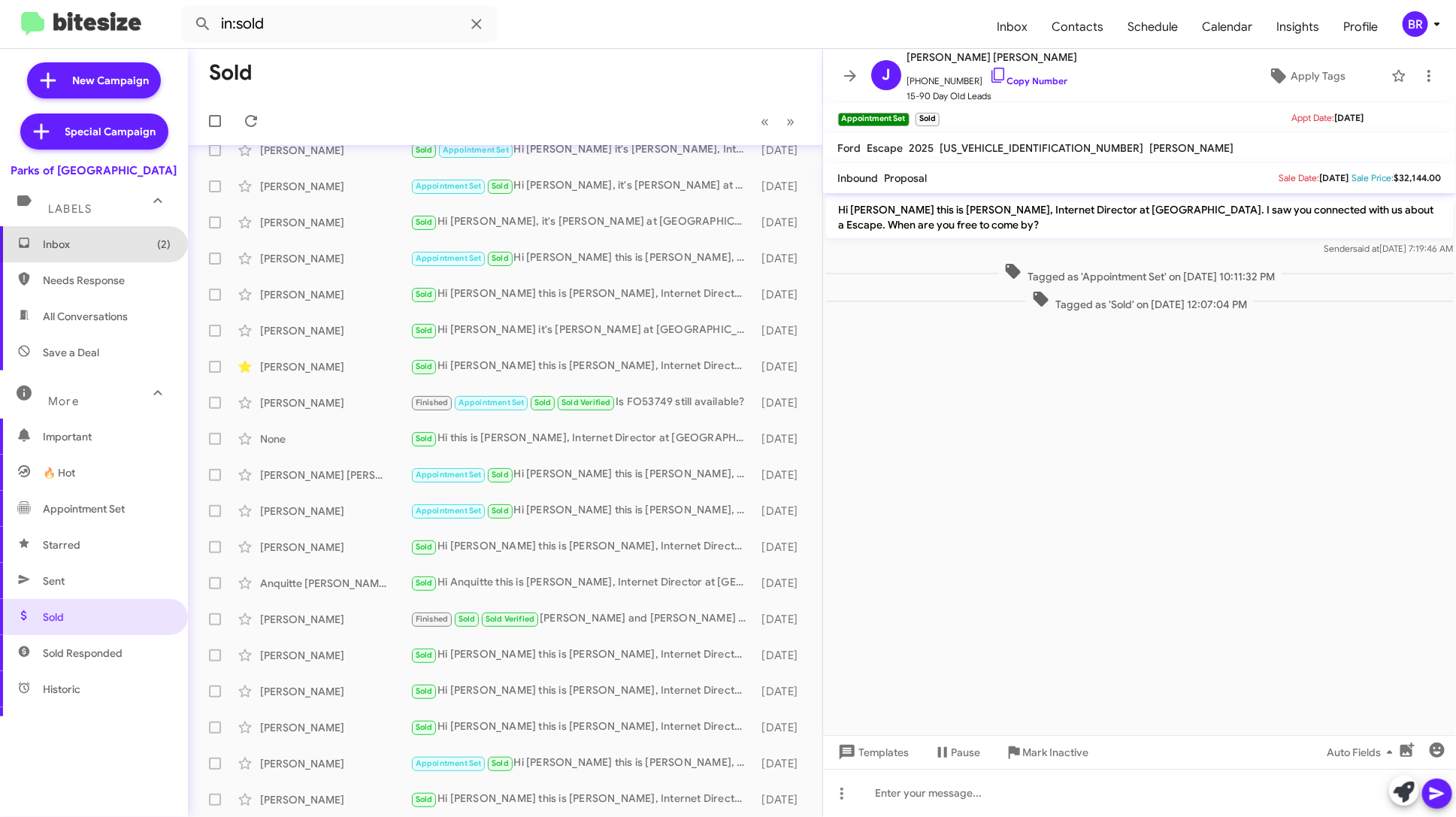
click at [113, 238] on span "Inbox (2)" at bounding box center [107, 244] width 128 height 15
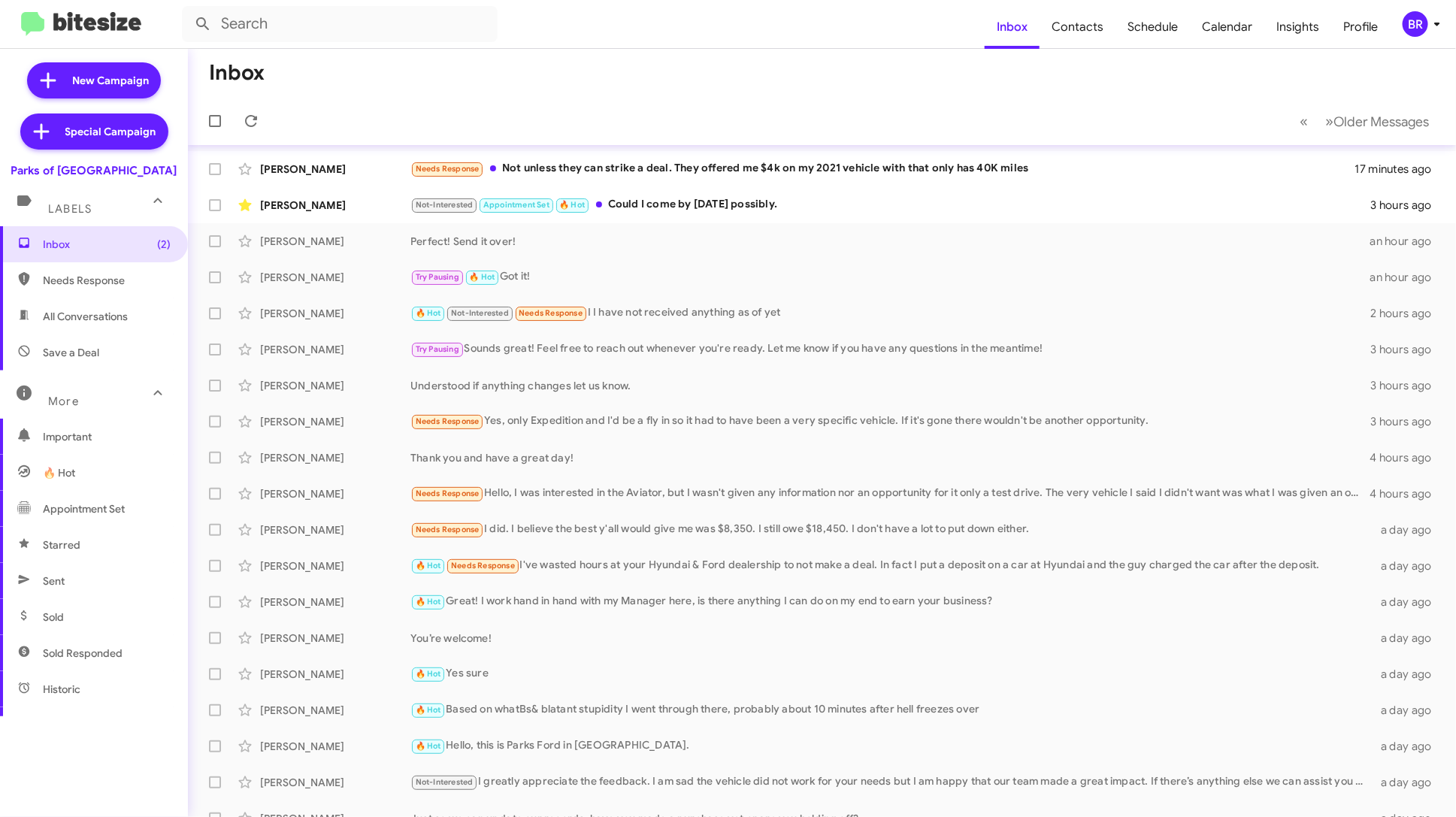
scroll to position [55, 0]
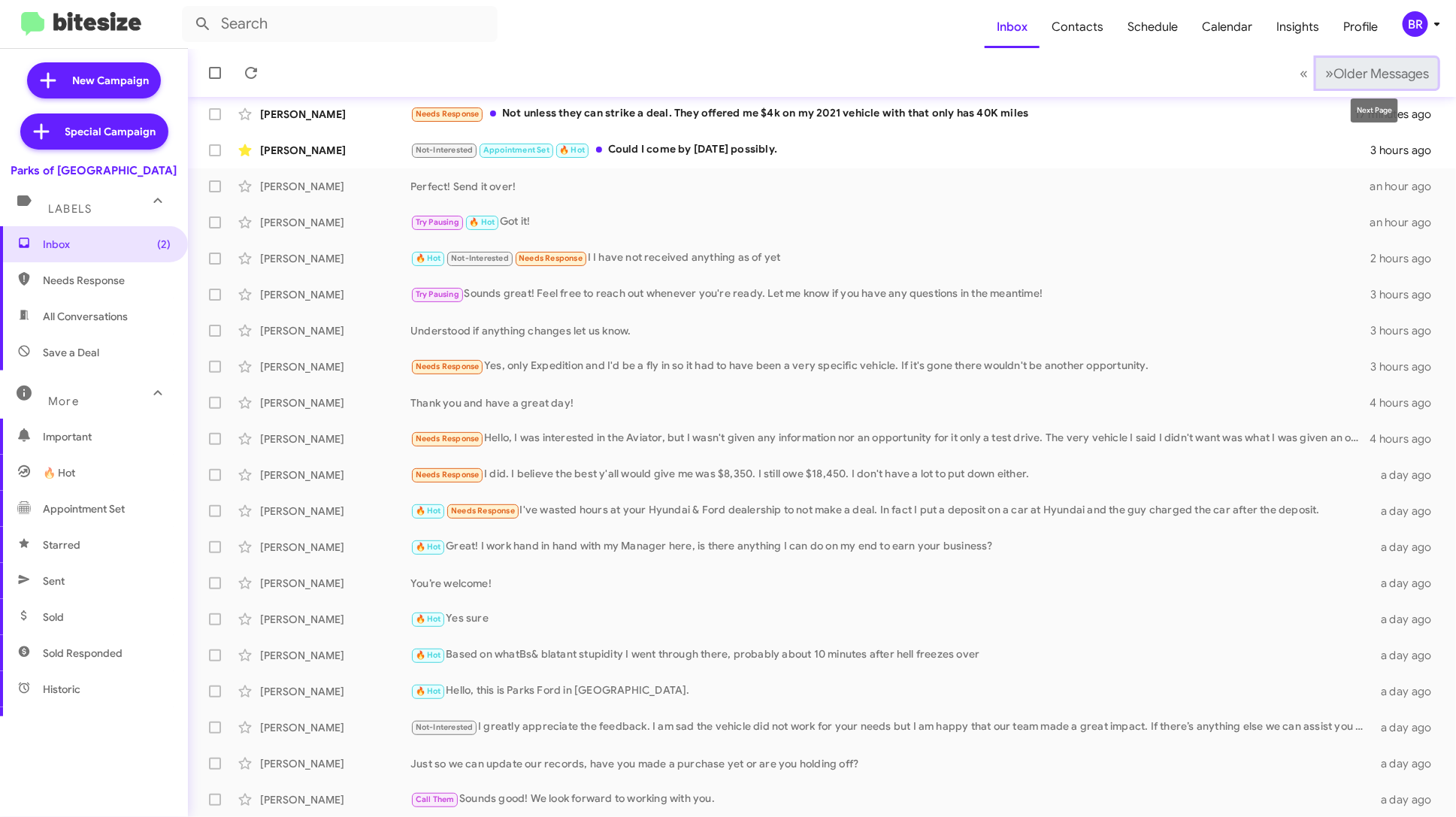
click at [1352, 72] on span "Older Messages" at bounding box center [1381, 74] width 95 height 16
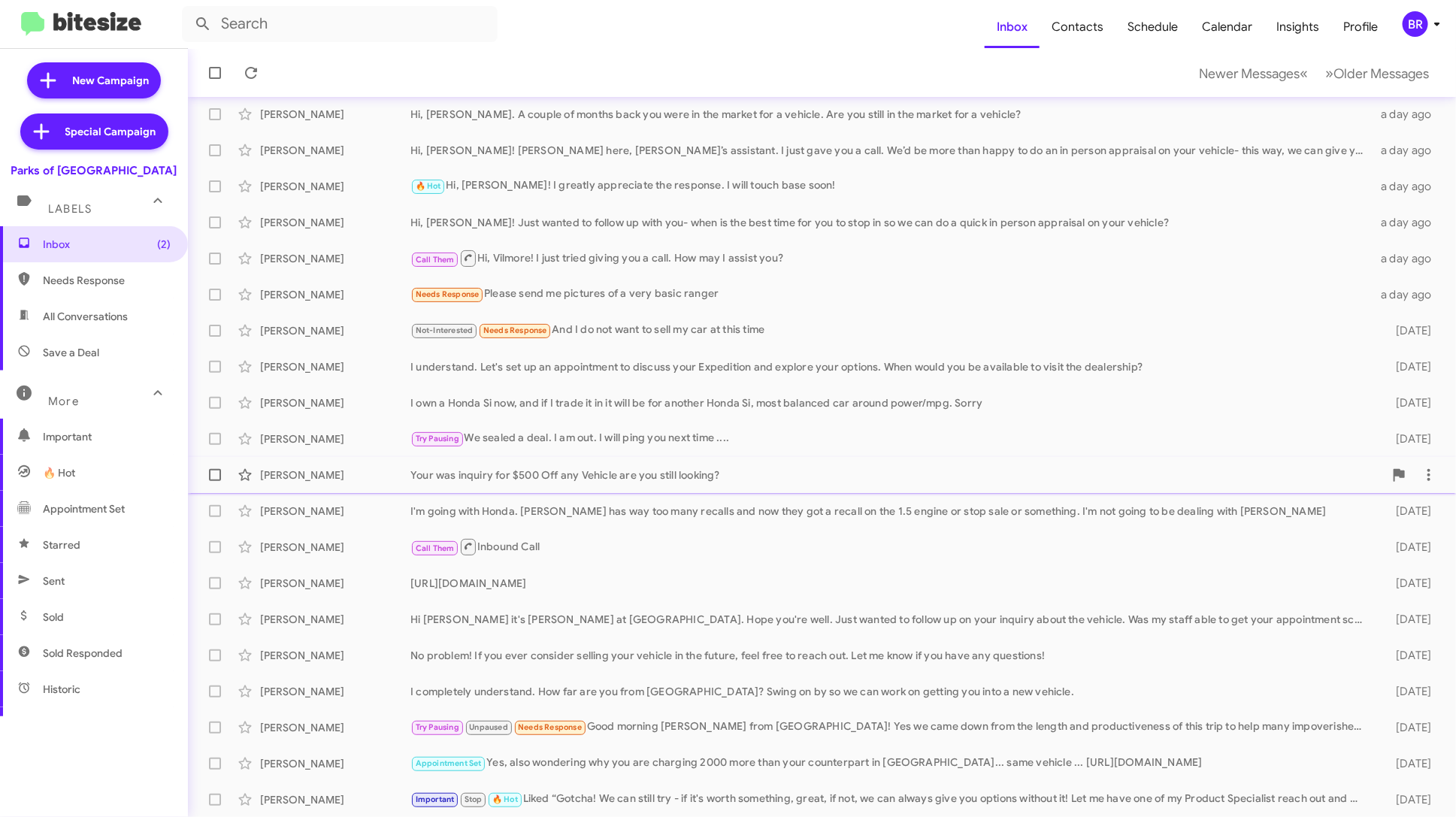
click at [913, 477] on div "Your was inquiry for $500 Off any Vehicle are you still looking?" at bounding box center [897, 475] width 973 height 15
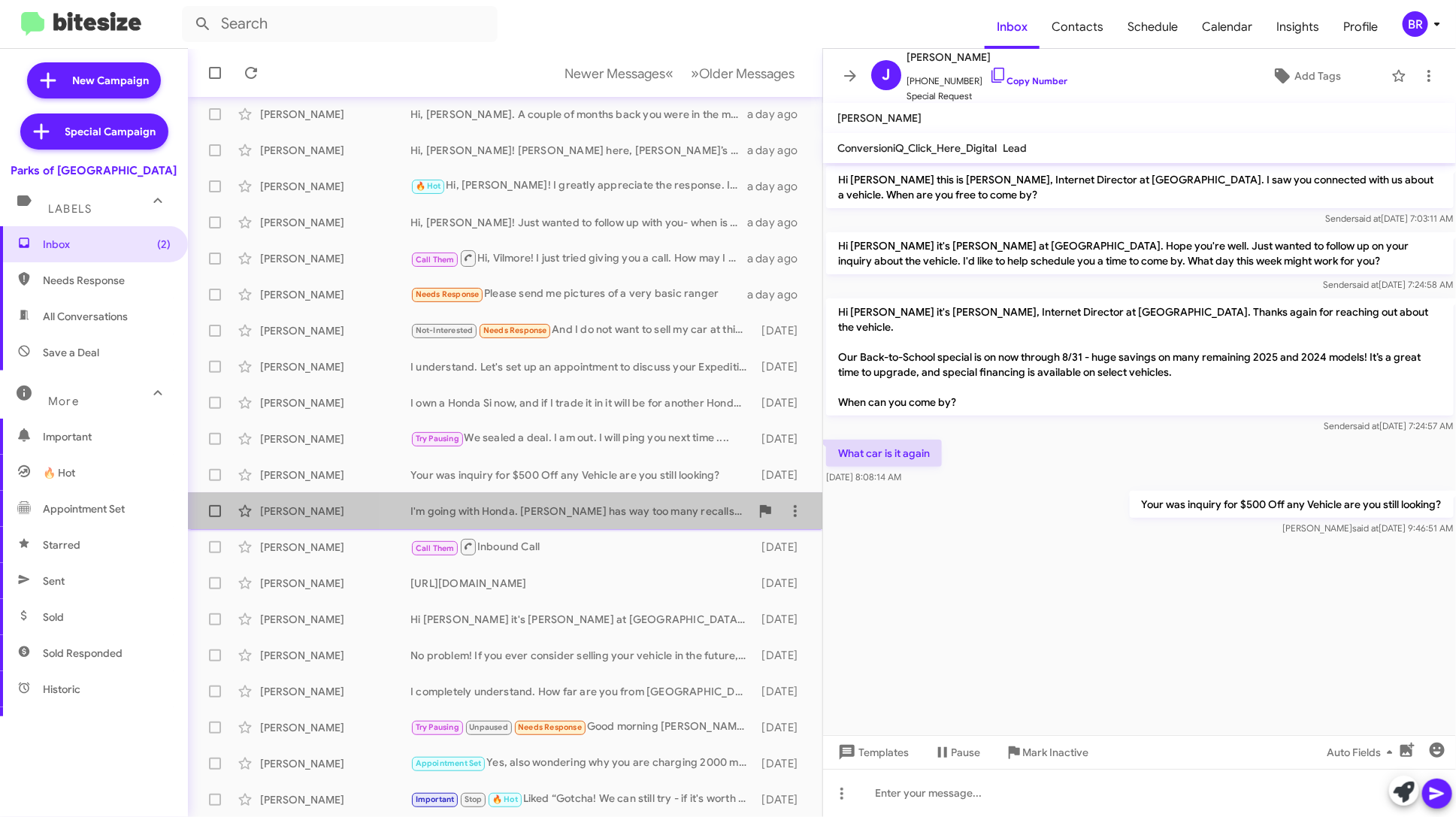
click at [662, 518] on div "Jon Williams I'm going with Honda. Ford has way too many recalls and now they g…" at bounding box center [505, 511] width 610 height 30
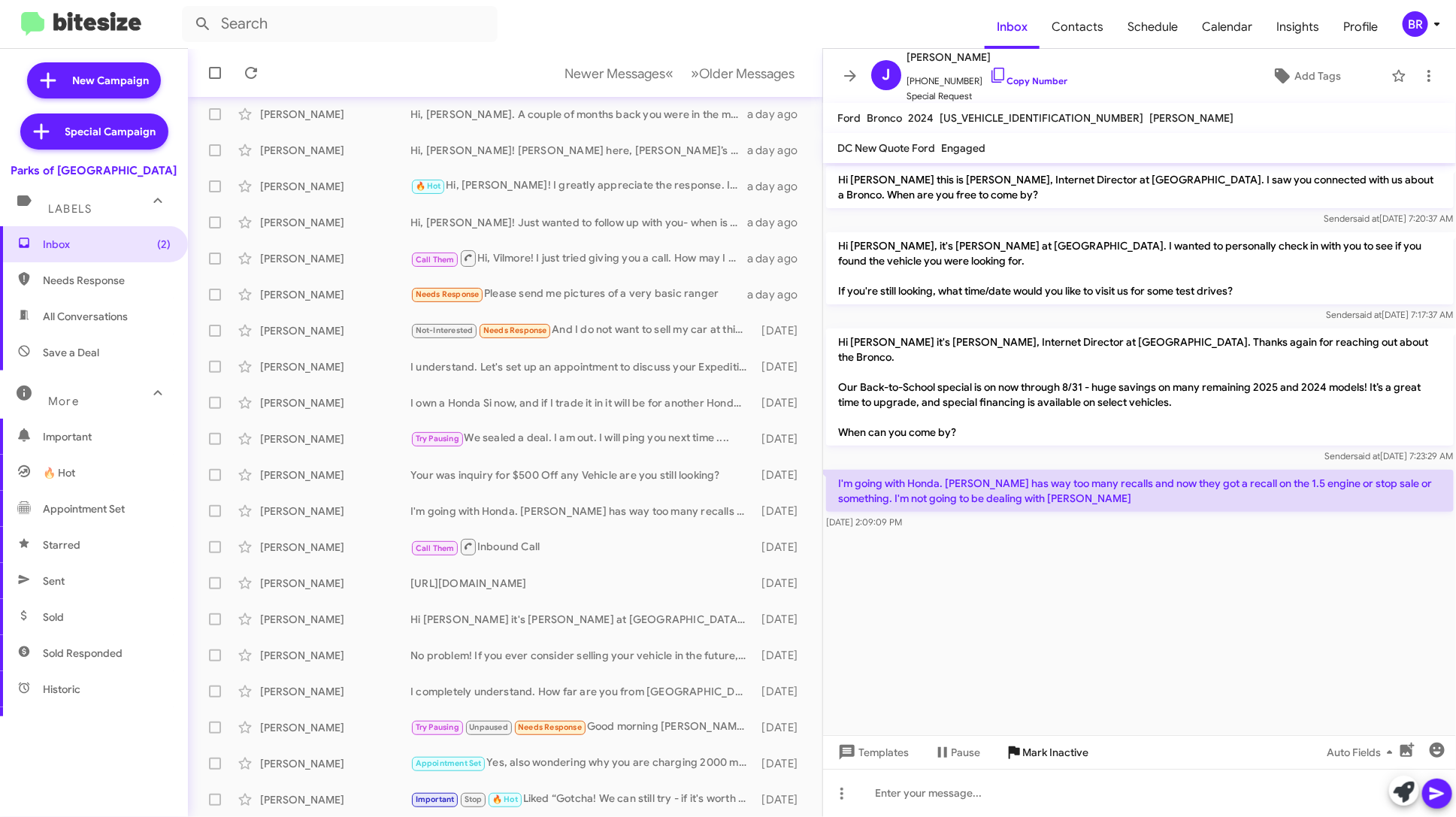
click at [1048, 754] on span "Mark Inactive" at bounding box center [1055, 752] width 66 height 27
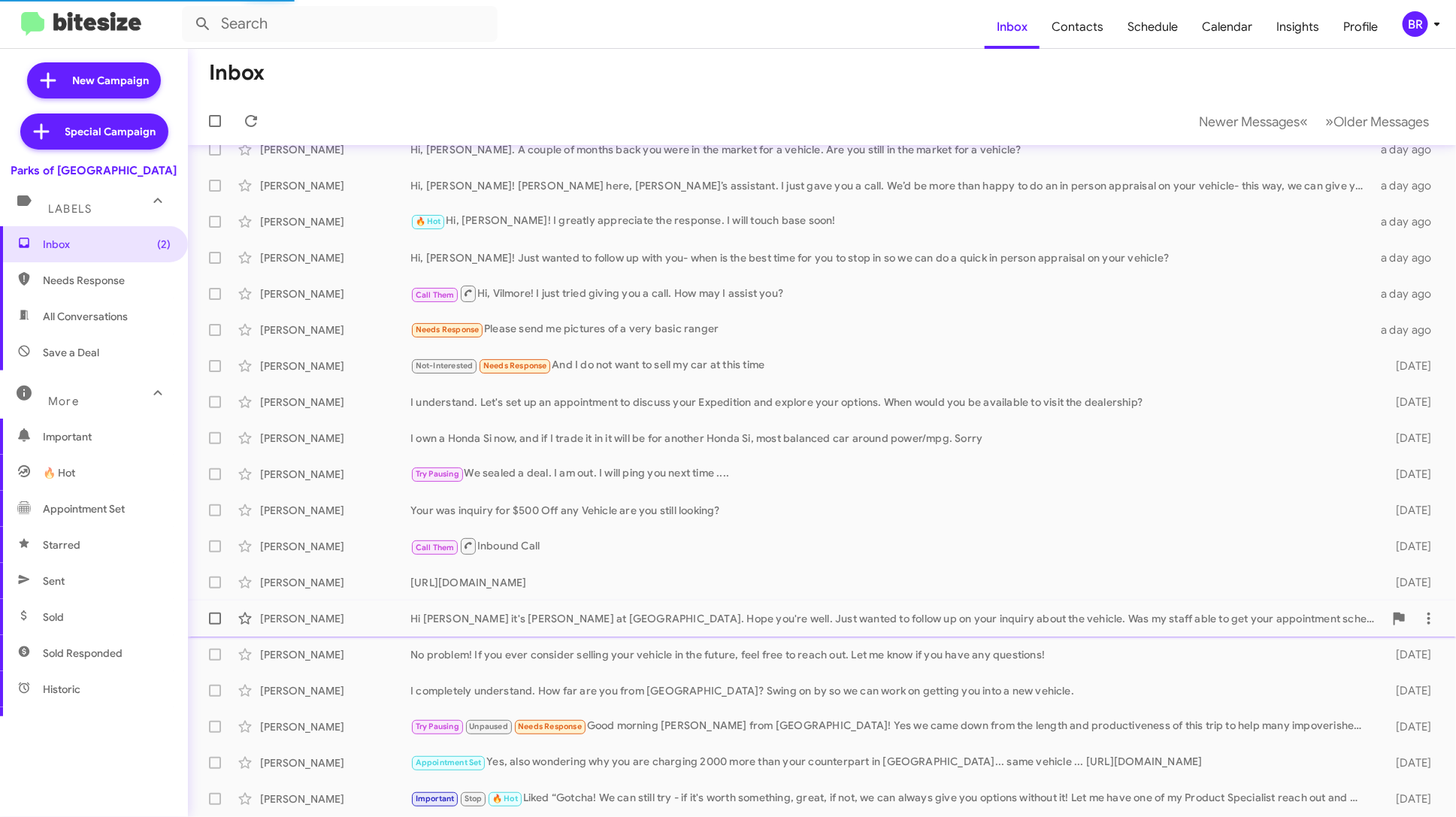
scroll to position [19, 0]
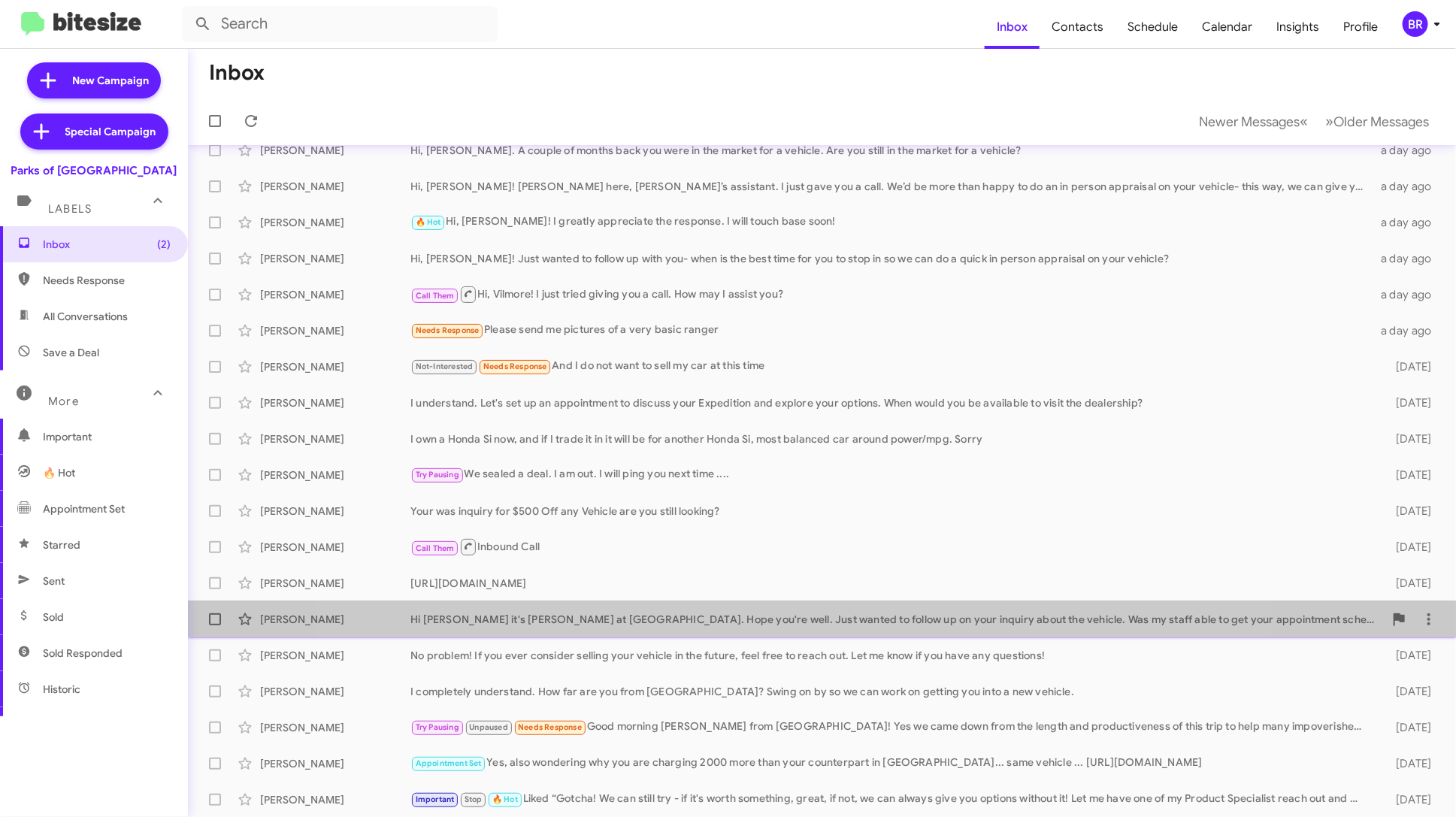
click at [791, 623] on div "Hi Tony it's Shianne Harrison at Parks of Gainesville. Hope you're well. Just w…" at bounding box center [897, 619] width 973 height 15
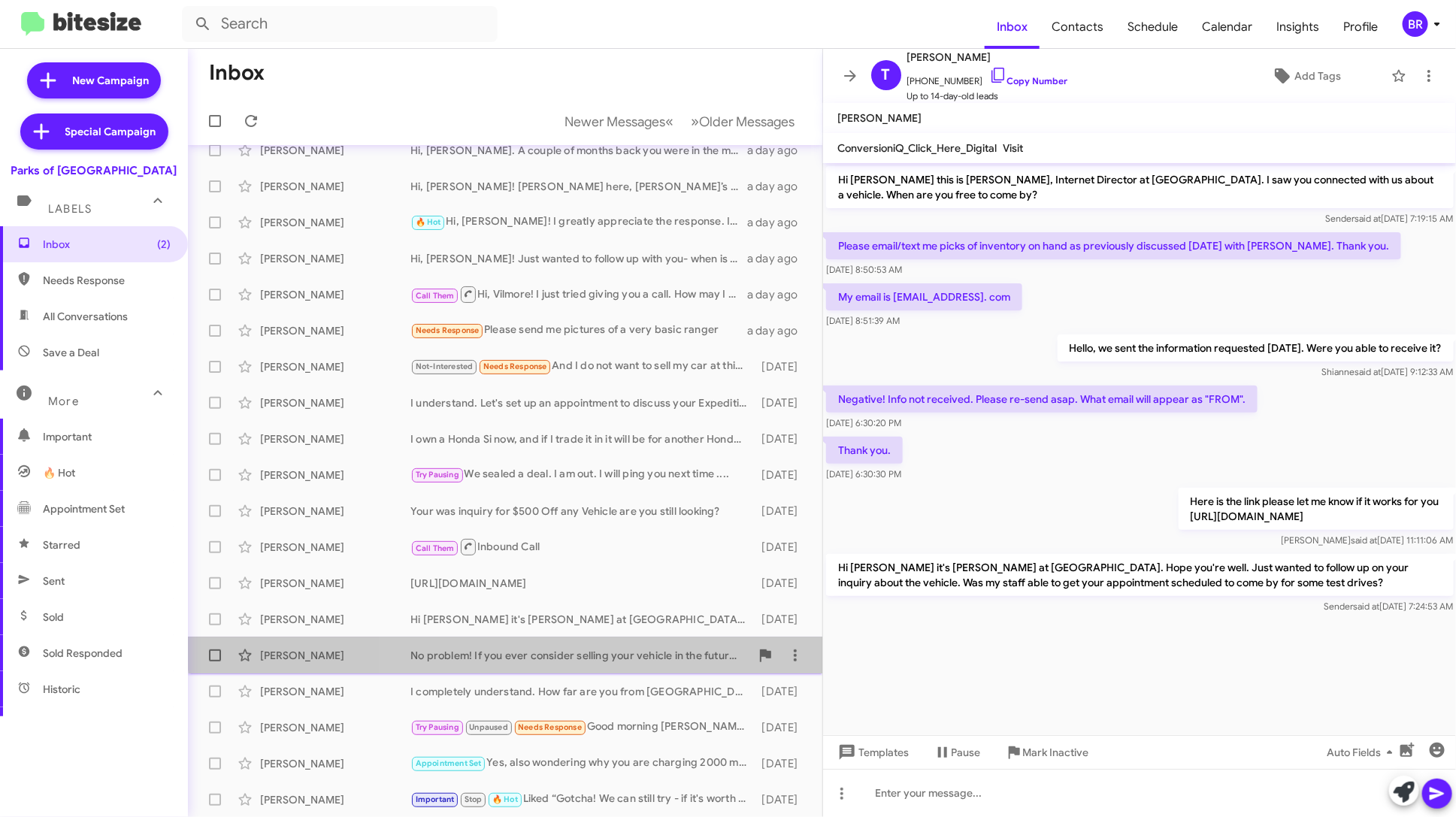
click at [681, 643] on div "Robin Lecain No problem! If you ever consider selling your vehicle in the futur…" at bounding box center [505, 655] width 610 height 30
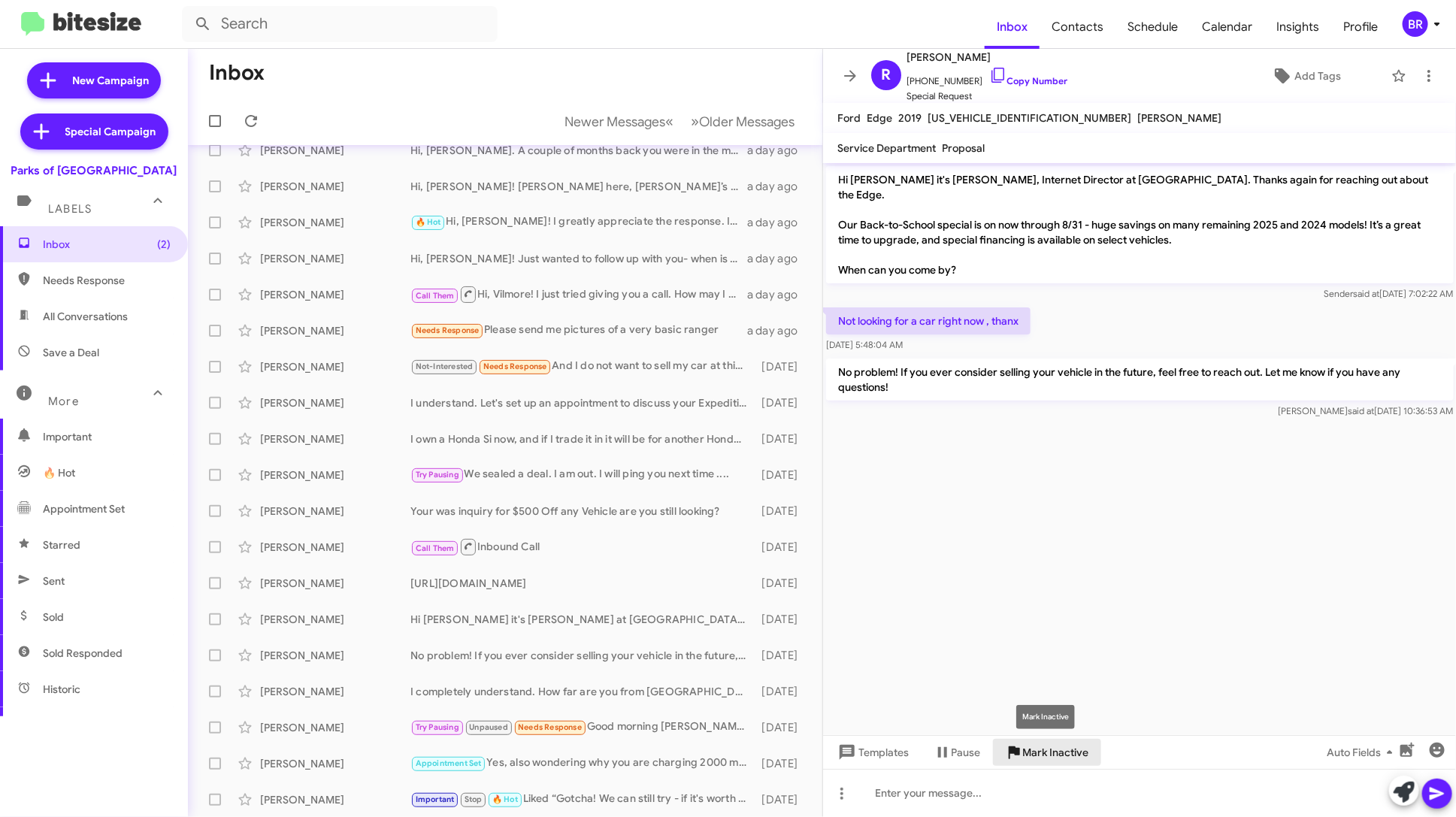
click at [1034, 749] on span "Mark Inactive" at bounding box center [1055, 752] width 66 height 27
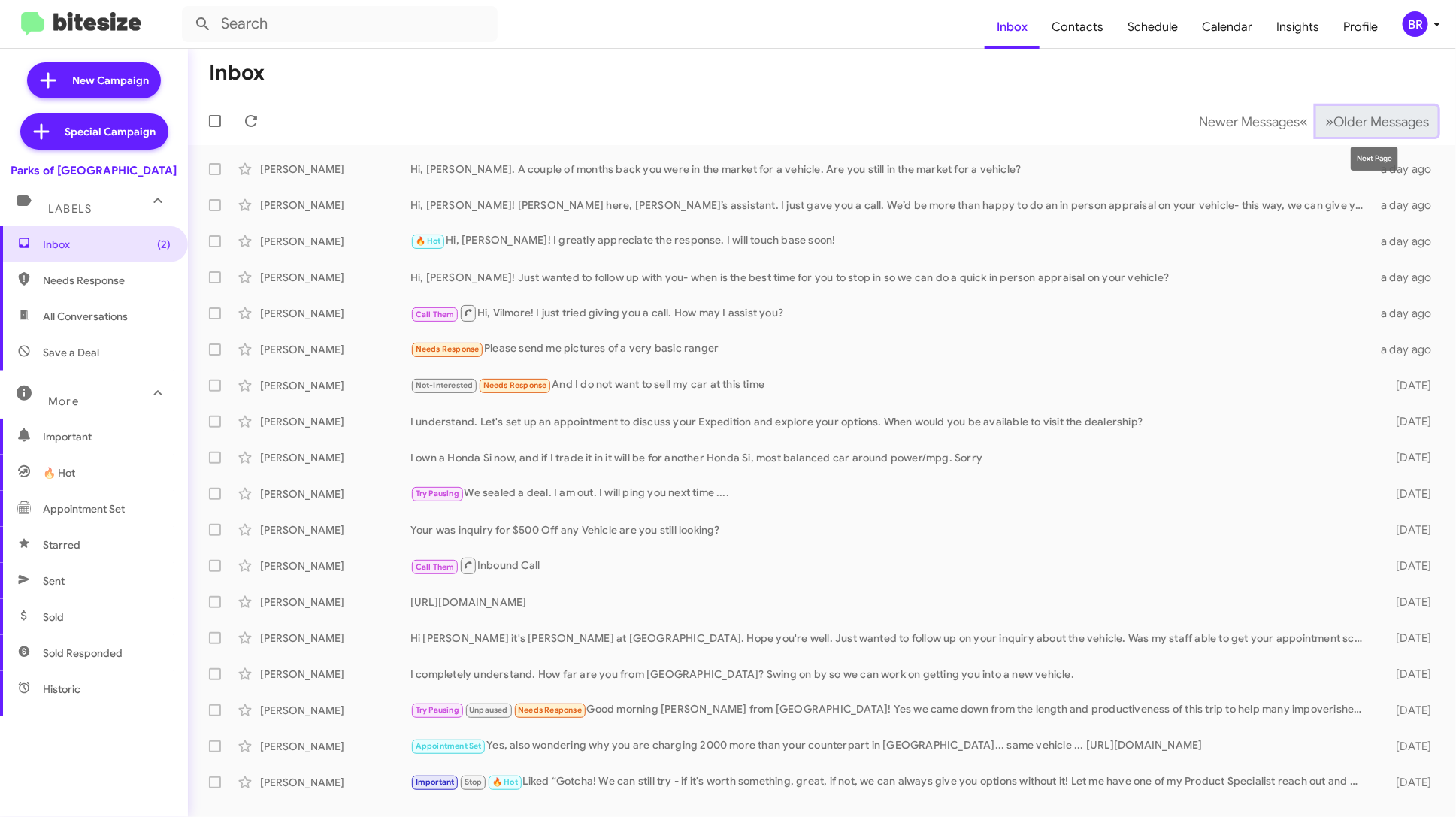
click at [1362, 125] on span "Older Messages" at bounding box center [1381, 122] width 95 height 16
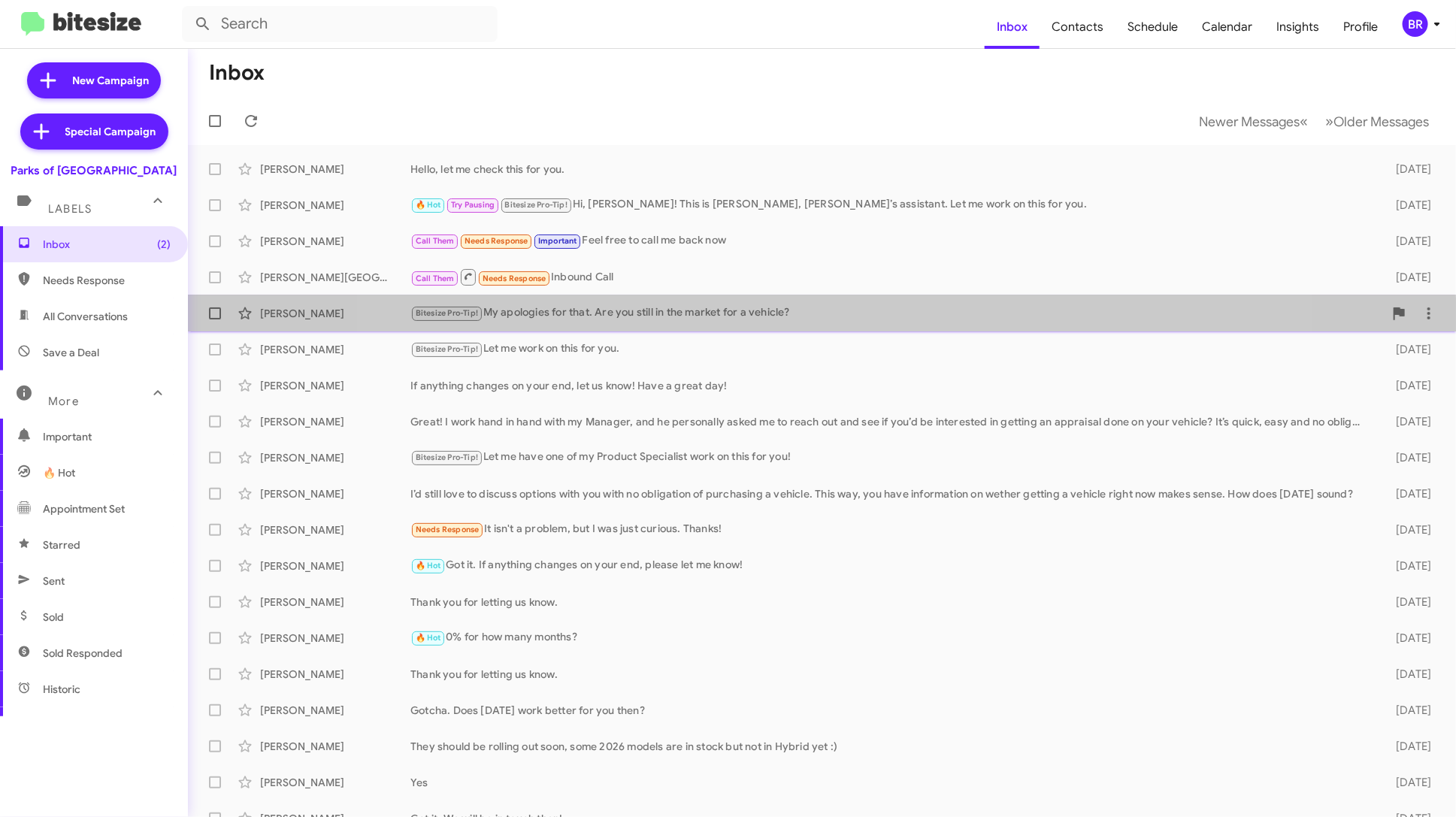
click at [811, 321] on div "Bitesize Pro-Tip! My apologies for that. Are you still in the market for a vehi…" at bounding box center [897, 313] width 973 height 17
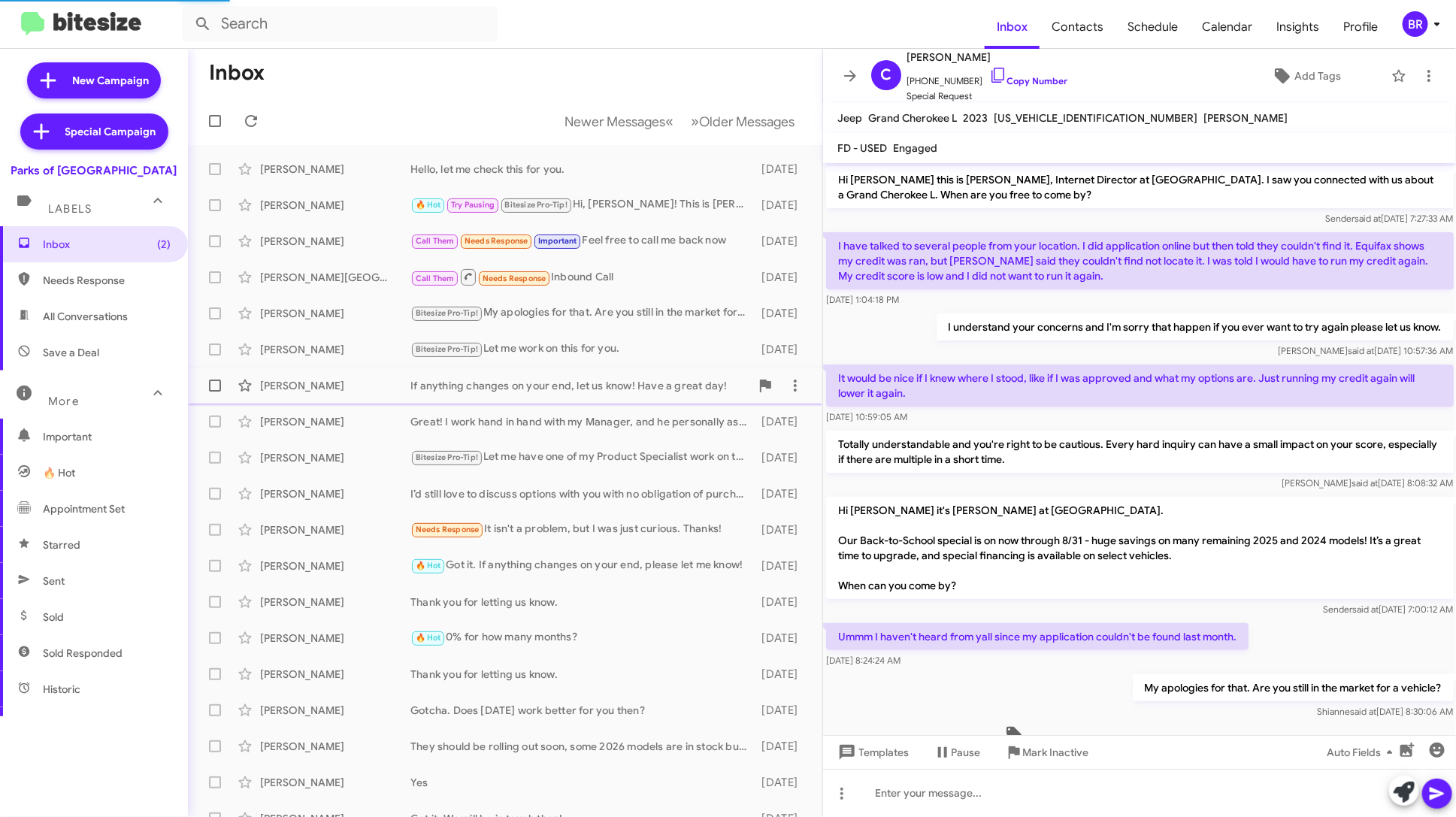
scroll to position [48, 0]
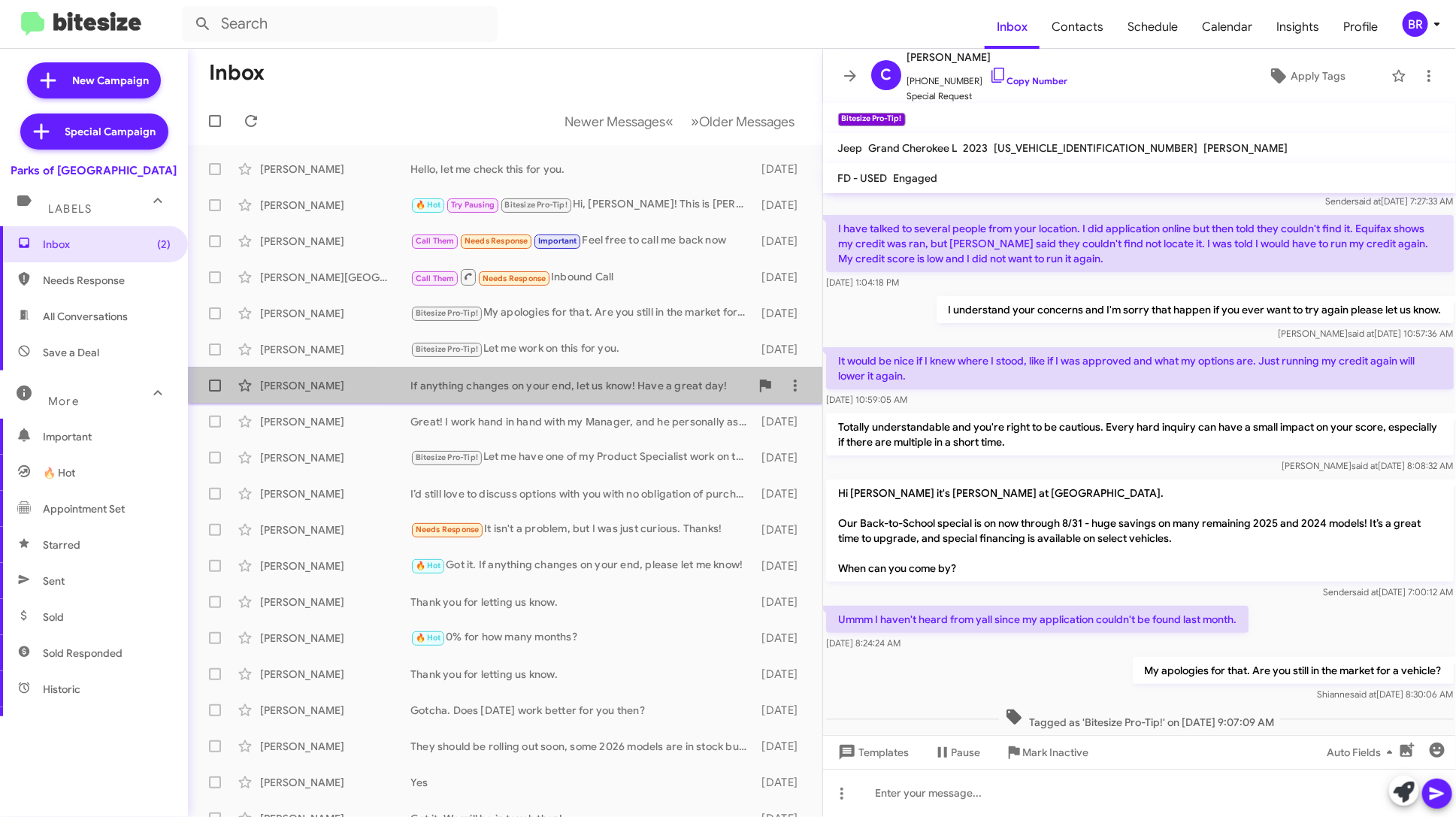
click at [605, 399] on div "Rebecca Hopkins If anything changes on your end, let us know! Have a great day!…" at bounding box center [505, 385] width 610 height 30
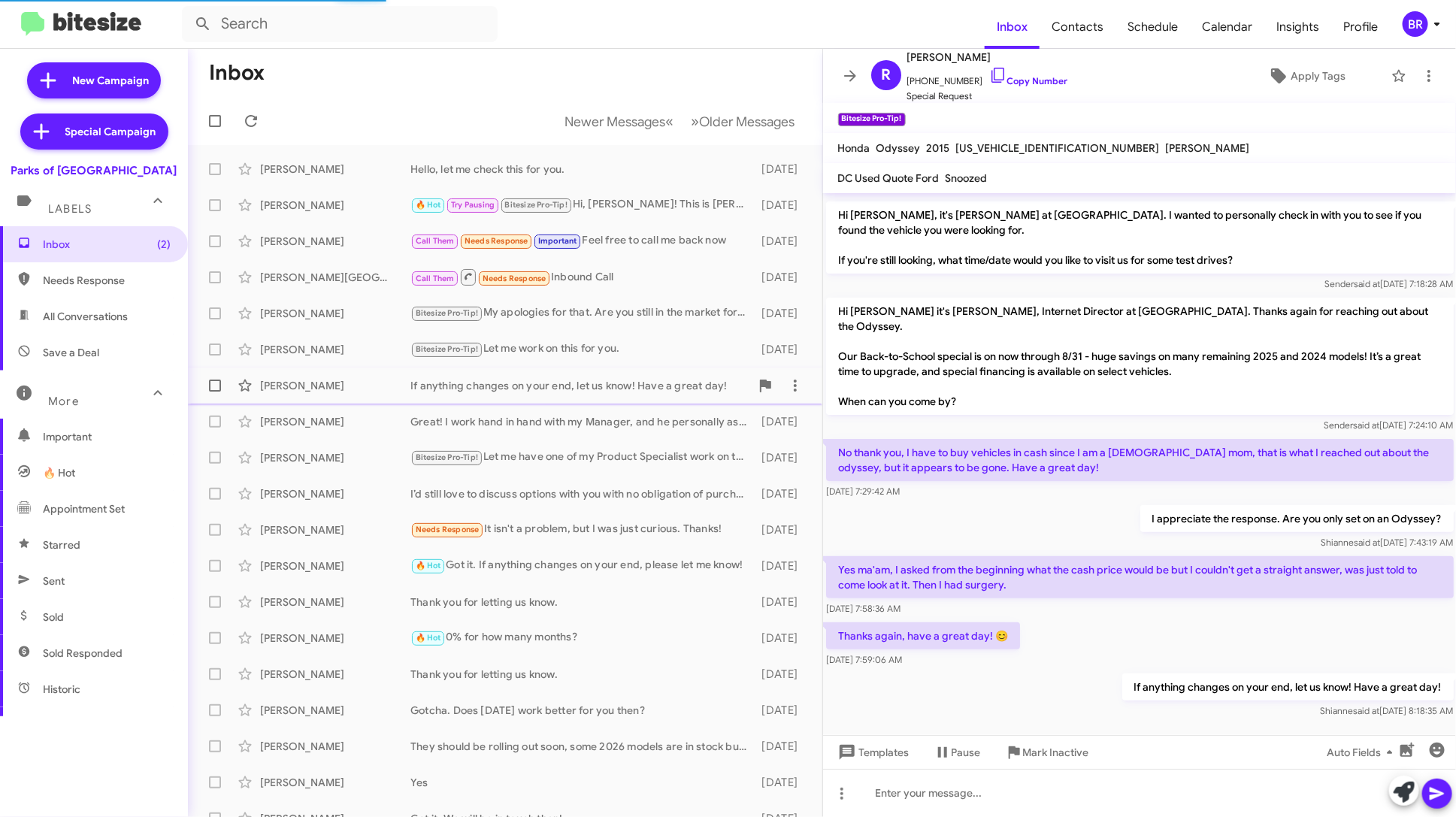
scroll to position [31, 0]
